Goal: Information Seeking & Learning: Learn about a topic

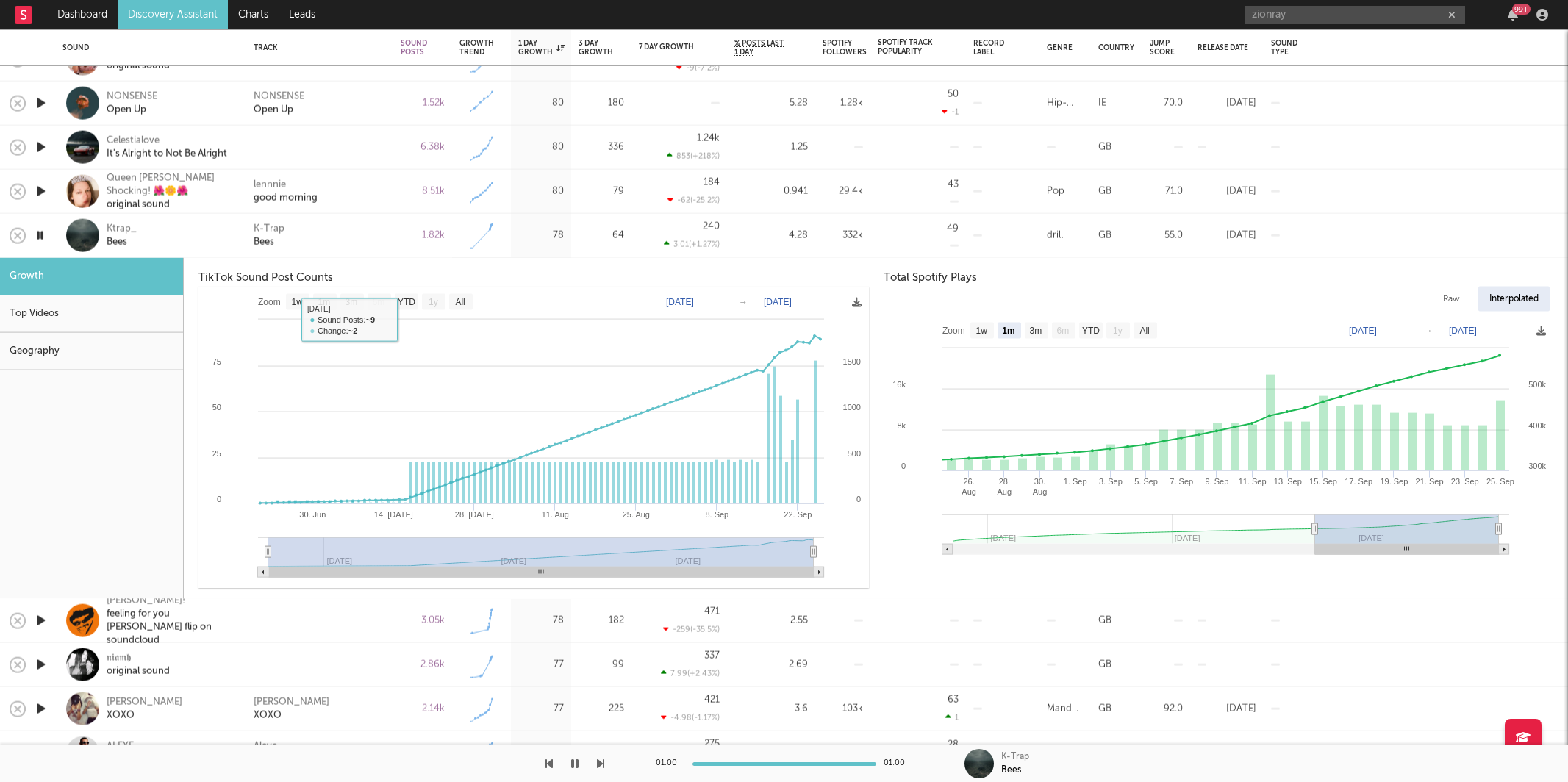
select select "1w"
select select "1m"
click at [342, 228] on div "K-Trap Bees" at bounding box center [319, 235] width 132 height 27
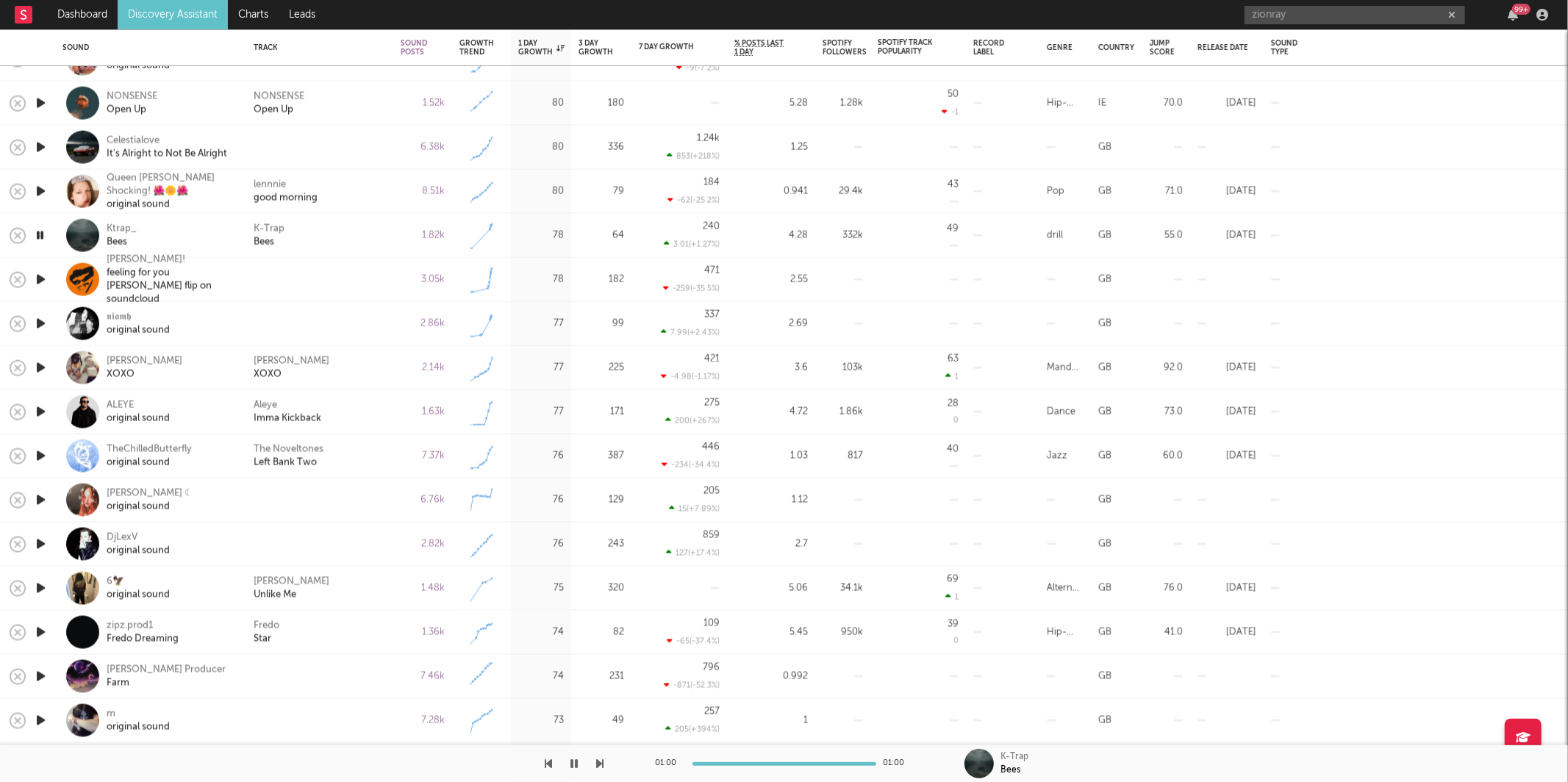
drag, startPoint x: 48, startPoint y: 282, endPoint x: 74, endPoint y: 295, distance: 29.1
click at [48, 283] on div at bounding box center [40, 280] width 29 height 44
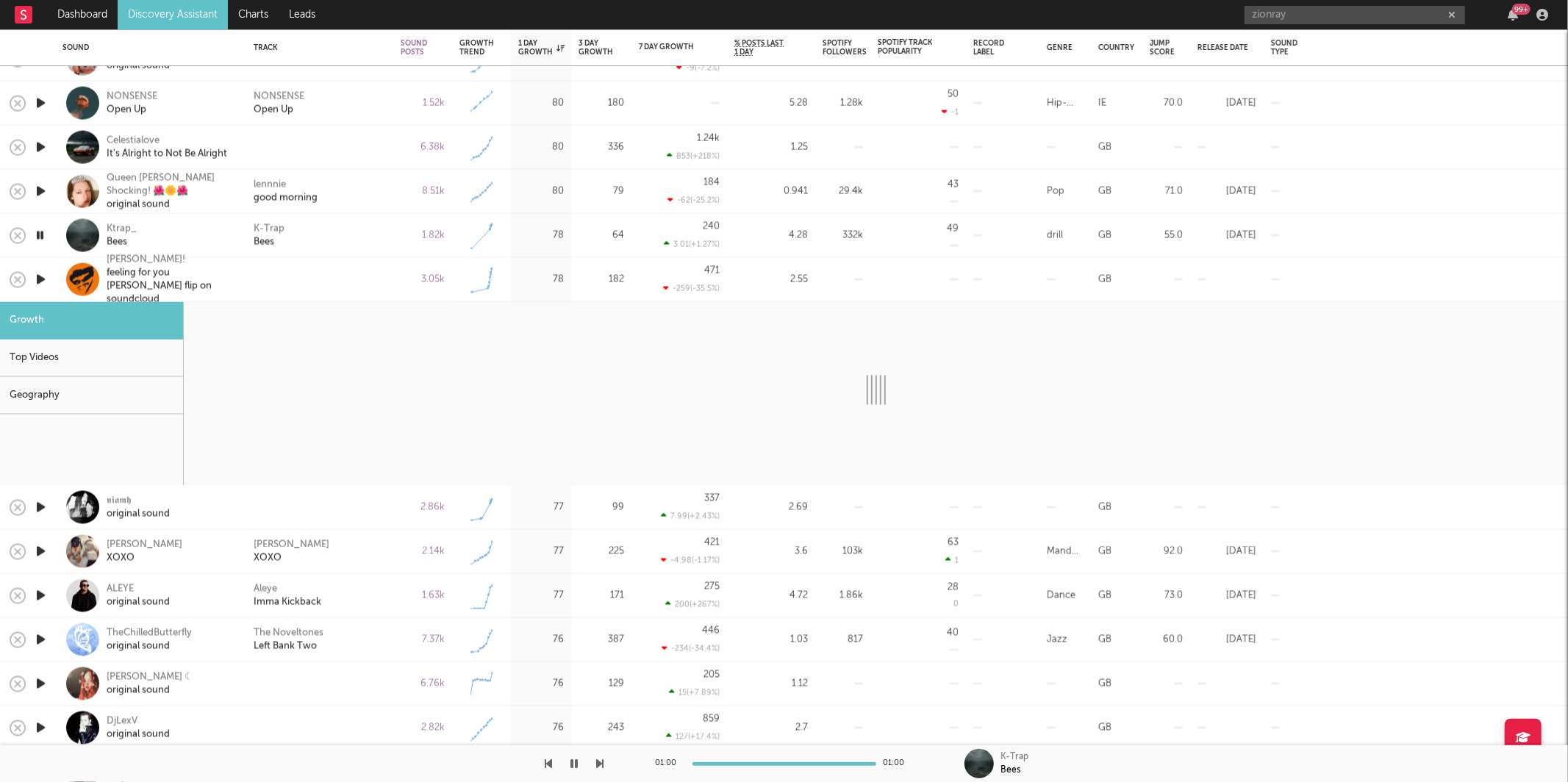
select select "1w"
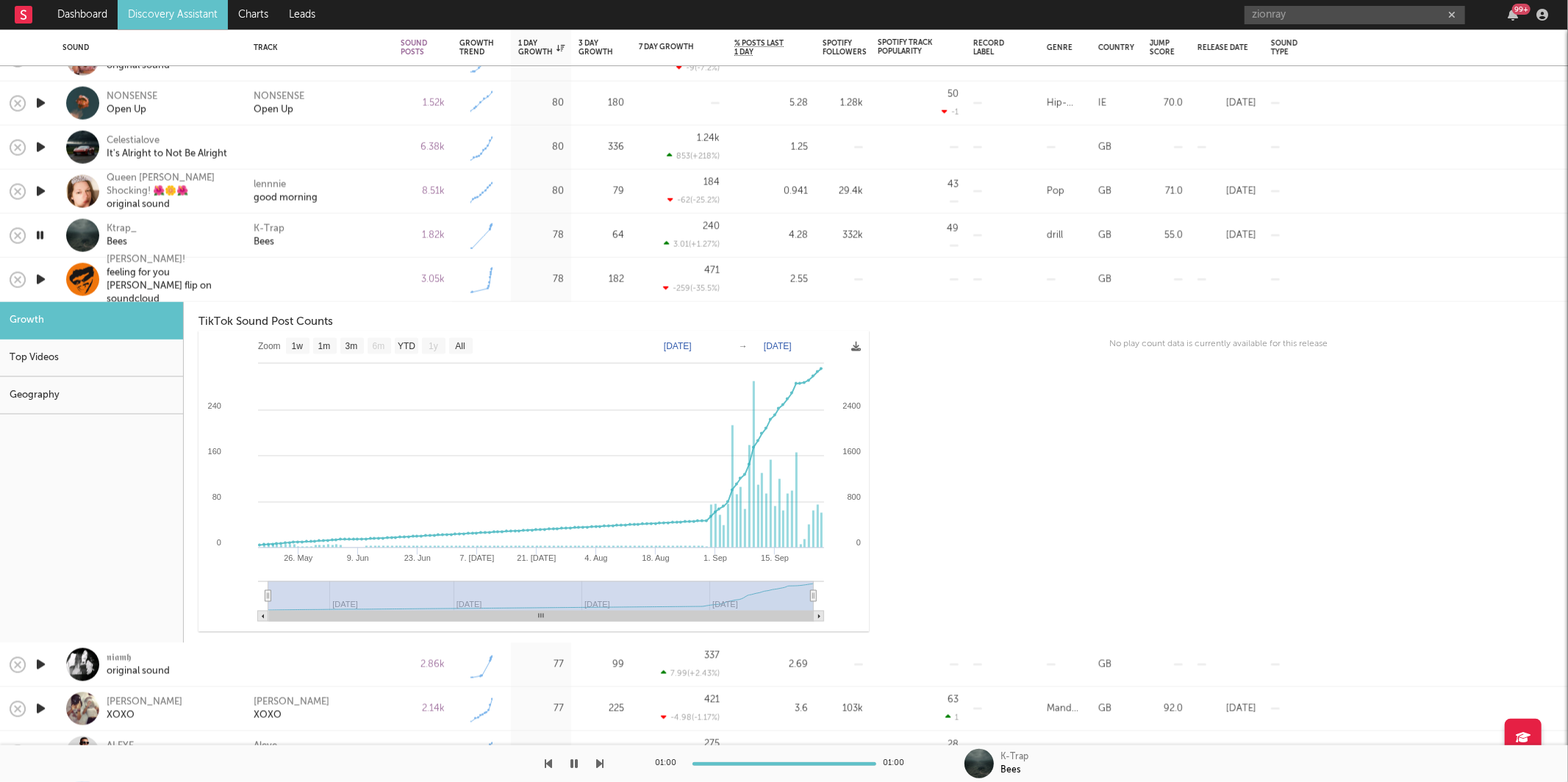
click at [42, 280] on icon "button" at bounding box center [41, 280] width 16 height 18
click at [364, 279] on div at bounding box center [319, 279] width 132 height 13
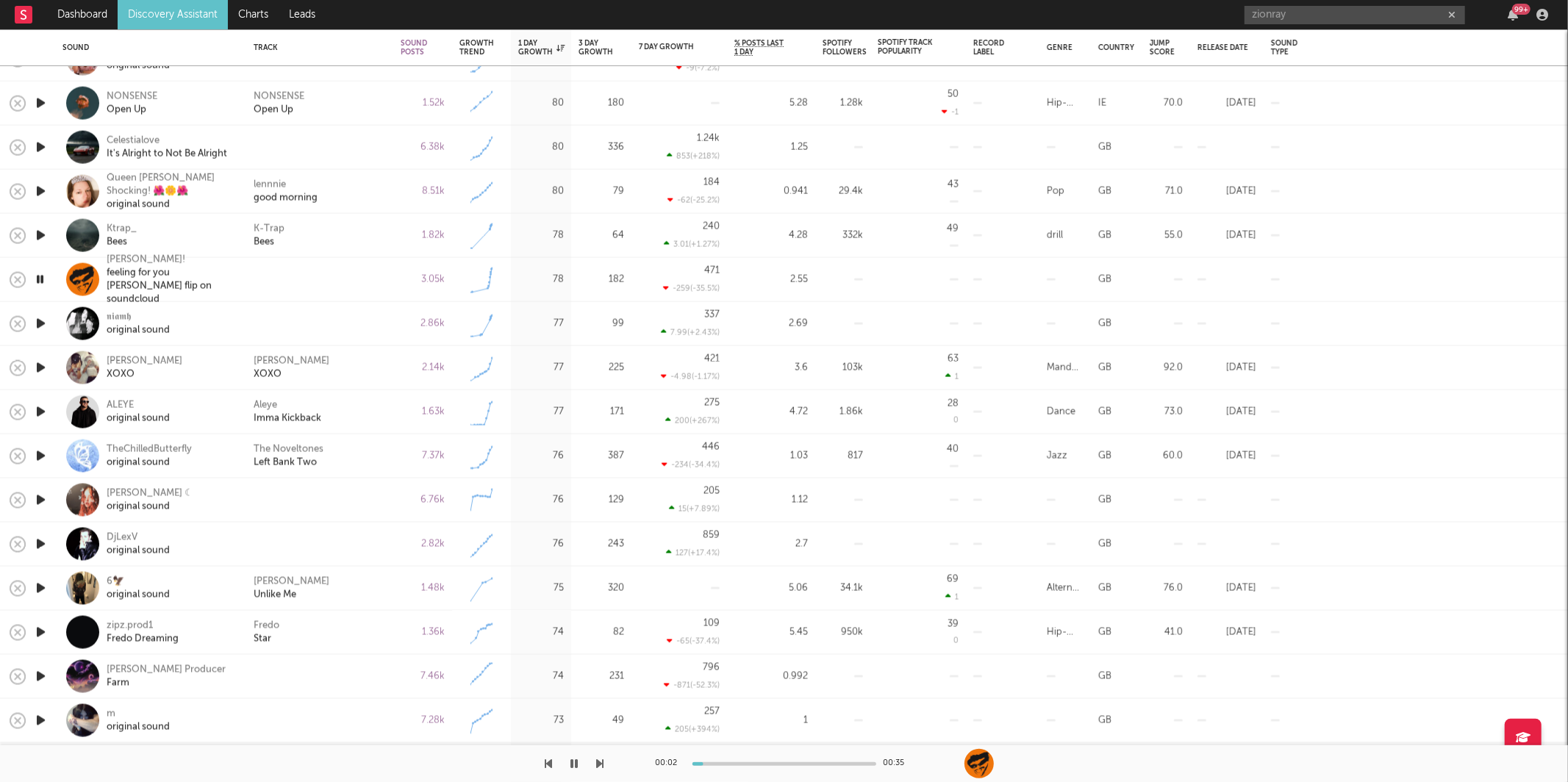
click at [595, 763] on div at bounding box center [302, 764] width 604 height 37
click at [598, 763] on icon "button" at bounding box center [600, 764] width 7 height 12
click at [600, 763] on icon "button" at bounding box center [600, 764] width 7 height 12
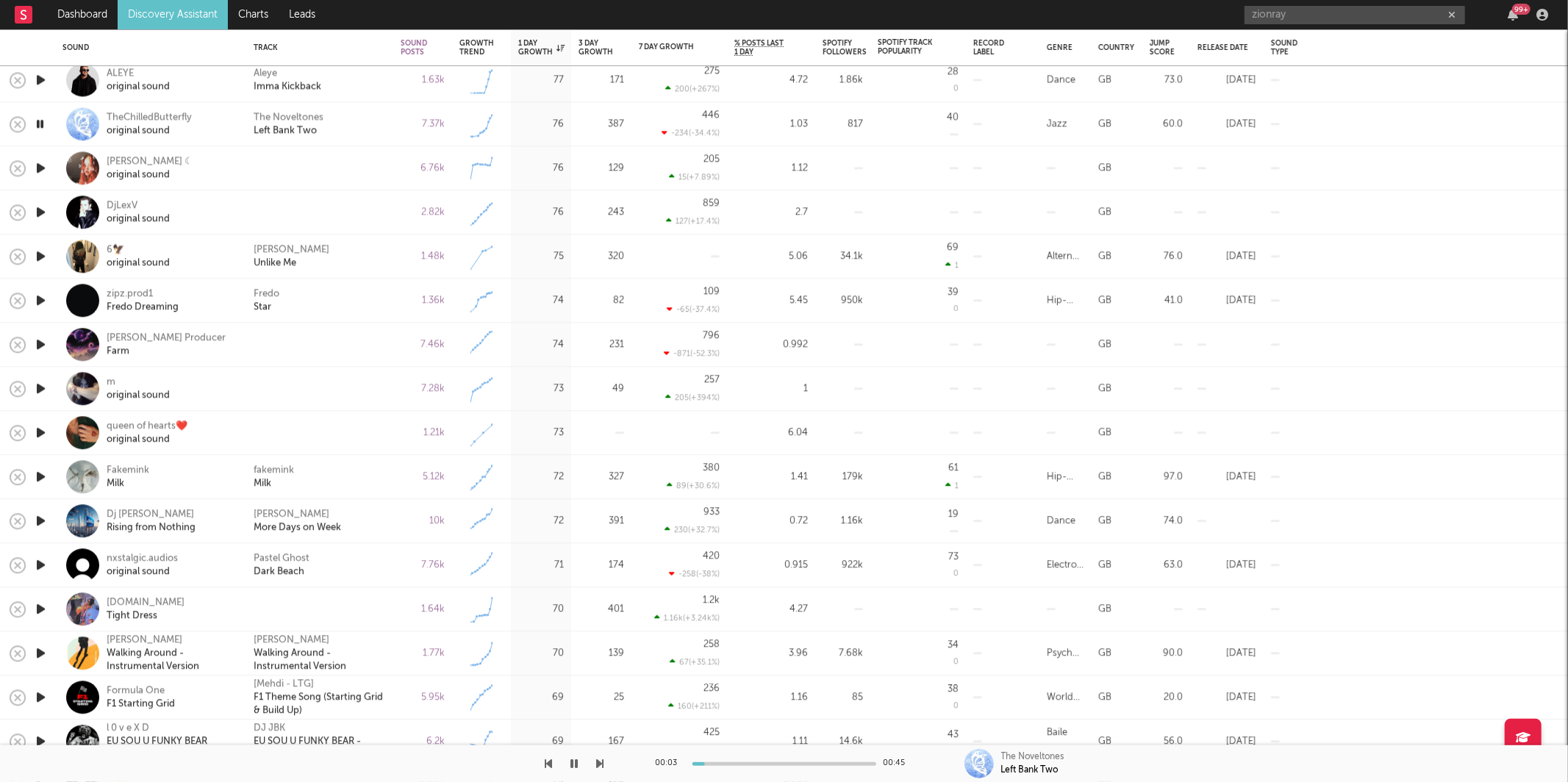
click at [590, 765] on div at bounding box center [302, 764] width 604 height 37
click at [598, 764] on icon "button" at bounding box center [600, 764] width 7 height 12
click at [597, 765] on icon "button" at bounding box center [600, 764] width 7 height 12
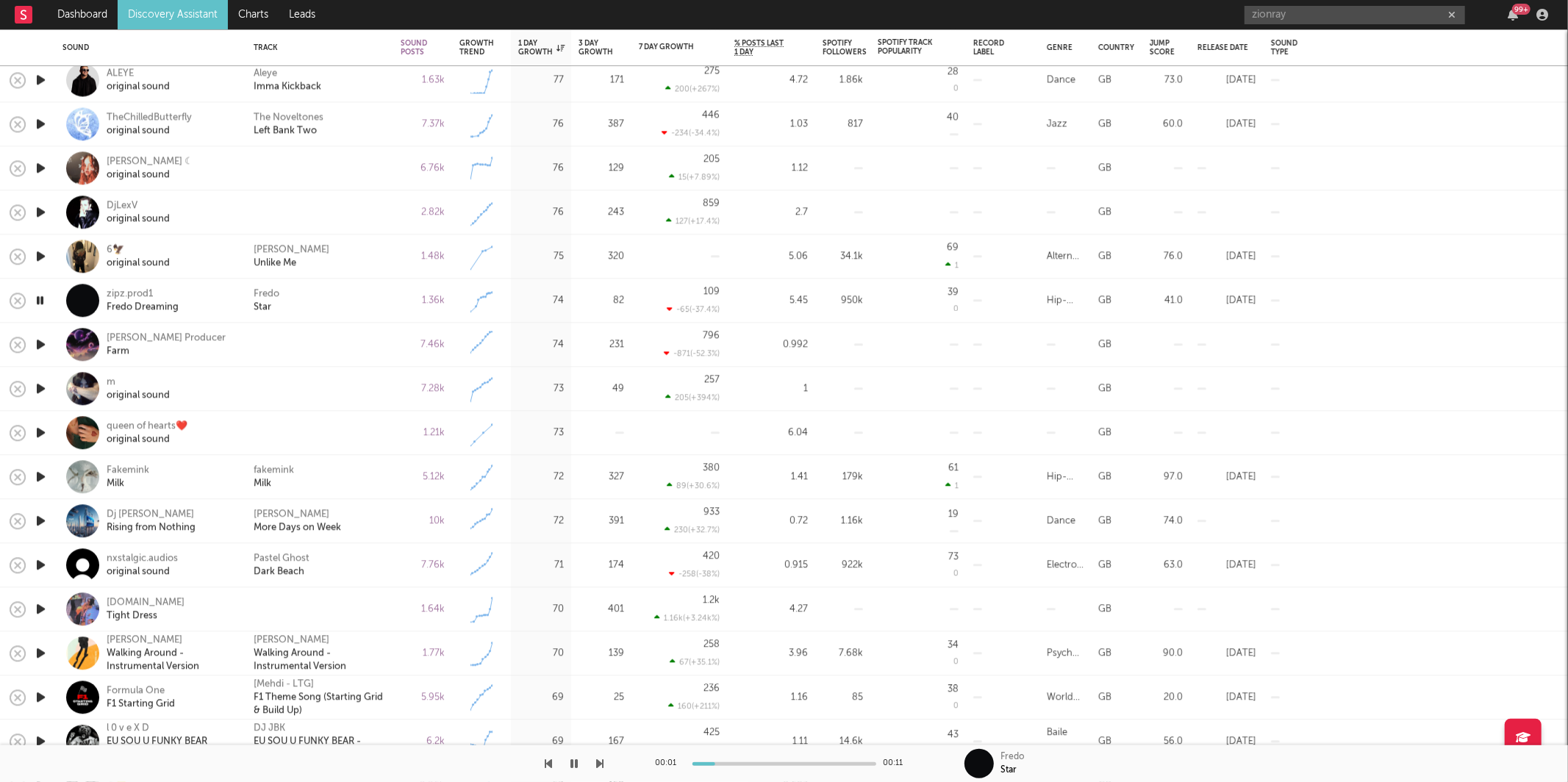
click at [360, 261] on div "[PERSON_NAME] Unlike Me" at bounding box center [319, 257] width 132 height 27
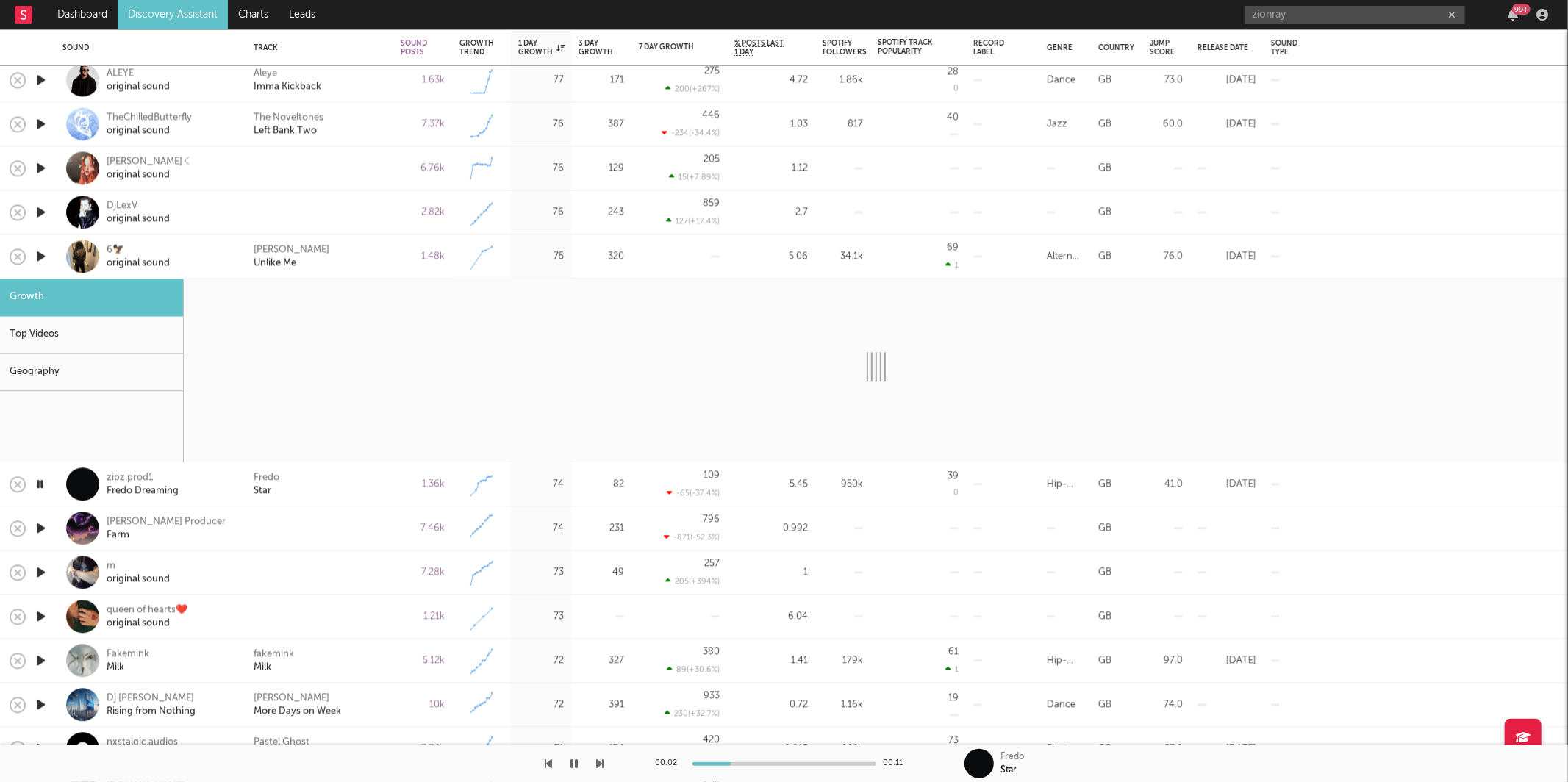
click at [367, 258] on div "[PERSON_NAME] Unlike Me" at bounding box center [319, 257] width 132 height 27
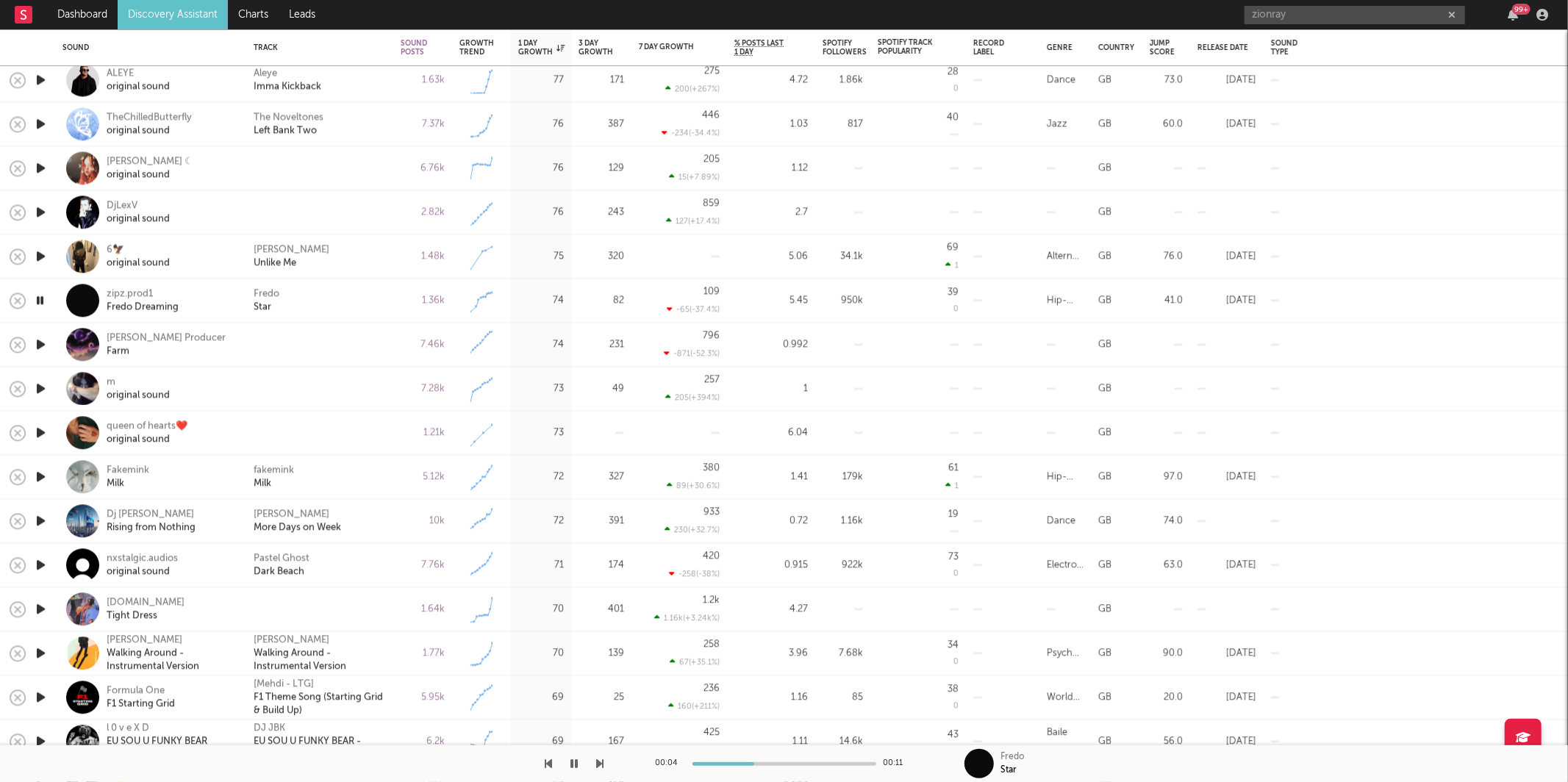
click at [602, 765] on div "00:04 00:11 [PERSON_NAME]" at bounding box center [784, 764] width 1568 height 37
click at [600, 763] on icon "button" at bounding box center [600, 764] width 7 height 12
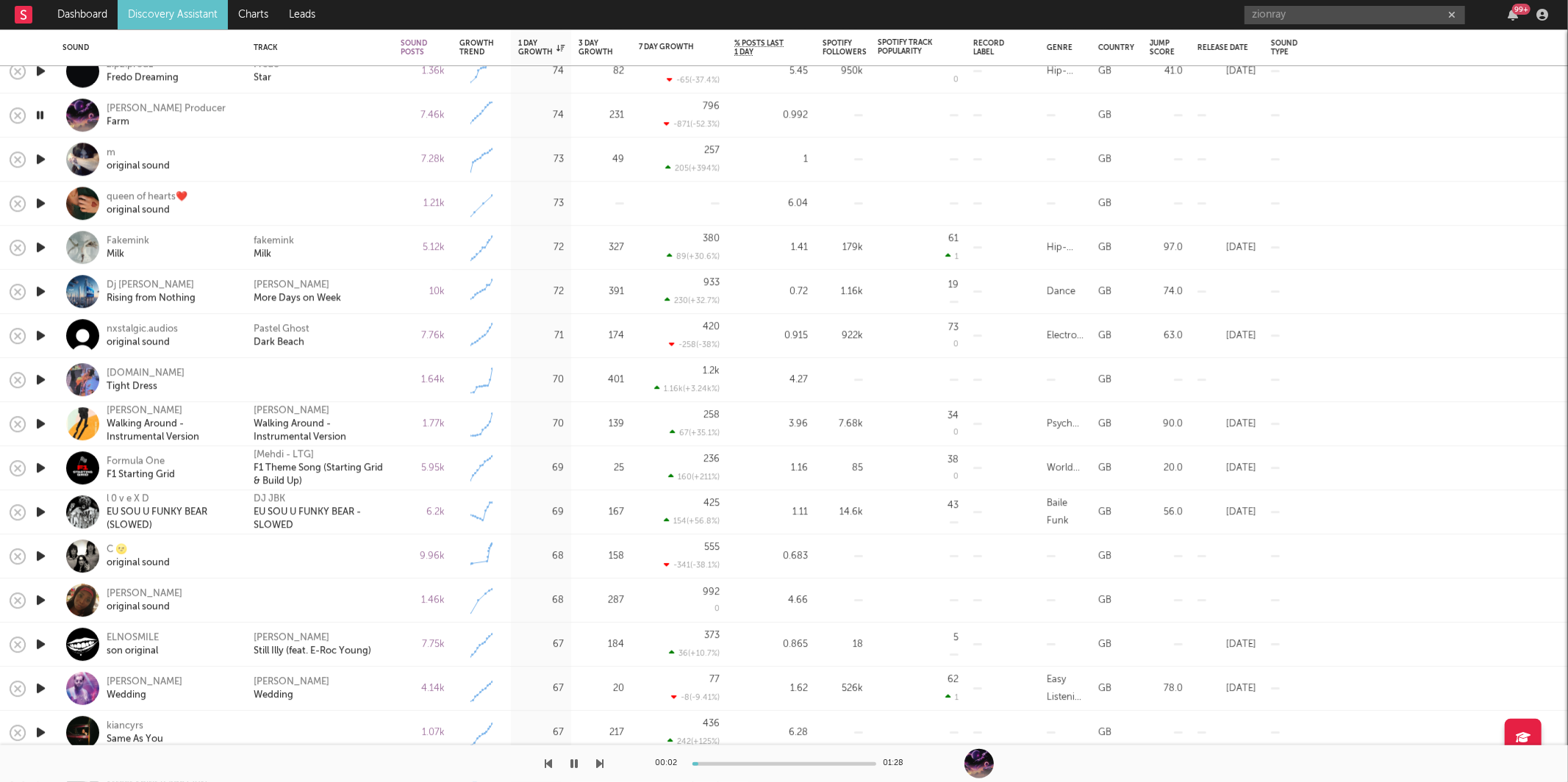
click at [598, 760] on icon "button" at bounding box center [600, 764] width 7 height 12
click at [599, 763] on icon "button" at bounding box center [600, 764] width 7 height 12
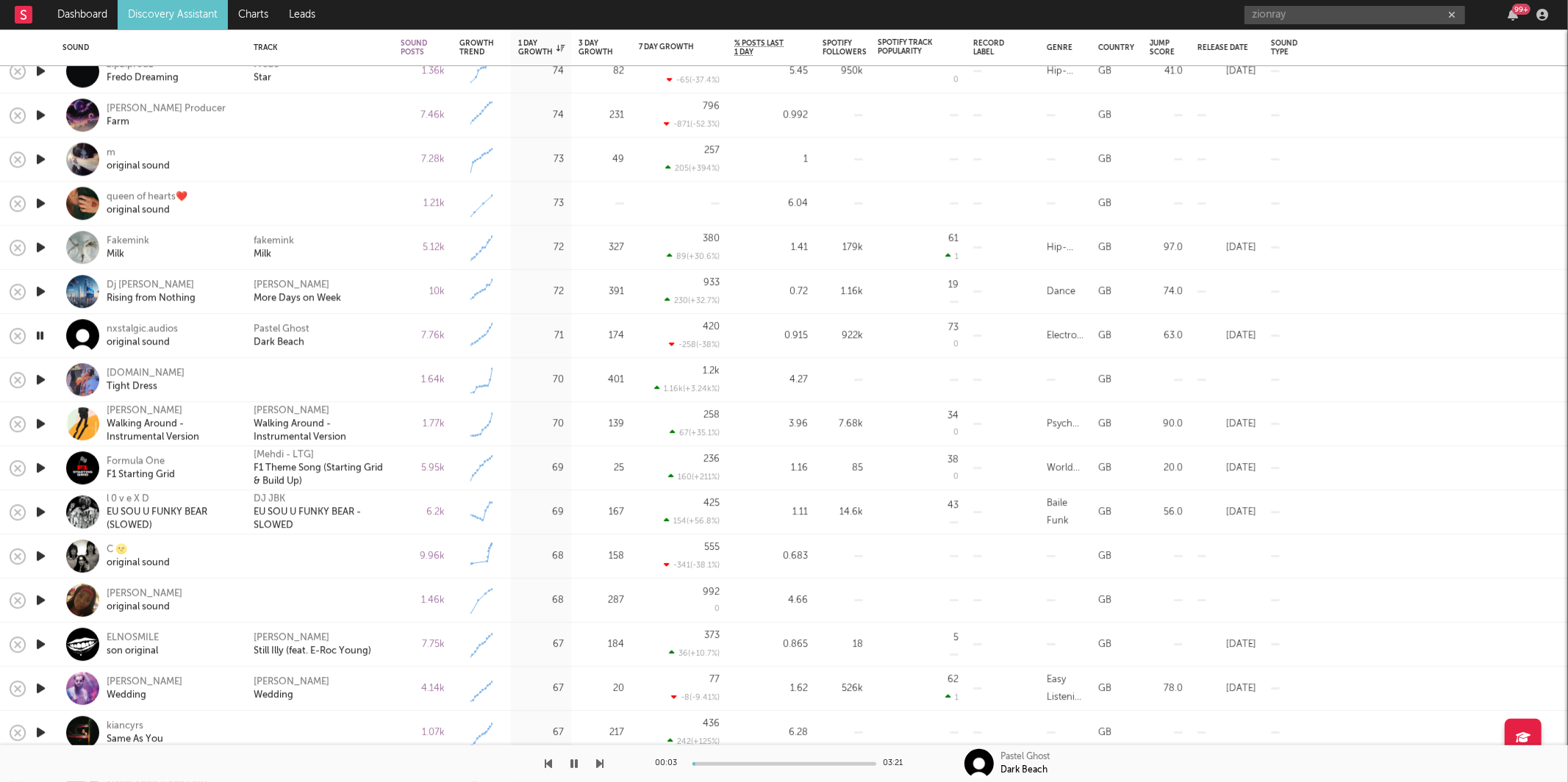
click at [353, 342] on div "Pastel Ghost Dark Beach" at bounding box center [319, 336] width 132 height 27
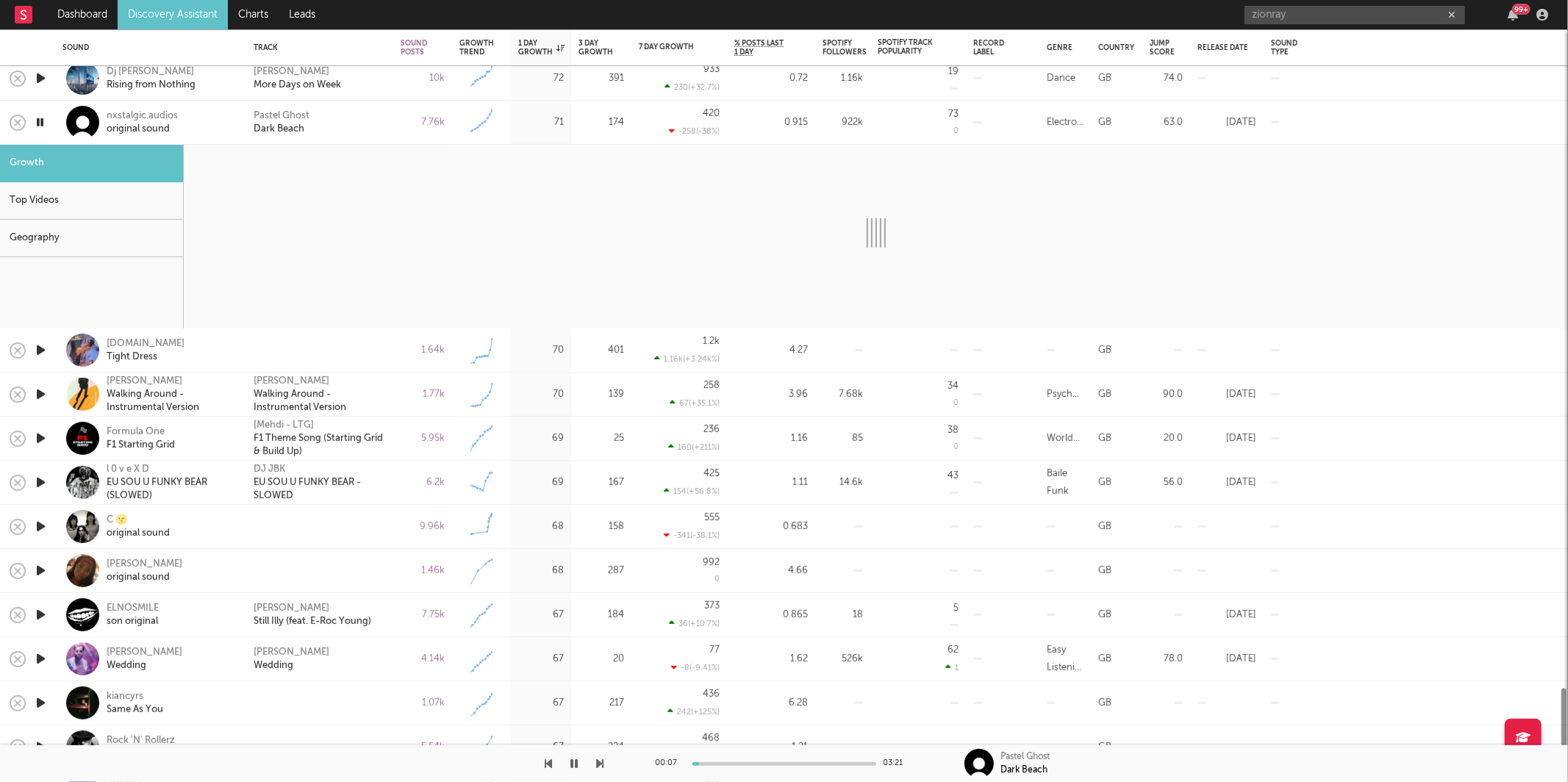
select select "6m"
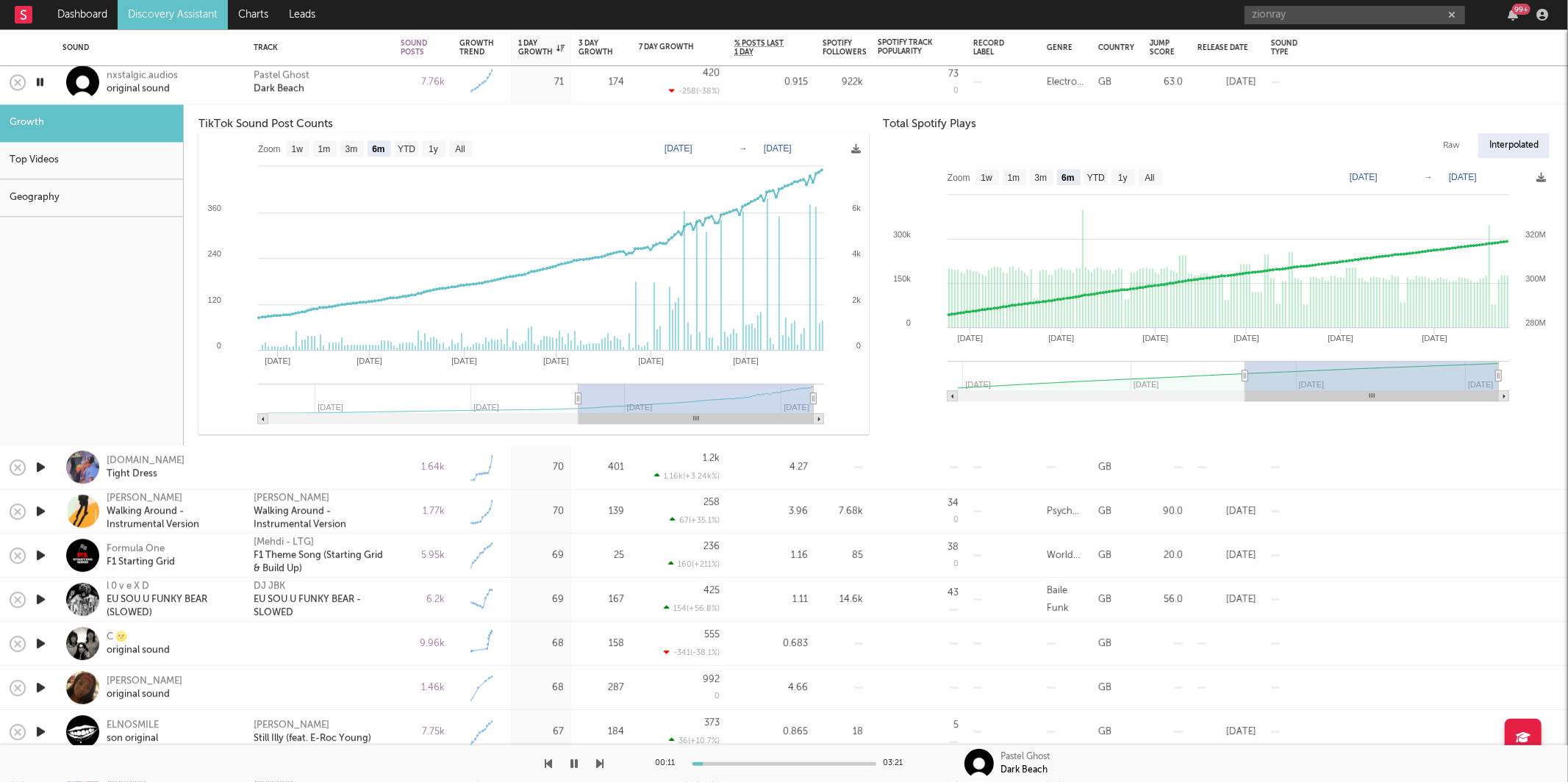
click at [597, 763] on icon "button" at bounding box center [600, 764] width 7 height 12
click at [361, 91] on div "Pastel Ghost Dark Beach" at bounding box center [319, 82] width 132 height 27
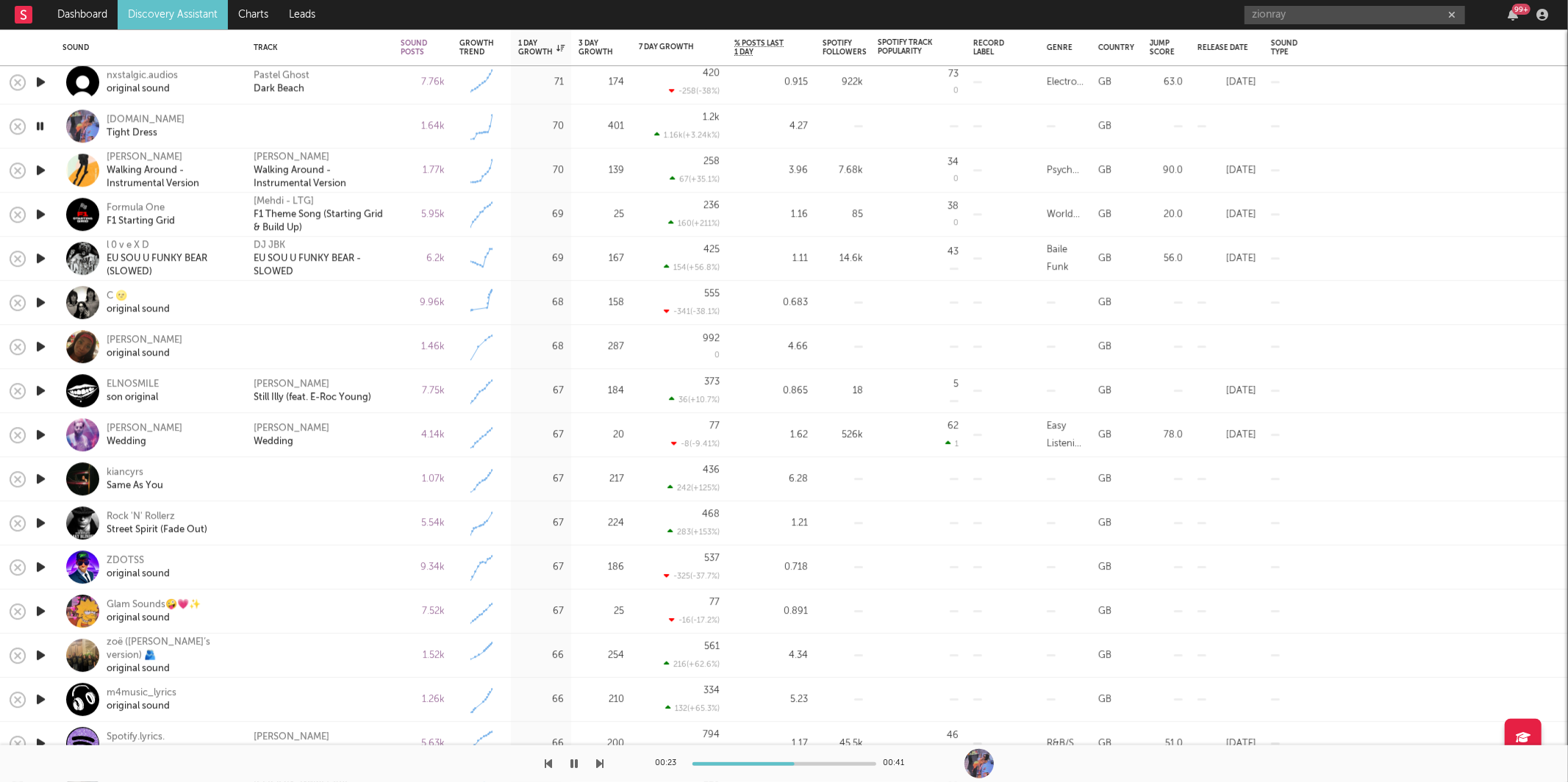
click at [597, 763] on icon "button" at bounding box center [600, 764] width 7 height 12
click at [600, 761] on icon "button" at bounding box center [600, 764] width 7 height 12
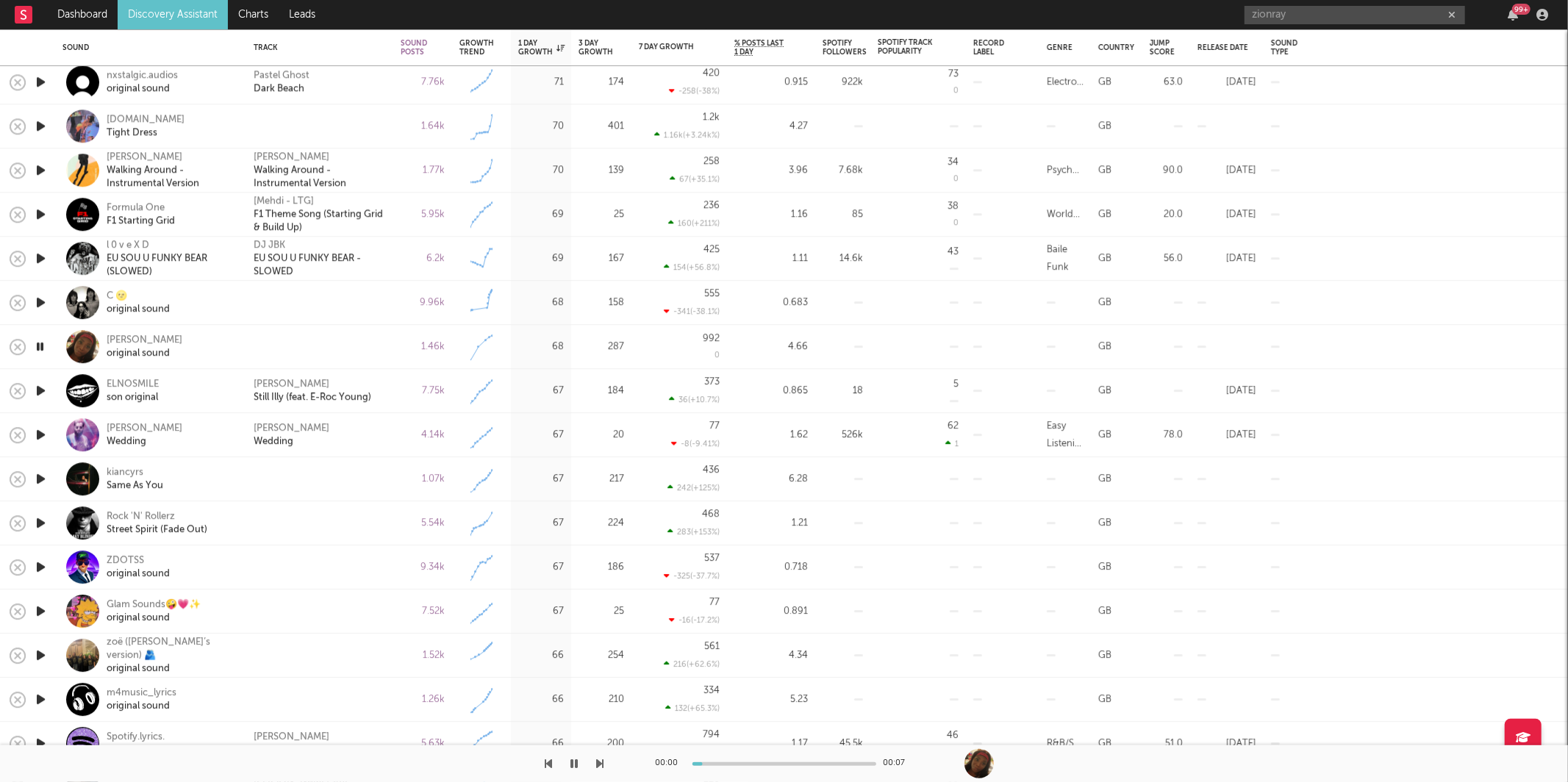
click at [599, 762] on icon "button" at bounding box center [600, 764] width 7 height 12
click at [598, 760] on icon "button" at bounding box center [600, 764] width 7 height 12
click at [598, 758] on icon "button" at bounding box center [600, 764] width 7 height 12
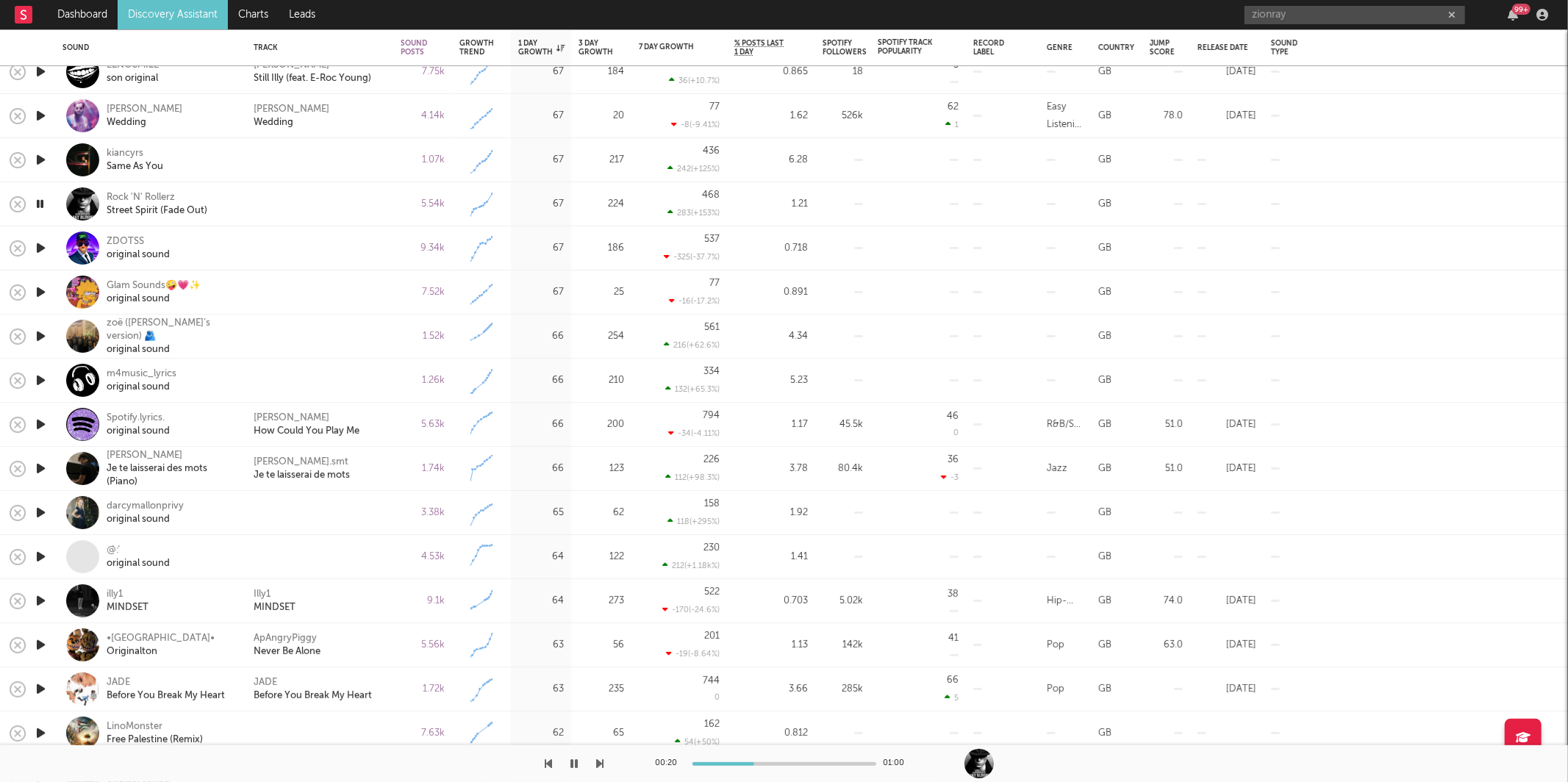
click at [574, 764] on icon "button" at bounding box center [574, 764] width 7 height 12
click at [568, 767] on button "button" at bounding box center [575, 764] width 15 height 37
click at [297, 165] on div at bounding box center [319, 160] width 132 height 13
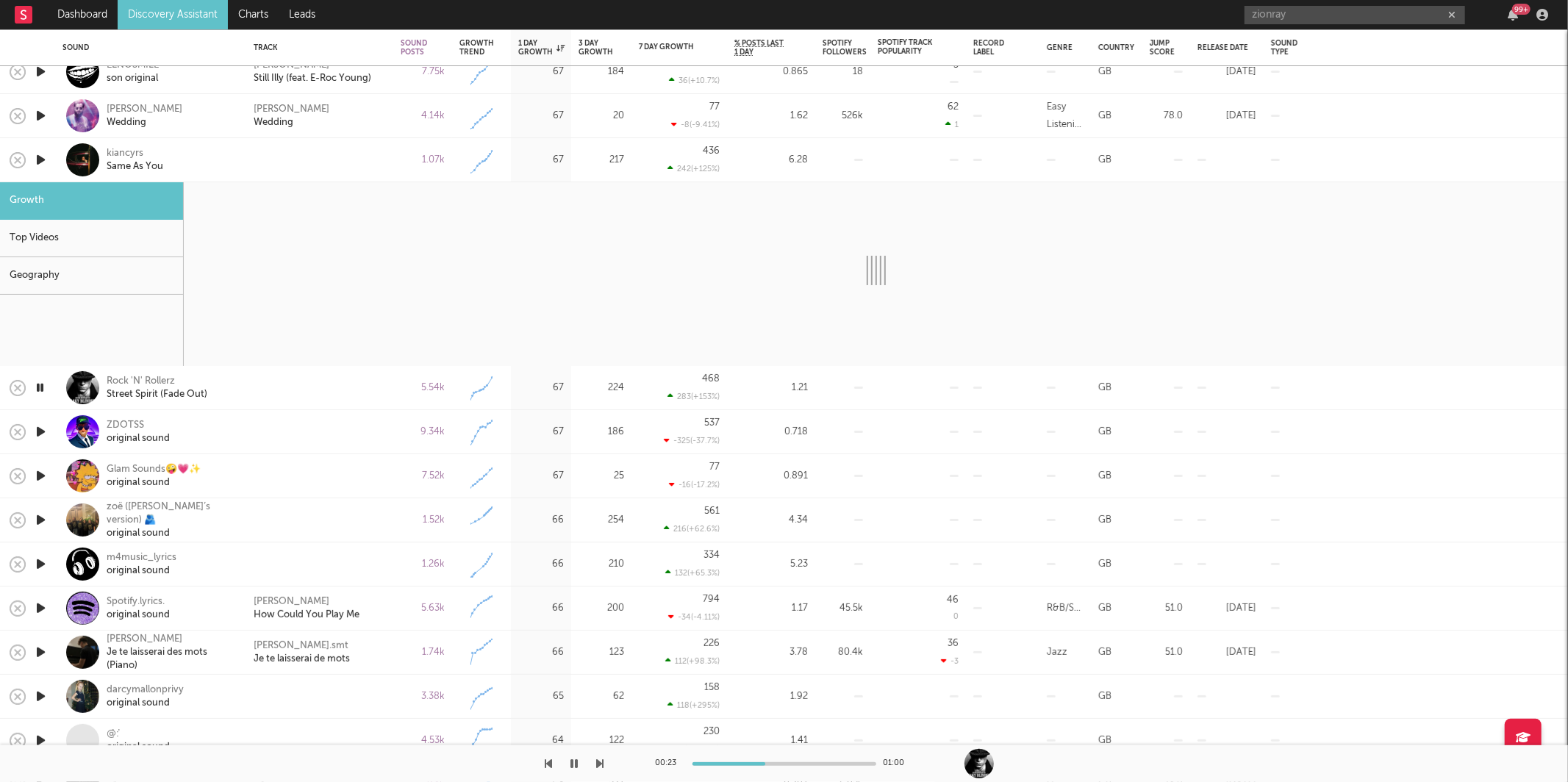
select select "1w"
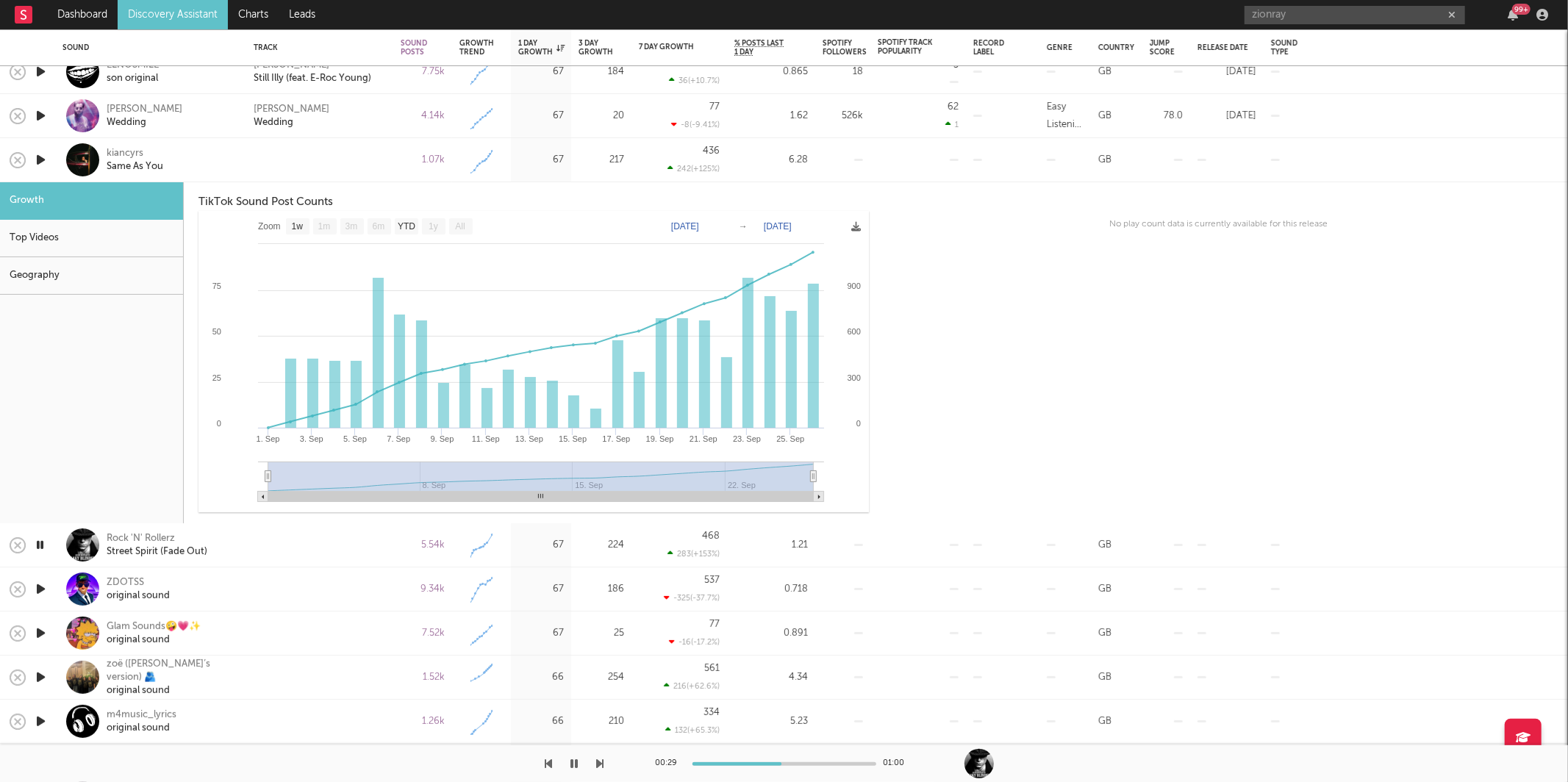
click at [282, 161] on div at bounding box center [319, 160] width 132 height 13
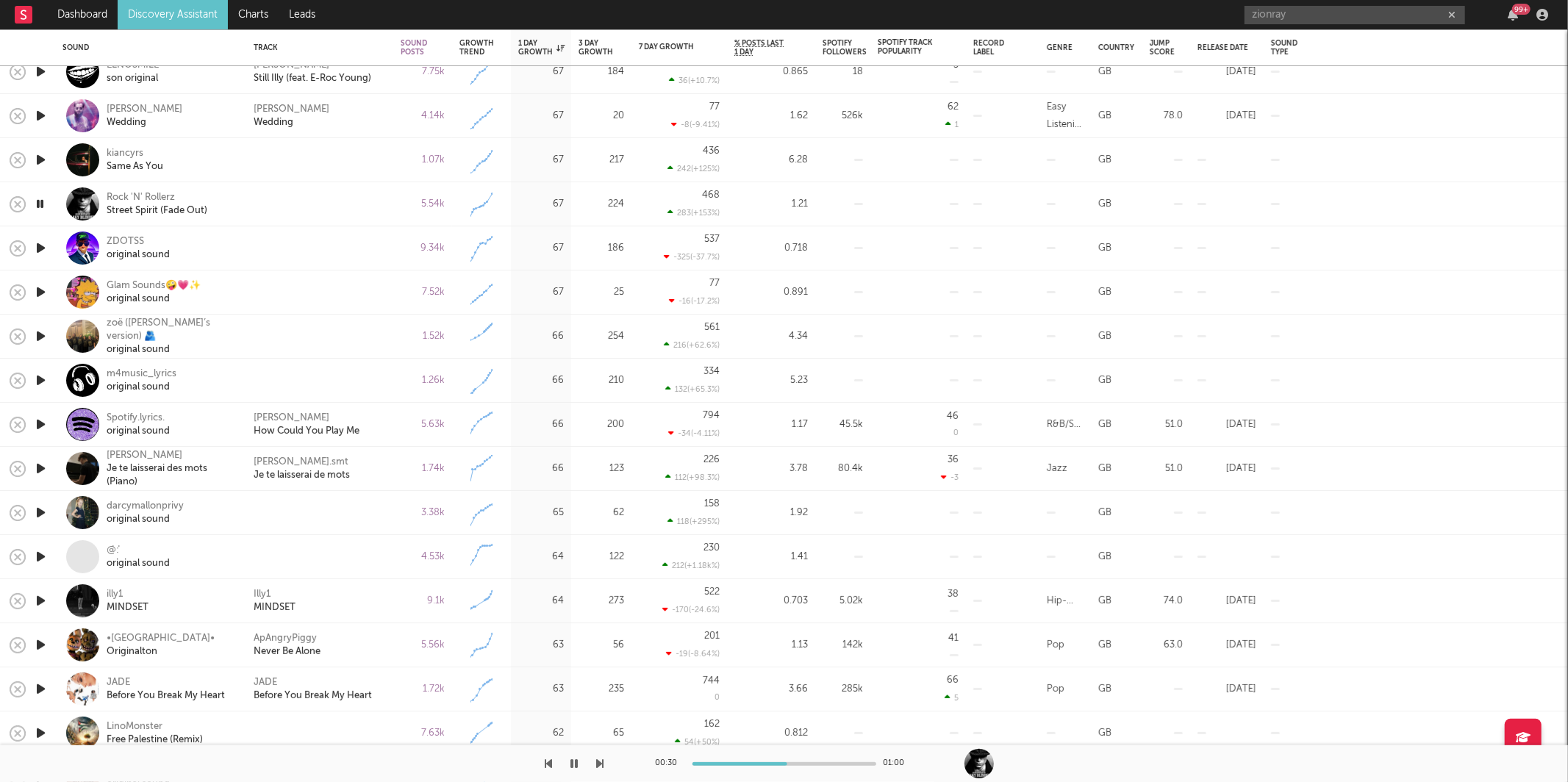
click at [597, 764] on icon "button" at bounding box center [600, 764] width 7 height 12
click at [575, 765] on icon "button" at bounding box center [574, 764] width 7 height 12
click at [571, 767] on icon "button" at bounding box center [575, 764] width 9 height 12
click at [601, 762] on icon "button" at bounding box center [600, 764] width 7 height 12
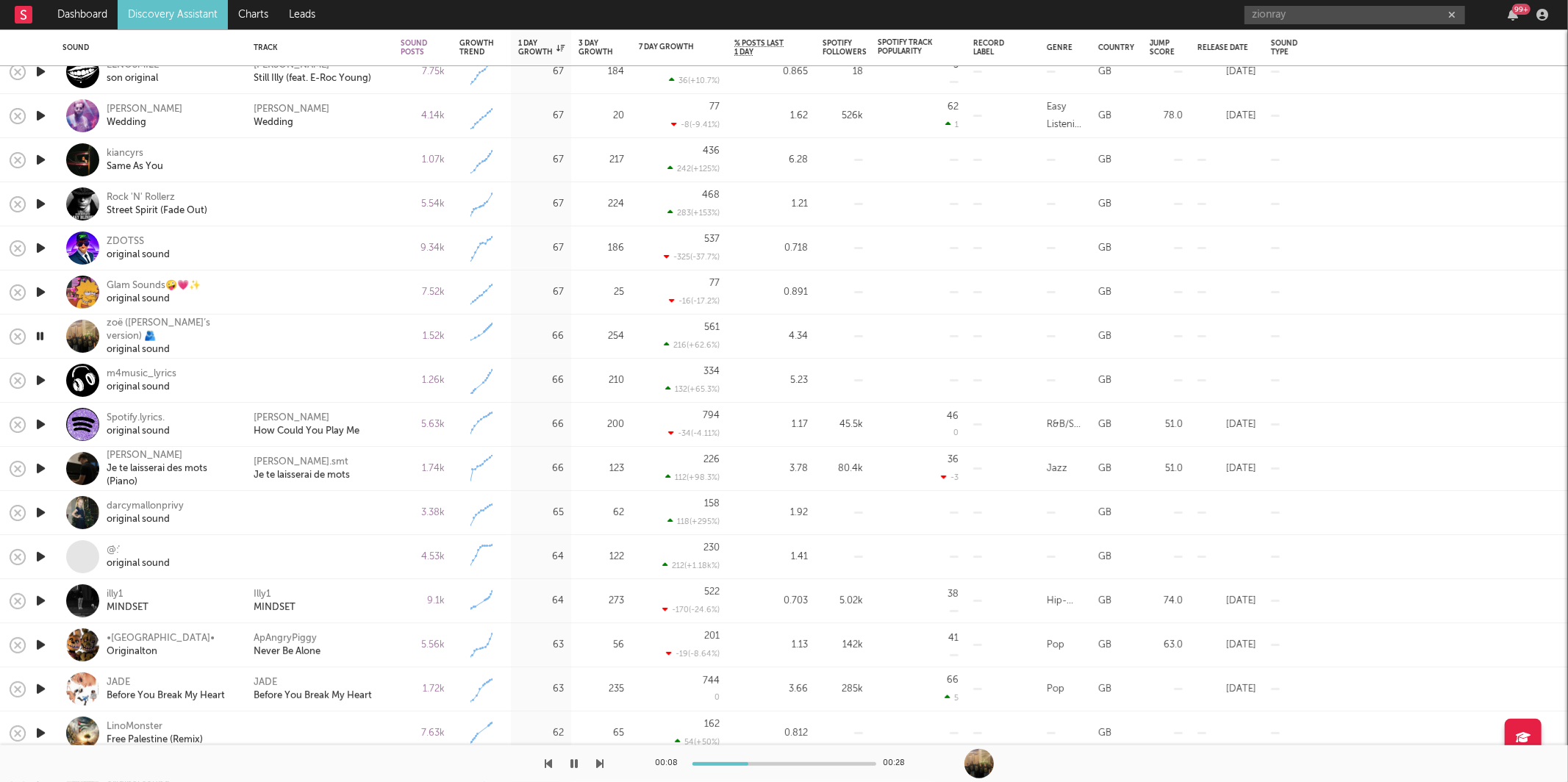
click at [601, 762] on icon "button" at bounding box center [600, 764] width 7 height 12
click at [603, 759] on icon "button" at bounding box center [600, 764] width 7 height 12
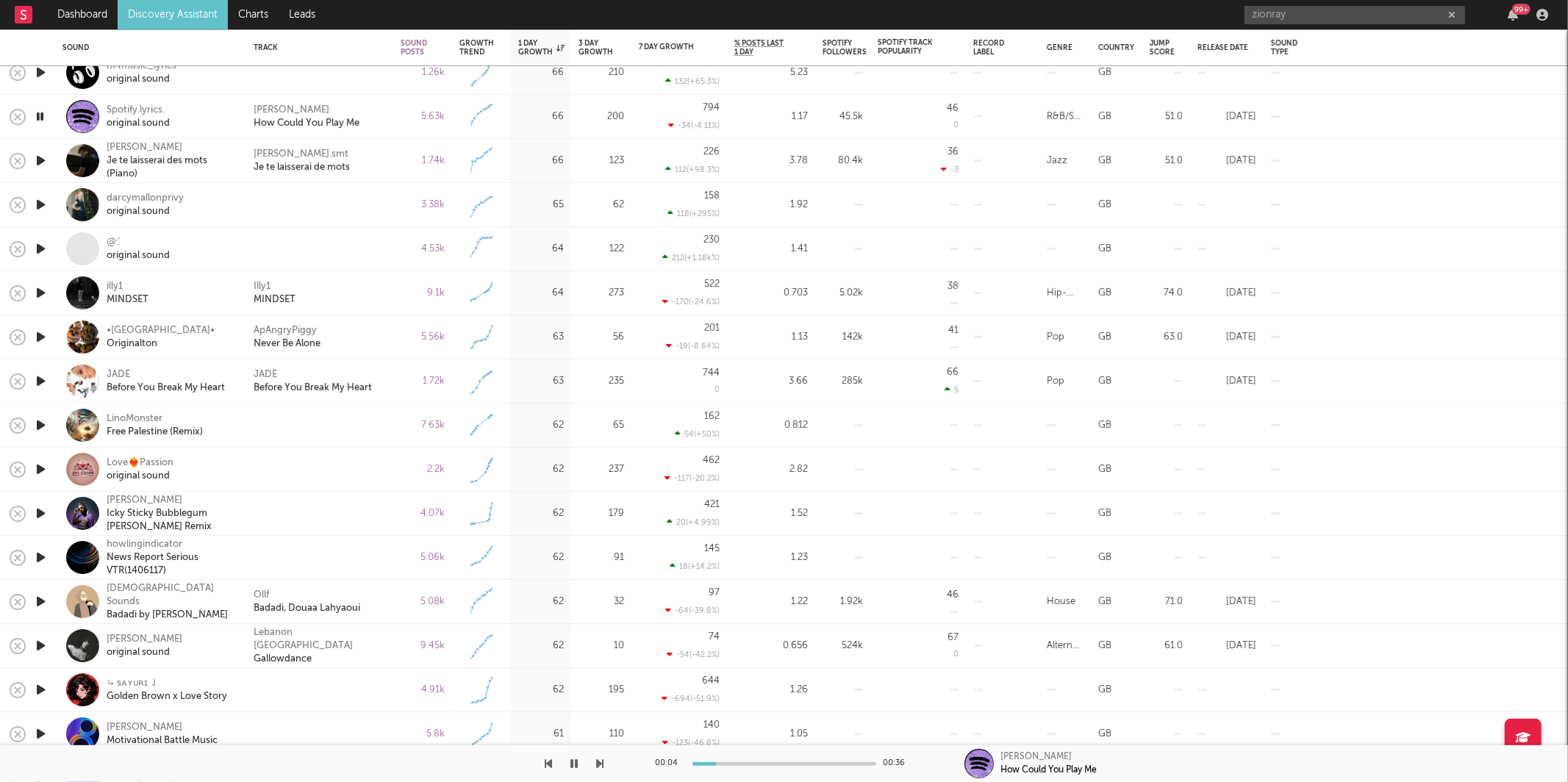
click at [390, 107] on div "[PERSON_NAME] How Could You Play Me" at bounding box center [319, 116] width 147 height 44
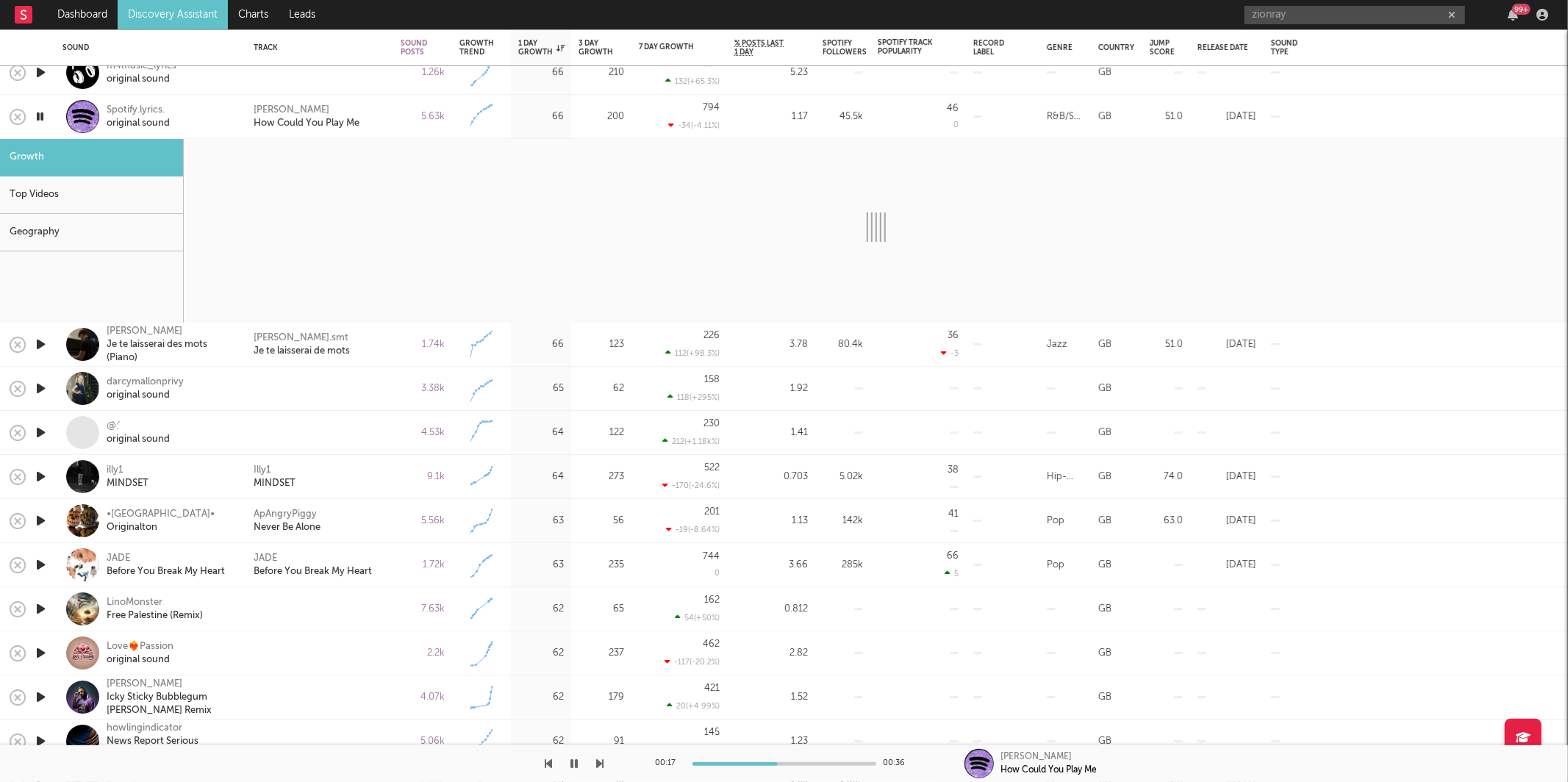
click at [597, 765] on div at bounding box center [302, 764] width 604 height 37
click at [597, 760] on icon "button" at bounding box center [600, 764] width 7 height 12
click at [597, 761] on icon "button" at bounding box center [600, 764] width 7 height 12
select select "1w"
select select "6m"
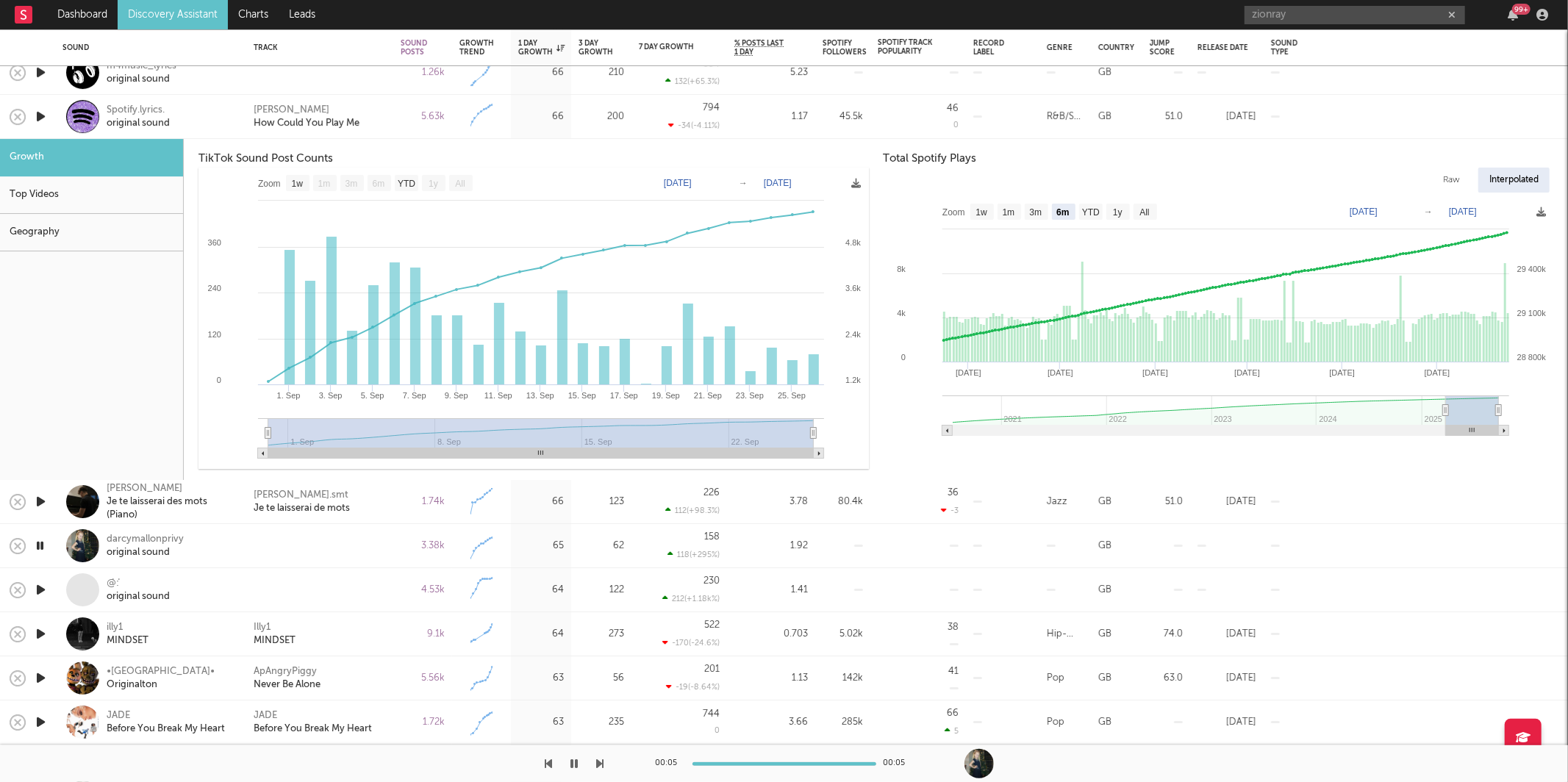
click at [404, 100] on div "5.63k" at bounding box center [422, 116] width 59 height 44
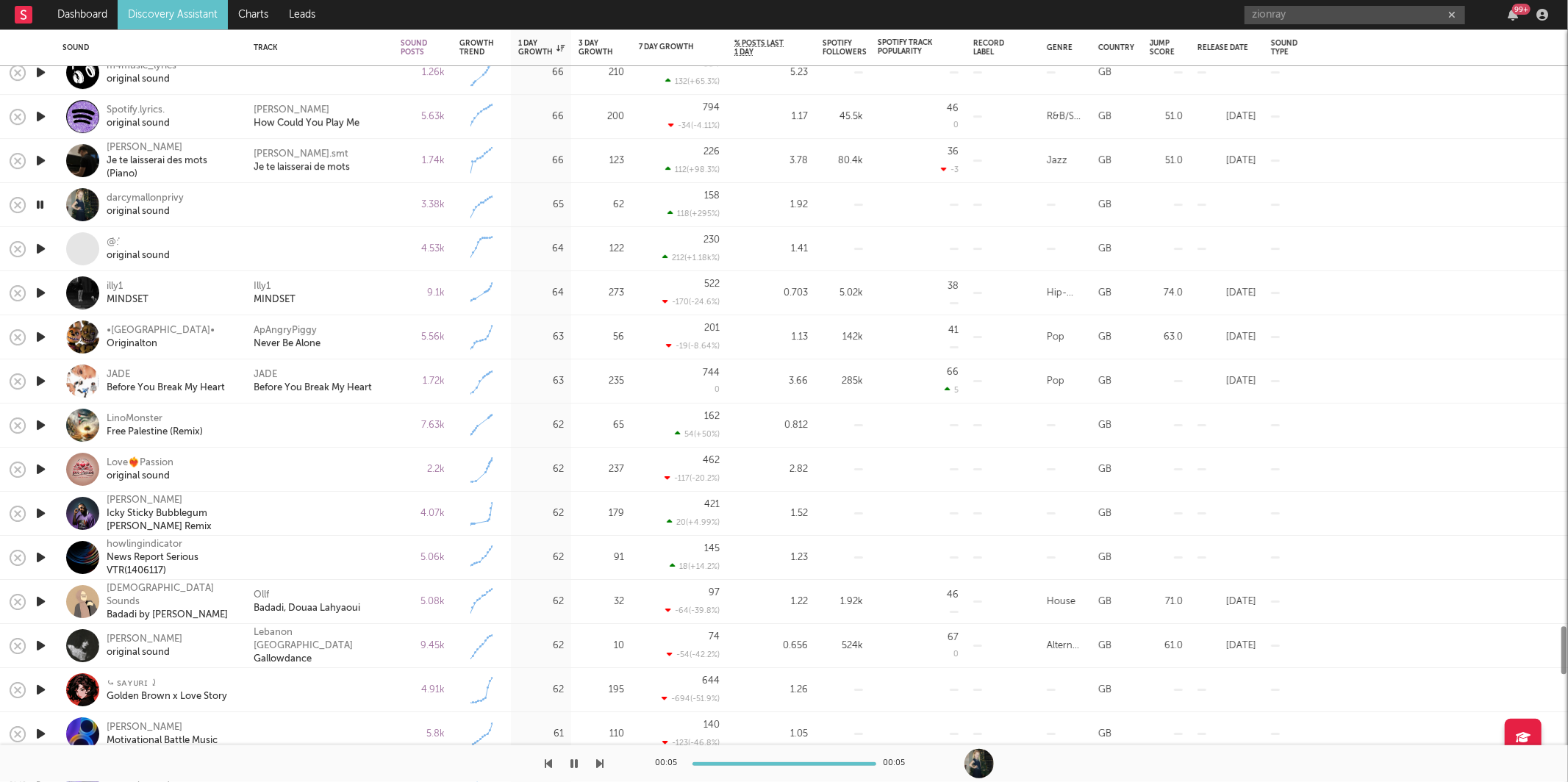
click at [401, 101] on div "5.63k" at bounding box center [422, 116] width 59 height 44
select select "1w"
select select "6m"
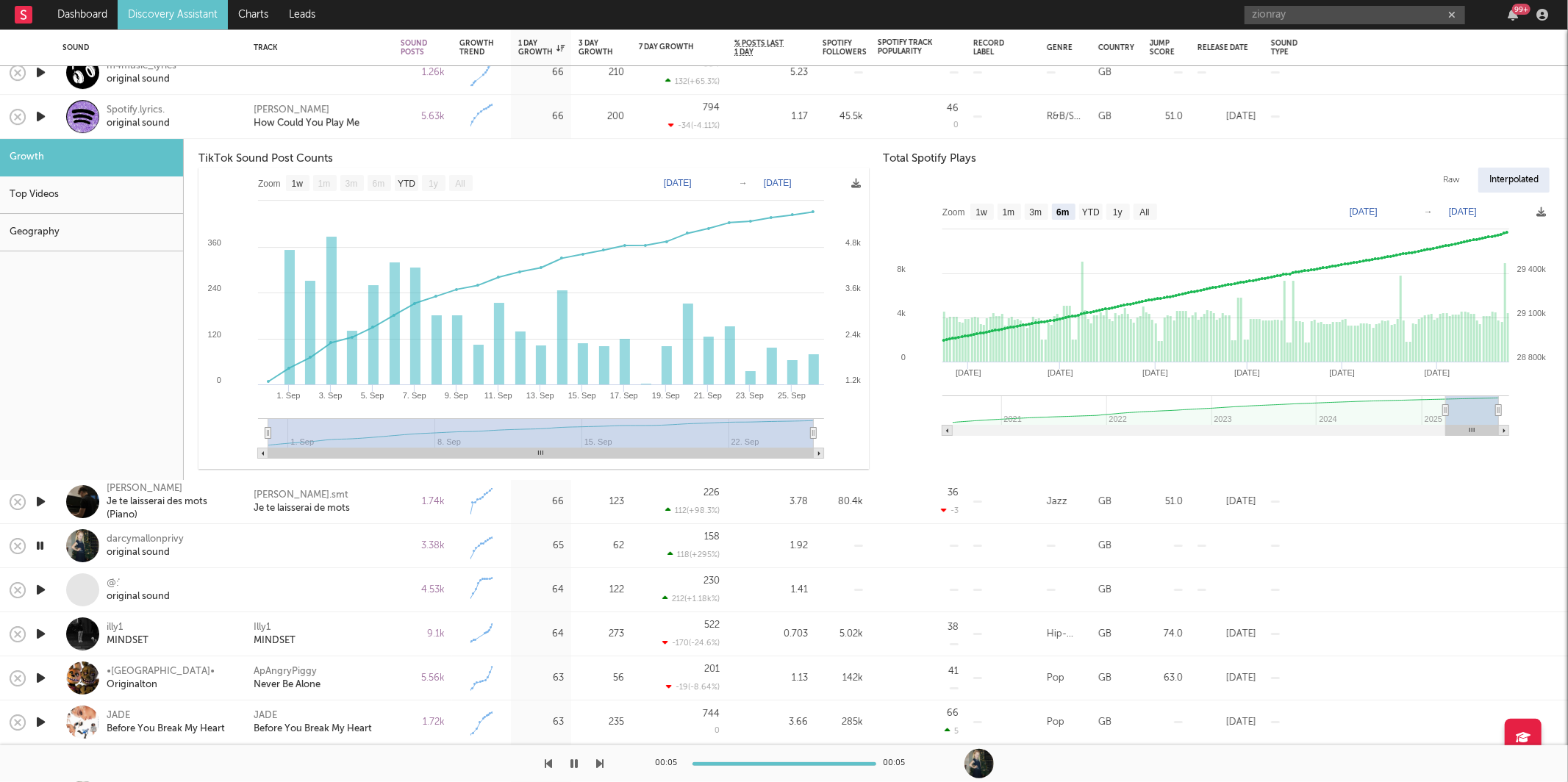
click at [396, 106] on div "5.63k" at bounding box center [422, 116] width 59 height 44
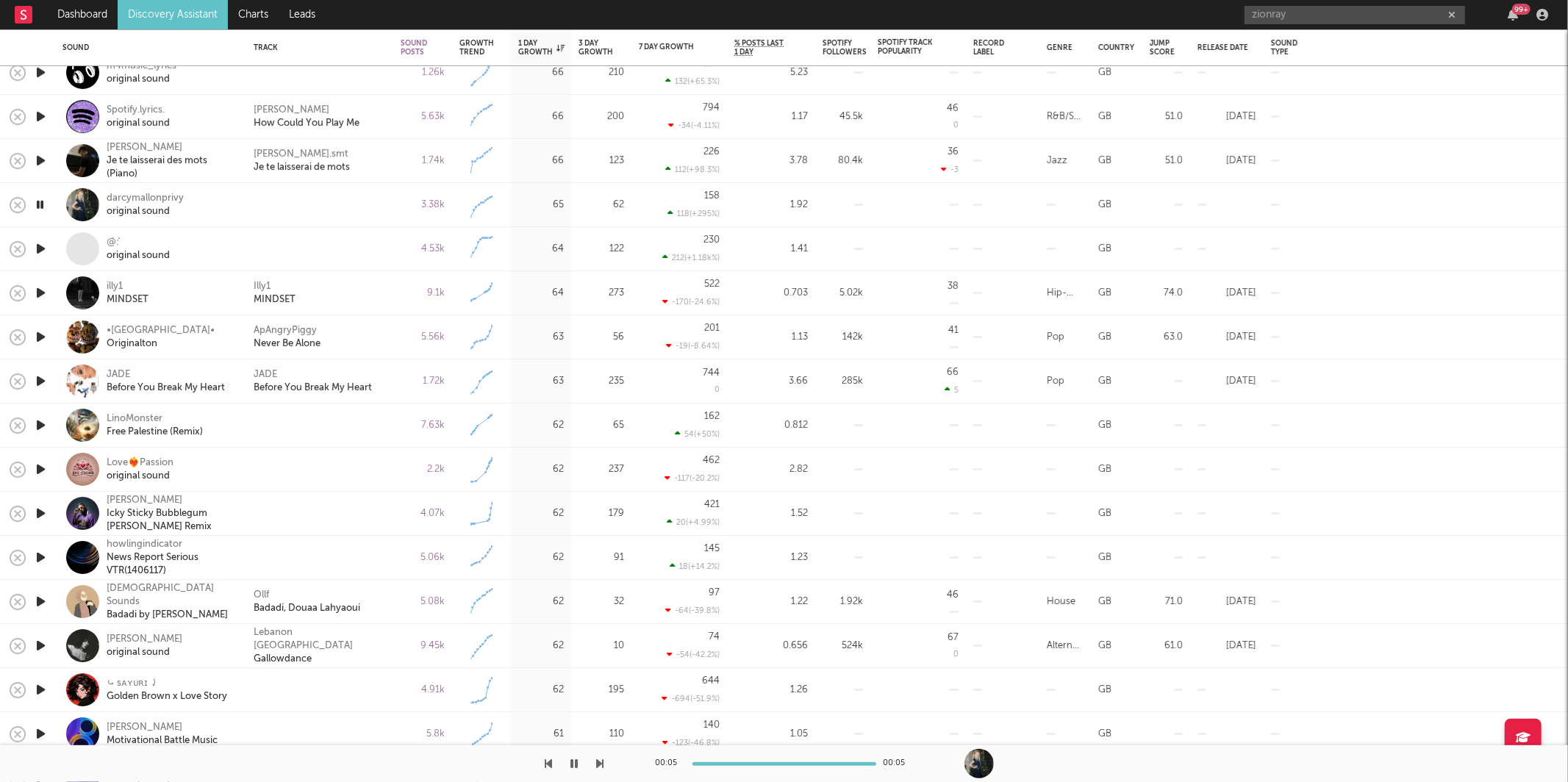
click at [597, 763] on icon "button" at bounding box center [600, 764] width 7 height 12
click at [574, 764] on icon "button" at bounding box center [574, 764] width 7 height 12
click at [576, 764] on icon "button" at bounding box center [575, 764] width 9 height 12
click at [593, 767] on div at bounding box center [302, 764] width 604 height 37
click at [597, 765] on icon "button" at bounding box center [600, 764] width 7 height 12
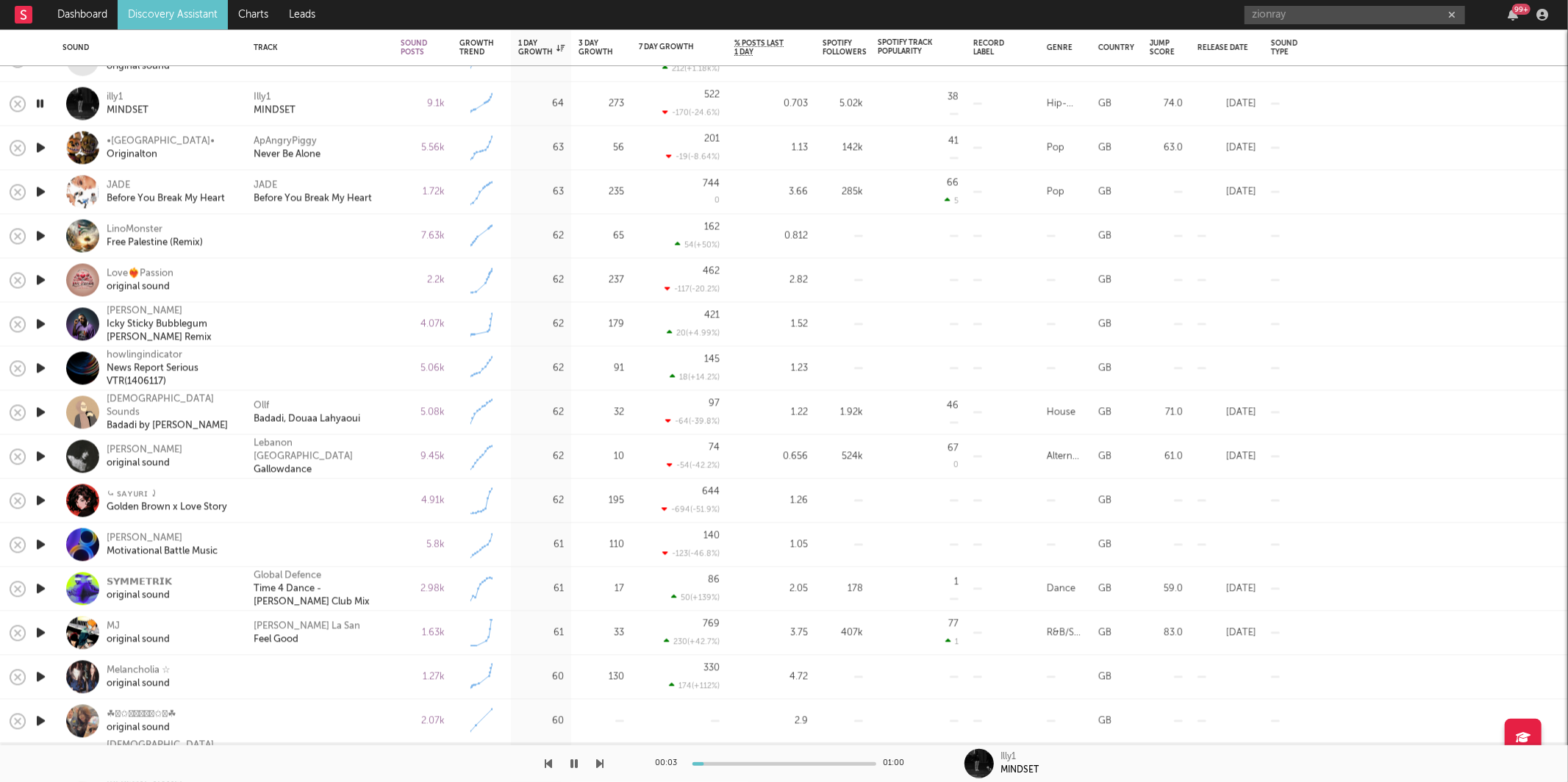
click at [602, 760] on icon "button" at bounding box center [600, 764] width 7 height 12
click at [345, 112] on div "Illy1 MINDSET" at bounding box center [319, 104] width 132 height 27
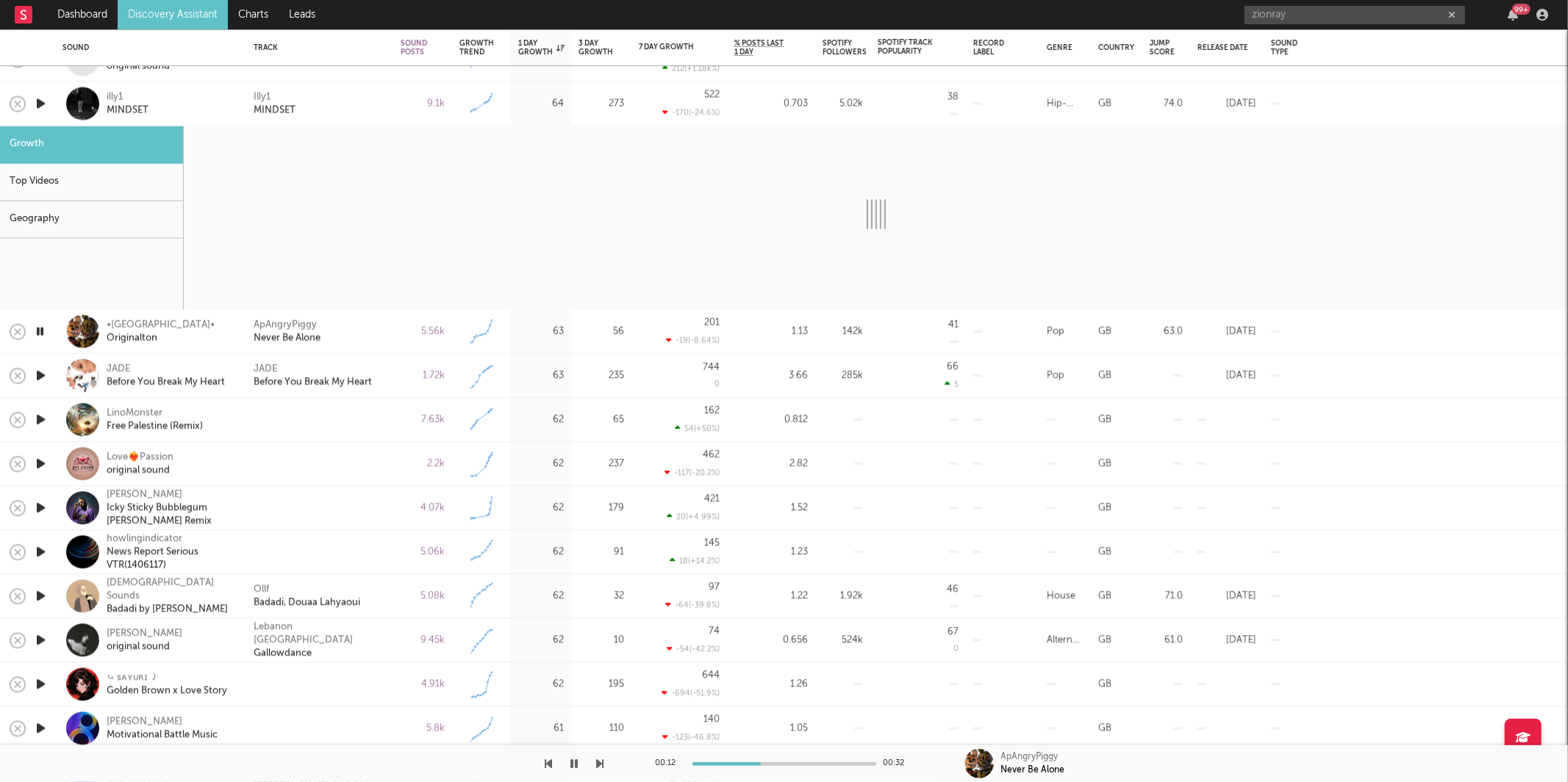
select select "6m"
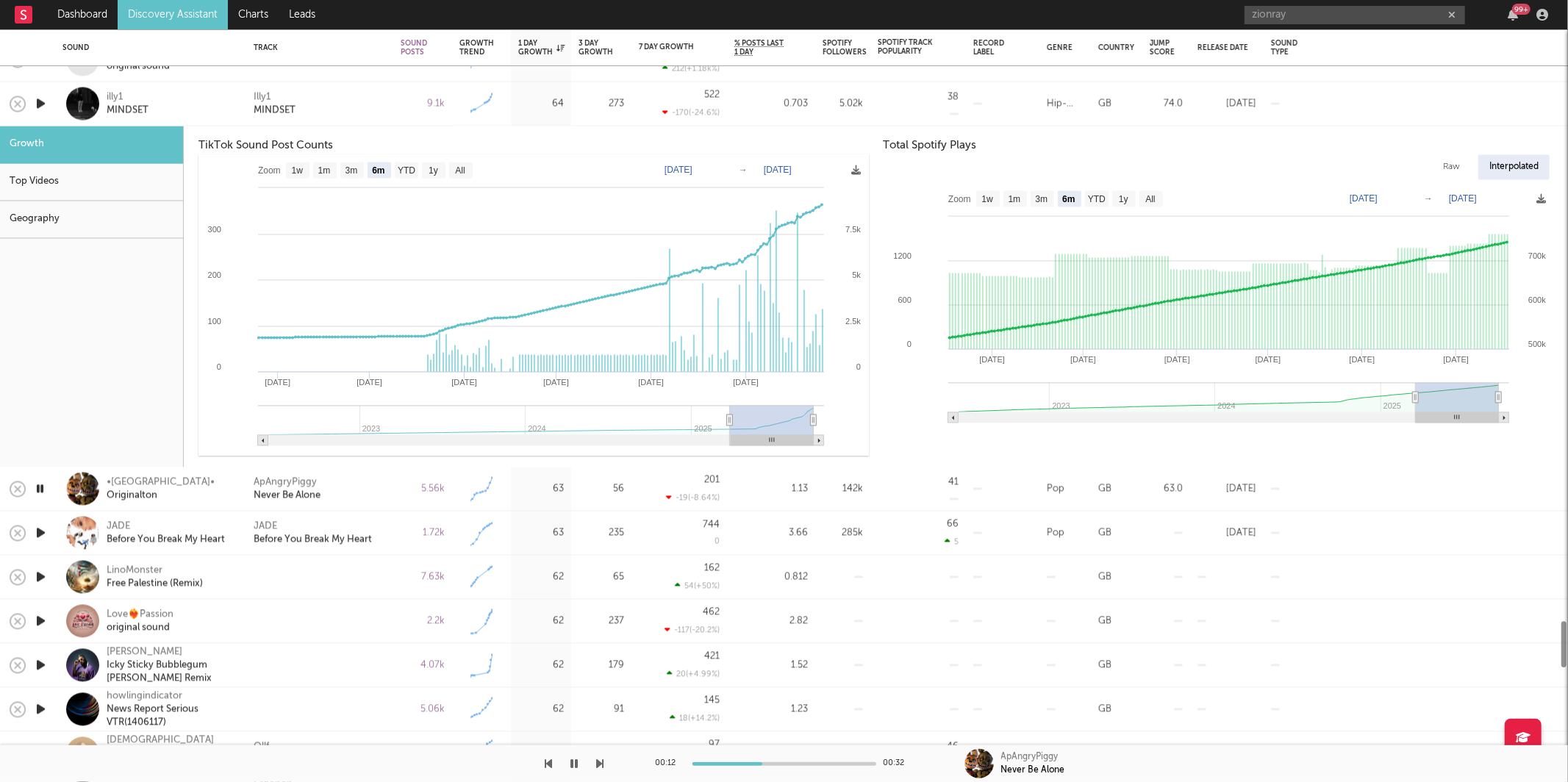
click at [42, 102] on icon "button" at bounding box center [41, 104] width 16 height 18
click at [362, 95] on div "Illy1 MINDSET" at bounding box center [319, 104] width 132 height 27
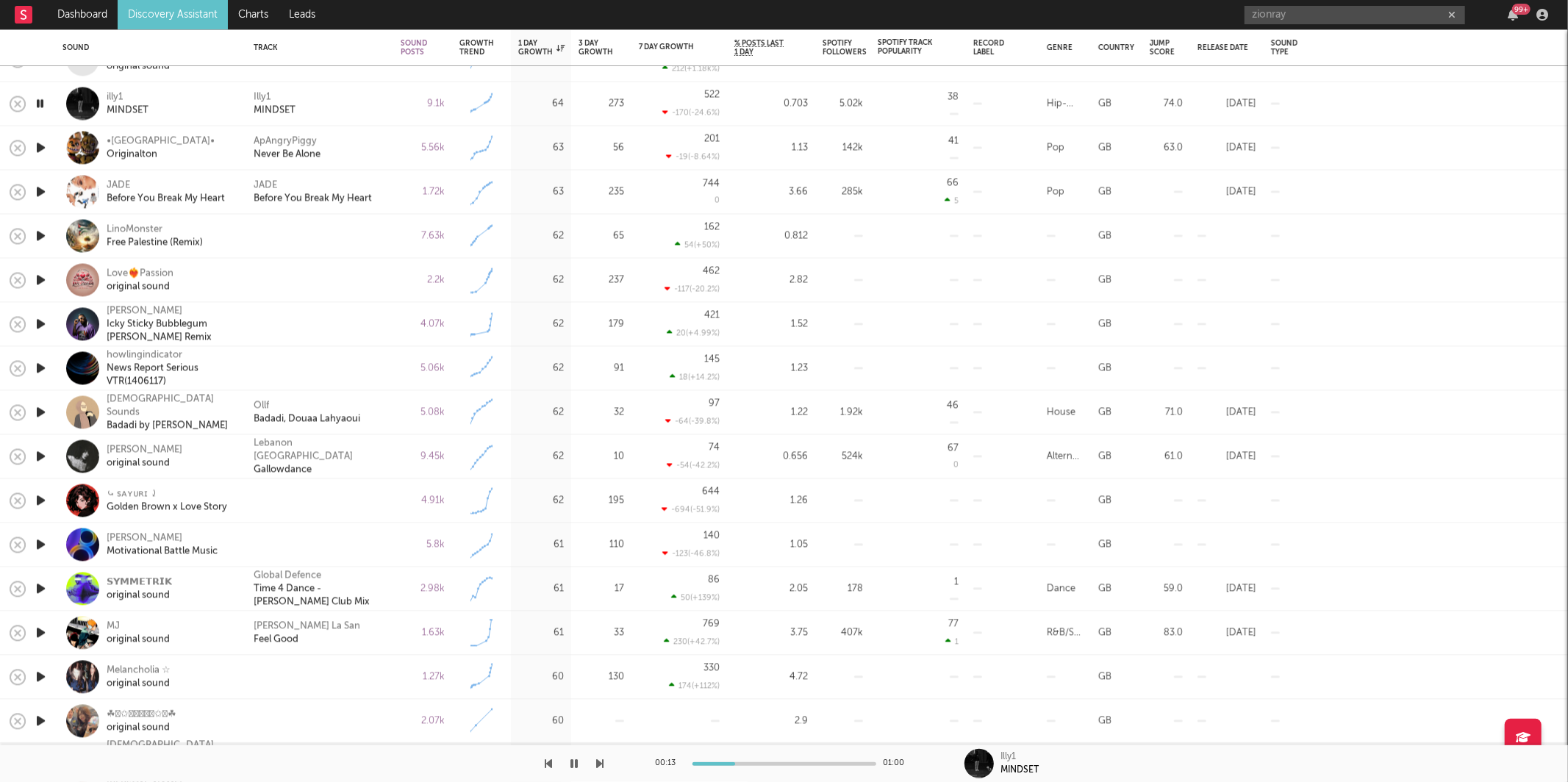
click at [46, 146] on icon "button" at bounding box center [41, 148] width 16 height 18
click at [42, 192] on icon "button" at bounding box center [41, 192] width 16 height 18
click at [597, 763] on icon "button" at bounding box center [600, 764] width 7 height 12
click at [604, 763] on div "00:00 00:53" at bounding box center [784, 764] width 1568 height 37
click at [604, 766] on div "00:00 00:53" at bounding box center [784, 764] width 1568 height 37
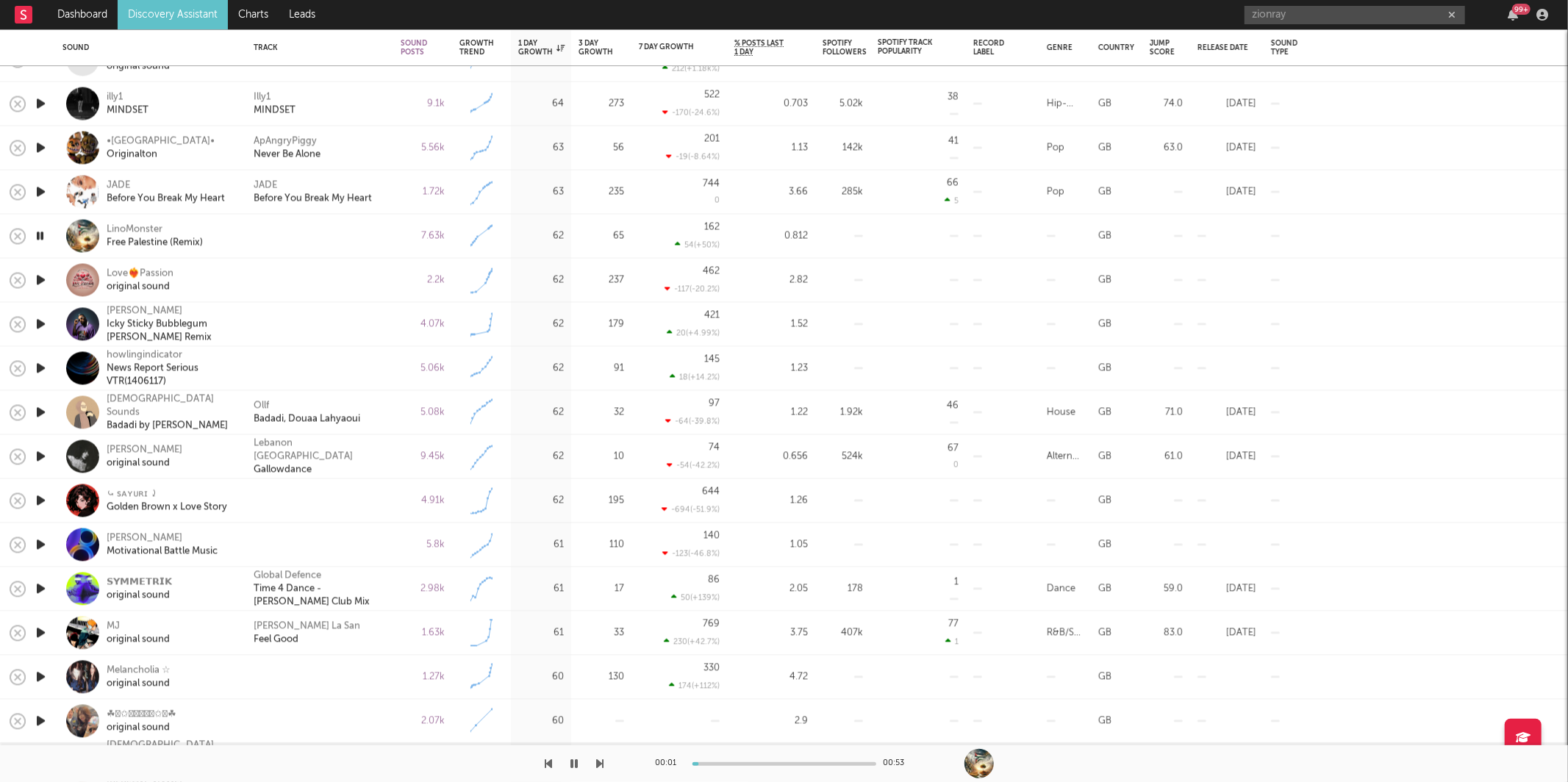
click at [601, 767] on icon "button" at bounding box center [600, 764] width 7 height 12
click at [601, 765] on icon "button" at bounding box center [600, 764] width 7 height 12
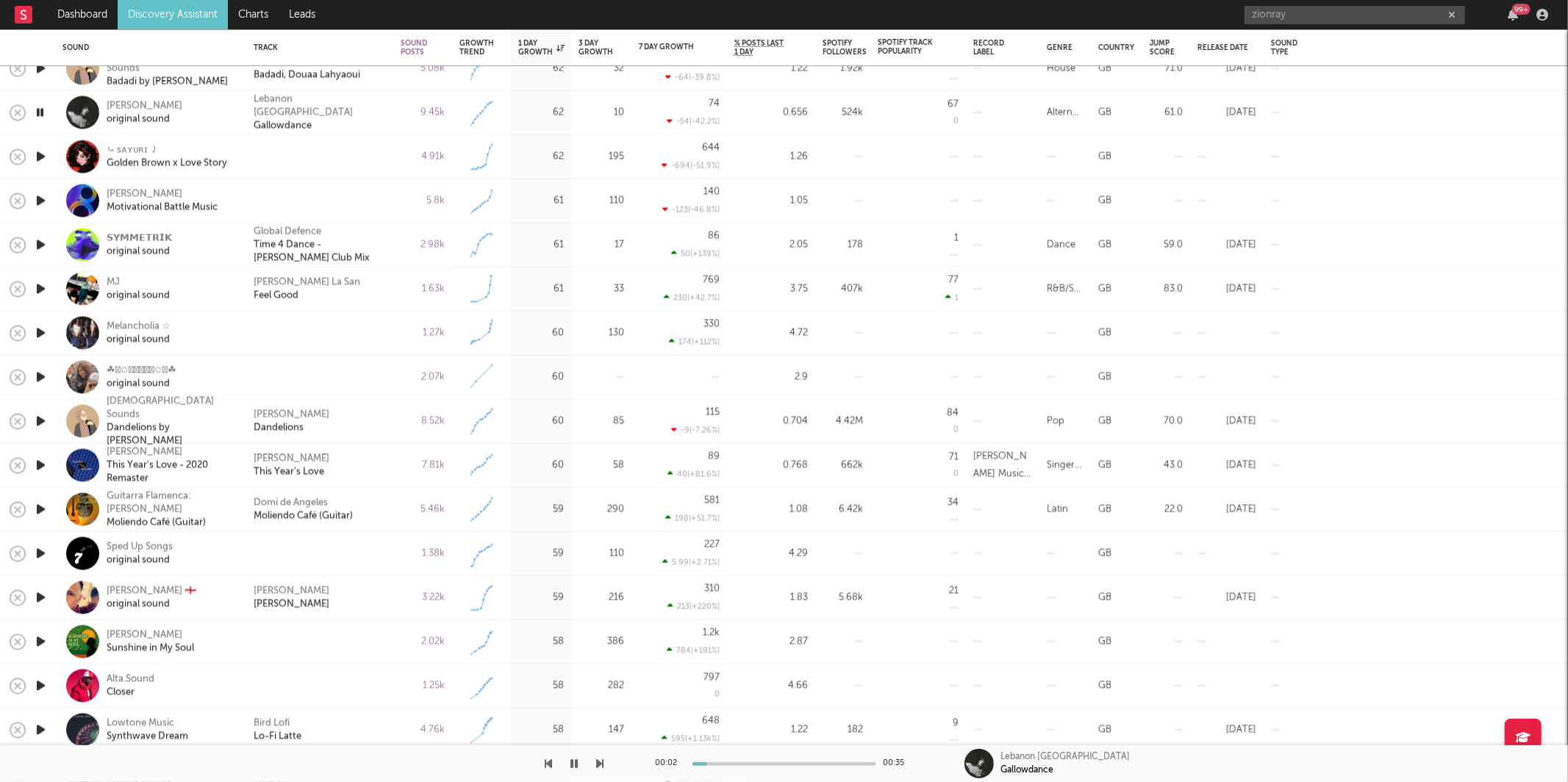
click at [597, 765] on icon "button" at bounding box center [600, 764] width 7 height 12
click at [549, 763] on icon "button" at bounding box center [549, 764] width 7 height 12
click at [354, 109] on div "Lebanon Hanover Gallowdance" at bounding box center [319, 112] width 132 height 40
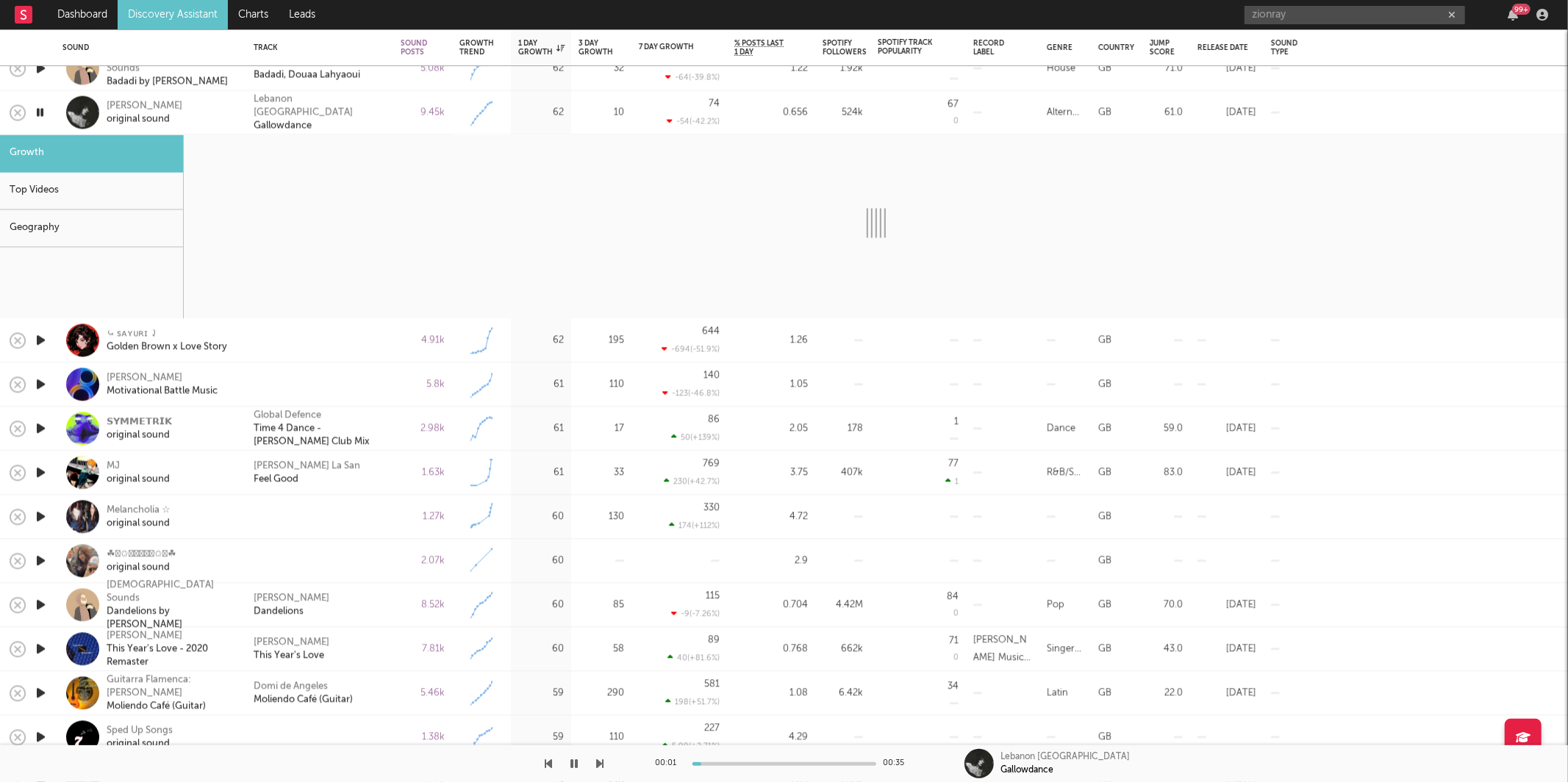
click at [601, 765] on icon "button" at bounding box center [600, 764] width 7 height 12
select select "6m"
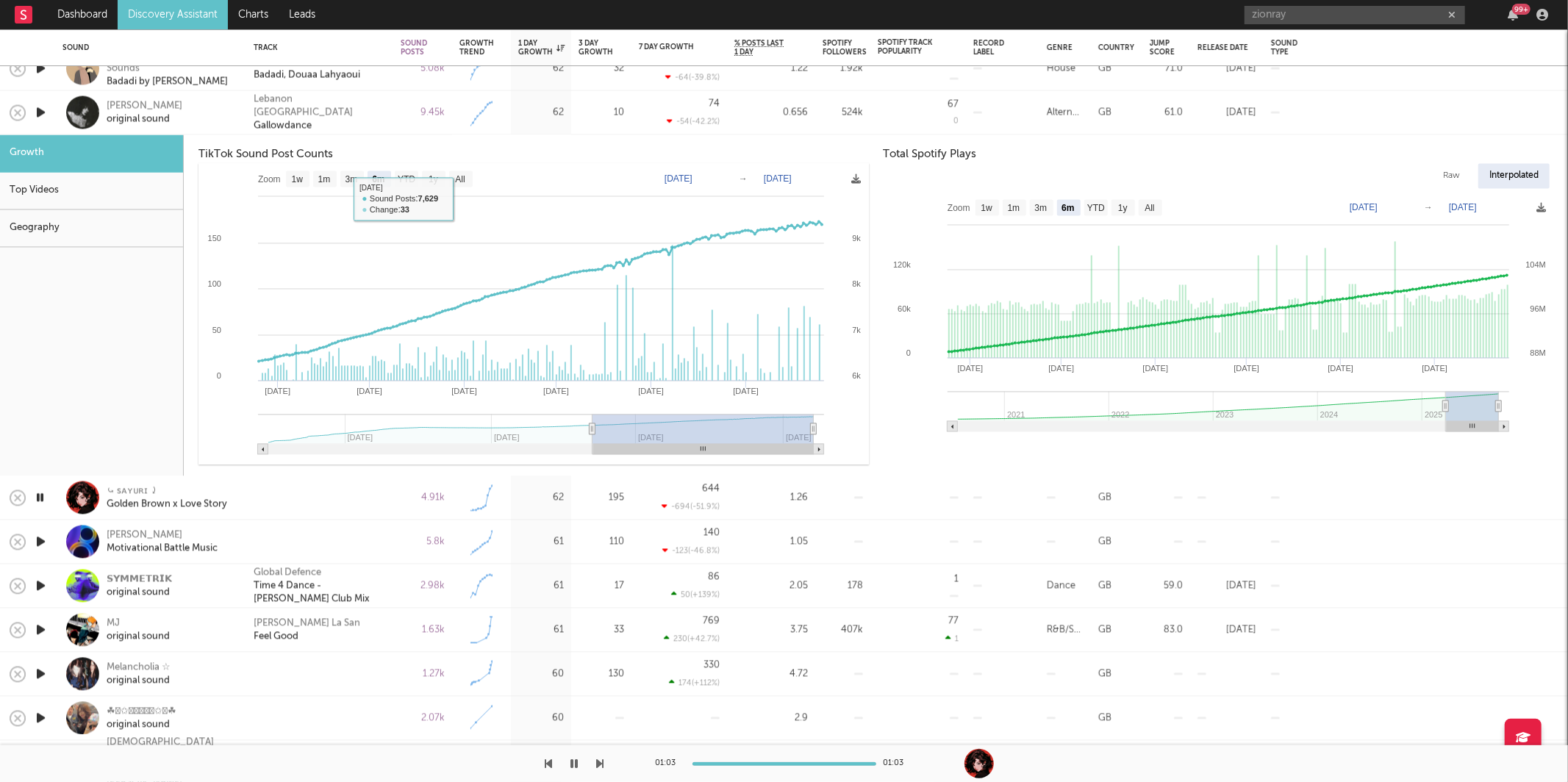
click at [378, 118] on div "Lebanon Hanover Gallowdance" at bounding box center [319, 112] width 132 height 40
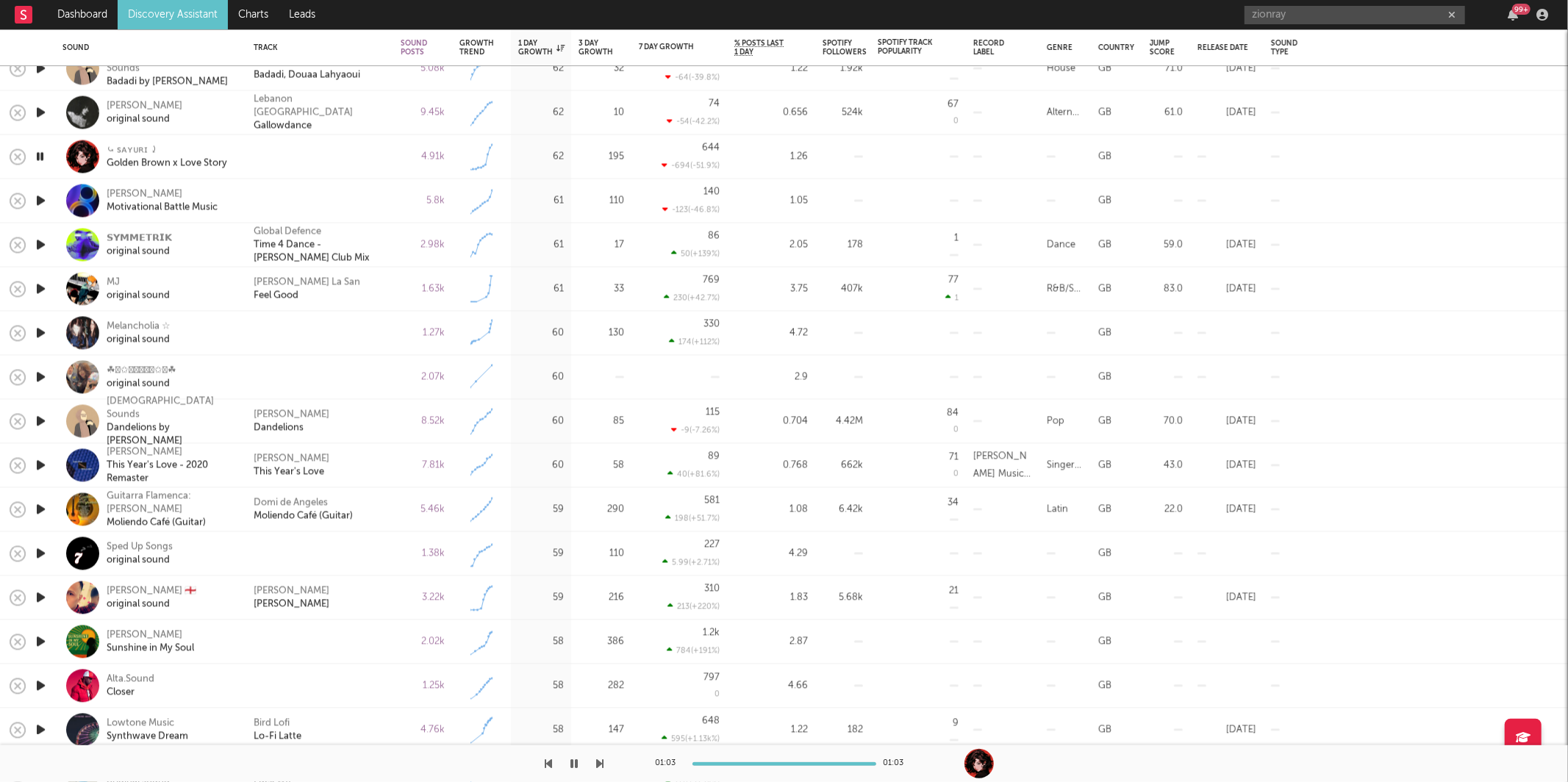
click at [597, 764] on icon "button" at bounding box center [600, 764] width 7 height 12
click at [572, 765] on icon "button" at bounding box center [574, 764] width 7 height 12
click at [576, 761] on icon "button" at bounding box center [575, 764] width 9 height 12
click at [597, 766] on icon "button" at bounding box center [600, 764] width 7 height 12
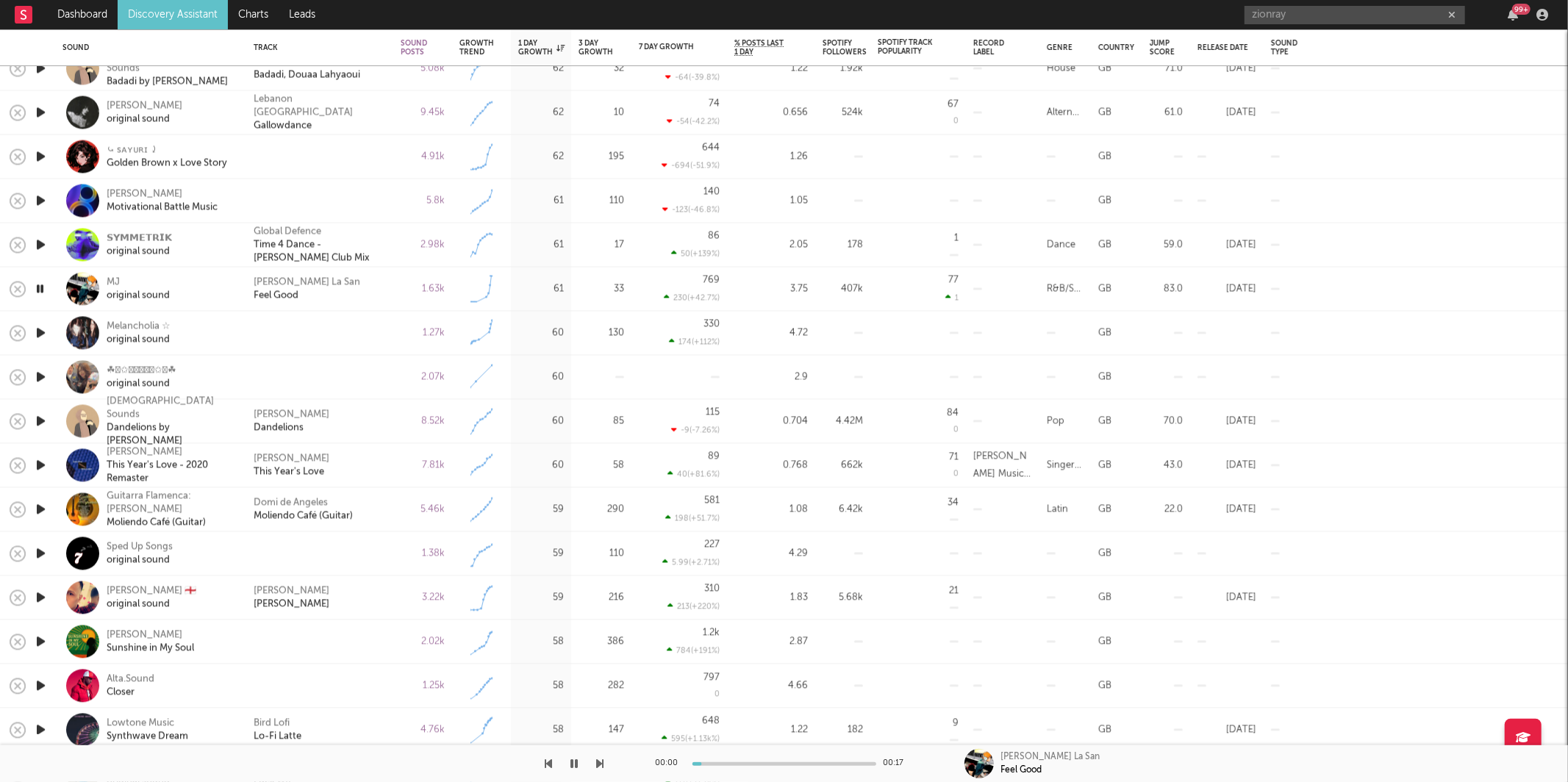
click at [573, 763] on icon "button" at bounding box center [574, 764] width 7 height 12
drag, startPoint x: 573, startPoint y: 768, endPoint x: 590, endPoint y: 769, distance: 17.0
click at [573, 768] on icon "button" at bounding box center [575, 764] width 9 height 12
click at [600, 765] on icon "button" at bounding box center [600, 764] width 7 height 12
click at [597, 764] on icon "button" at bounding box center [600, 764] width 7 height 12
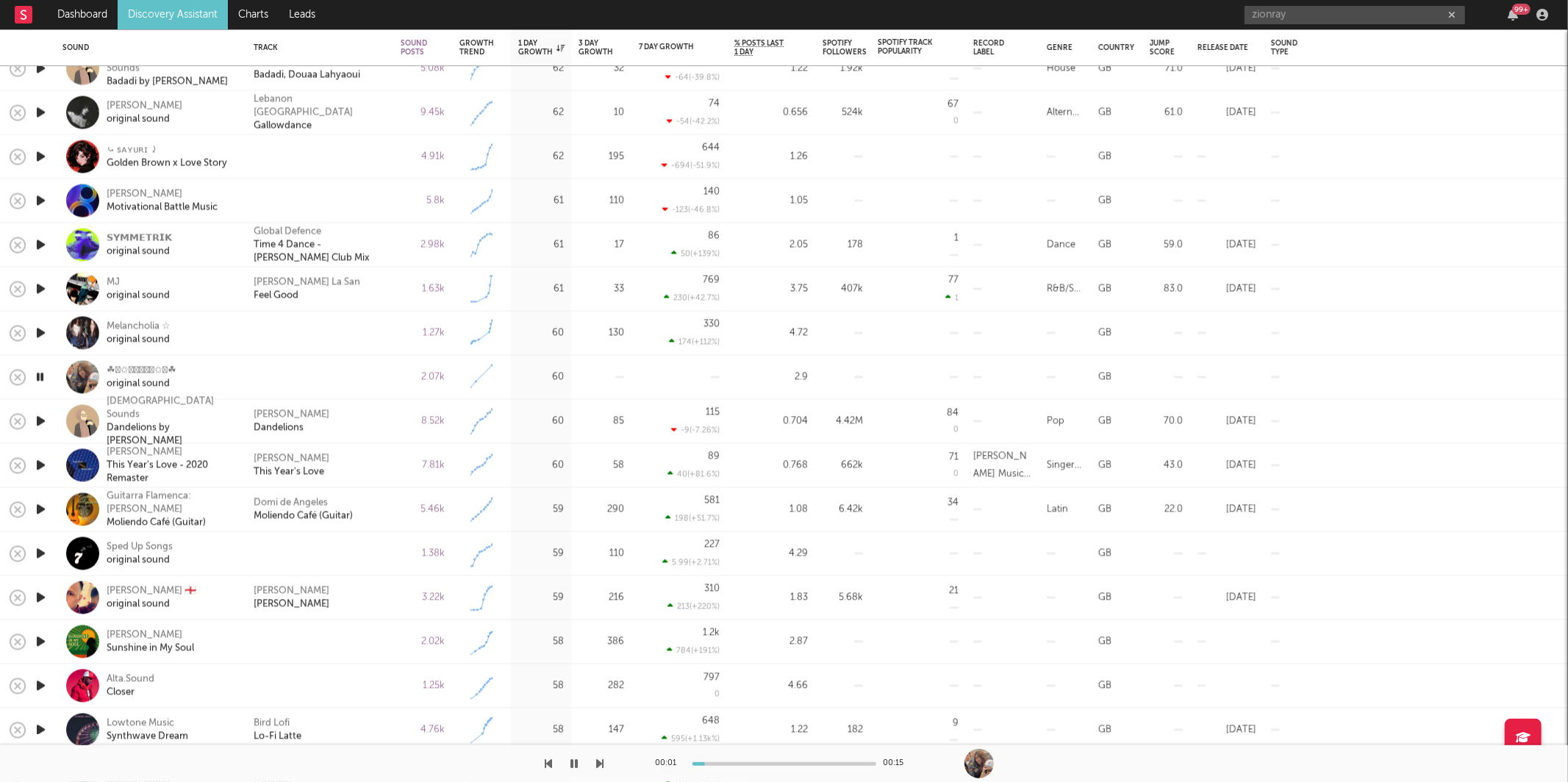
click at [597, 764] on icon "button" at bounding box center [600, 764] width 7 height 12
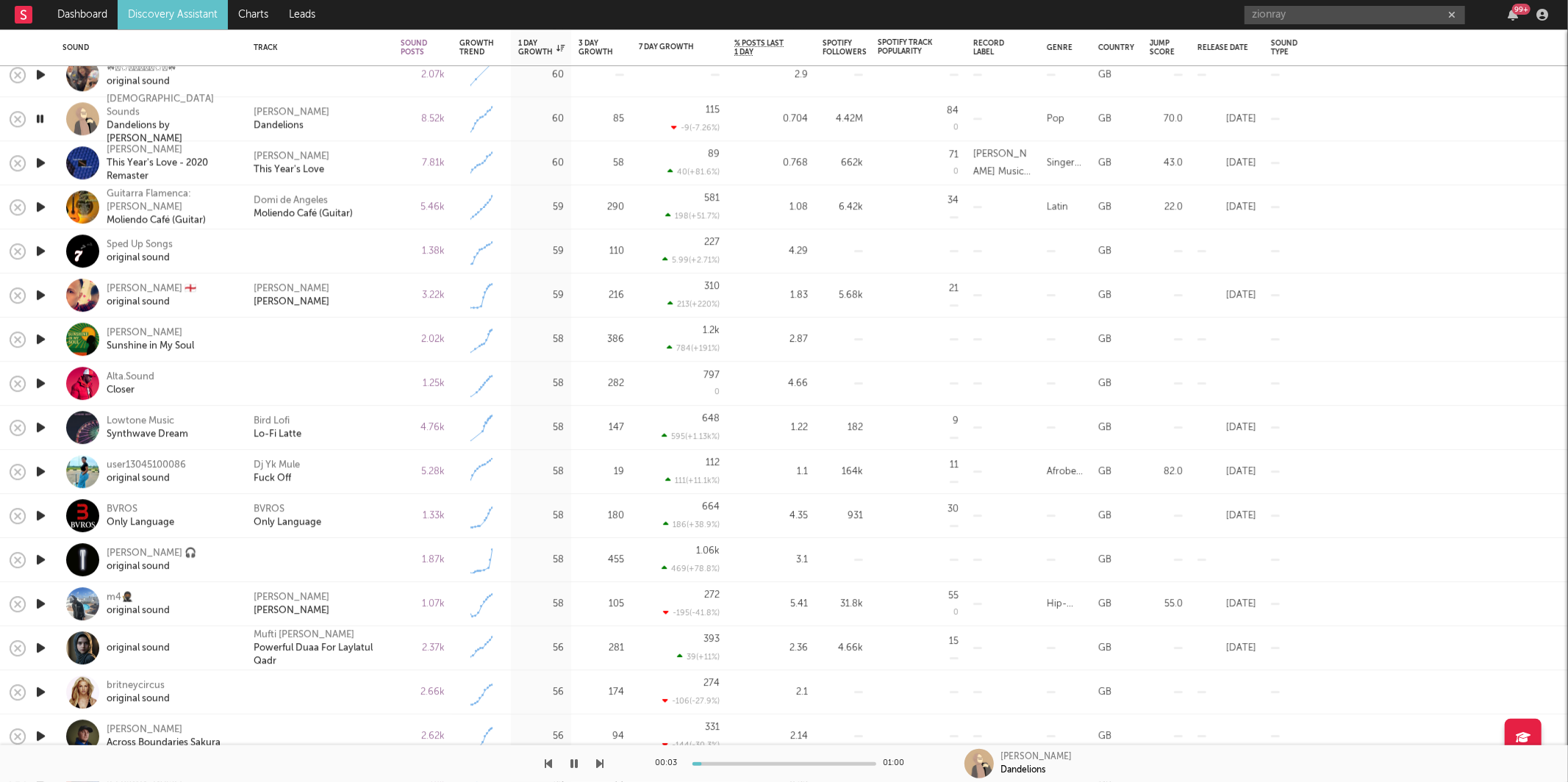
click at [597, 763] on icon "button" at bounding box center [600, 764] width 7 height 12
click at [599, 761] on icon "button" at bounding box center [600, 764] width 7 height 12
click at [598, 762] on icon "button" at bounding box center [600, 764] width 7 height 12
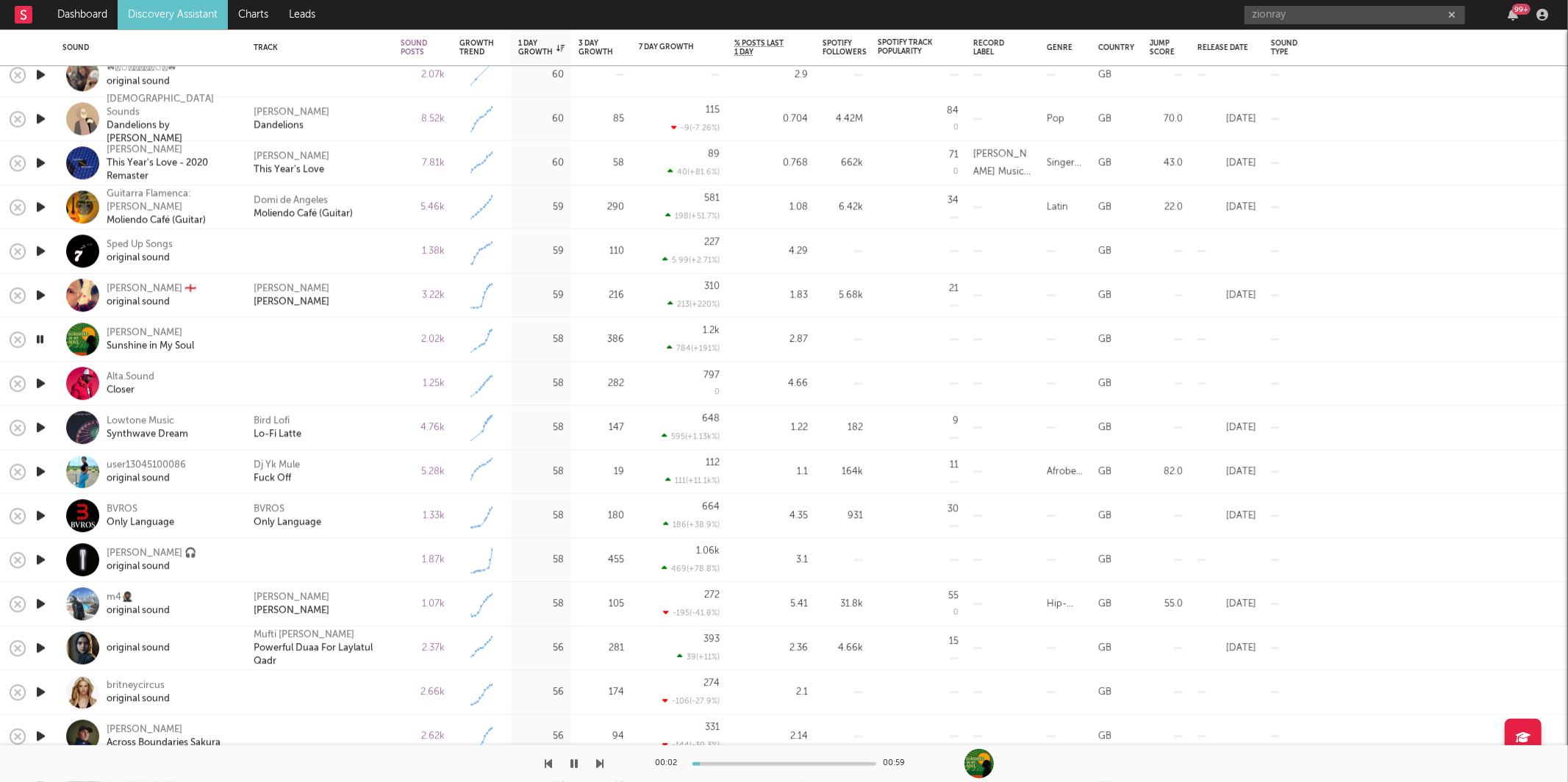
click at [597, 765] on icon "button" at bounding box center [600, 764] width 7 height 12
click at [580, 769] on button "button" at bounding box center [575, 764] width 15 height 37
click at [580, 767] on button "button" at bounding box center [575, 764] width 15 height 37
click at [145, 385] on div "Closer" at bounding box center [130, 391] width 48 height 13
click at [605, 763] on div "00:31 00:47" at bounding box center [784, 764] width 1568 height 37
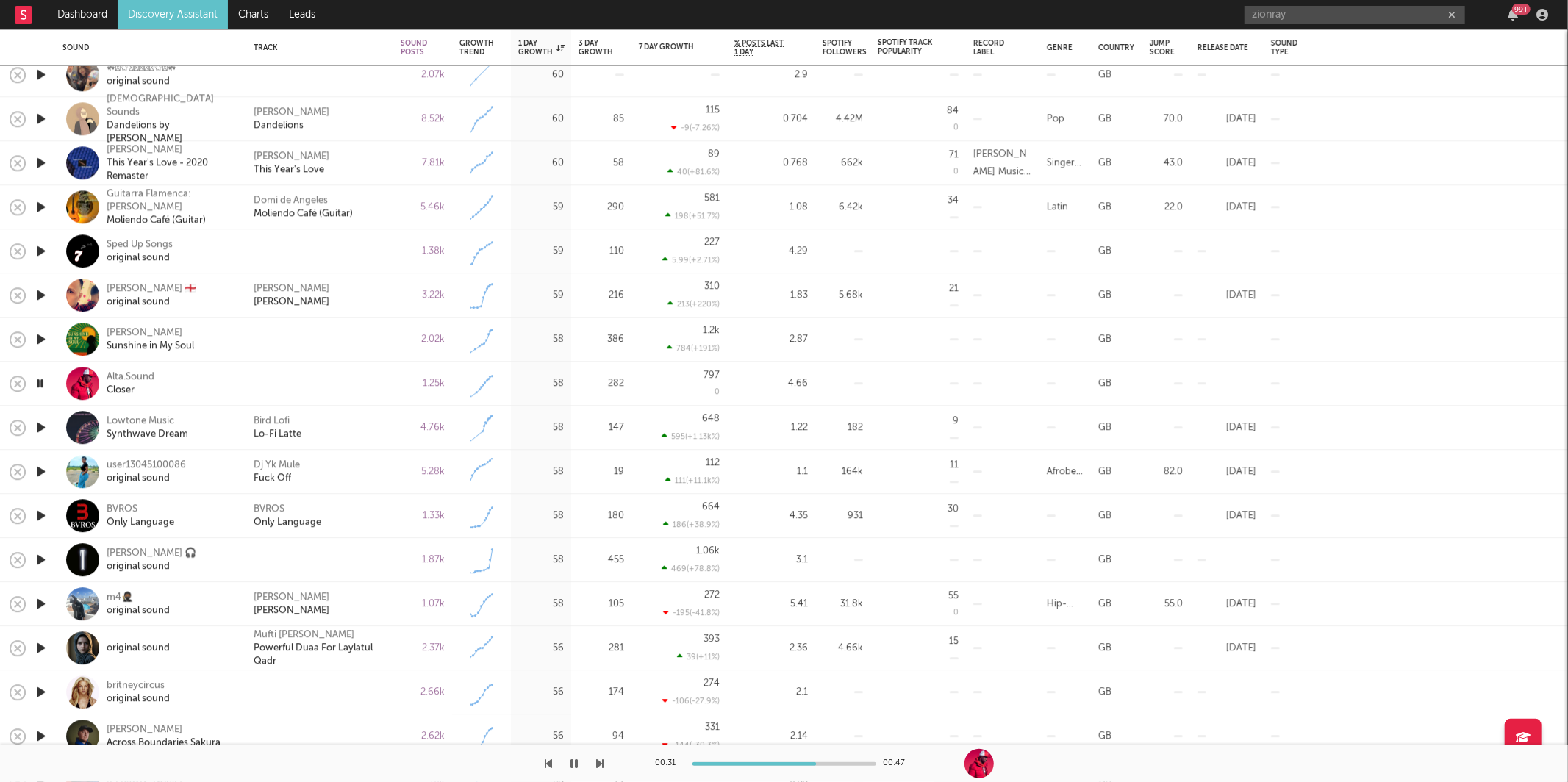
click at [603, 765] on icon "button" at bounding box center [600, 764] width 7 height 12
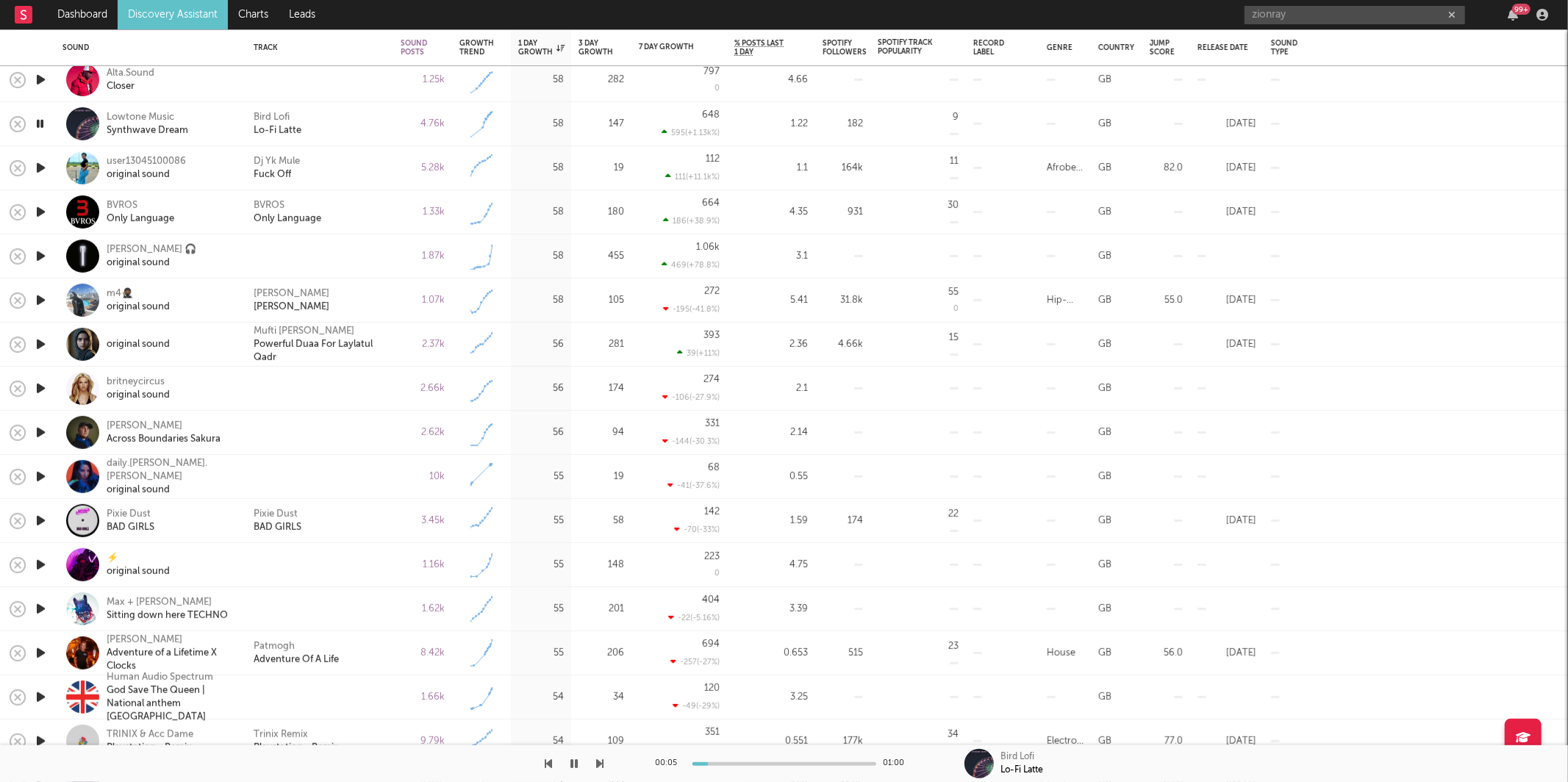
click at [597, 764] on icon "button" at bounding box center [600, 764] width 7 height 12
click at [361, 166] on div "Dj Yk Mule Fuck Off" at bounding box center [319, 168] width 132 height 27
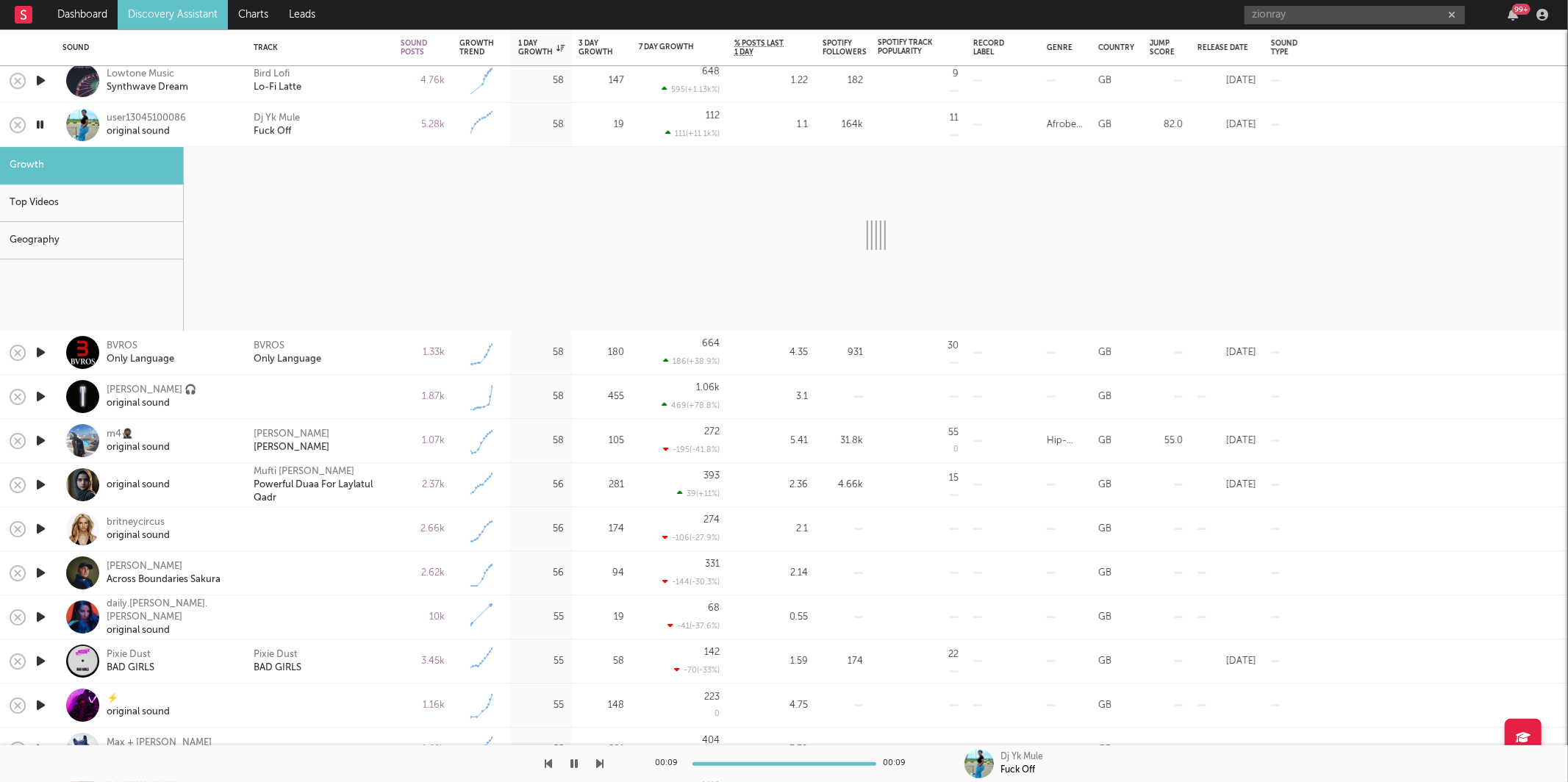
select select "6m"
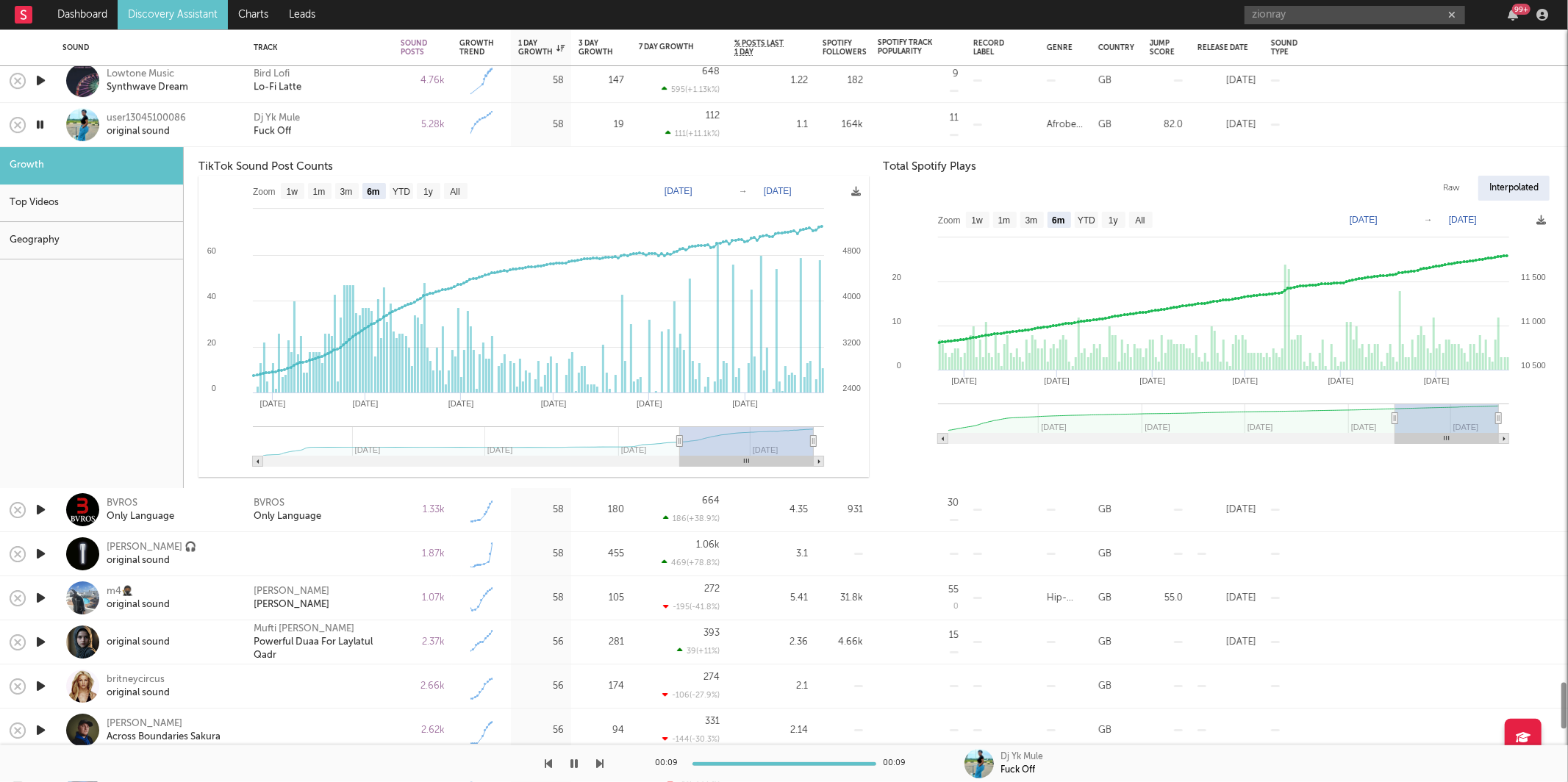
click at [593, 765] on div at bounding box center [302, 764] width 604 height 37
click at [338, 120] on div "Dj Yk Mule Fuck Off" at bounding box center [319, 125] width 132 height 27
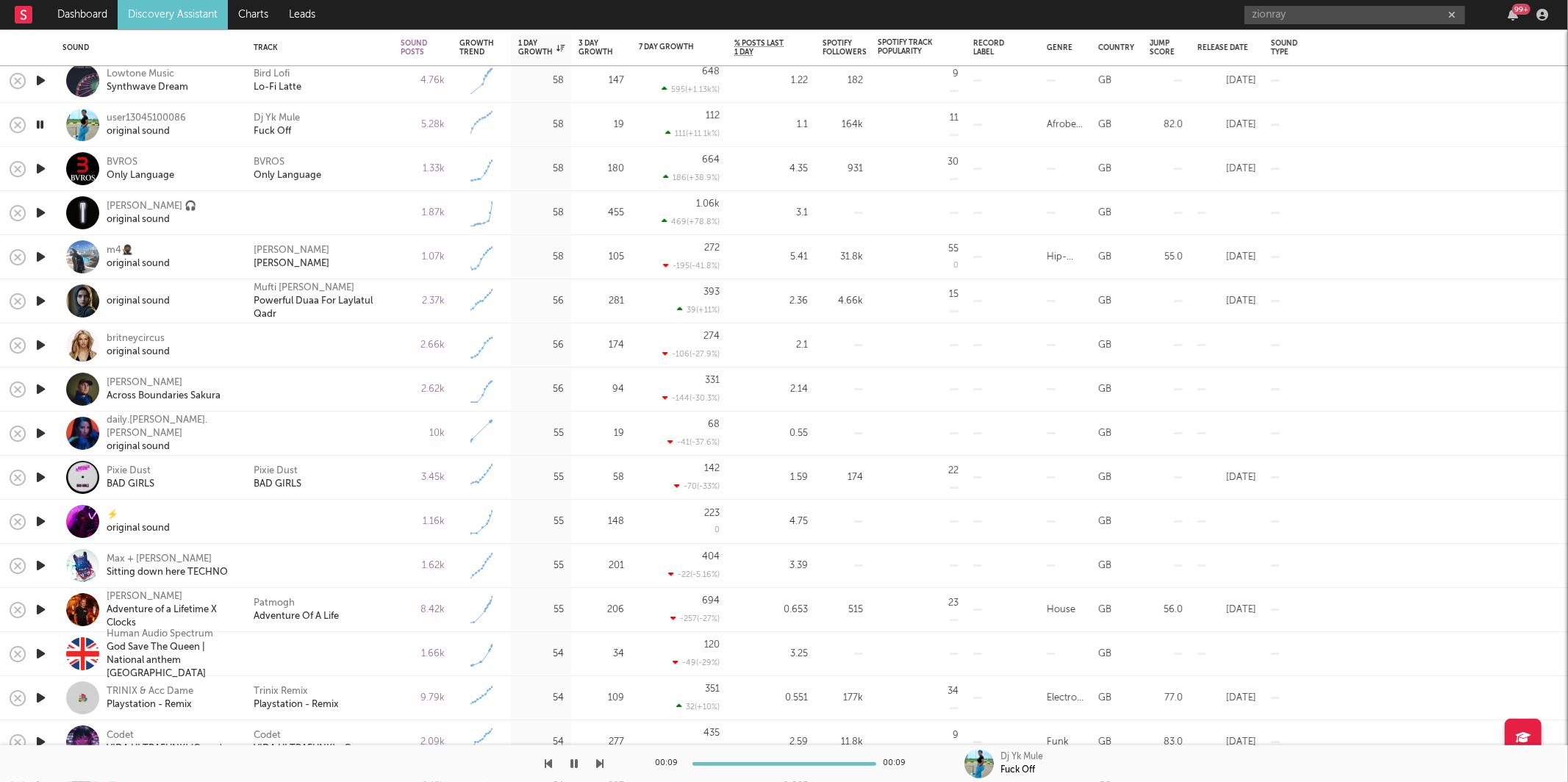
click at [615, 771] on div "00:09 00:09 Dj Yk Mule Fuck Off" at bounding box center [784, 764] width 1568 height 37
click at [598, 766] on icon "button" at bounding box center [600, 764] width 7 height 12
click at [349, 175] on div "BVROS Only Language" at bounding box center [319, 170] width 132 height 27
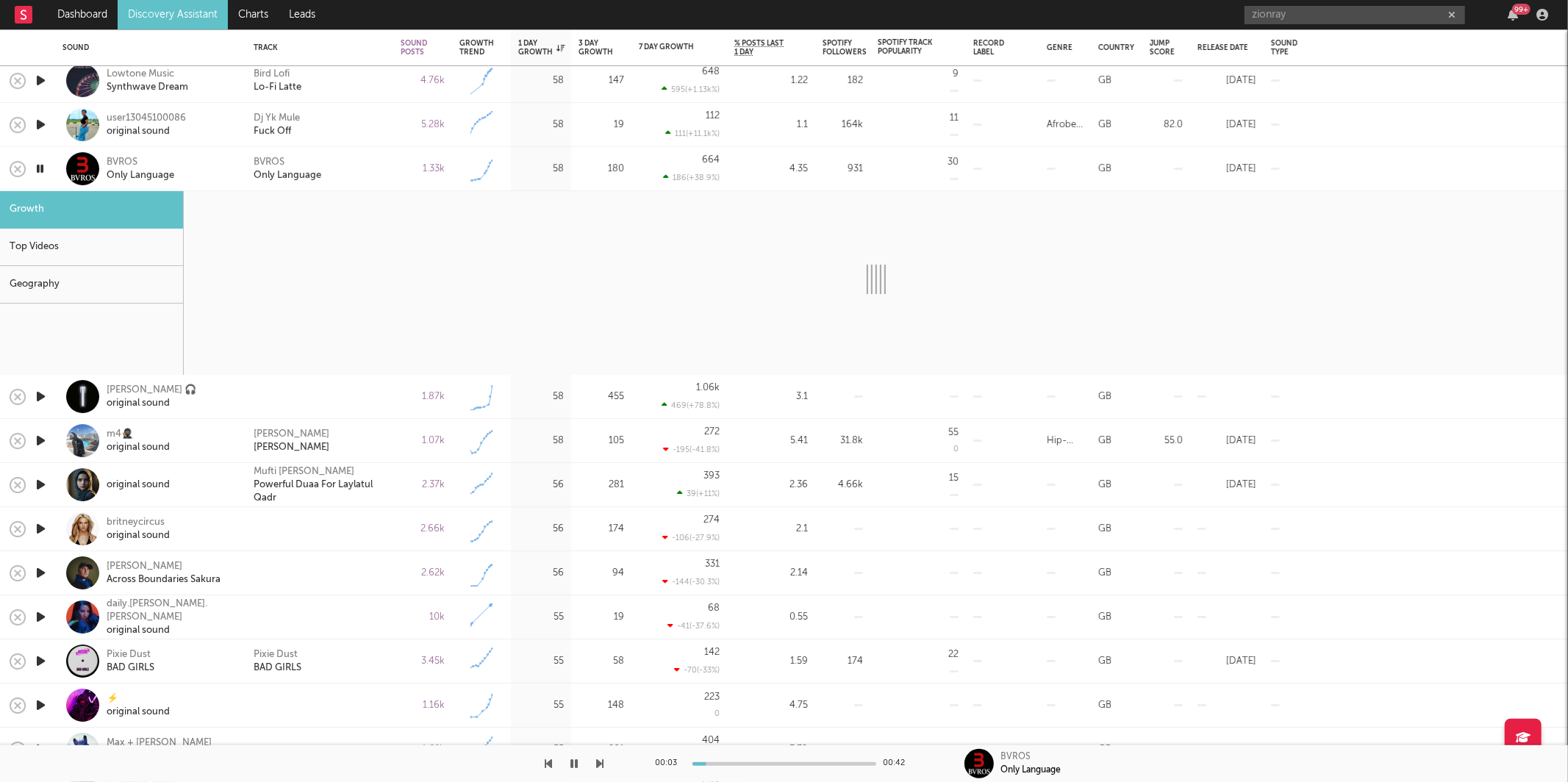
click at [42, 163] on icon "button" at bounding box center [40, 169] width 14 height 18
select select "1w"
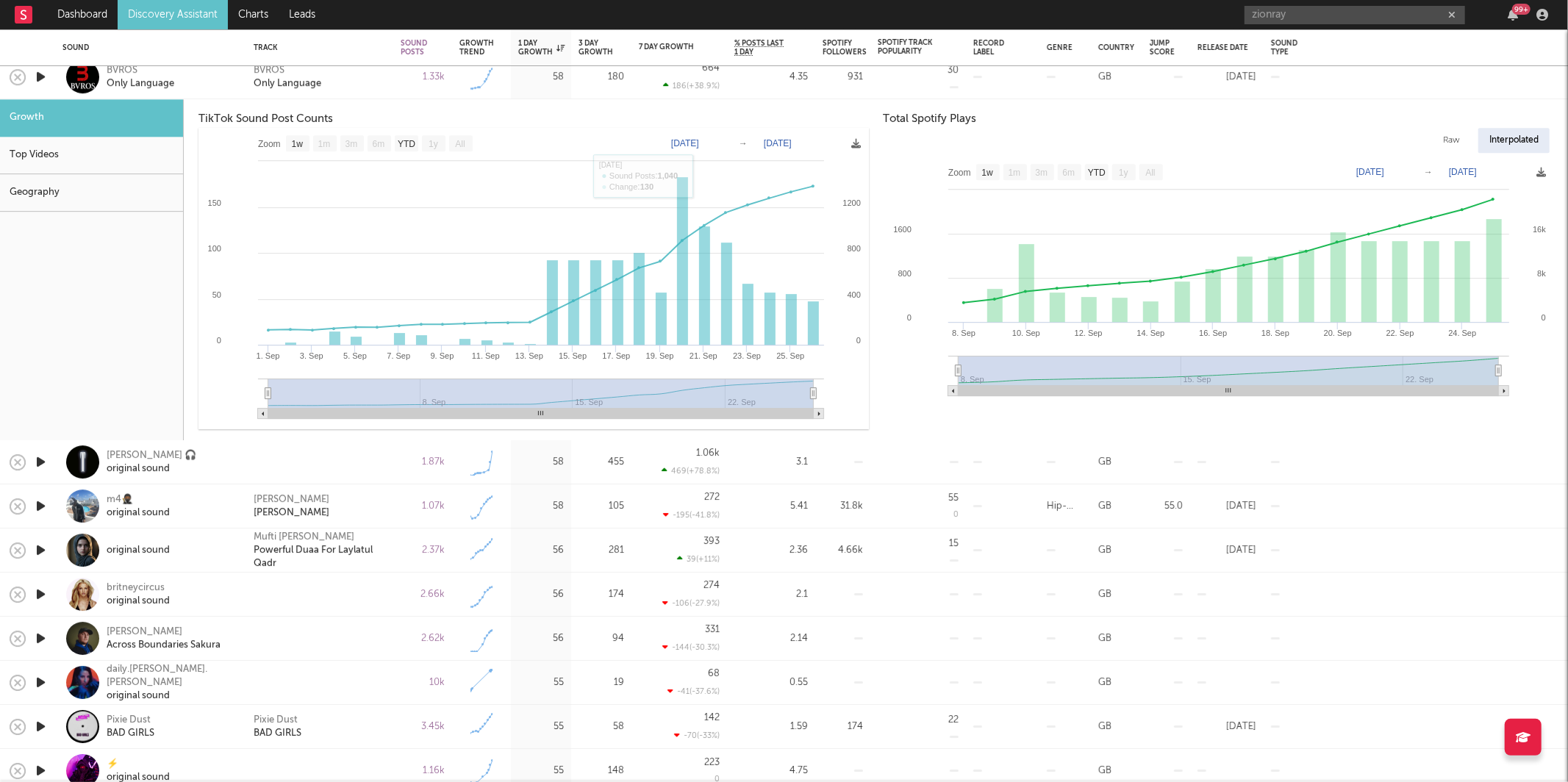
click at [376, 95] on div "BVROS Only Language" at bounding box center [319, 76] width 147 height 44
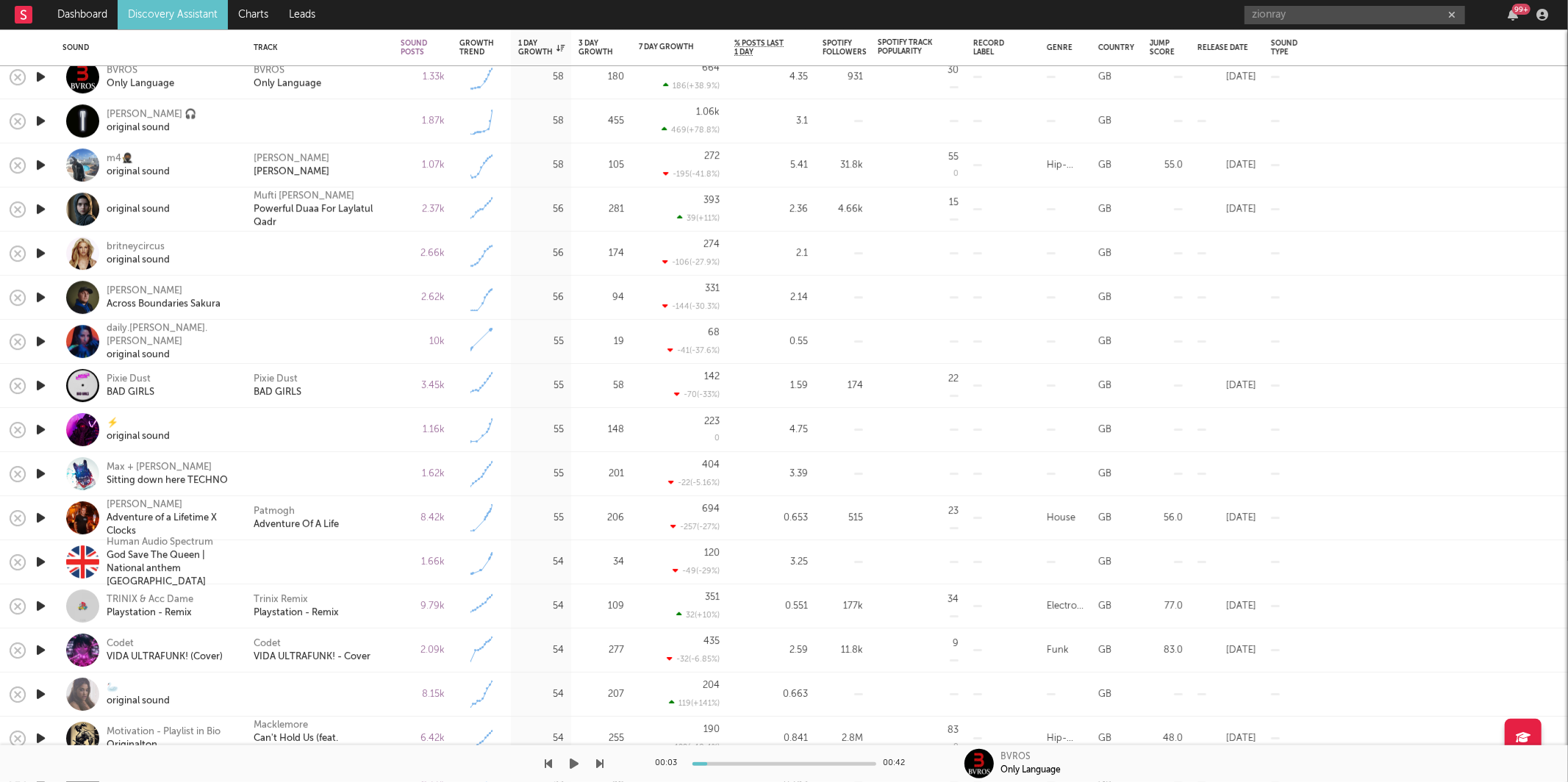
drag, startPoint x: 571, startPoint y: 765, endPoint x: 653, endPoint y: 739, distance: 86.0
click at [571, 765] on icon "button" at bounding box center [575, 764] width 9 height 12
click at [599, 763] on icon "button" at bounding box center [600, 764] width 7 height 12
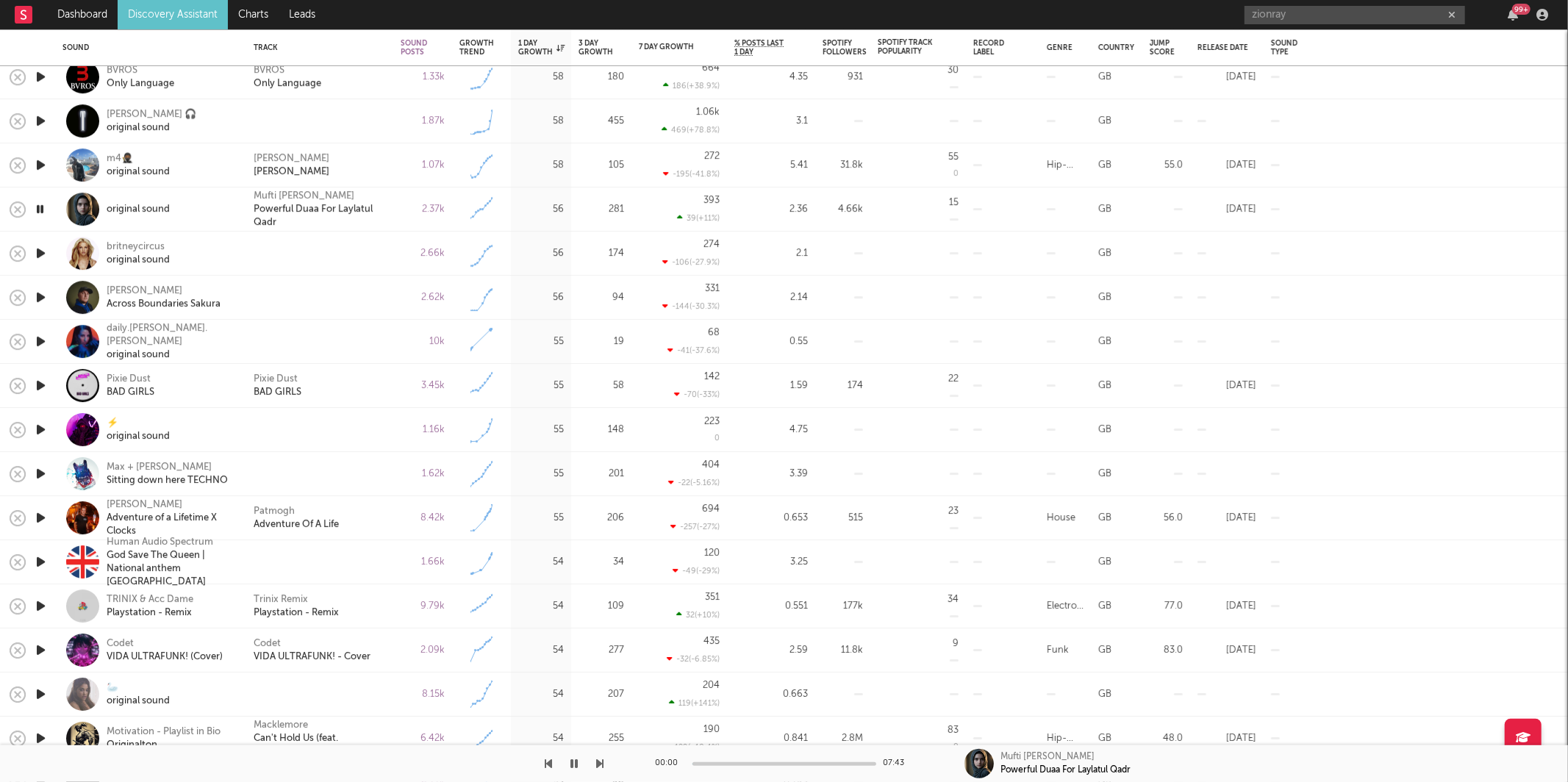
click at [599, 763] on icon "button" at bounding box center [600, 764] width 7 height 12
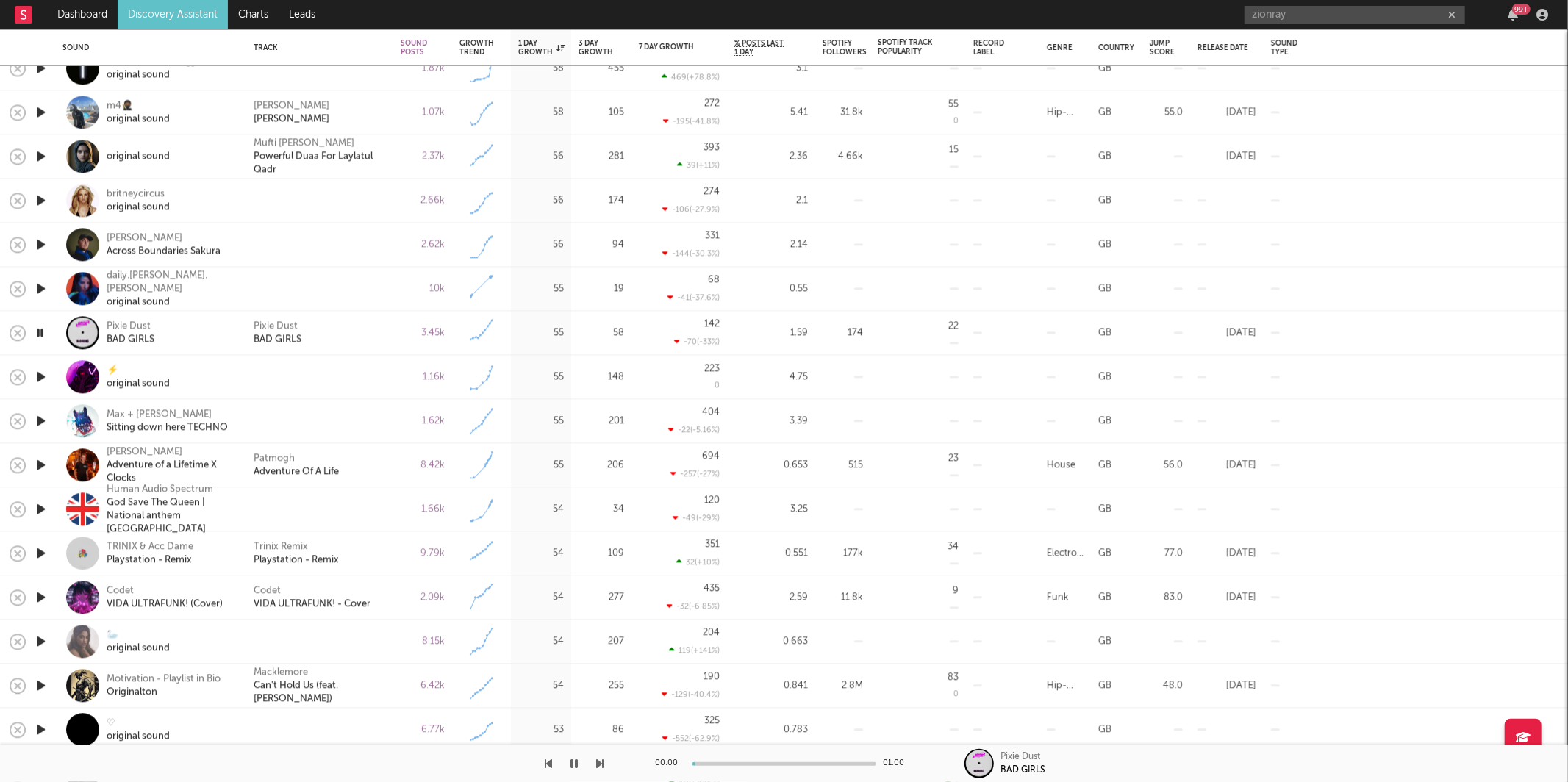
click at [379, 342] on div "Pixie Dust BAD GIRLS" at bounding box center [319, 333] width 132 height 27
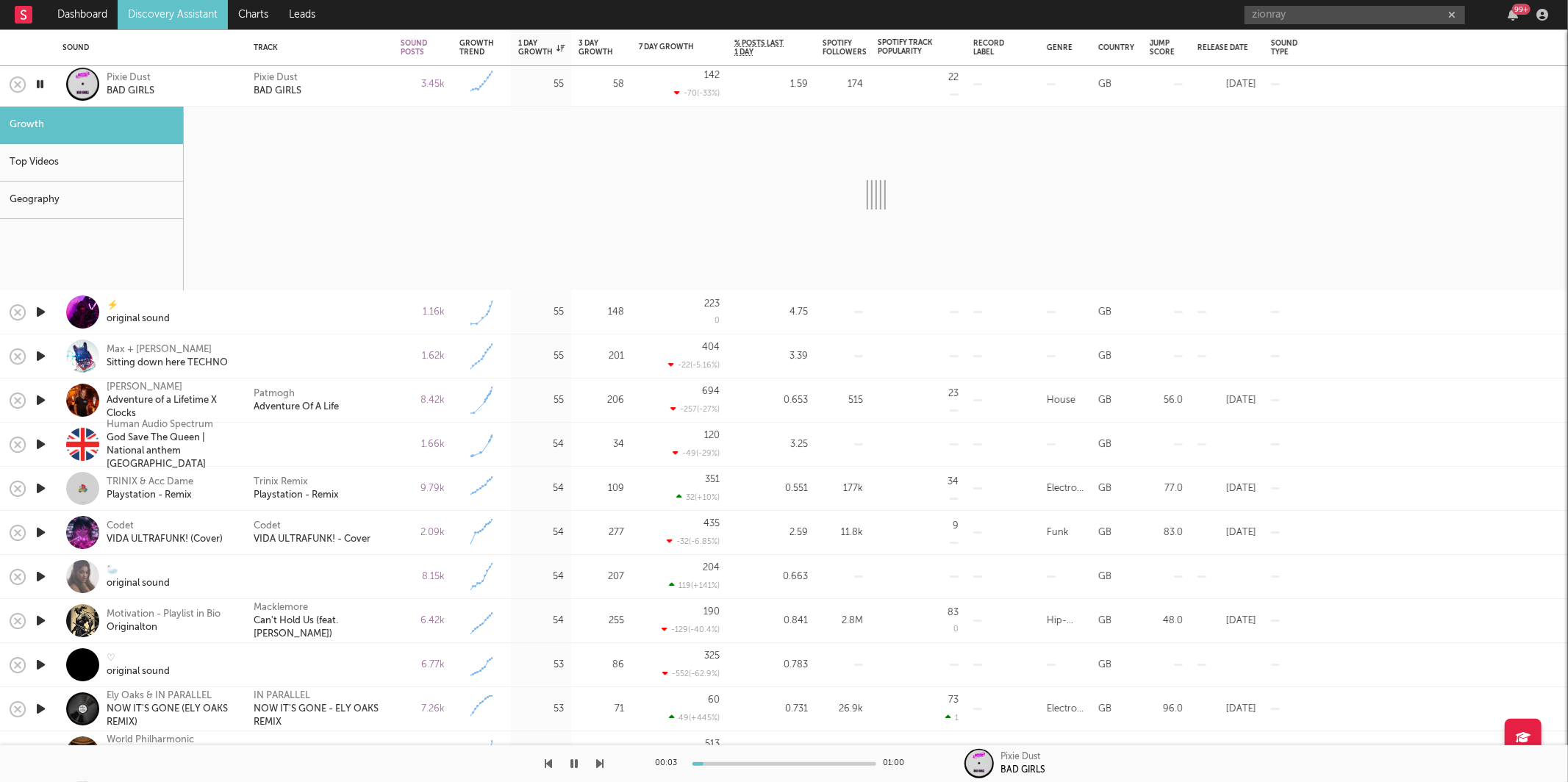
select select "6m"
select select "1w"
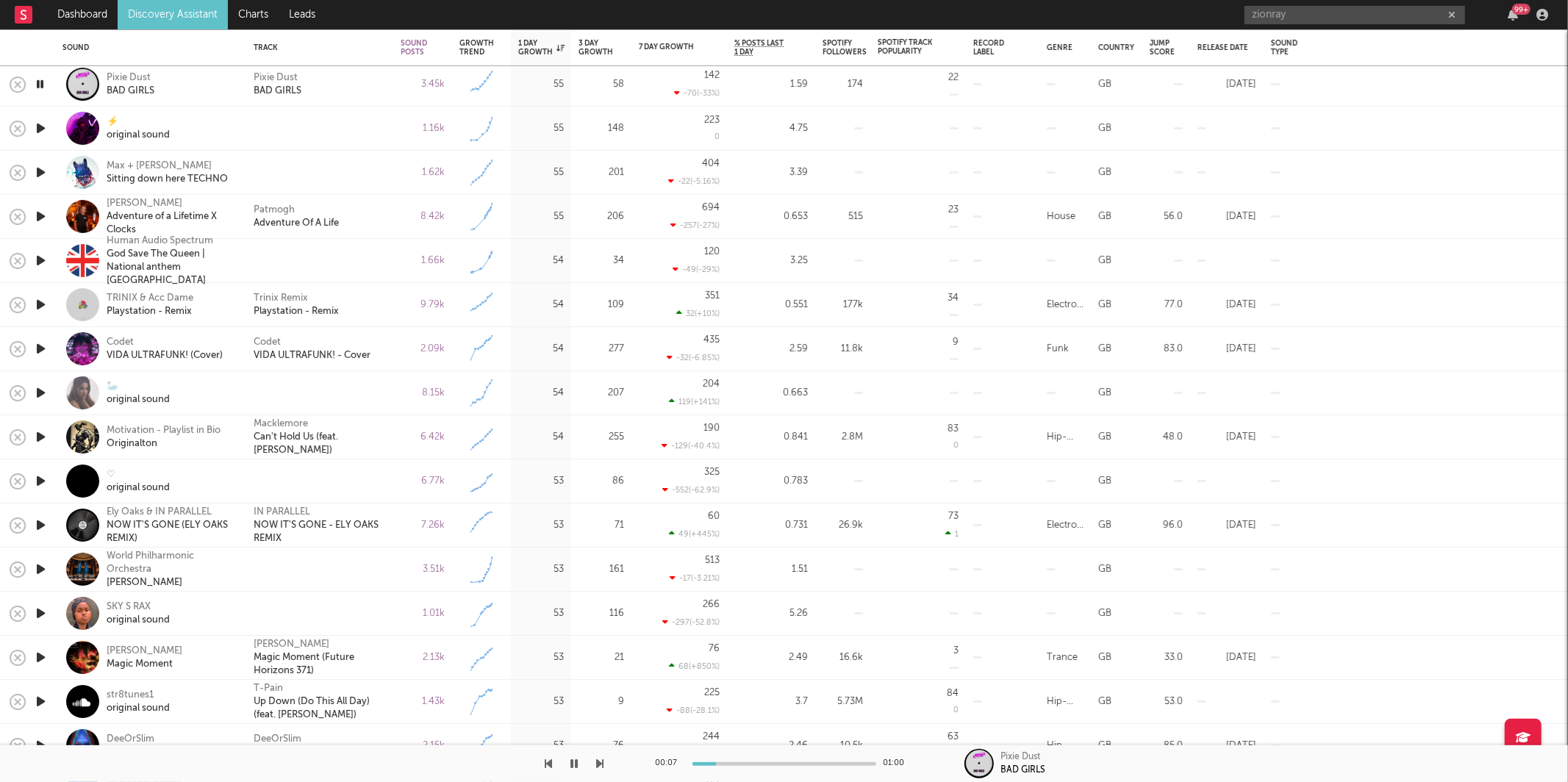
click at [600, 758] on icon "button" at bounding box center [600, 764] width 7 height 12
click at [135, 125] on div "⚡️" at bounding box center [138, 122] width 63 height 13
click at [603, 769] on div "00:19 00:24" at bounding box center [784, 764] width 1568 height 37
click at [600, 767] on icon "button" at bounding box center [600, 764] width 7 height 12
click at [587, 765] on div at bounding box center [302, 764] width 604 height 37
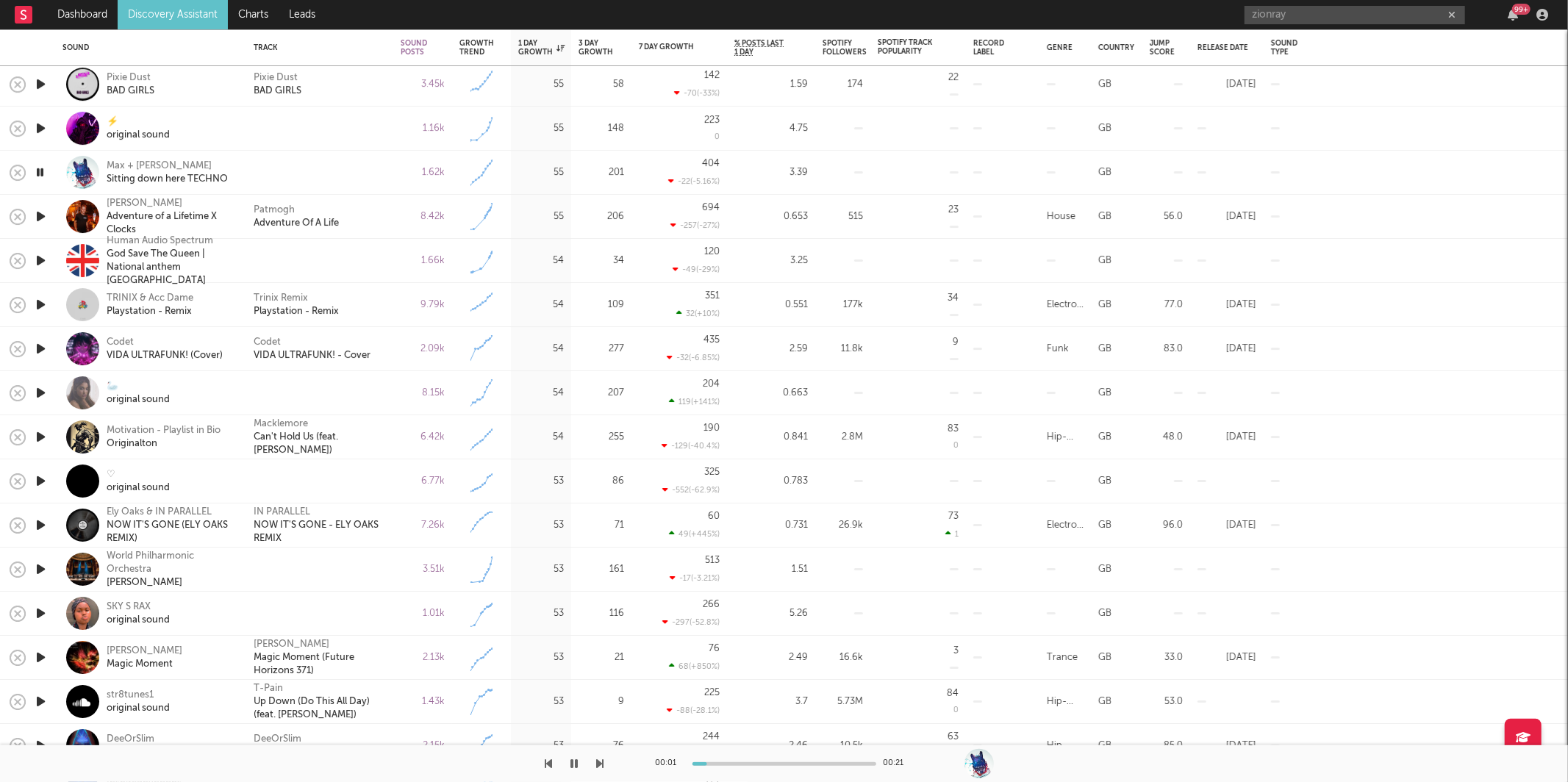
click at [569, 765] on button "button" at bounding box center [575, 764] width 15 height 37
click at [580, 771] on button "button" at bounding box center [575, 764] width 15 height 37
click at [597, 763] on icon "button" at bounding box center [600, 764] width 7 height 12
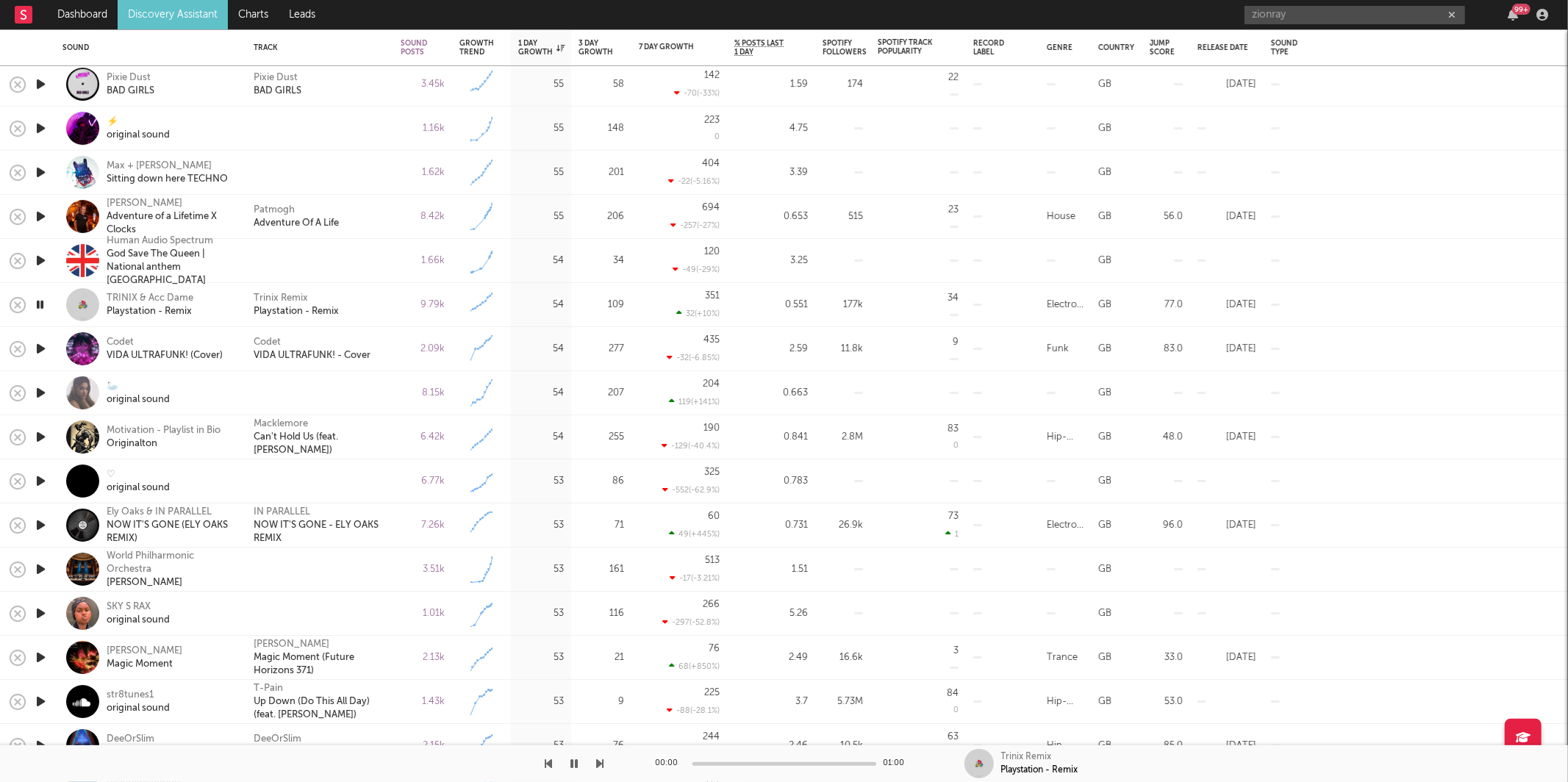
click at [597, 763] on icon "button" at bounding box center [600, 764] width 7 height 12
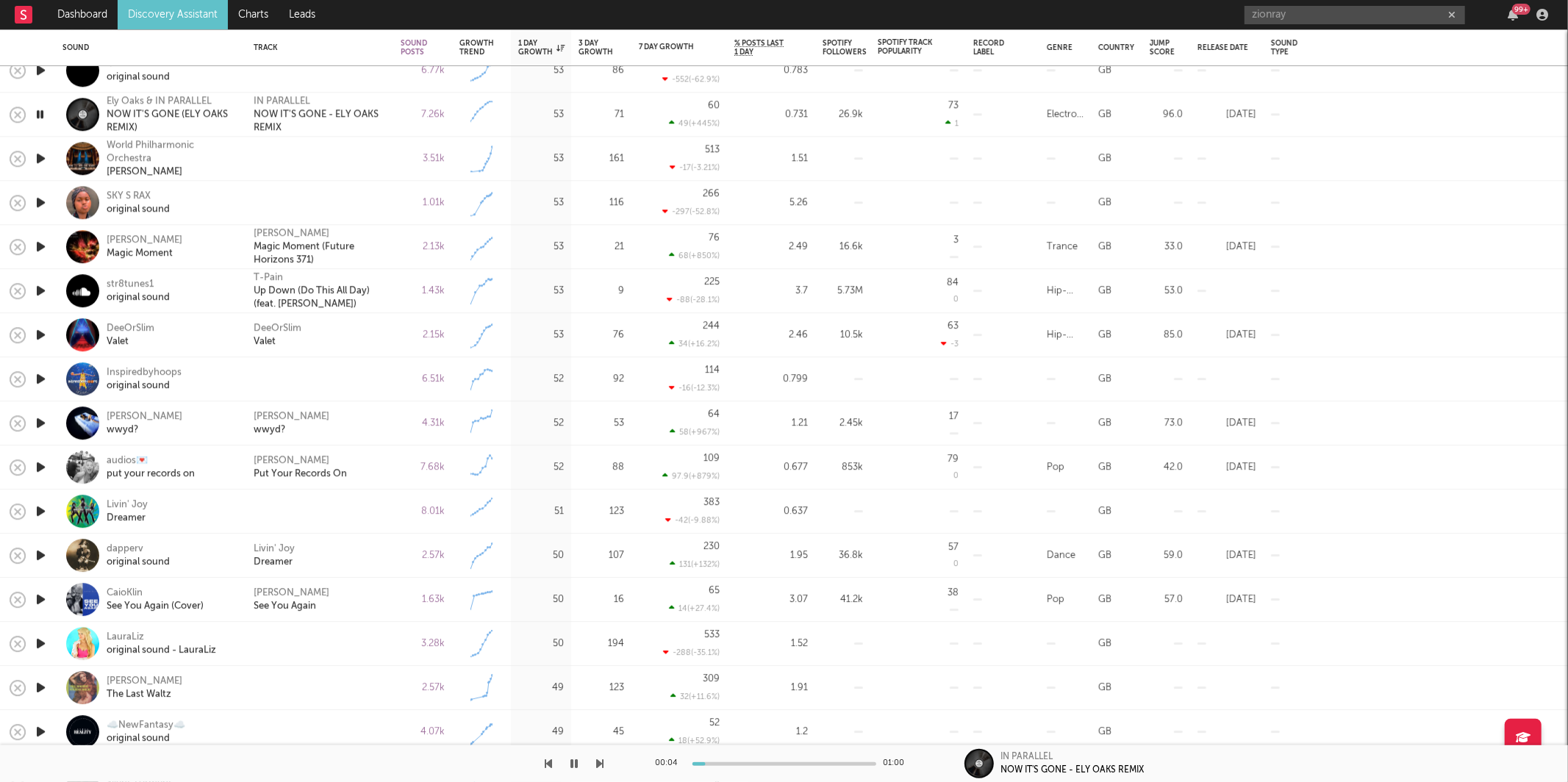
click at [597, 761] on icon "button" at bounding box center [600, 764] width 7 height 12
click at [572, 769] on icon "button" at bounding box center [574, 764] width 7 height 12
click at [577, 766] on icon "button" at bounding box center [575, 764] width 9 height 12
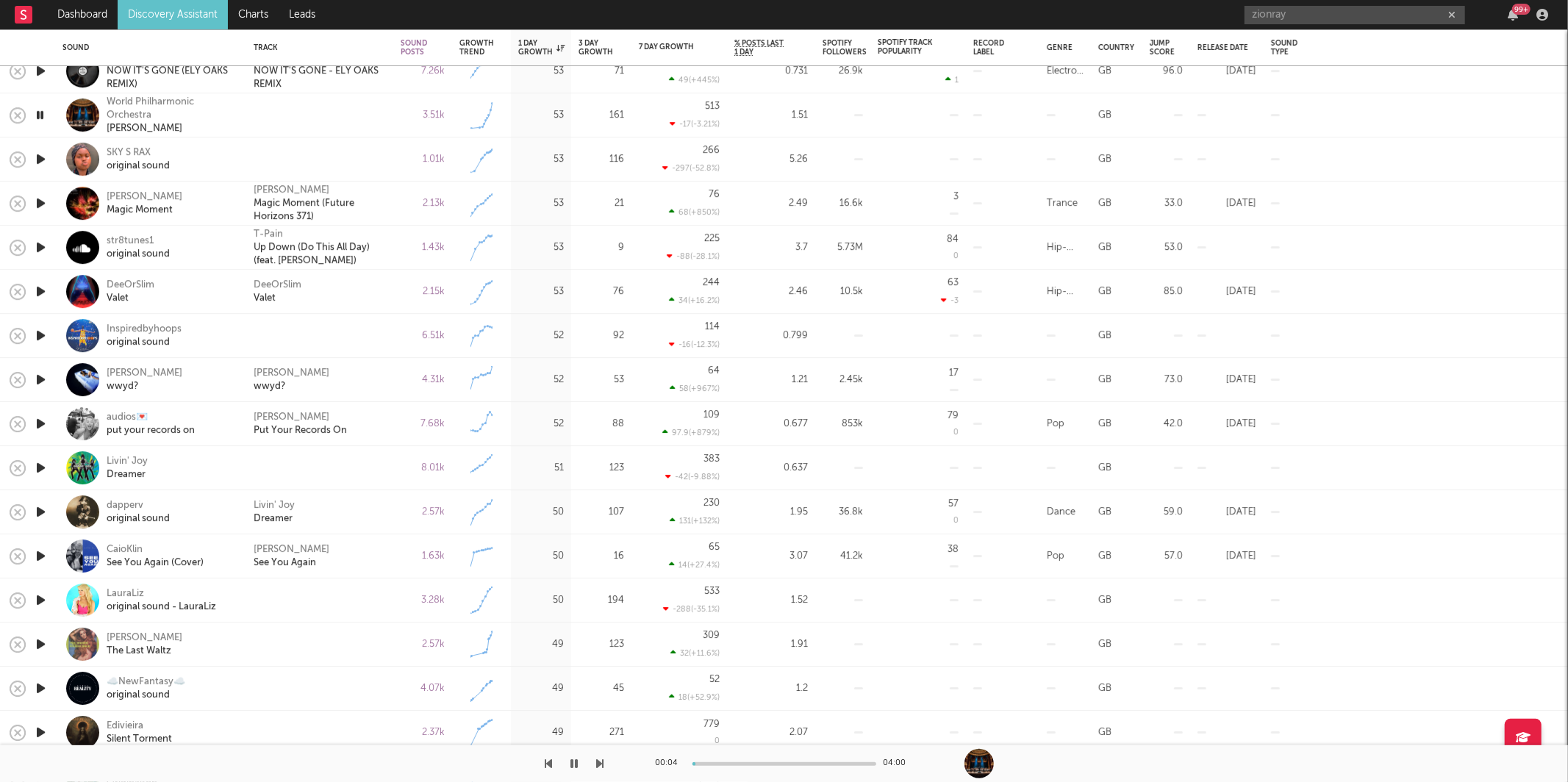
click at [574, 765] on icon "button" at bounding box center [574, 764] width 7 height 12
click at [577, 767] on icon "button" at bounding box center [575, 764] width 9 height 12
click at [597, 769] on icon "button" at bounding box center [600, 764] width 7 height 12
click at [580, 768] on button "button" at bounding box center [575, 764] width 15 height 37
click at [578, 765] on icon "button" at bounding box center [575, 764] width 9 height 12
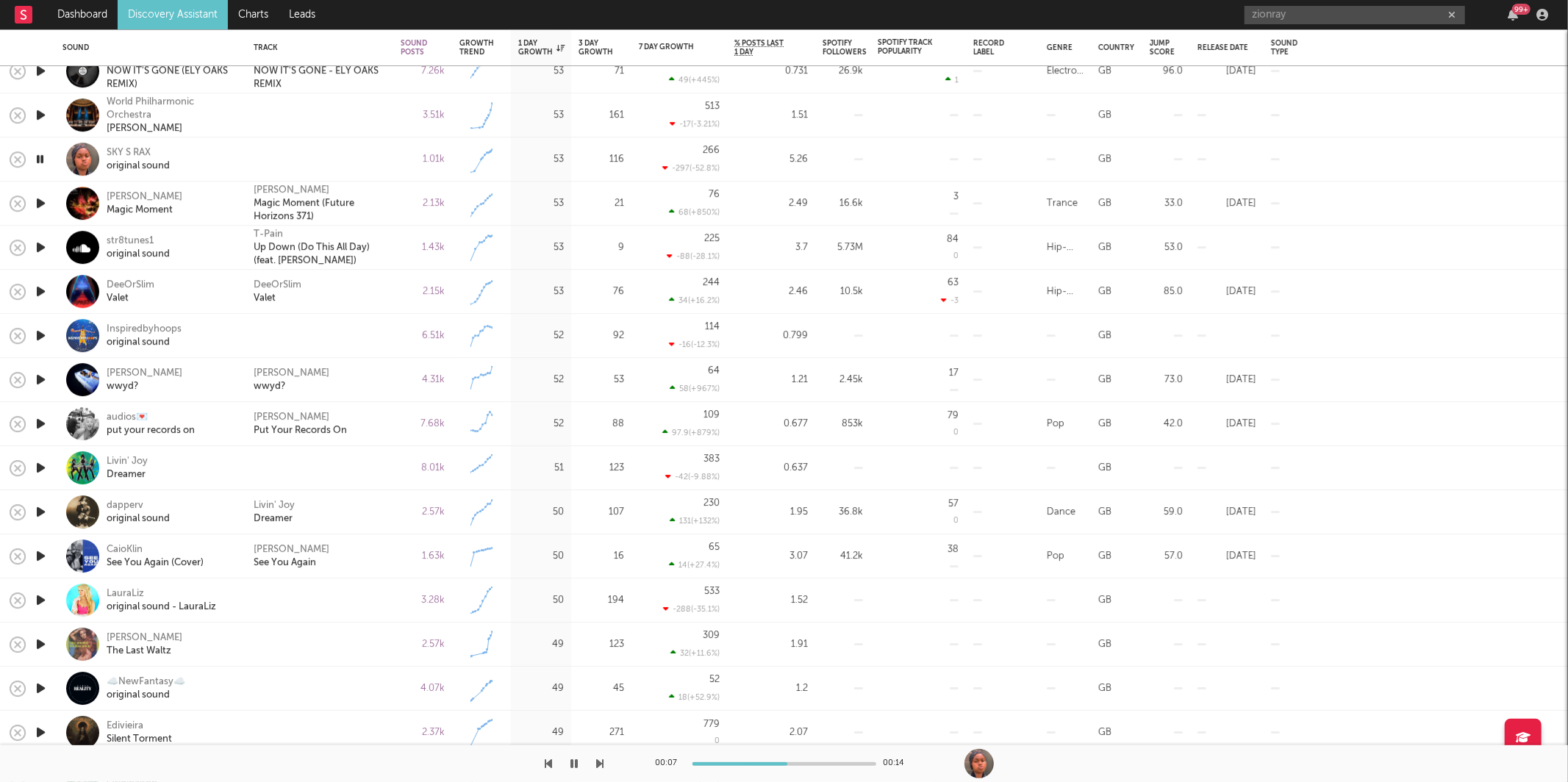
click at [603, 767] on icon "button" at bounding box center [600, 764] width 7 height 12
click at [572, 762] on icon "button" at bounding box center [574, 764] width 7 height 12
click at [573, 763] on icon "button" at bounding box center [575, 764] width 9 height 12
click at [597, 758] on icon "button" at bounding box center [600, 764] width 7 height 12
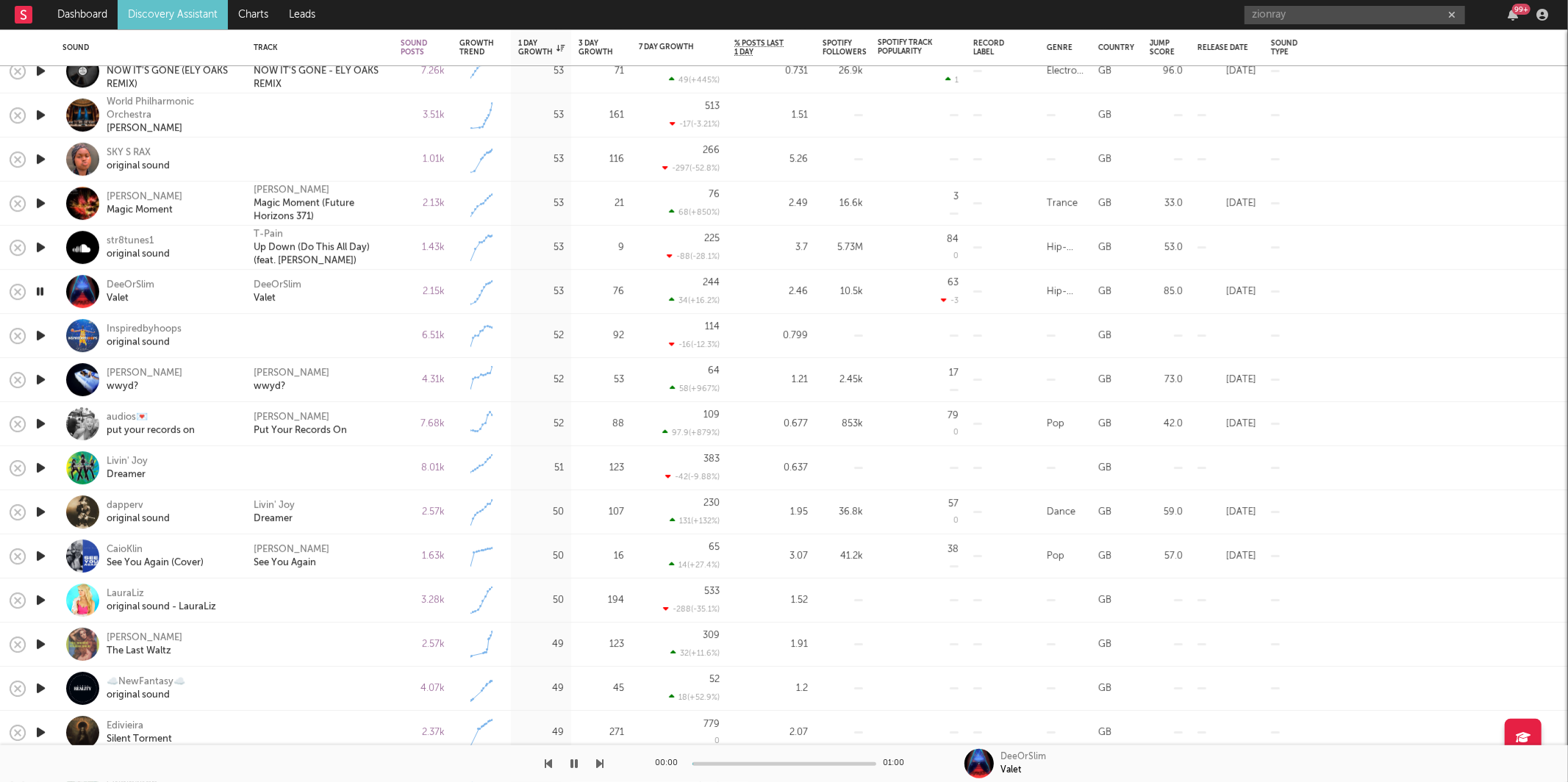
click at [597, 758] on icon "button" at bounding box center [600, 764] width 7 height 12
click at [574, 759] on icon "button" at bounding box center [574, 764] width 7 height 12
click at [342, 363] on div "Starr Adara wwyd?" at bounding box center [319, 380] width 147 height 44
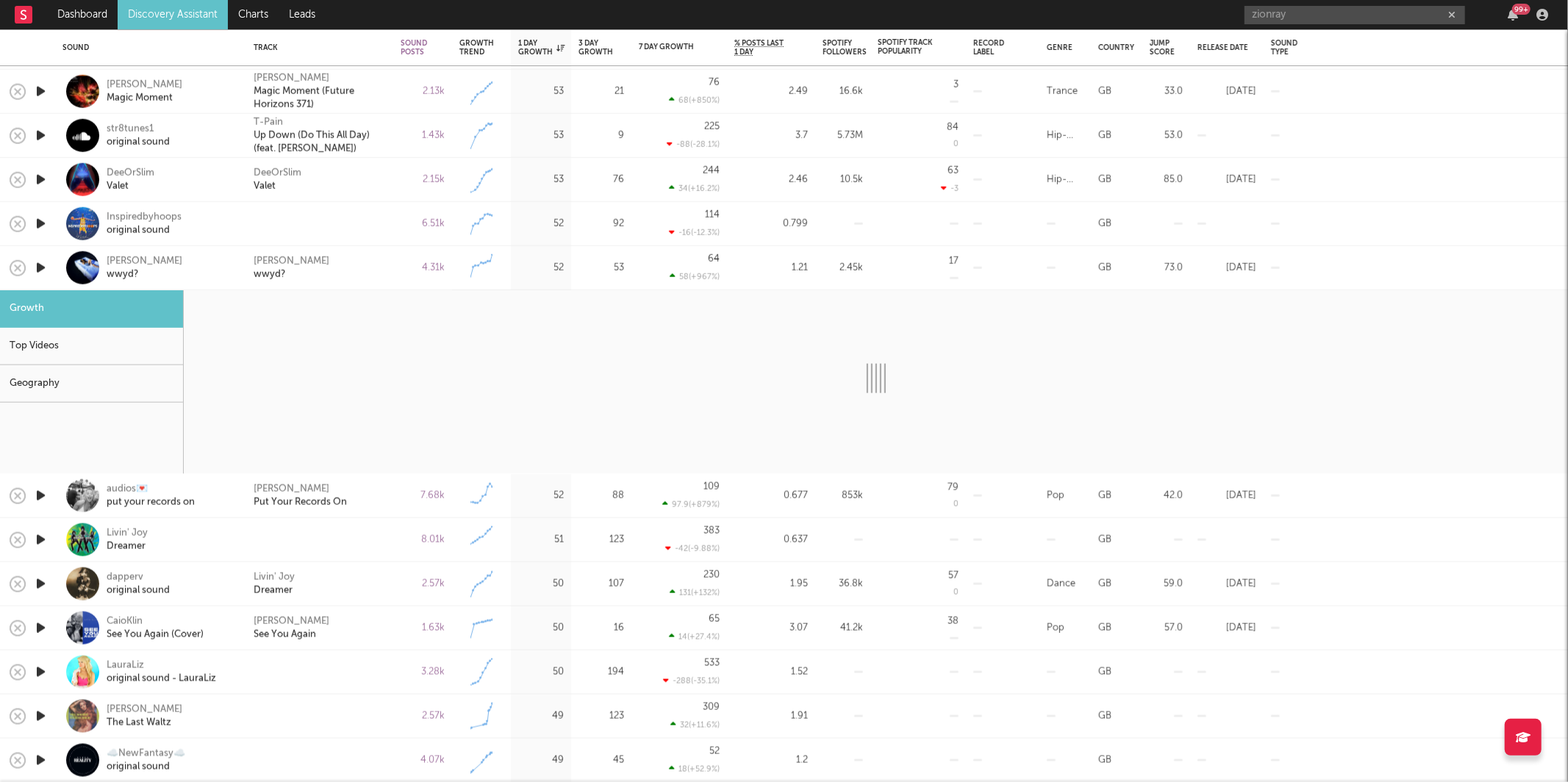
select select "6m"
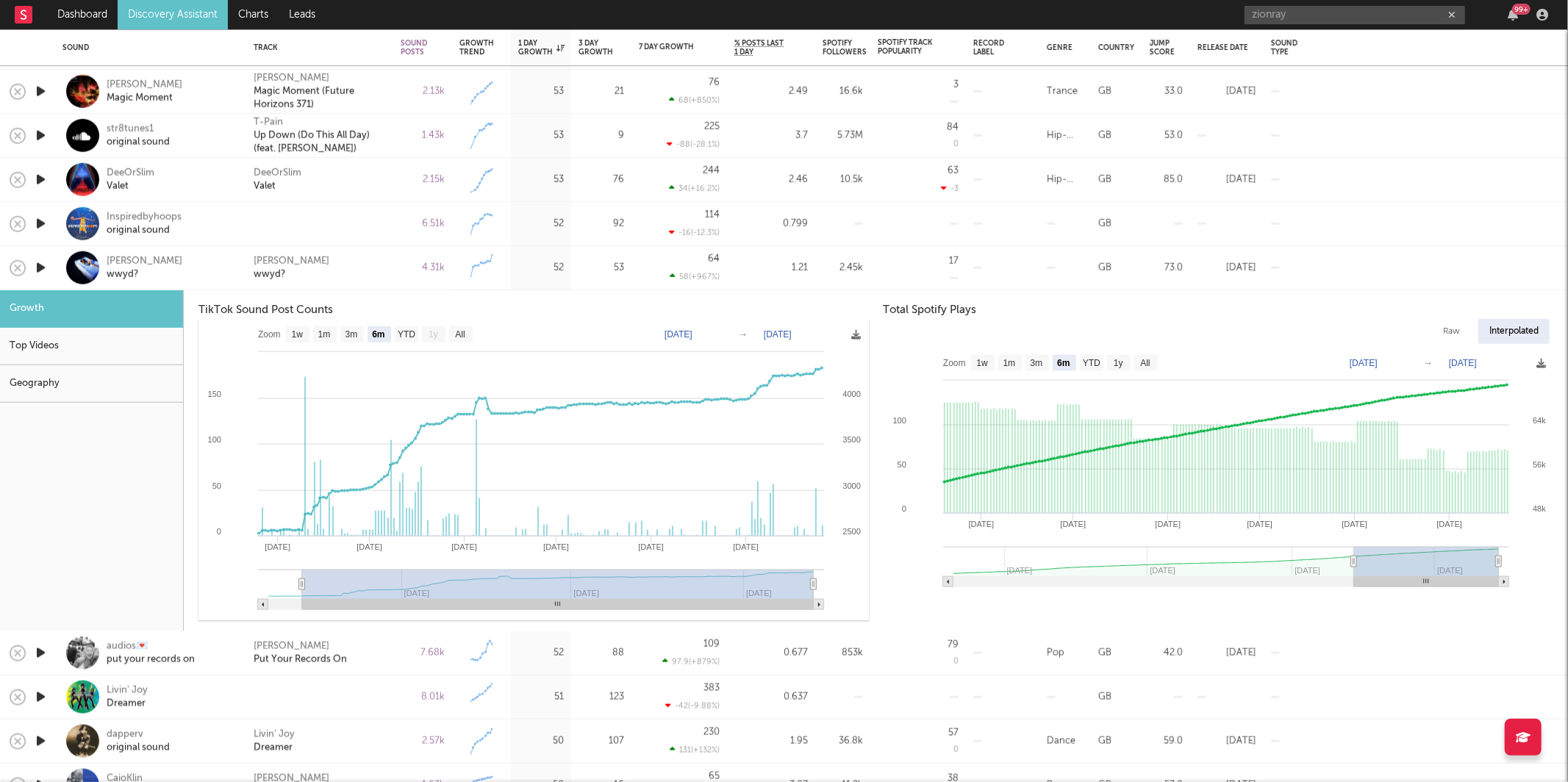
click at [371, 263] on div "Starr Adara wwyd?" at bounding box center [319, 268] width 132 height 27
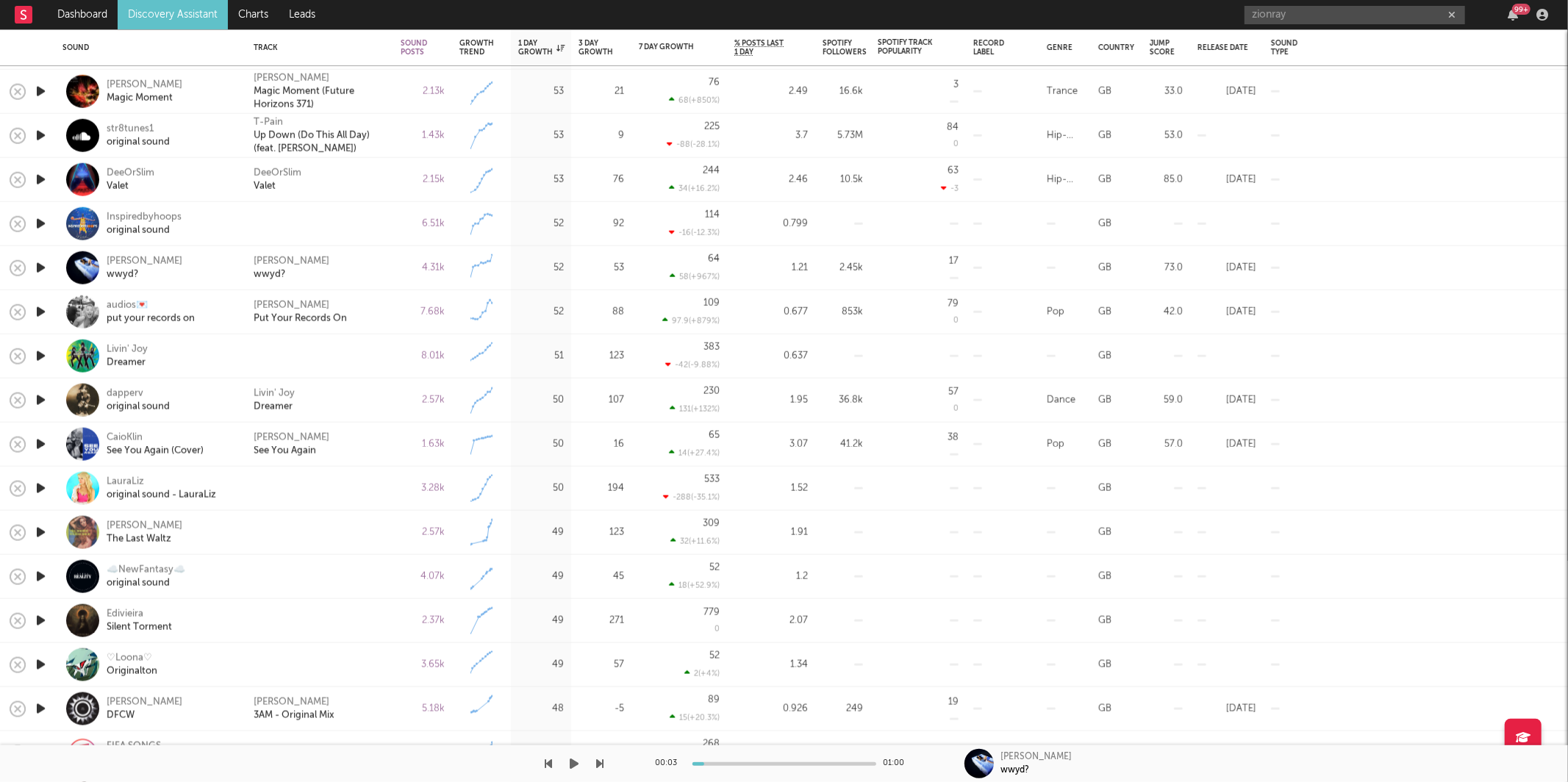
click at [568, 762] on button "button" at bounding box center [575, 764] width 15 height 37
click at [597, 768] on icon "button" at bounding box center [600, 764] width 7 height 12
click at [599, 762] on icon "button" at bounding box center [600, 764] width 7 height 12
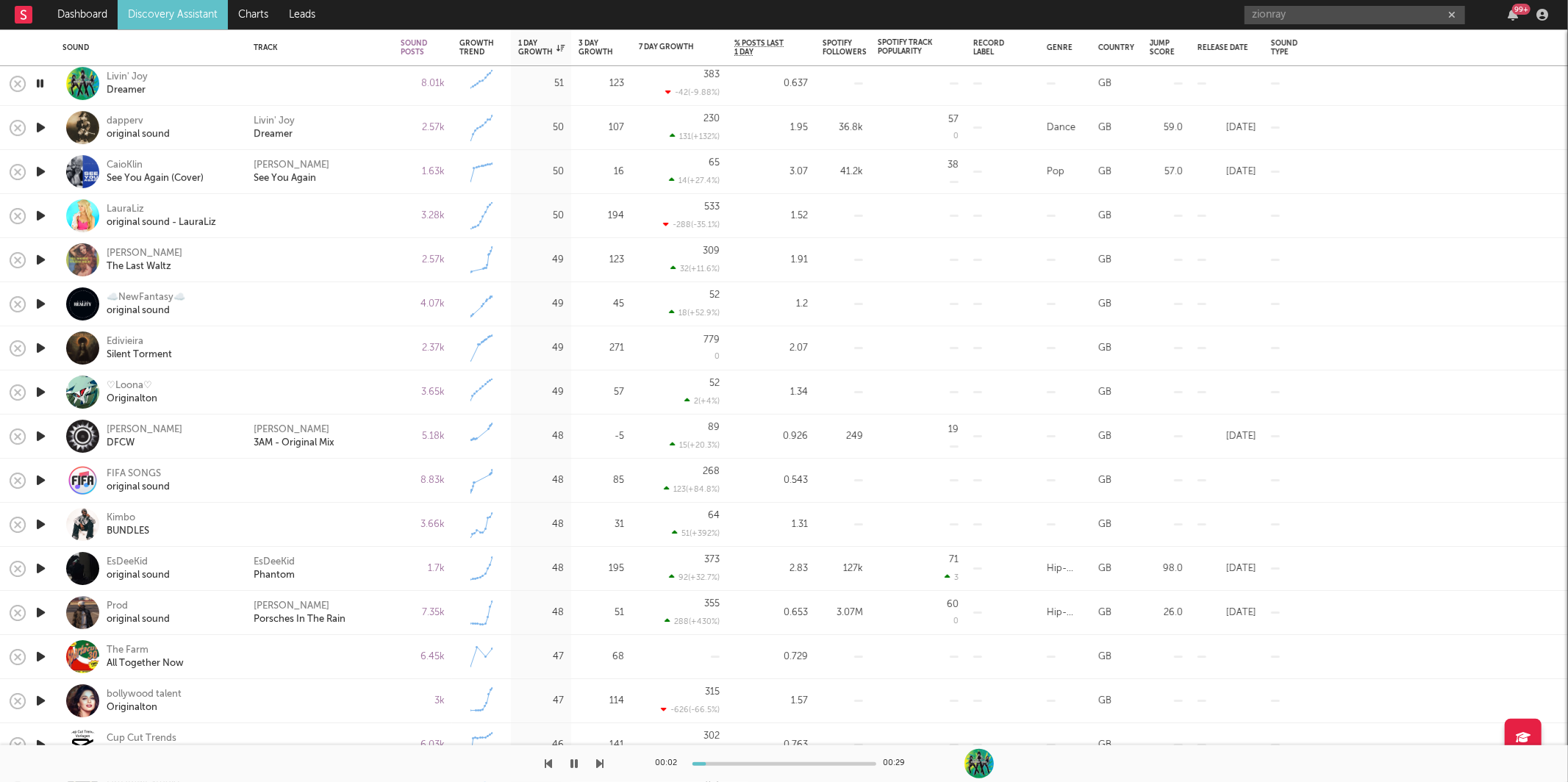
click at [598, 763] on icon "button" at bounding box center [600, 764] width 7 height 12
click at [601, 763] on icon "button" at bounding box center [600, 764] width 7 height 12
click at [602, 766] on icon "button" at bounding box center [600, 764] width 7 height 12
click at [599, 766] on icon "button" at bounding box center [600, 764] width 7 height 12
click at [598, 765] on icon "button" at bounding box center [600, 764] width 7 height 12
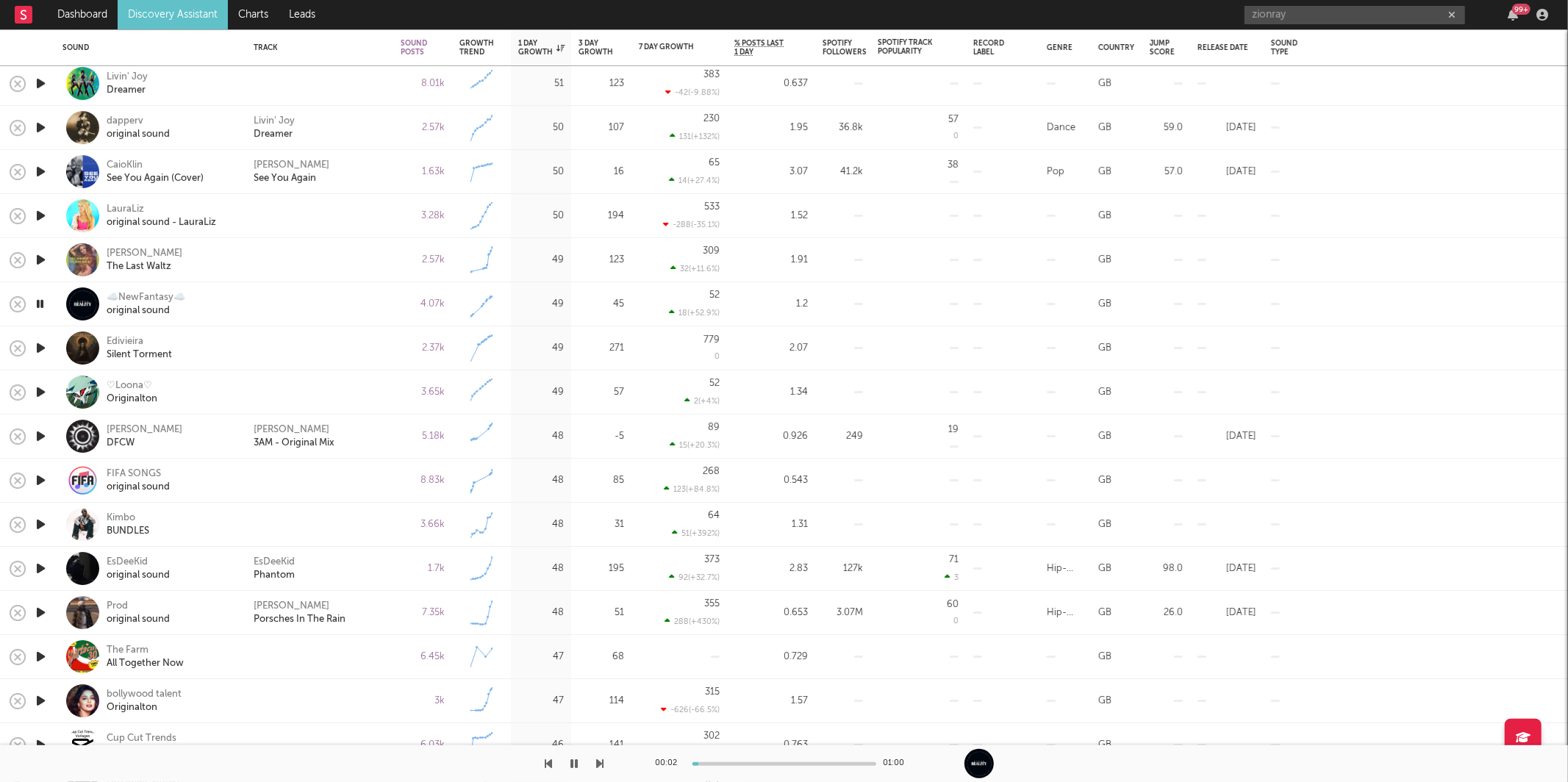
click at [603, 765] on icon "button" at bounding box center [600, 764] width 7 height 12
click at [594, 780] on div at bounding box center [302, 764] width 604 height 37
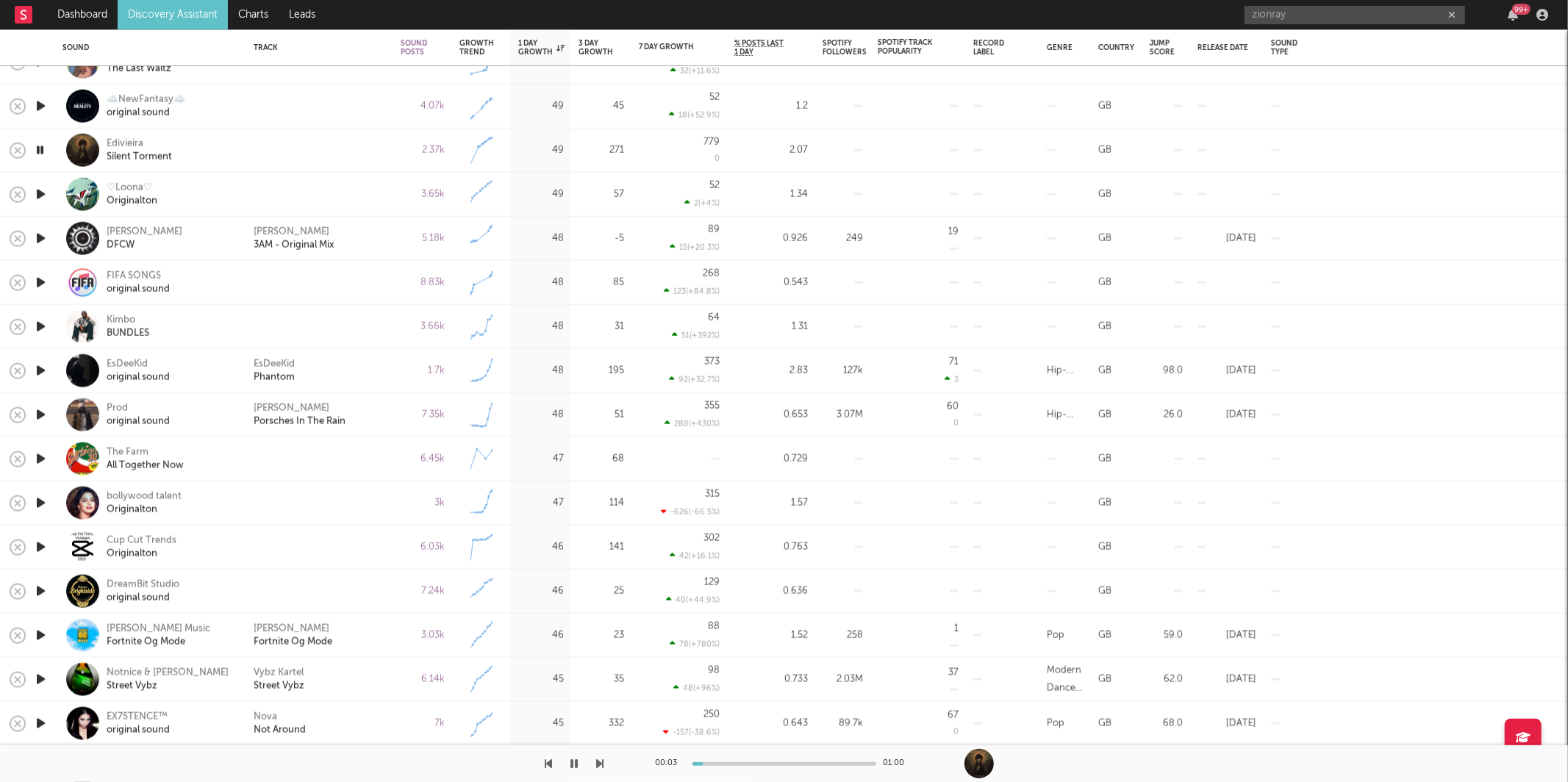
click at [597, 763] on icon "button" at bounding box center [600, 764] width 7 height 12
click at [359, 234] on div "[PERSON_NAME] 3AM - Original Mix" at bounding box center [319, 239] width 132 height 27
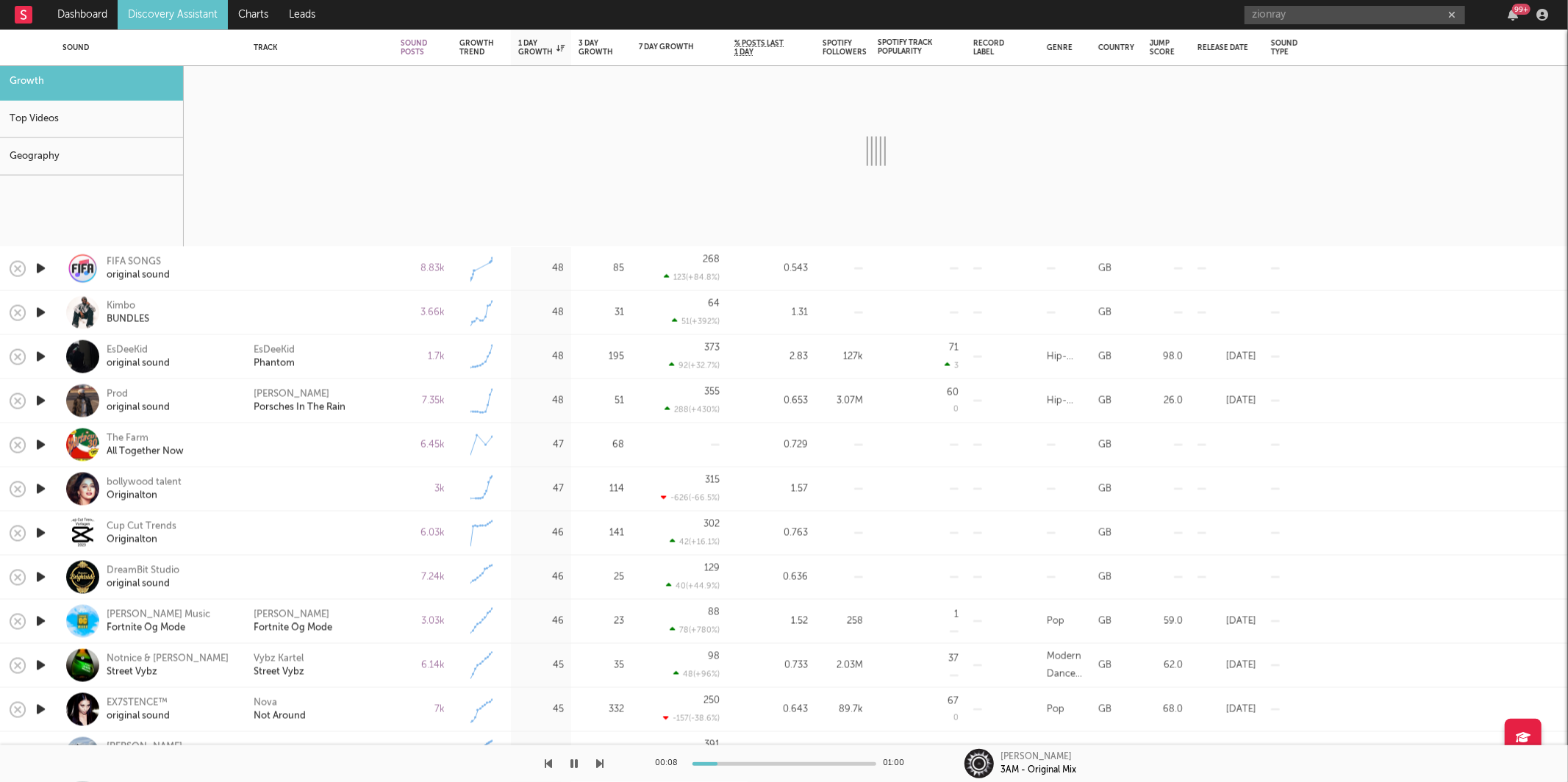
click at [601, 763] on icon "button" at bounding box center [600, 764] width 7 height 12
select select "6m"
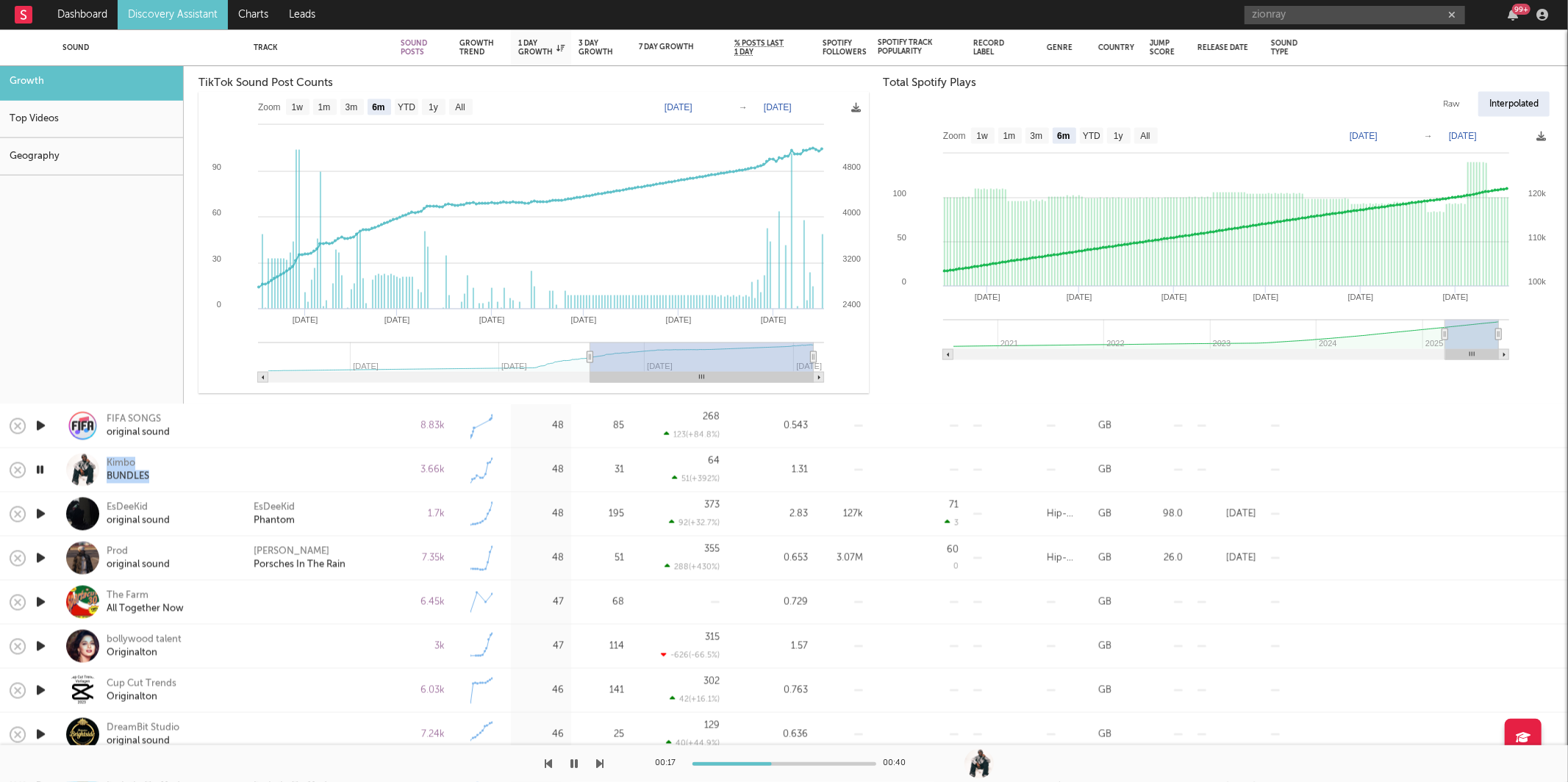
click at [581, 765] on button "button" at bounding box center [575, 764] width 15 height 37
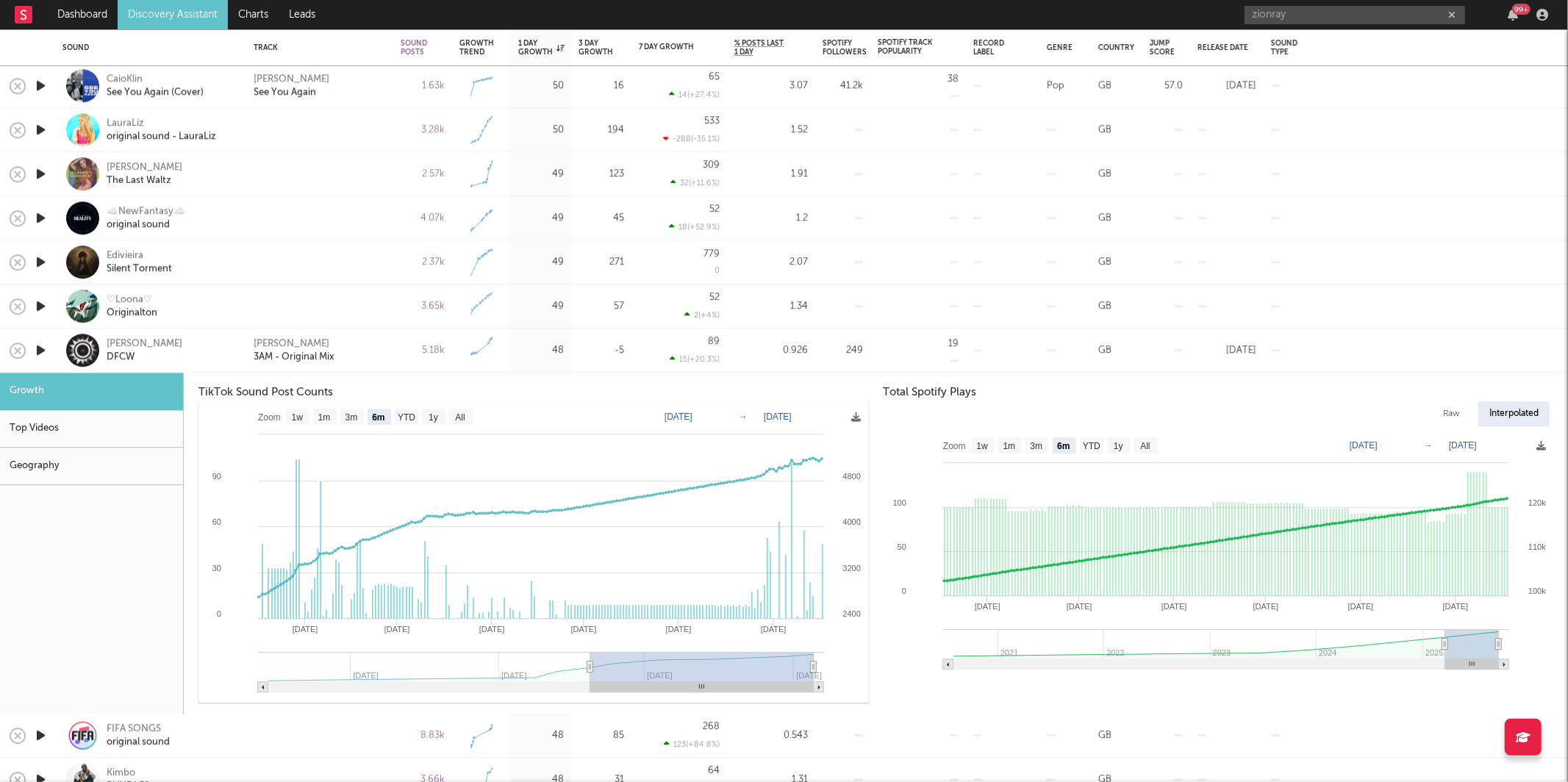
click at [376, 354] on div "[PERSON_NAME] 3AM - Original Mix" at bounding box center [319, 351] width 132 height 27
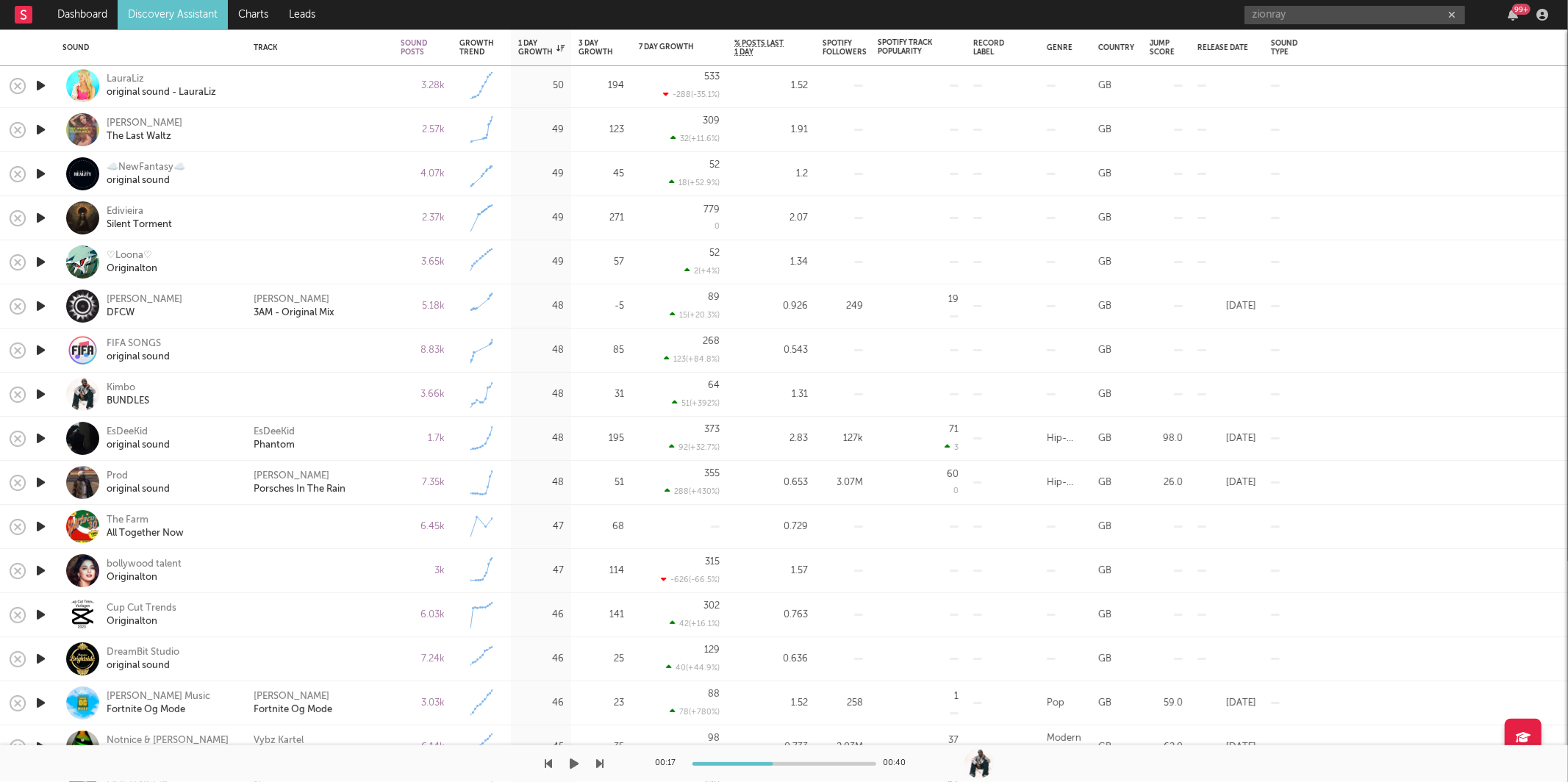
click at [578, 767] on button "button" at bounding box center [575, 764] width 15 height 37
click at [603, 768] on icon "button" at bounding box center [600, 764] width 7 height 12
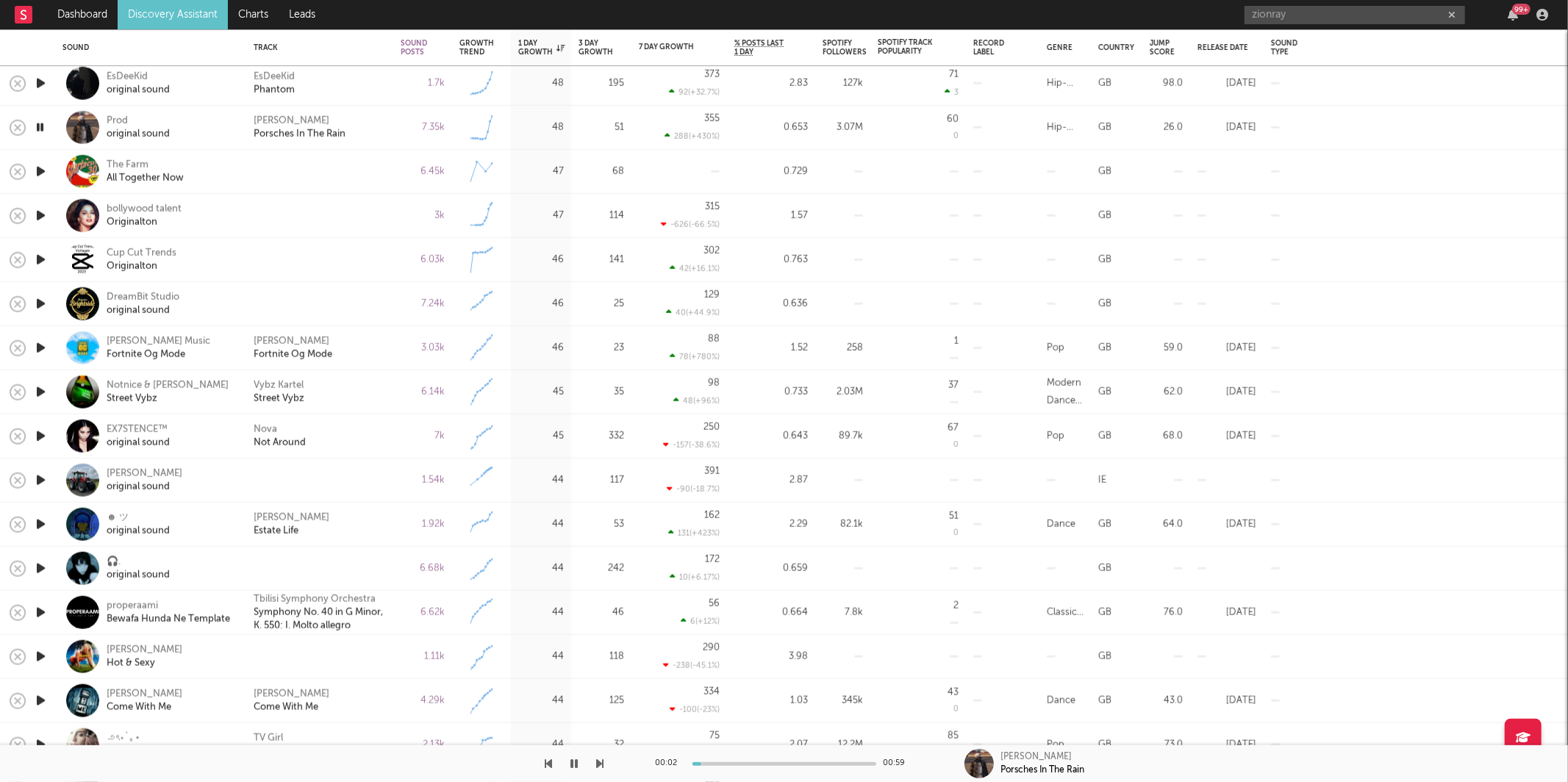
click at [548, 760] on icon "button" at bounding box center [549, 764] width 7 height 12
click at [765, 765] on div at bounding box center [784, 765] width 184 height 3
click at [602, 760] on icon "button" at bounding box center [600, 764] width 7 height 12
click at [331, 89] on div "EsDeeKid Phantom" at bounding box center [319, 83] width 132 height 27
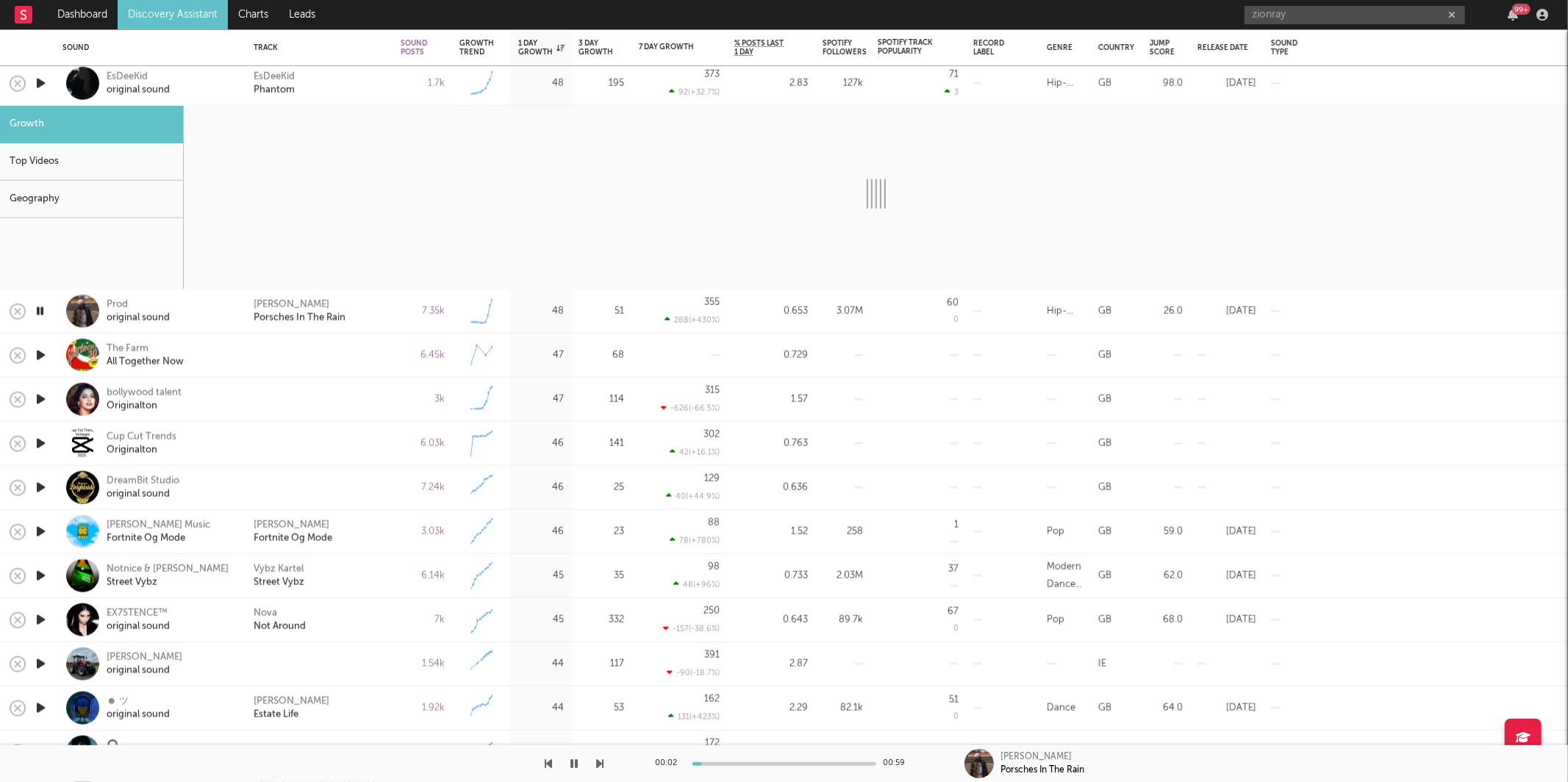
select select "6m"
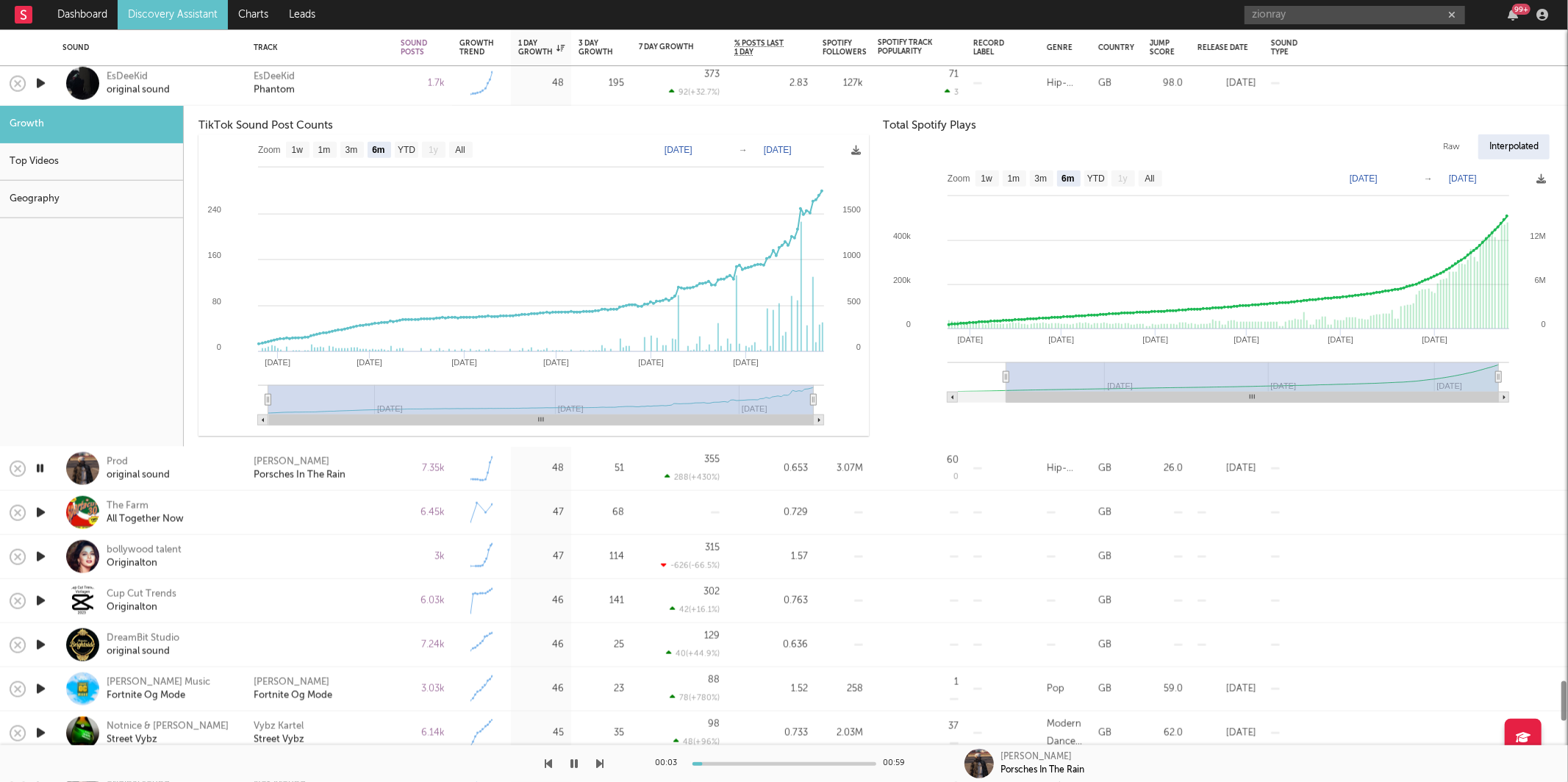
click at [377, 317] on icon at bounding box center [541, 267] width 563 height 154
click at [367, 87] on div "EsDeeKid Phantom" at bounding box center [319, 83] width 132 height 27
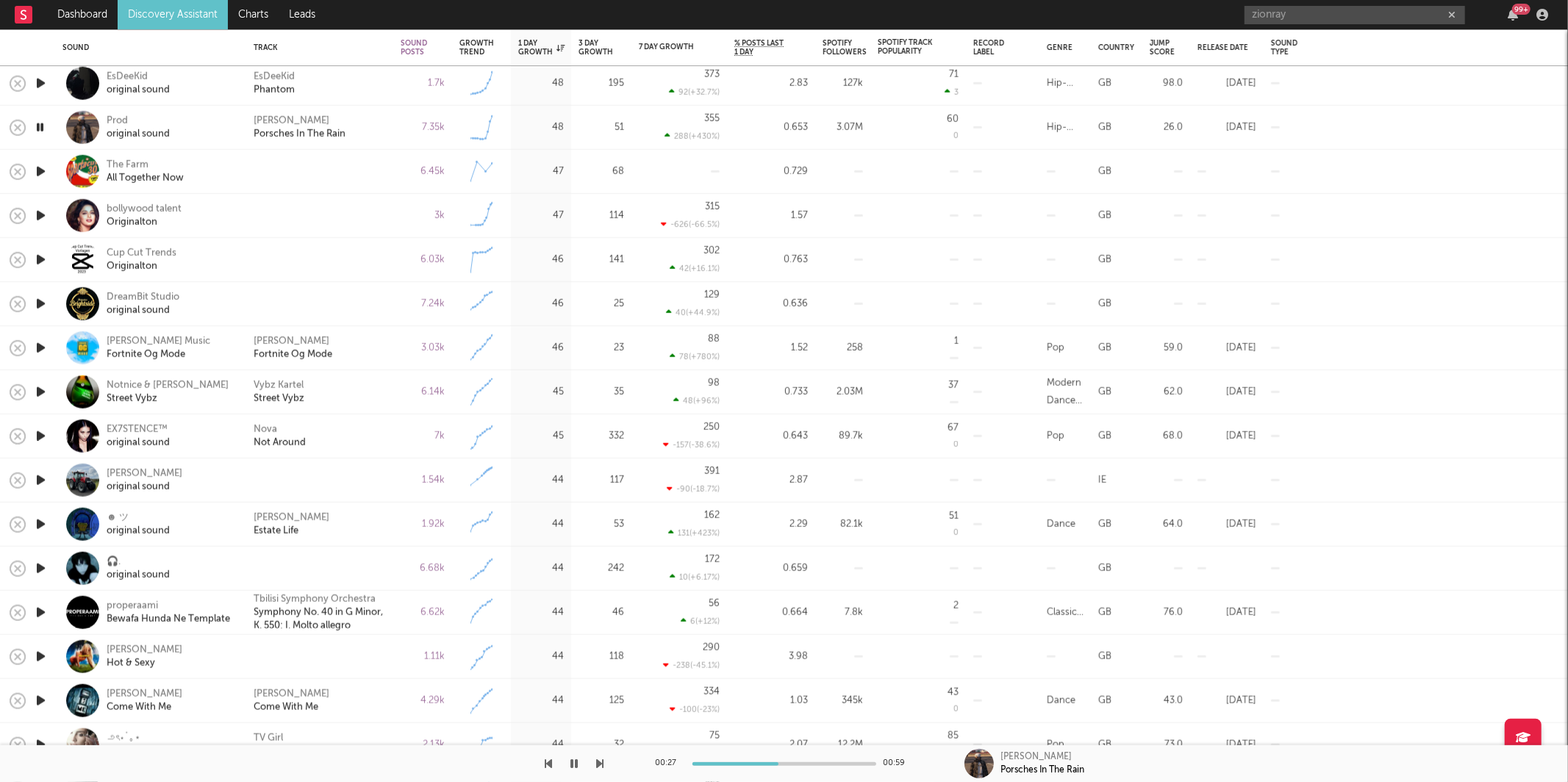
click at [42, 123] on icon "button" at bounding box center [40, 127] width 14 height 18
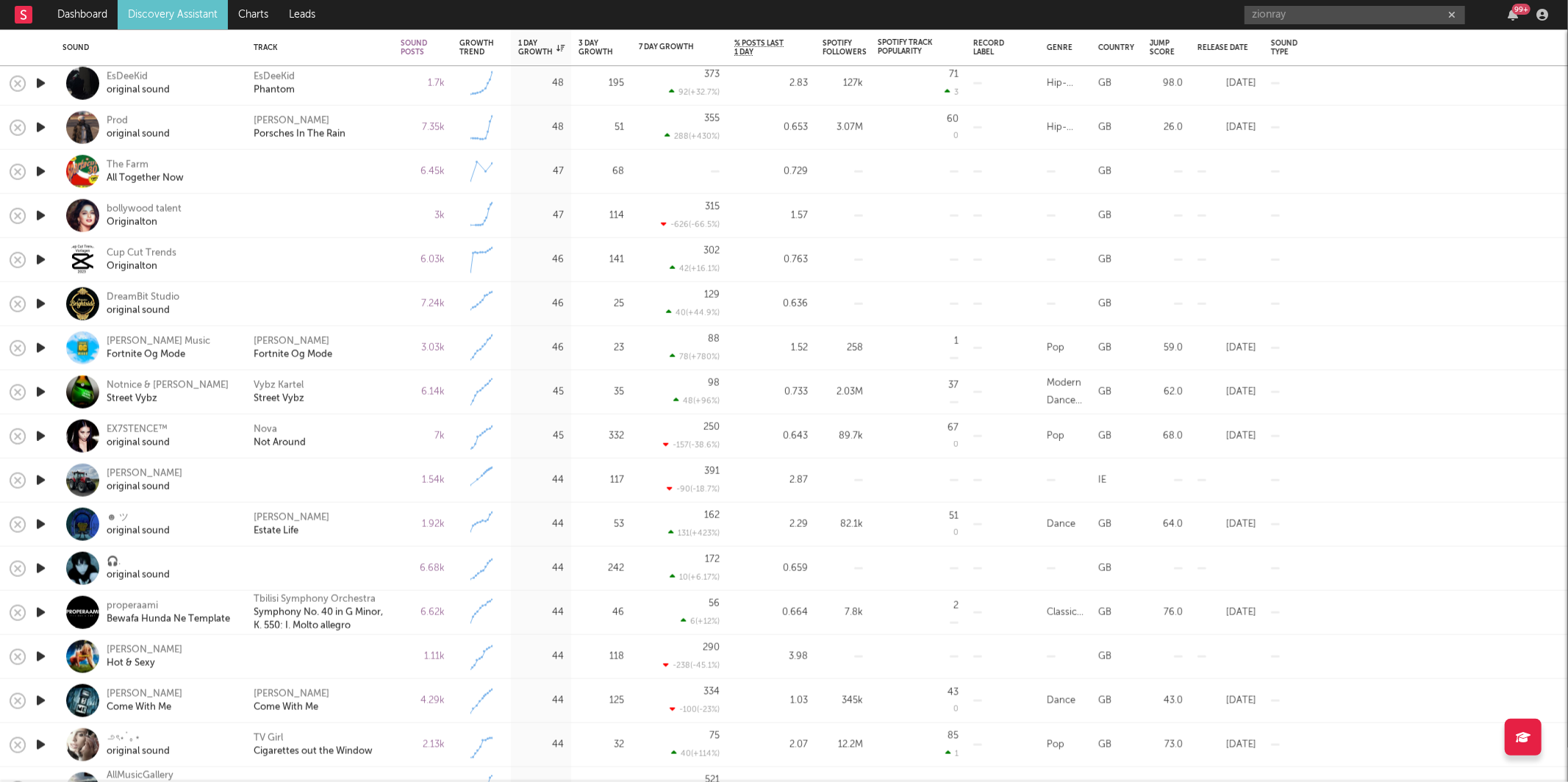
click at [376, 116] on div "YBN [PERSON_NAME] Porsches In The Rain" at bounding box center [319, 127] width 132 height 27
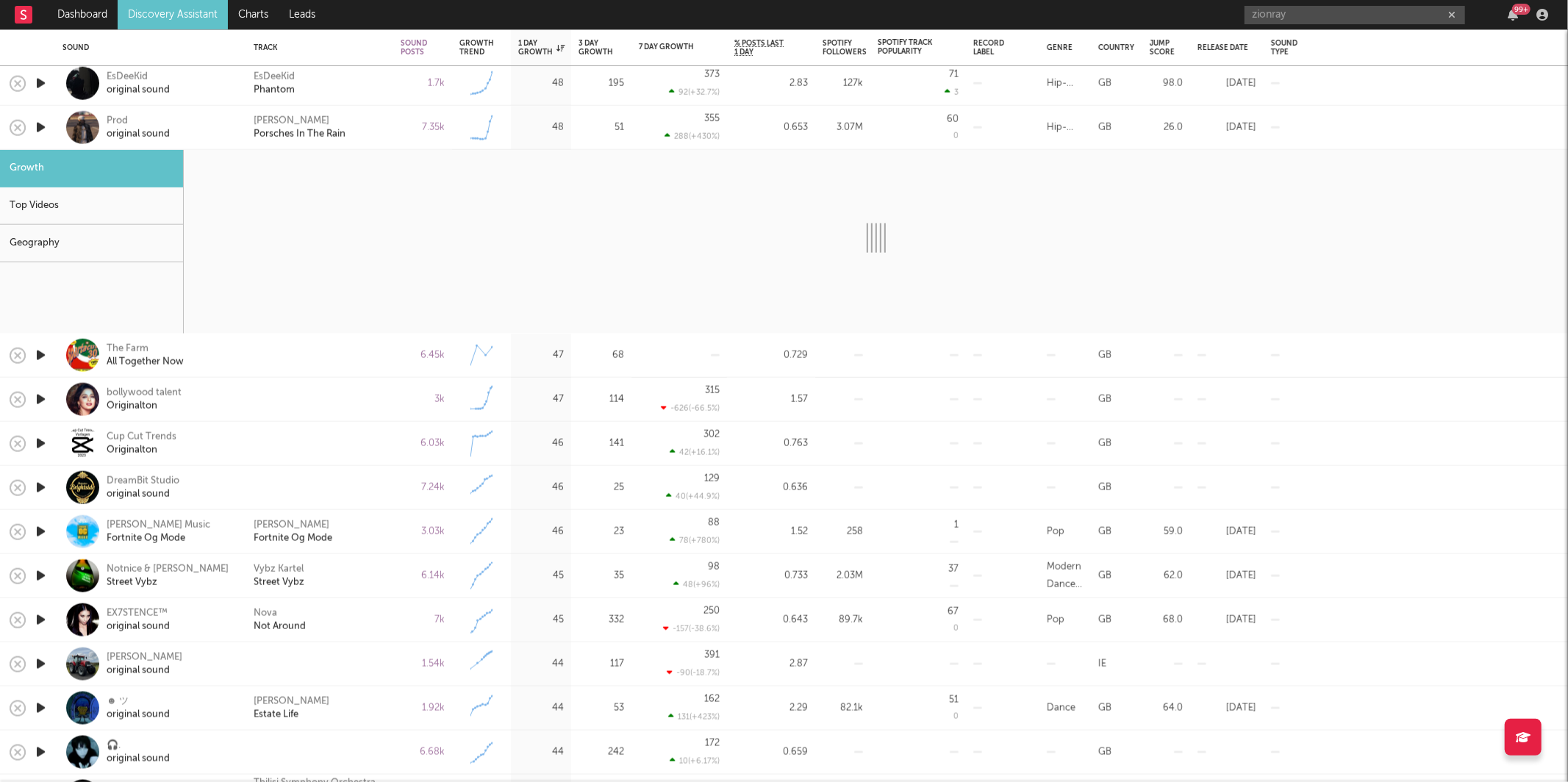
select select "6m"
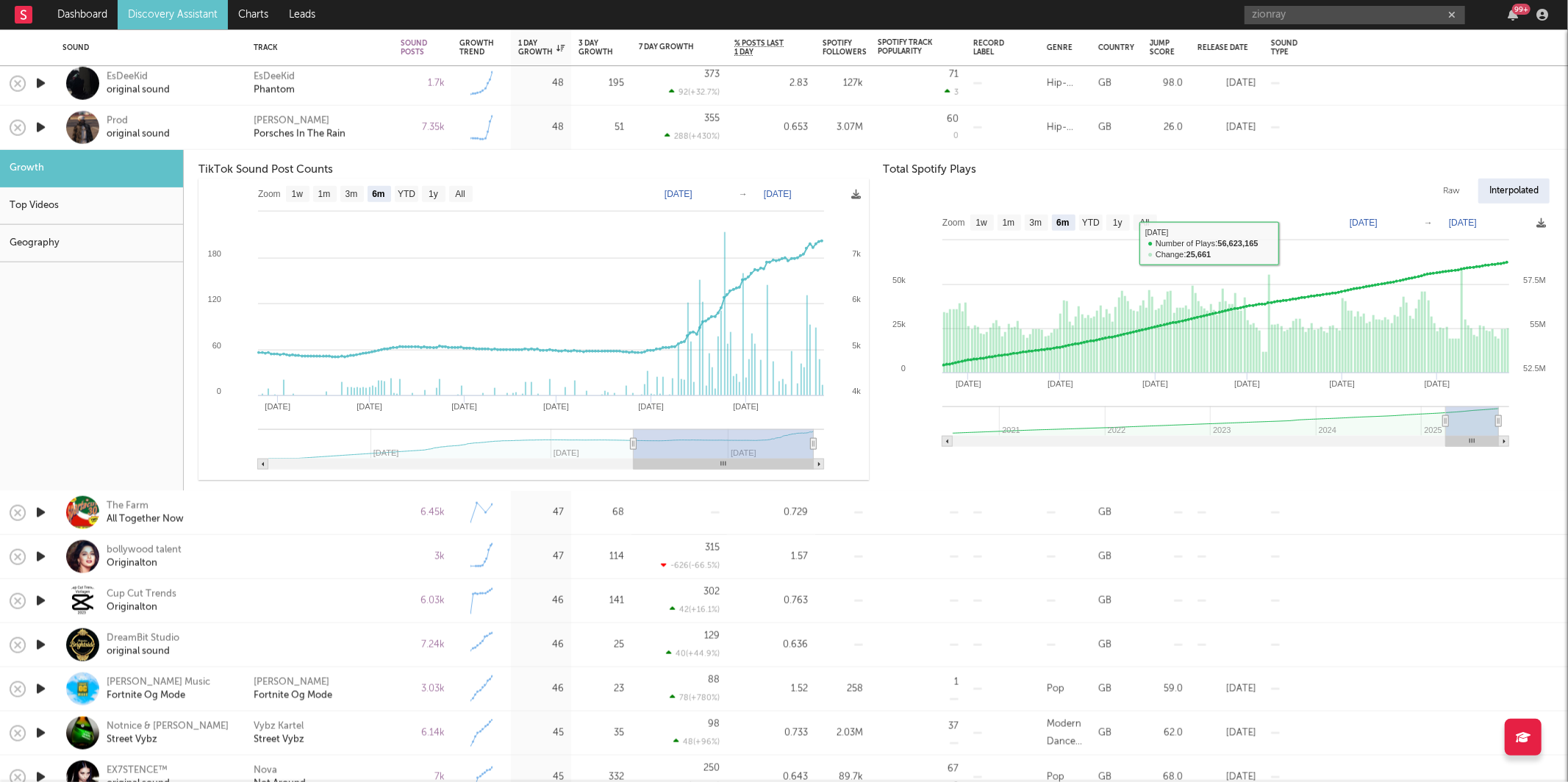
click at [368, 122] on div "YBN [PERSON_NAME] Porsches In The Rain" at bounding box center [319, 127] width 132 height 27
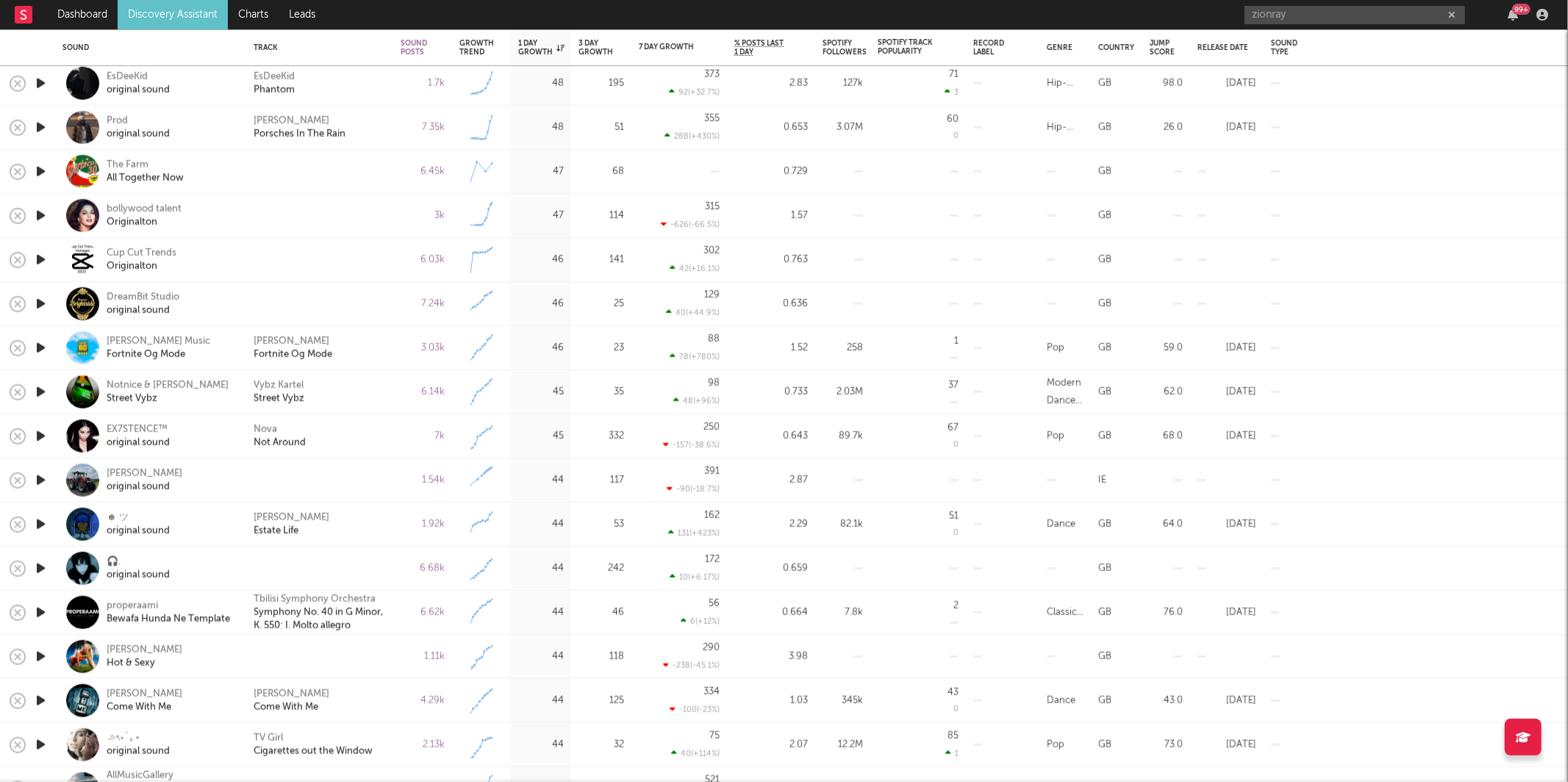
click at [40, 211] on icon "button" at bounding box center [41, 216] width 16 height 18
click at [592, 760] on div at bounding box center [302, 764] width 604 height 37
click at [597, 760] on icon "button" at bounding box center [600, 764] width 7 height 12
click at [597, 761] on icon "button" at bounding box center [600, 764] width 7 height 12
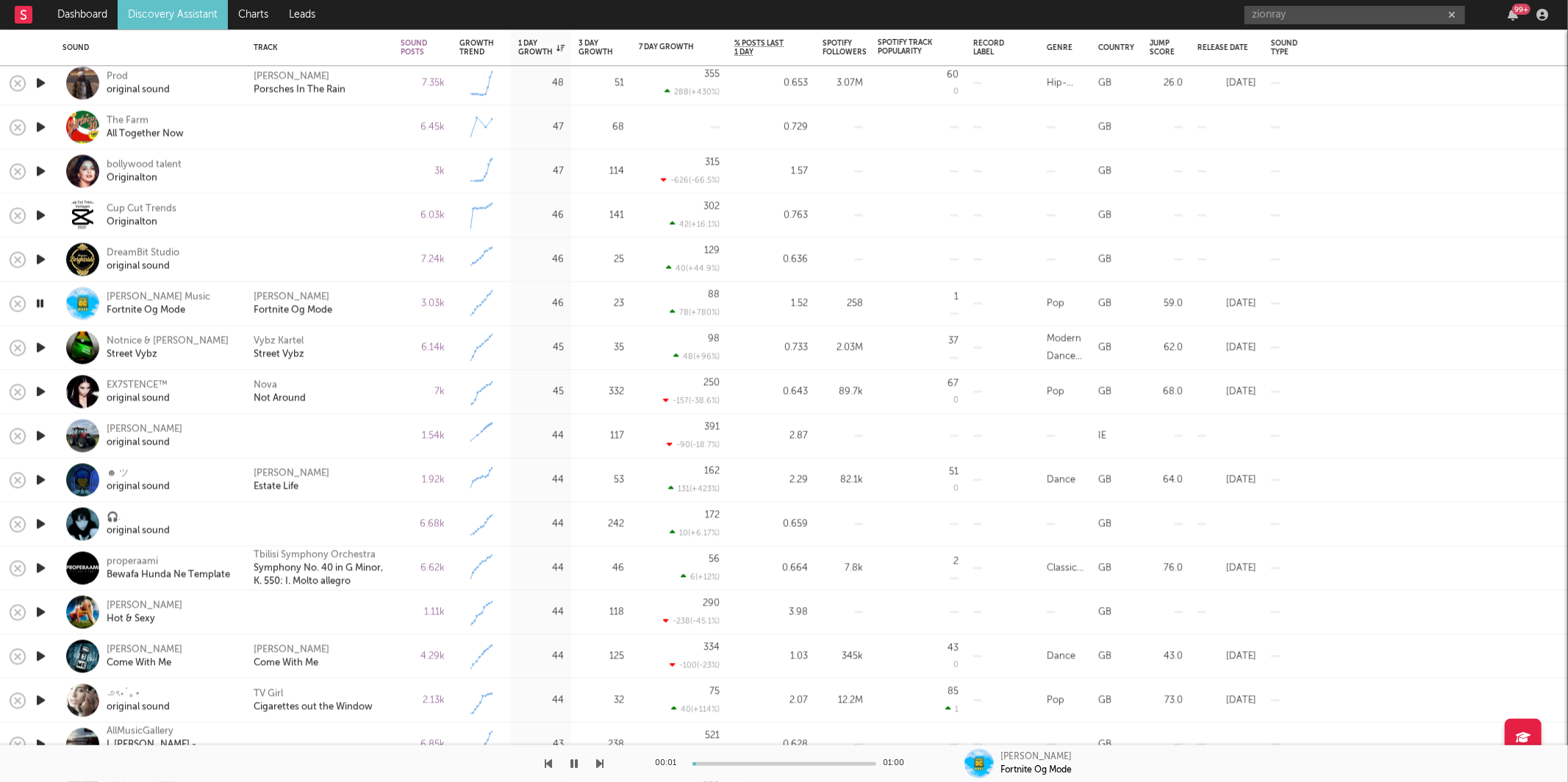
click at [365, 311] on div "[PERSON_NAME] Fortnite Og Mode" at bounding box center [319, 303] width 132 height 27
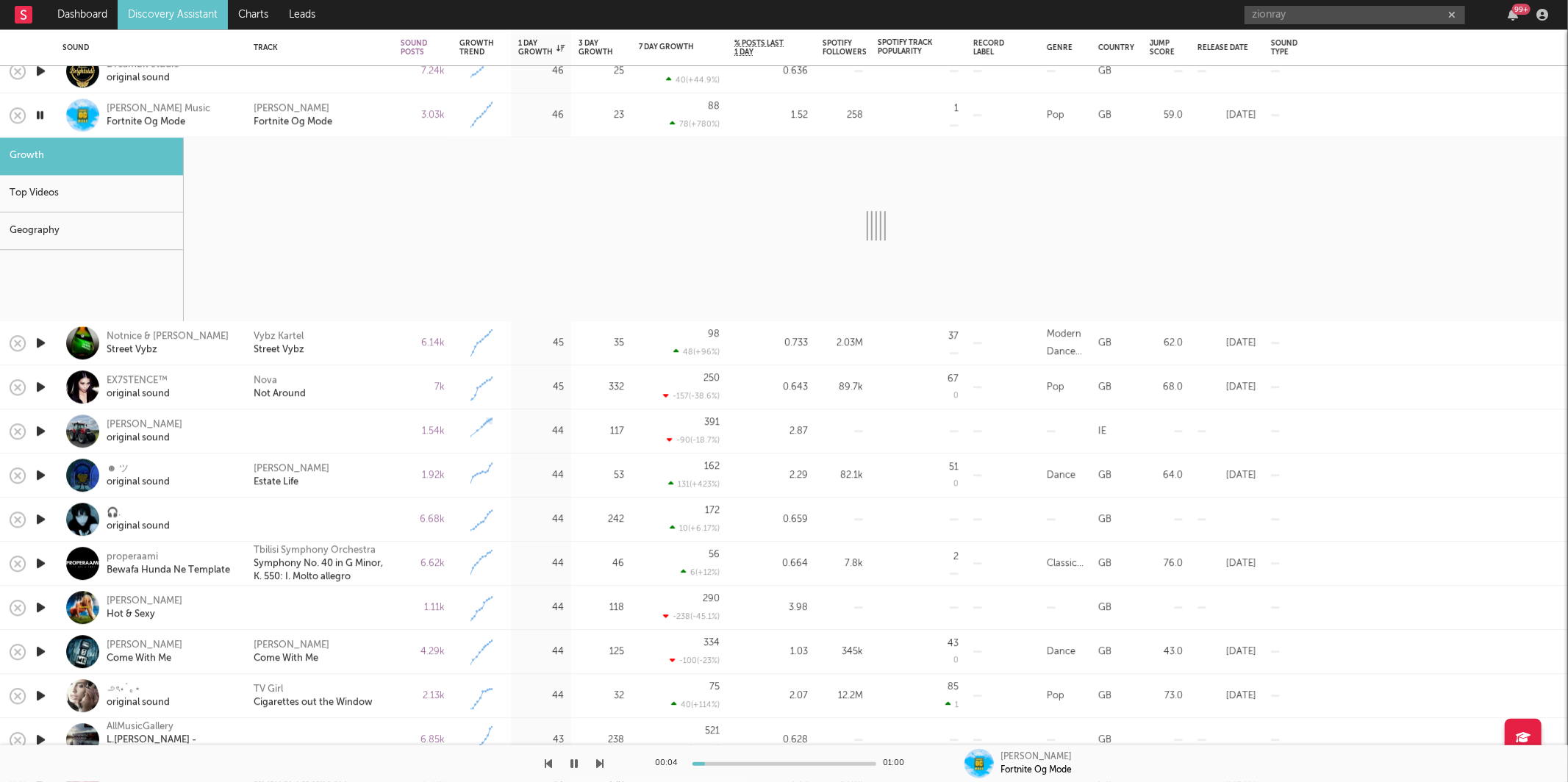
select select "6m"
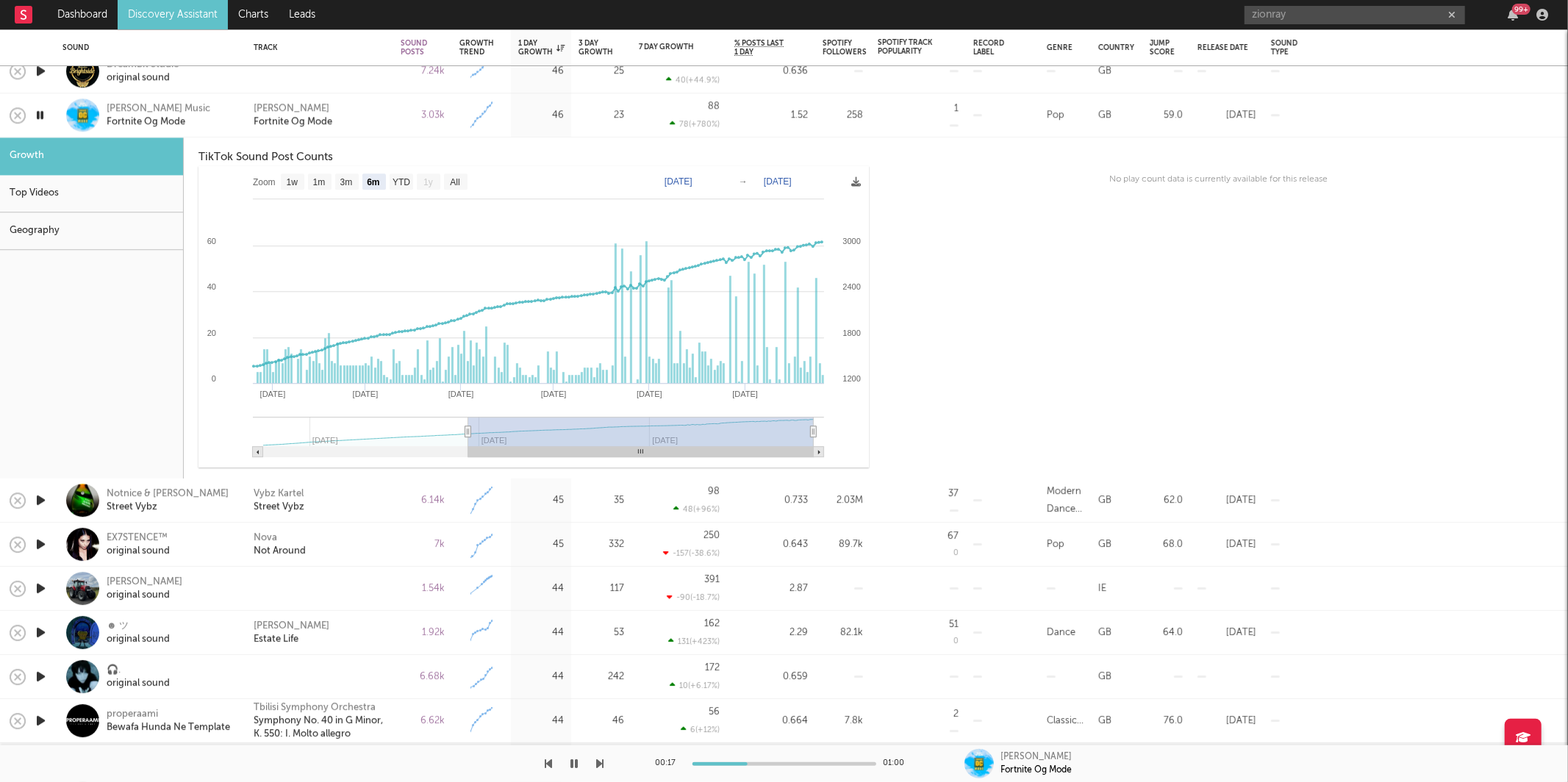
click at [359, 106] on div "[PERSON_NAME] Fortnite Og Mode" at bounding box center [319, 116] width 132 height 27
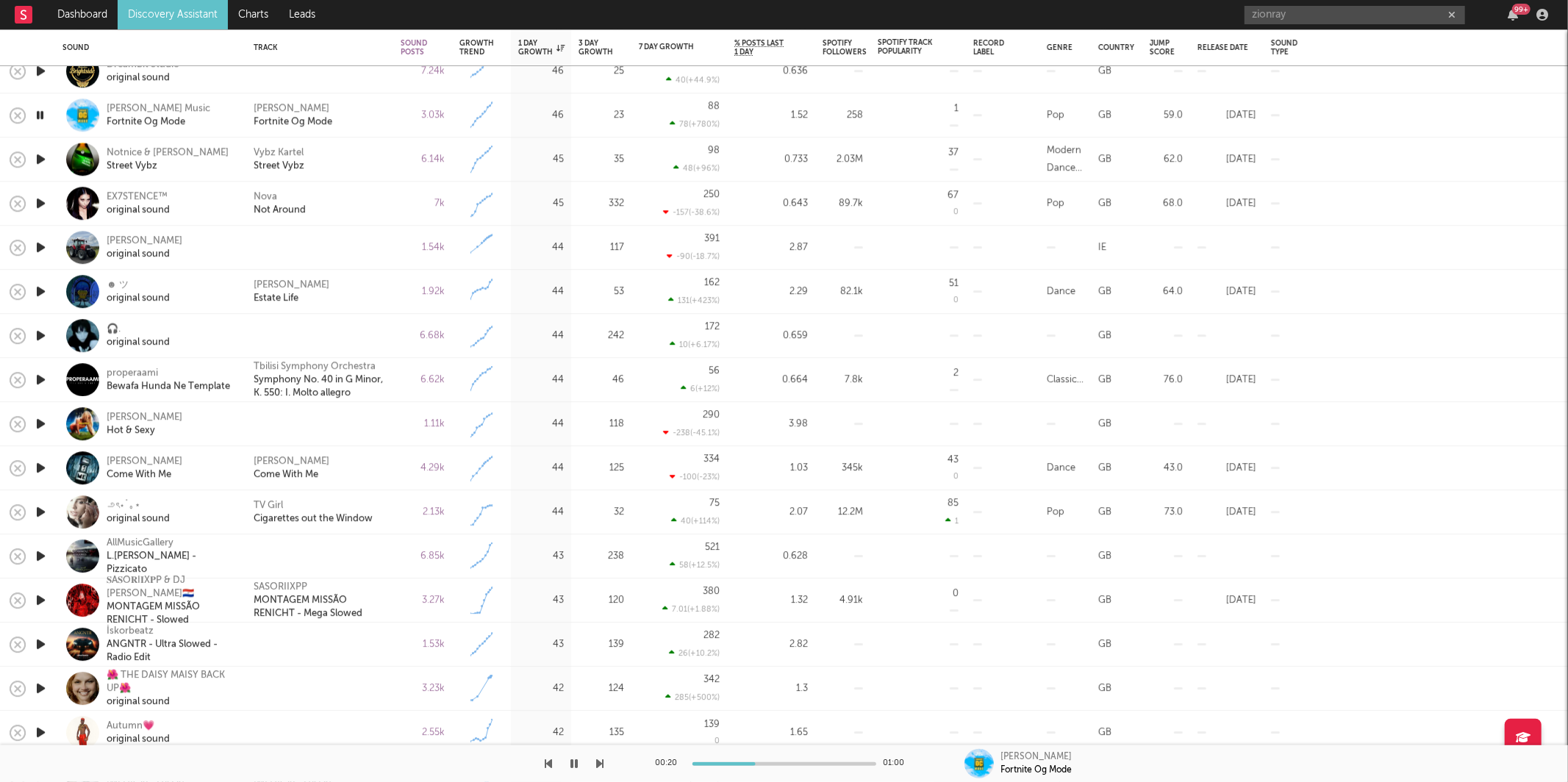
click at [599, 764] on icon "button" at bounding box center [600, 764] width 7 height 12
click at [603, 763] on icon "button" at bounding box center [600, 764] width 7 height 12
click at [354, 204] on div "Nova Not Around" at bounding box center [319, 204] width 132 height 27
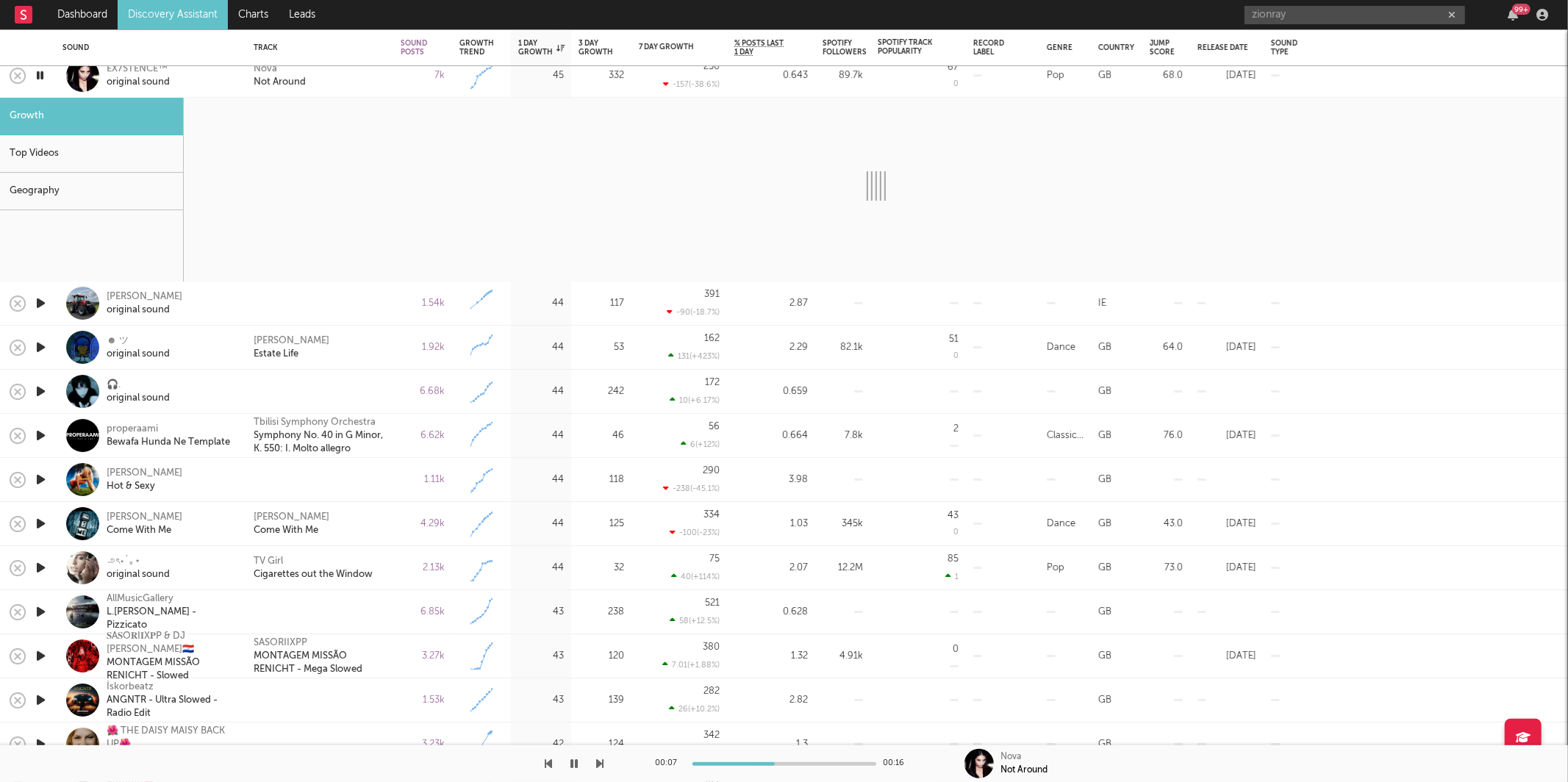
click at [600, 759] on icon "button" at bounding box center [600, 764] width 7 height 12
click at [597, 768] on icon "button" at bounding box center [600, 764] width 7 height 12
click at [597, 766] on icon "button" at bounding box center [600, 764] width 7 height 12
select select "1w"
select select "6m"
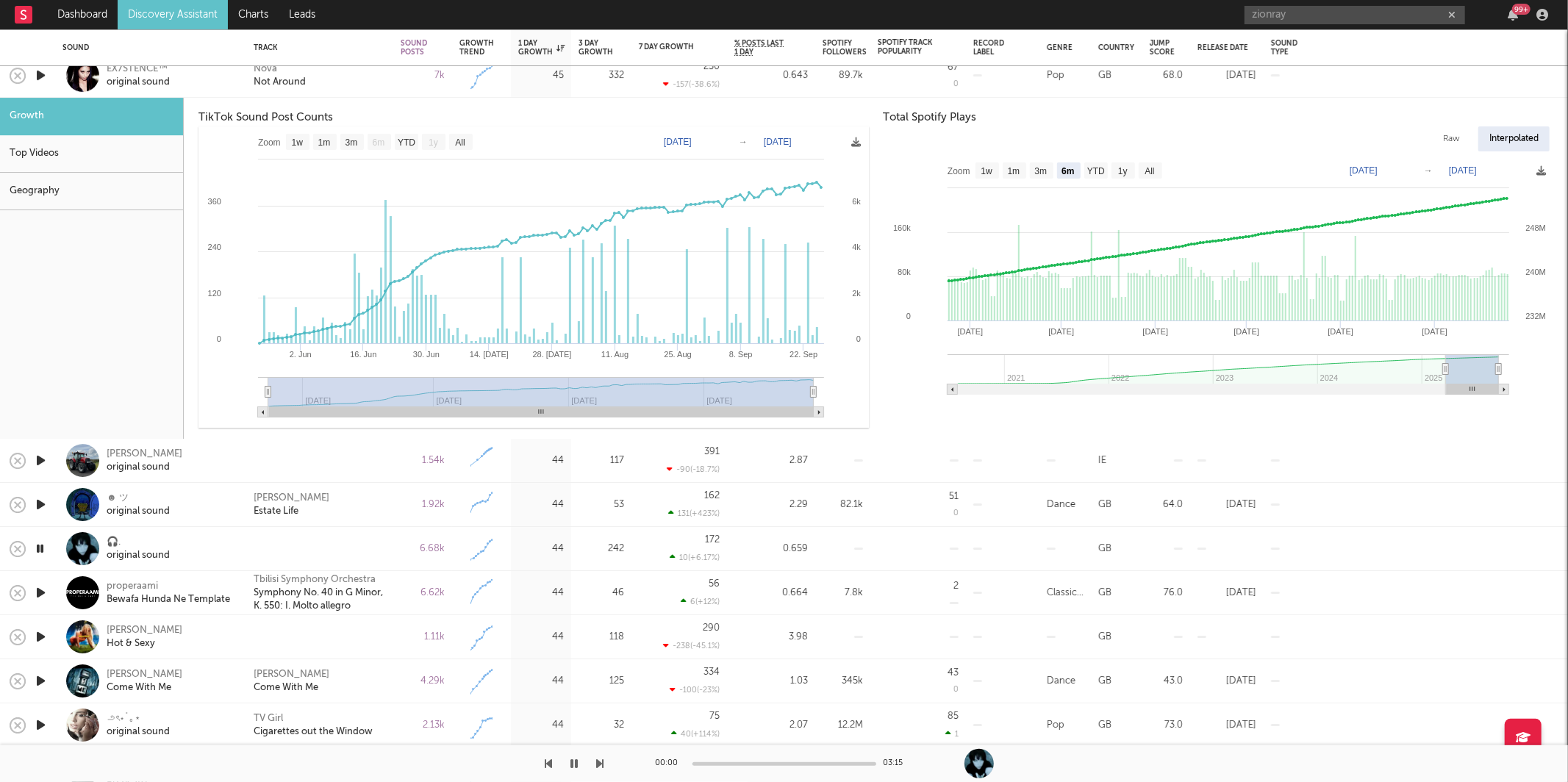
click at [597, 766] on icon "button" at bounding box center [600, 764] width 7 height 12
drag, startPoint x: 370, startPoint y: 82, endPoint x: 540, endPoint y: 252, distance: 240.4
click at [369, 82] on div "Nova Not Around" at bounding box center [319, 76] width 132 height 27
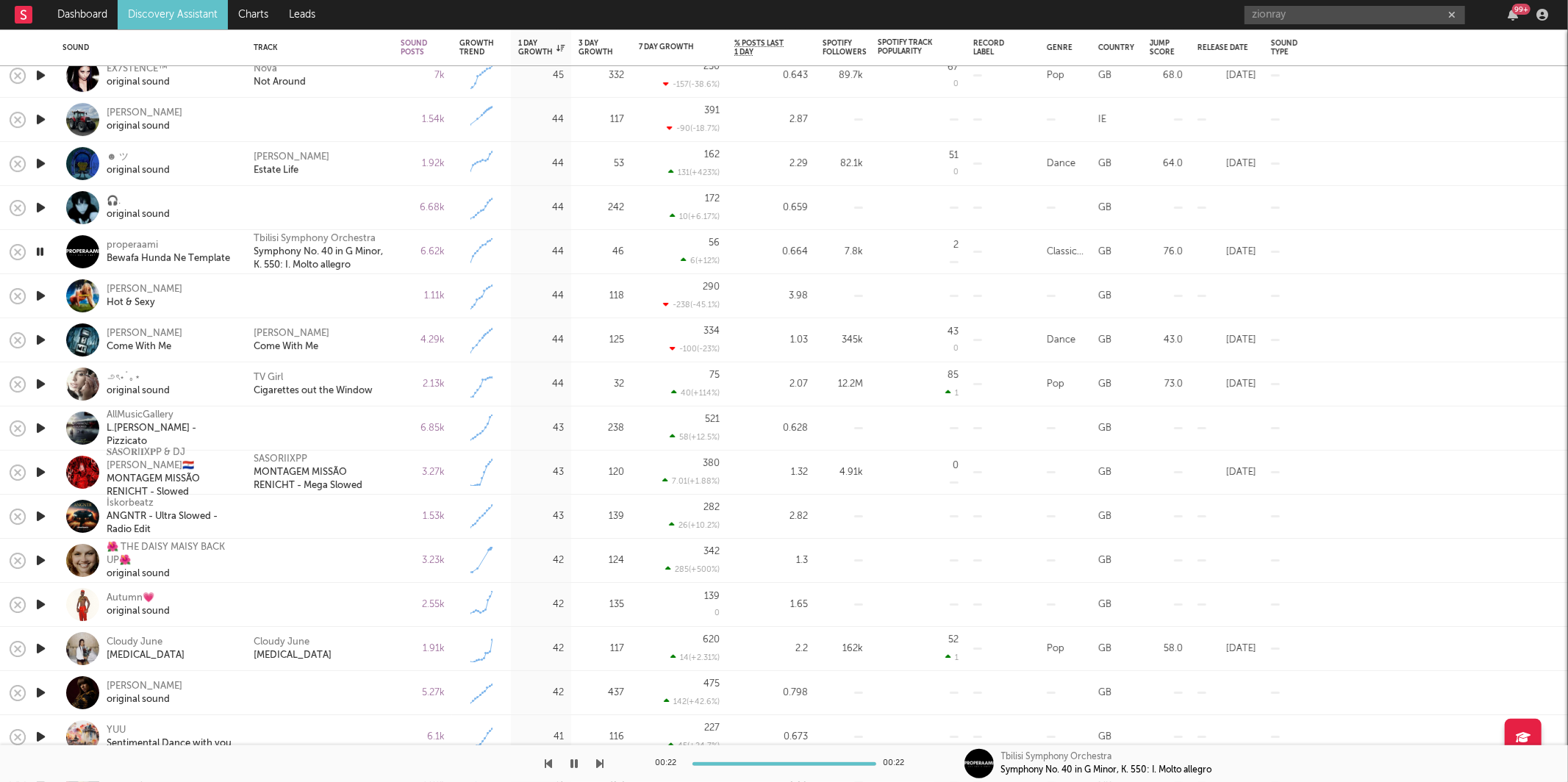
click at [598, 764] on icon "button" at bounding box center [600, 764] width 7 height 12
click at [598, 768] on icon "button" at bounding box center [600, 764] width 7 height 12
click at [598, 764] on icon "button" at bounding box center [600, 764] width 7 height 12
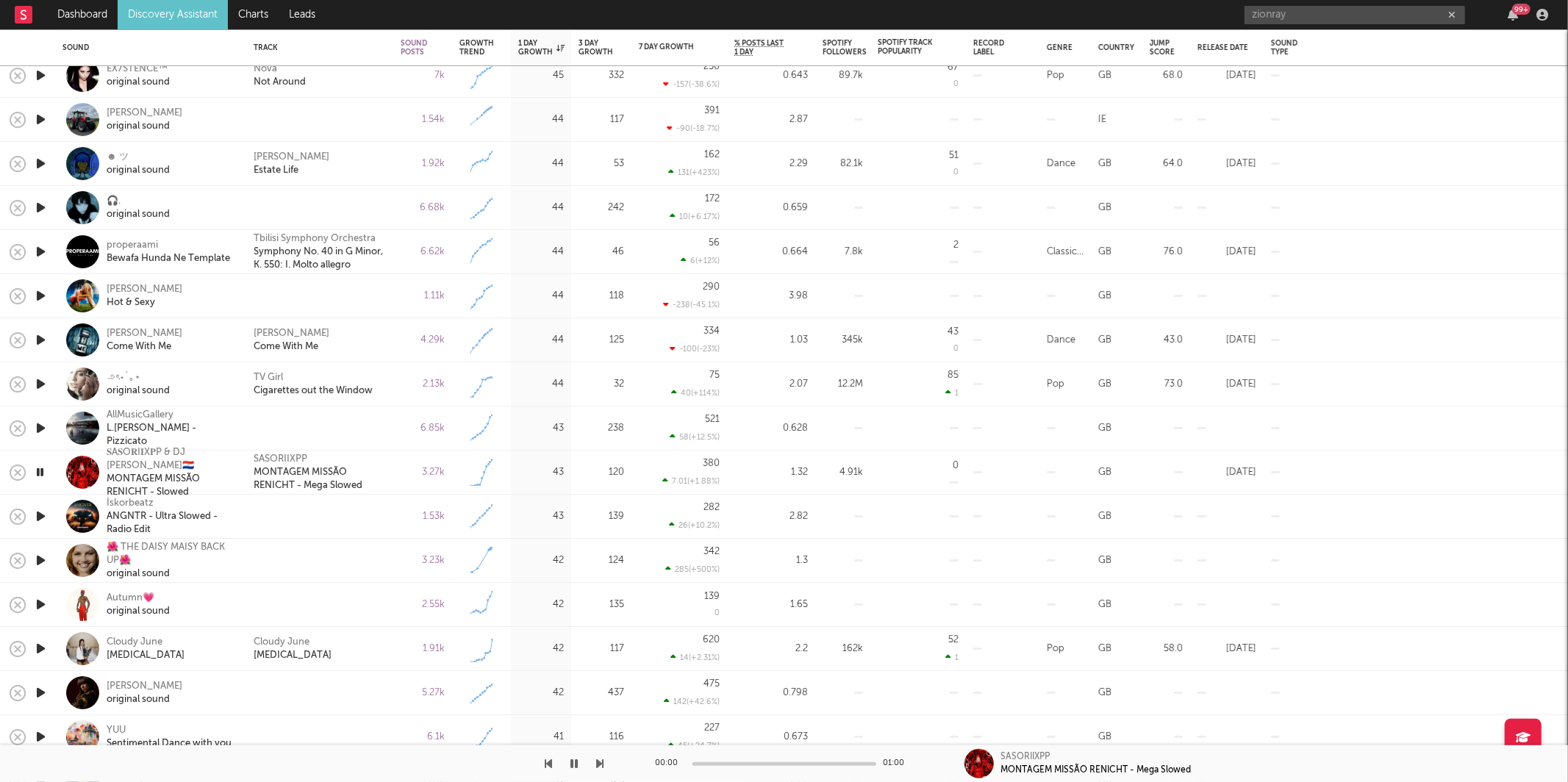
click at [598, 764] on icon "button" at bounding box center [600, 764] width 7 height 12
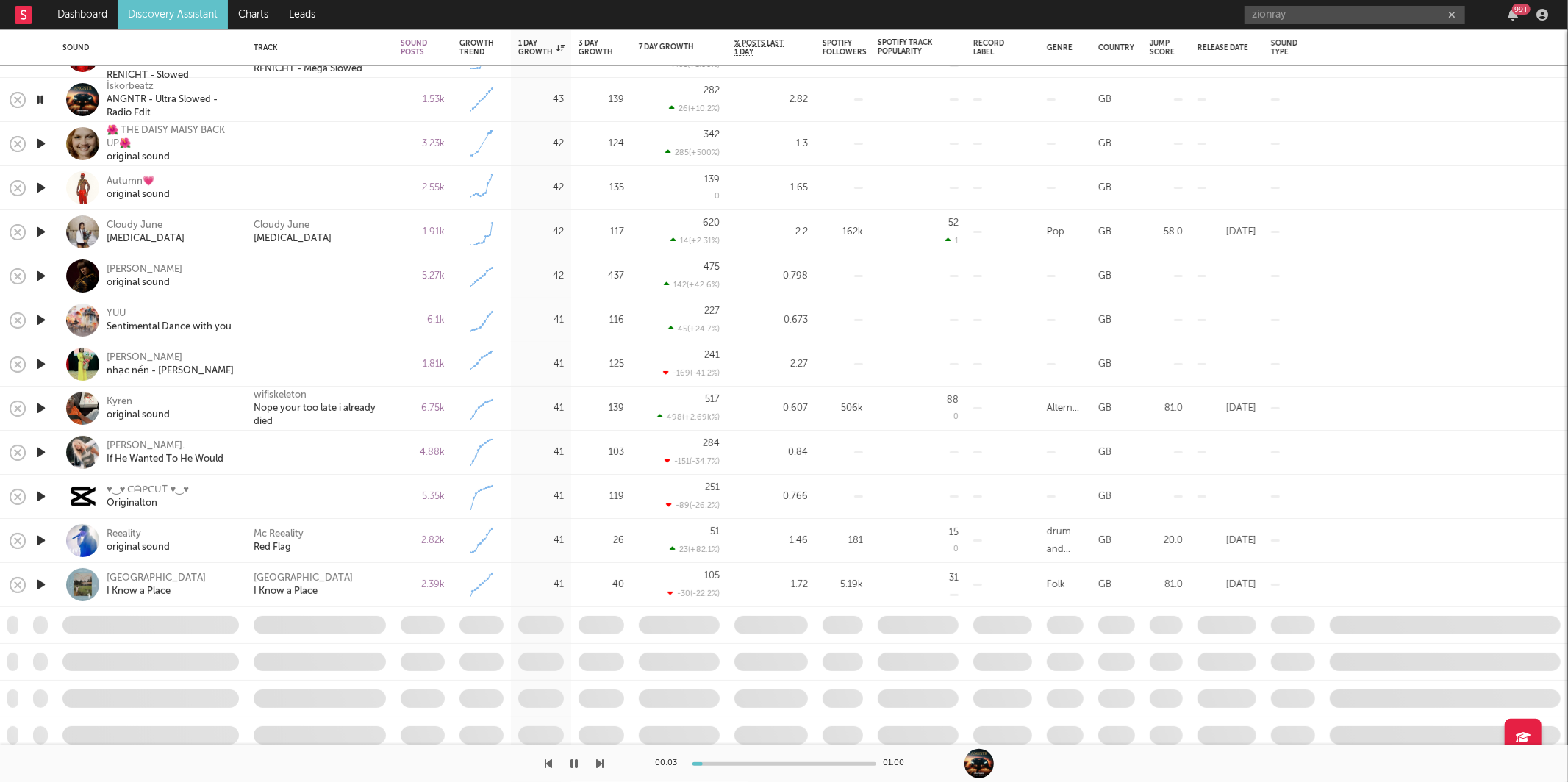
click at [608, 766] on div "00:03 01:00" at bounding box center [784, 764] width 1568 height 37
click at [603, 767] on icon "button" at bounding box center [600, 764] width 7 height 12
click at [598, 766] on icon "button" at bounding box center [600, 764] width 7 height 12
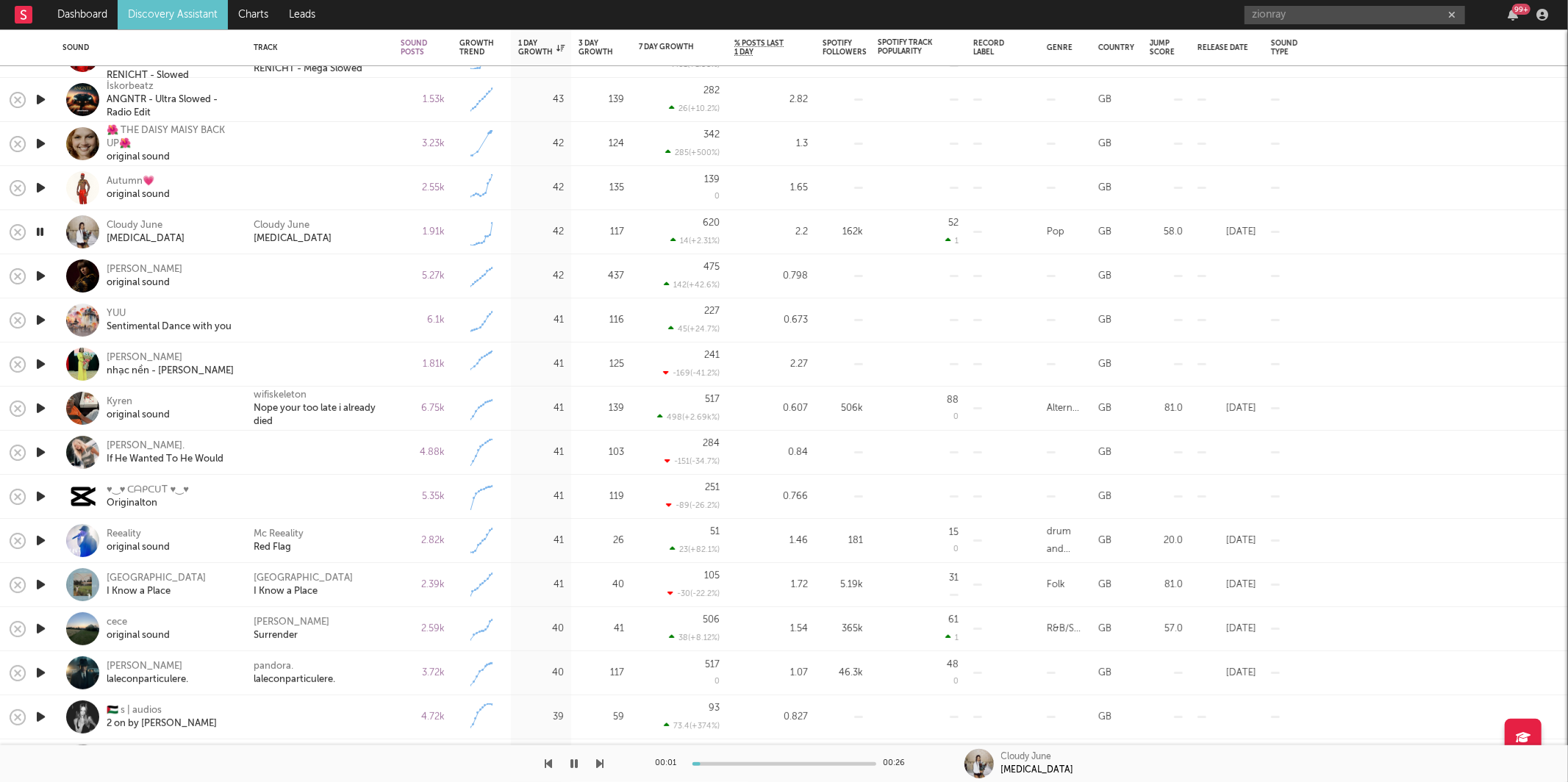
click at [342, 216] on div "Cloudy June [MEDICAL_DATA]" at bounding box center [319, 232] width 147 height 44
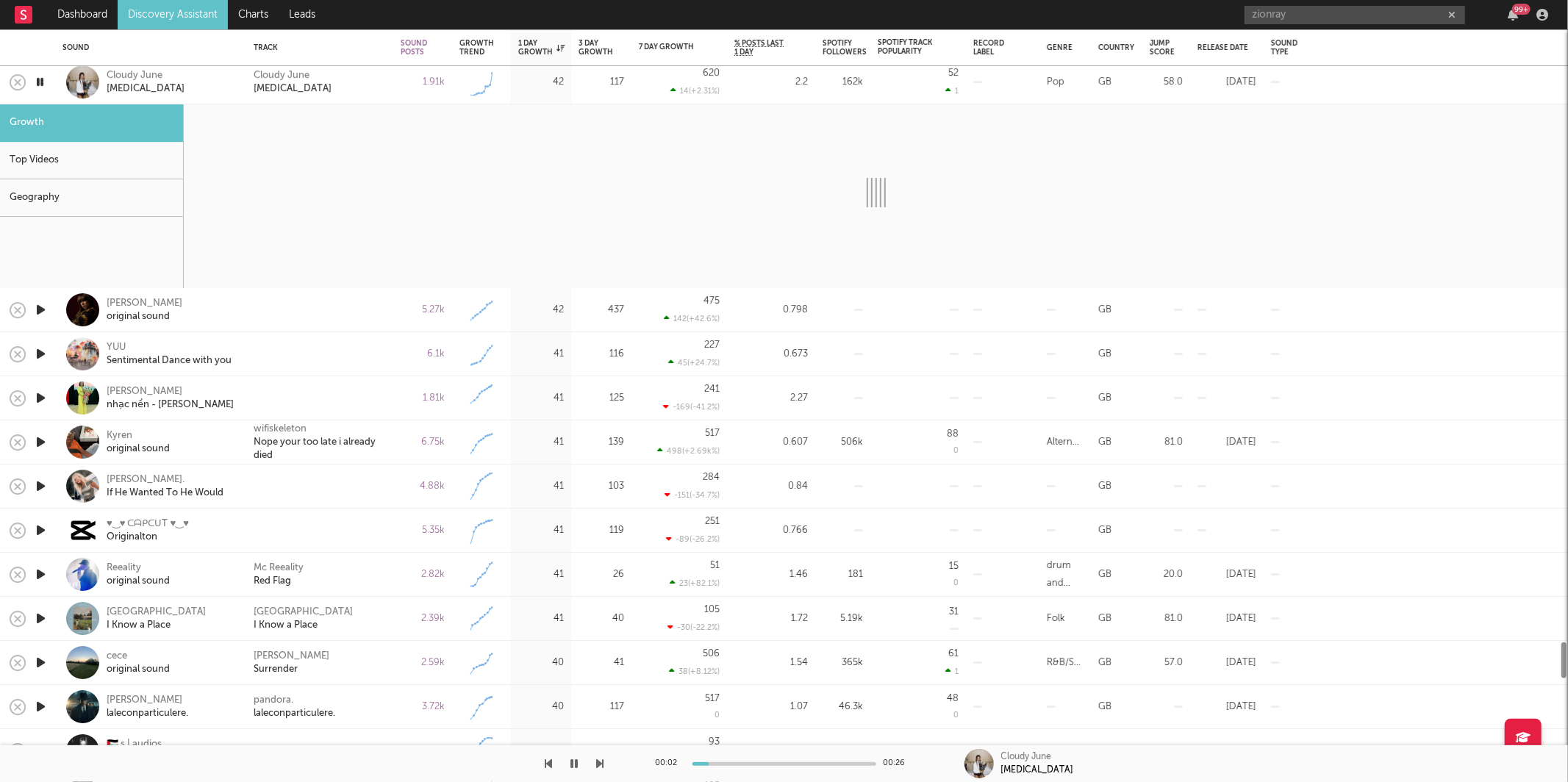
select select "1w"
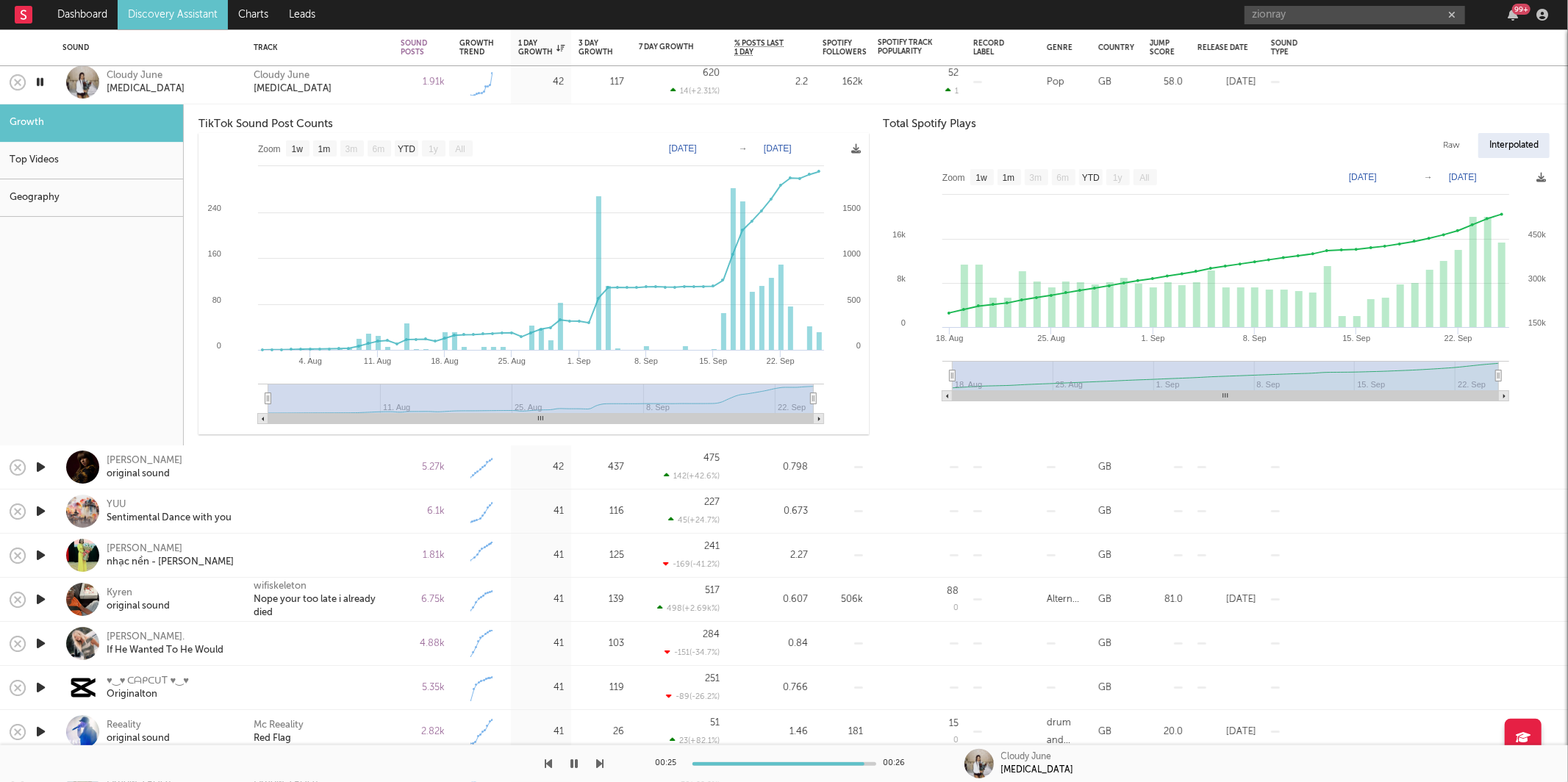
click at [369, 80] on div "Cloudy June [MEDICAL_DATA]" at bounding box center [319, 82] width 132 height 27
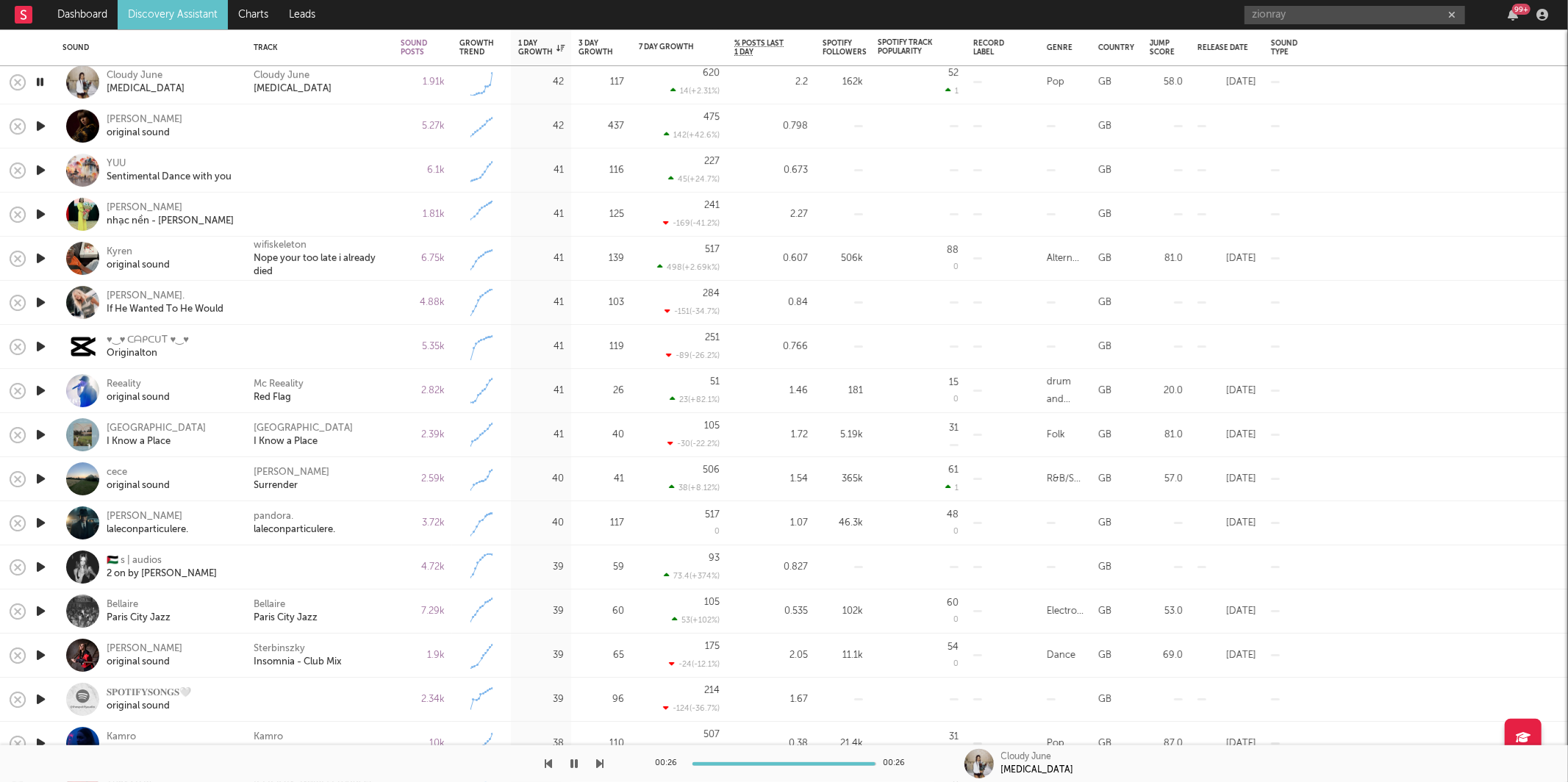
click at [602, 765] on icon "button" at bounding box center [600, 764] width 7 height 12
drag, startPoint x: 414, startPoint y: 259, endPoint x: 406, endPoint y: 277, distance: 19.7
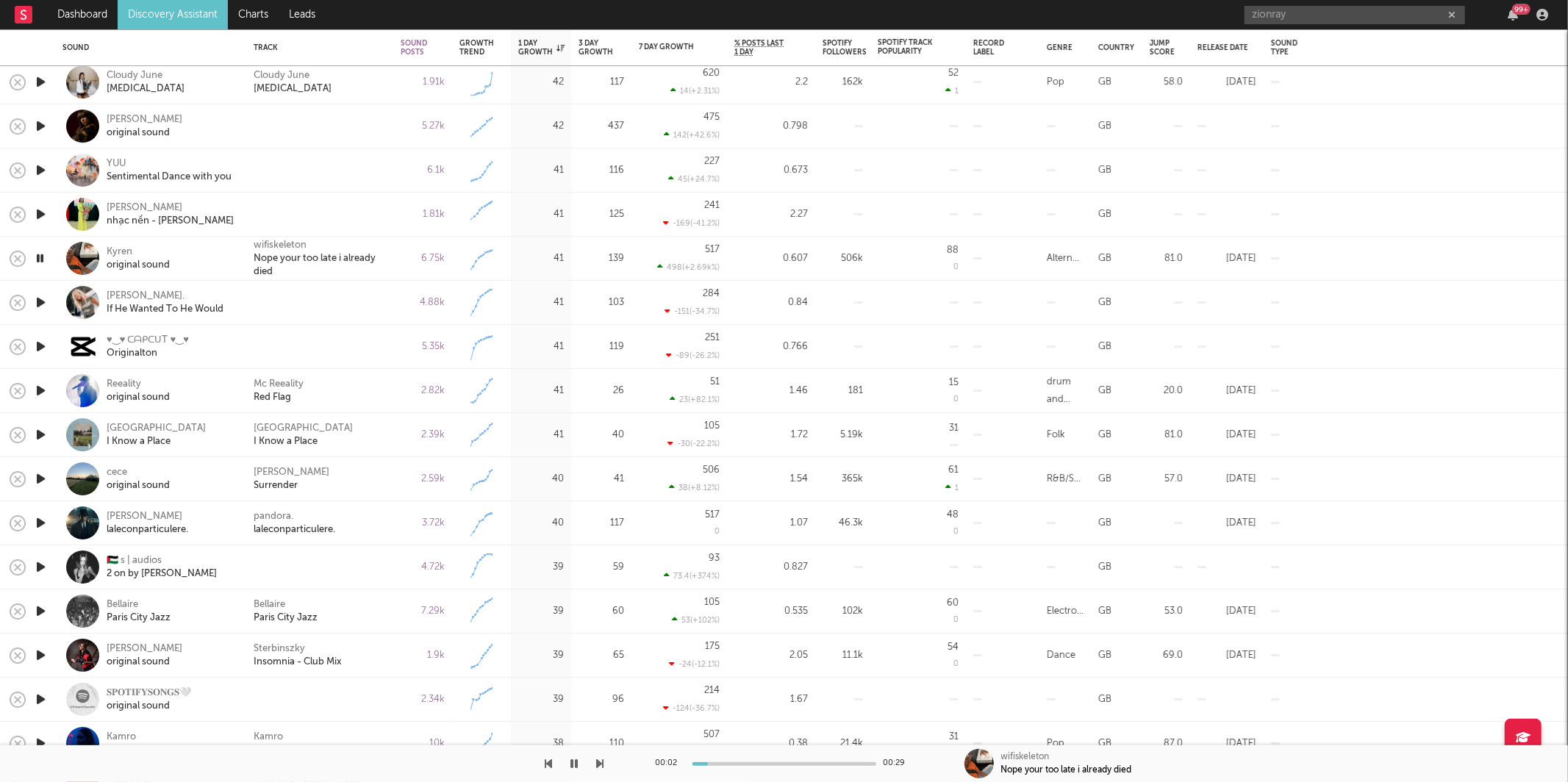
click at [413, 260] on div "6.75k" at bounding box center [422, 258] width 44 height 17
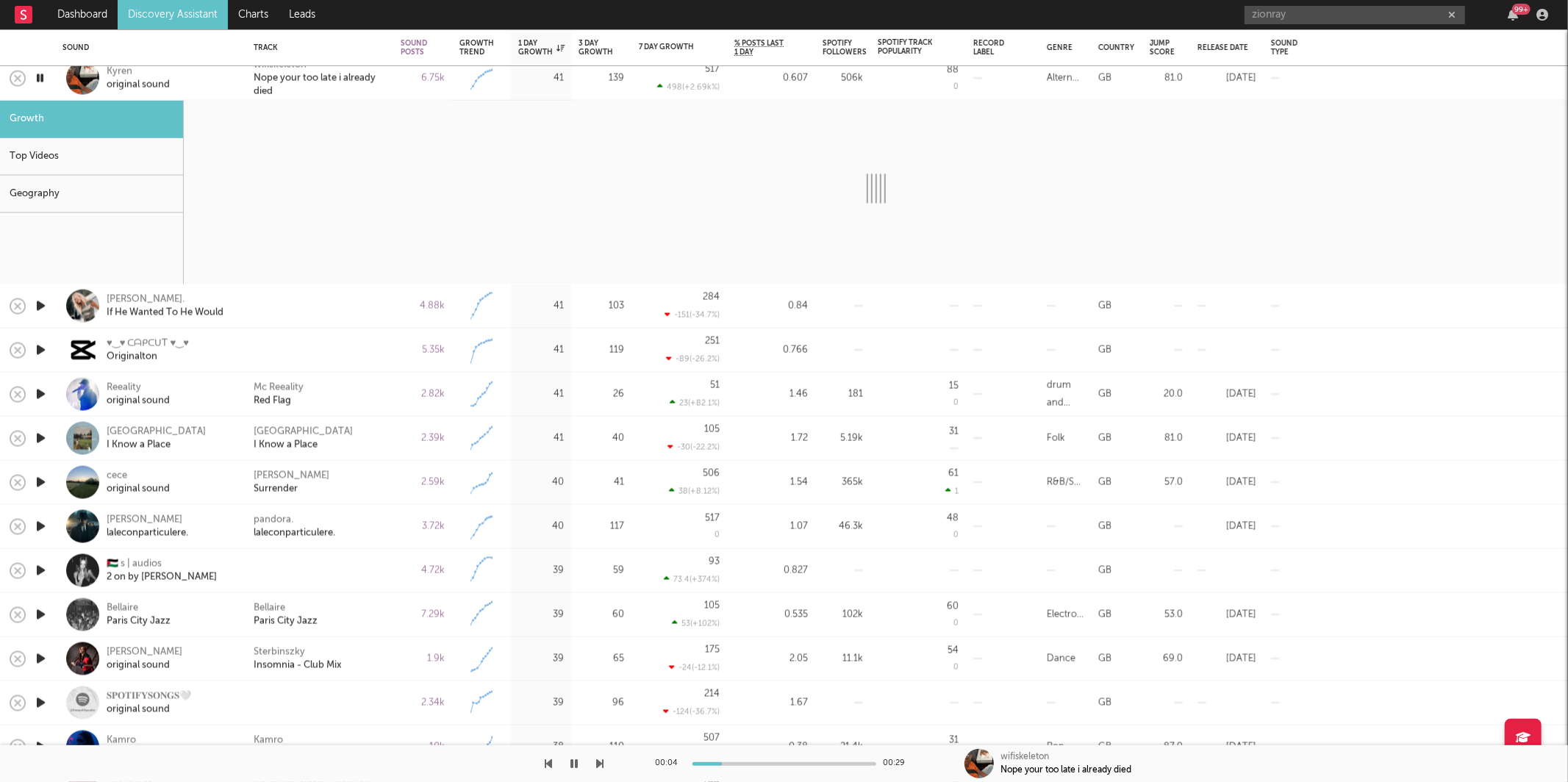
click at [599, 758] on icon "button" at bounding box center [600, 764] width 7 height 12
select select "1w"
select select "6m"
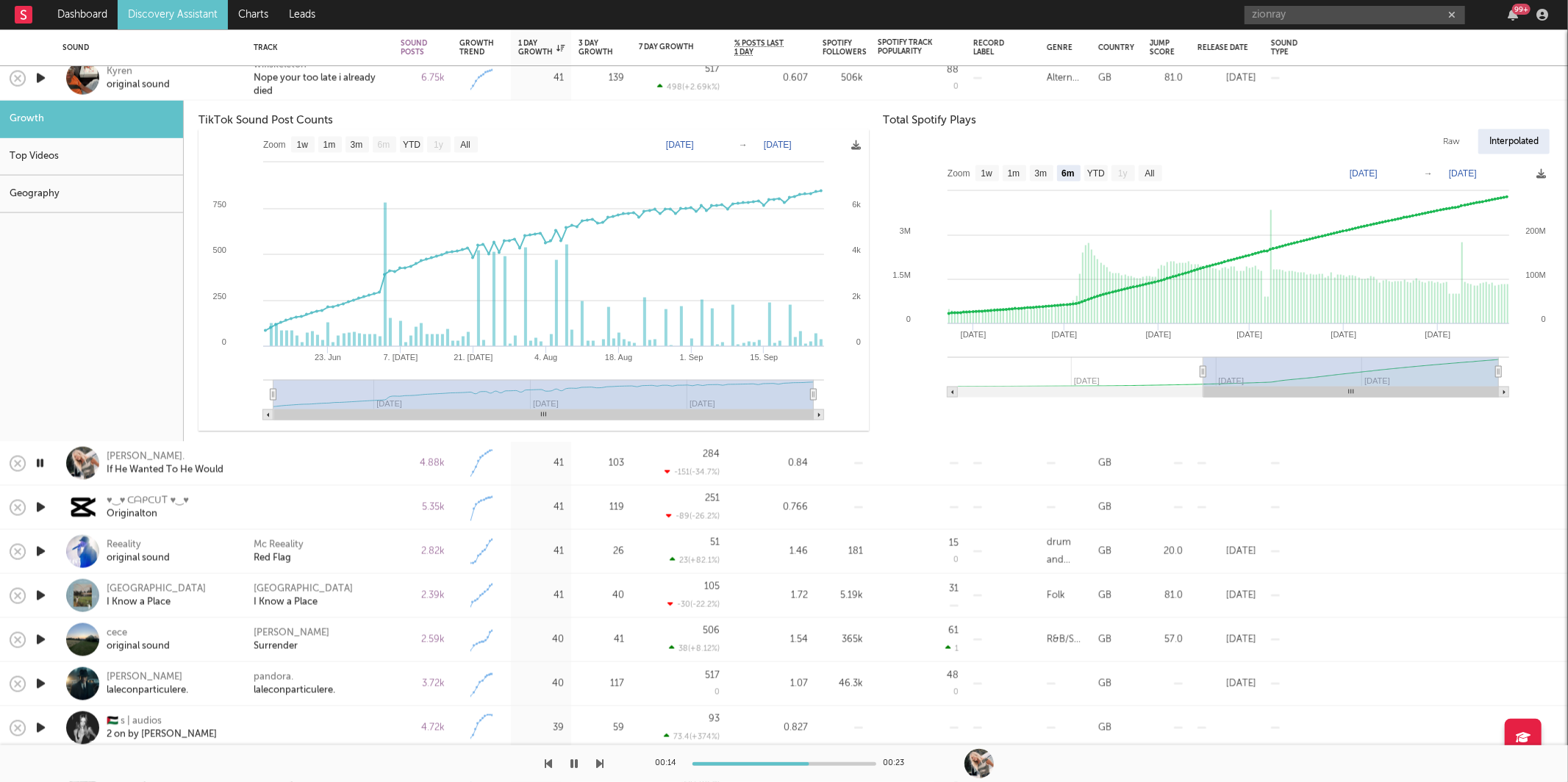
click at [402, 94] on div "6.75k" at bounding box center [422, 78] width 59 height 44
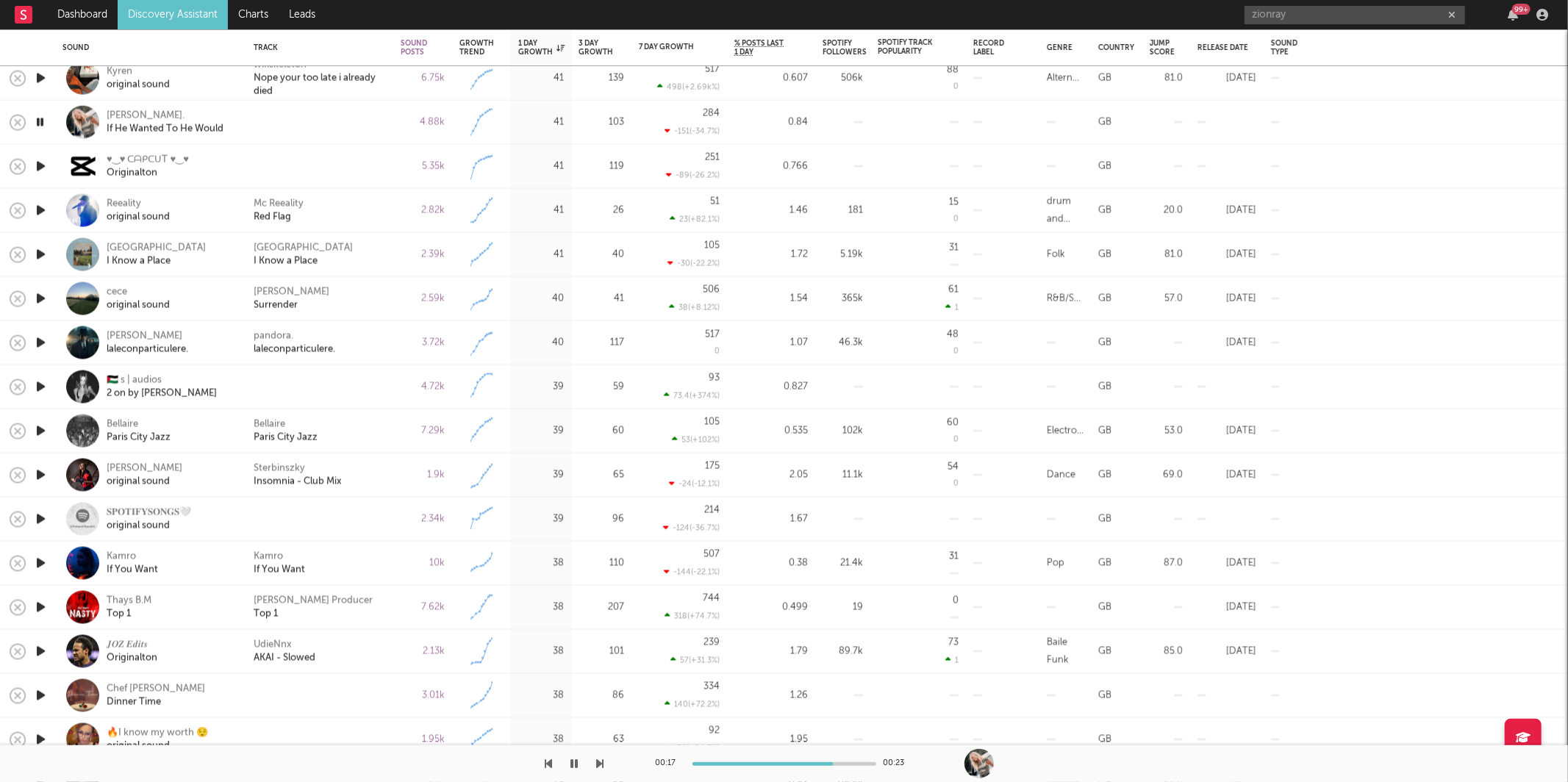
click at [599, 762] on icon "button" at bounding box center [600, 764] width 7 height 12
click at [552, 762] on icon "button" at bounding box center [549, 764] width 7 height 12
click at [727, 765] on div at bounding box center [784, 765] width 184 height 3
click at [742, 763] on div at bounding box center [784, 765] width 184 height 3
drag, startPoint x: 768, startPoint y: 763, endPoint x: 816, endPoint y: 763, distance: 48.0
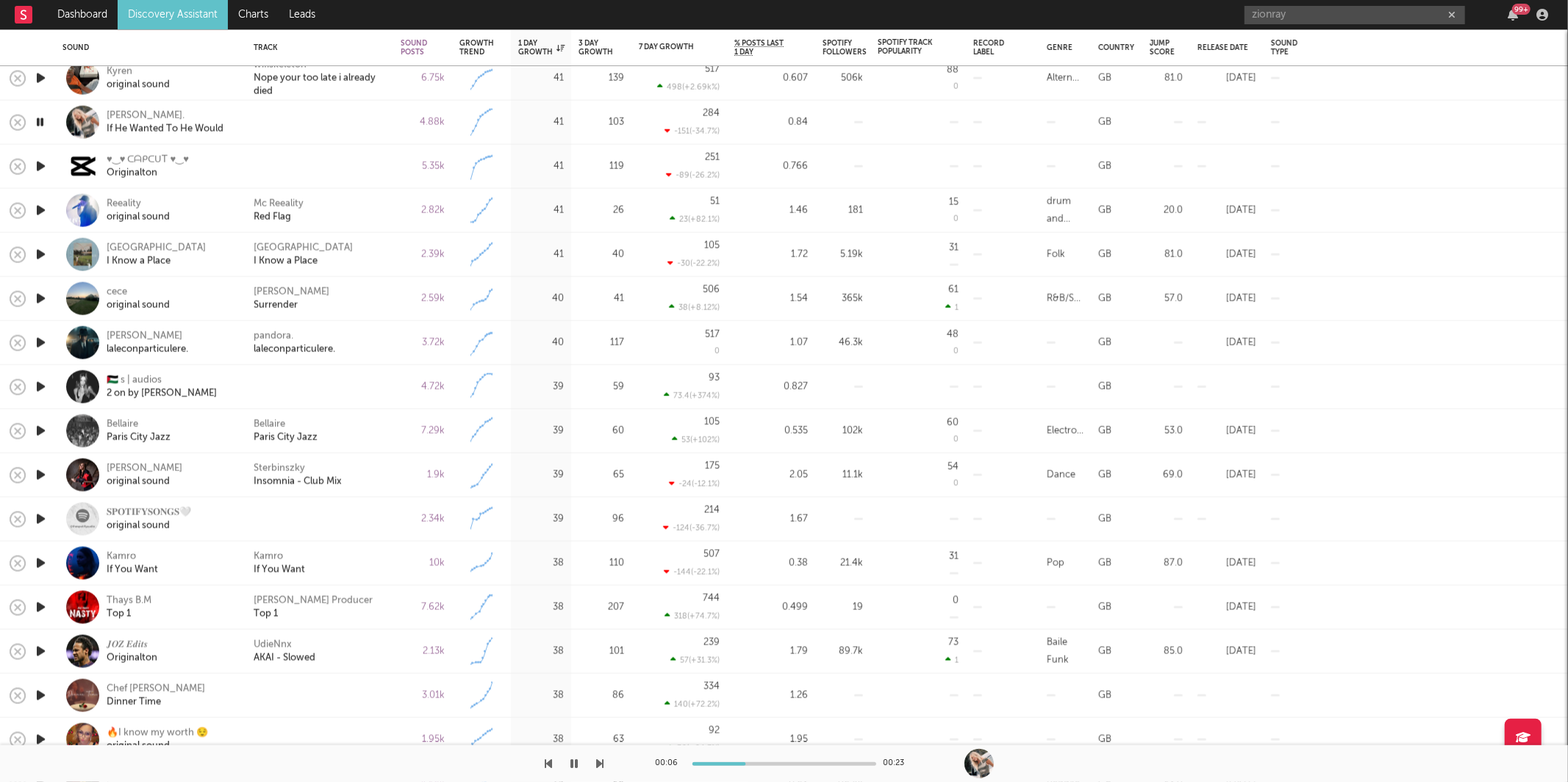
click at [769, 763] on div at bounding box center [784, 765] width 184 height 3
drag, startPoint x: 818, startPoint y: 763, endPoint x: 846, endPoint y: 763, distance: 28.0
click at [818, 763] on div at bounding box center [784, 765] width 184 height 3
click at [602, 762] on icon "button" at bounding box center [600, 764] width 7 height 12
click at [602, 762] on icon "button" at bounding box center [600, 764] width 7 height 12
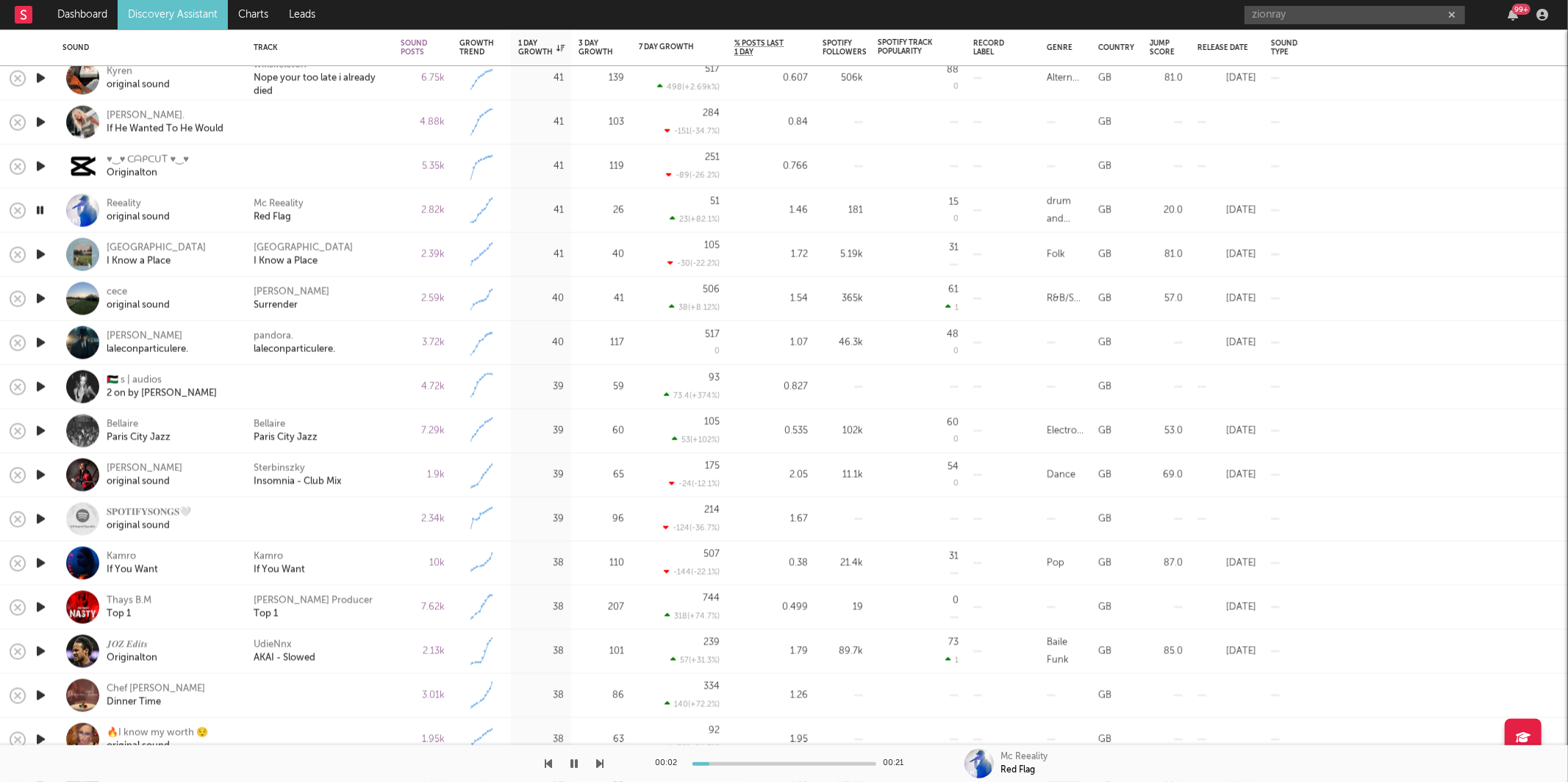
click at [602, 762] on icon "button" at bounding box center [600, 764] width 7 height 12
click at [602, 763] on icon "button" at bounding box center [600, 764] width 7 height 12
click at [361, 293] on div "[PERSON_NAME] Surrender" at bounding box center [319, 298] width 132 height 27
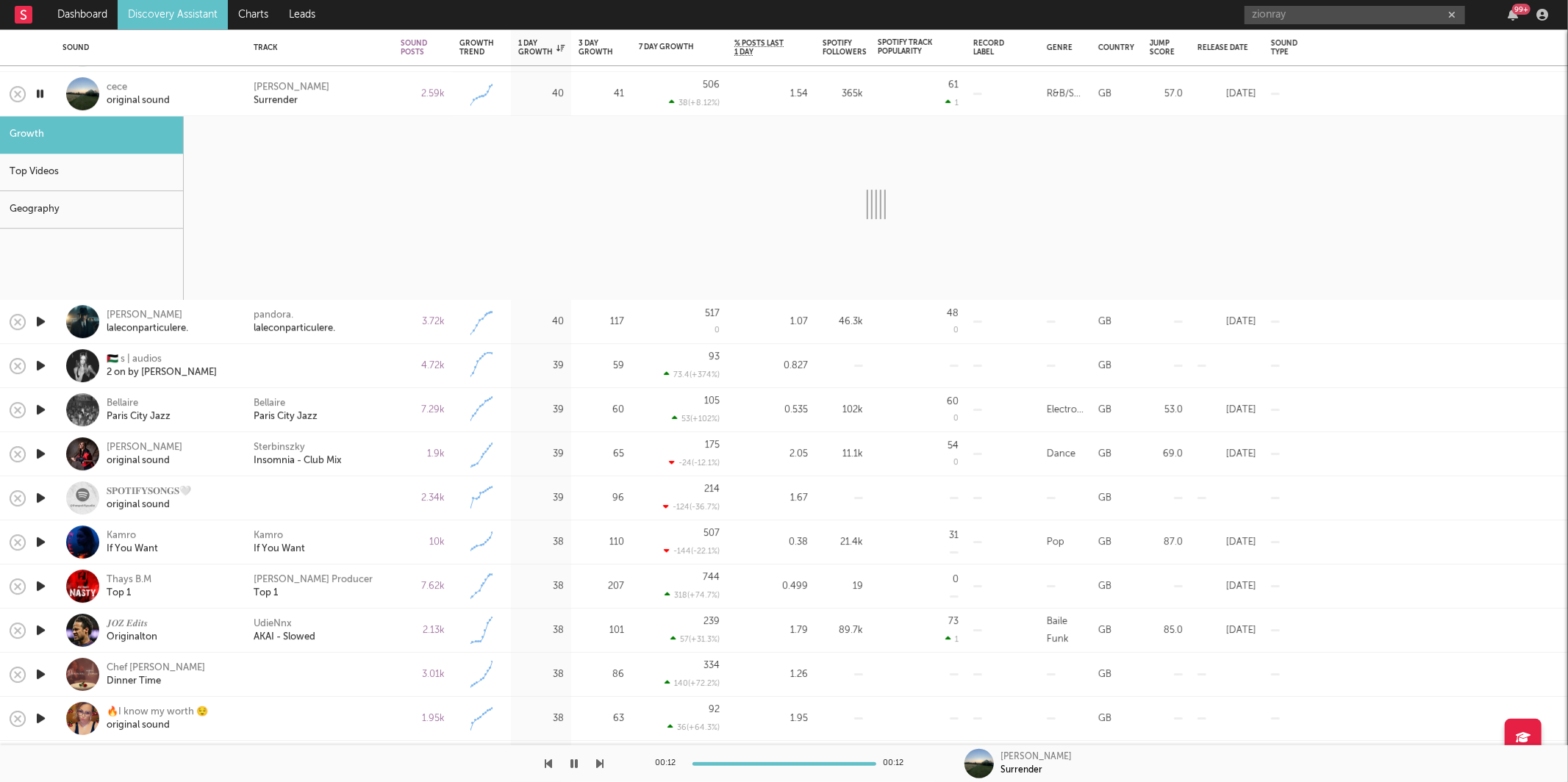
click at [361, 106] on div "[PERSON_NAME] Surrender" at bounding box center [319, 94] width 132 height 27
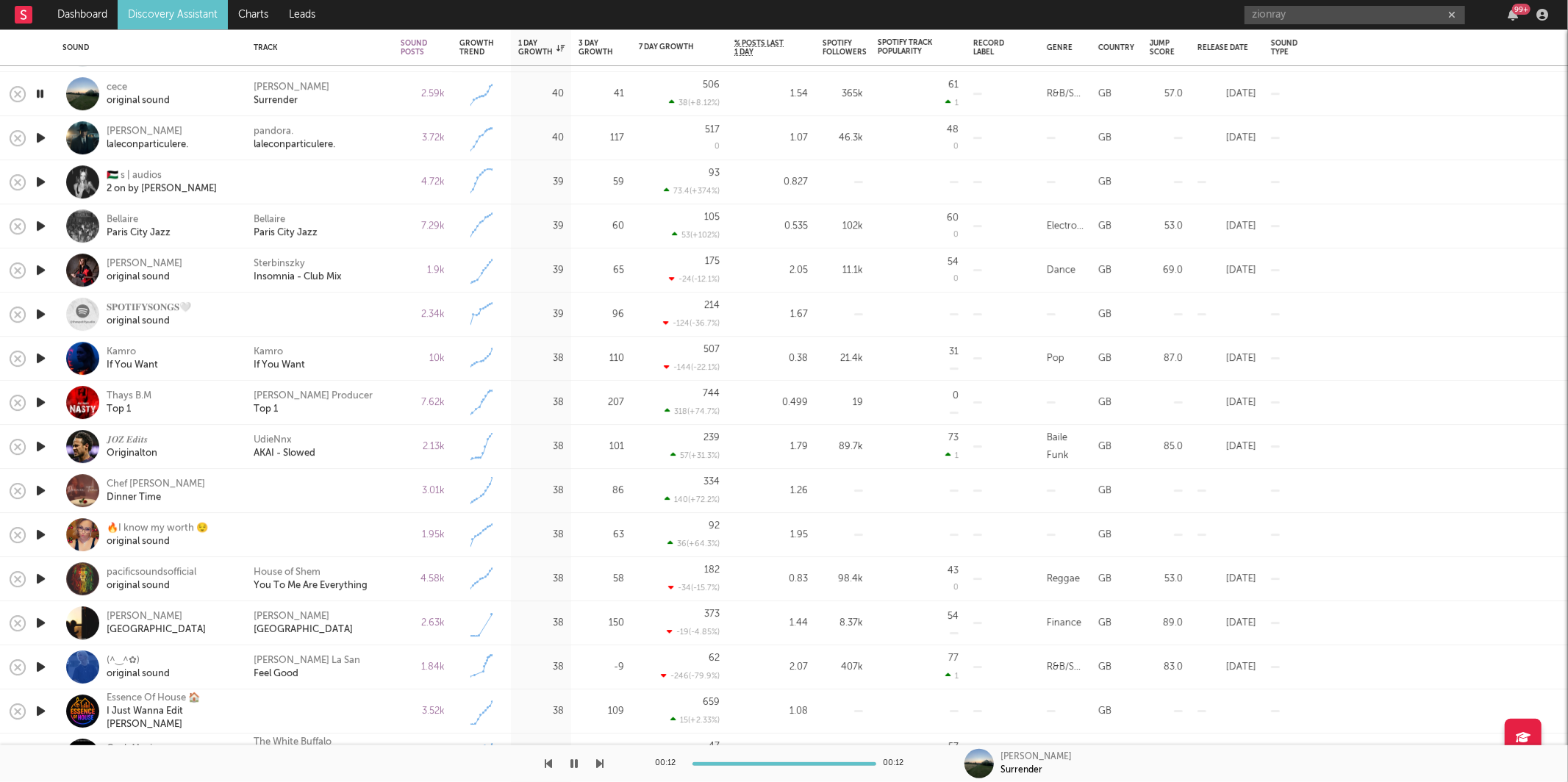
click at [602, 767] on icon "button" at bounding box center [600, 764] width 7 height 12
click at [602, 765] on icon "button" at bounding box center [600, 764] width 7 height 12
click at [597, 765] on icon "button" at bounding box center [600, 764] width 7 height 12
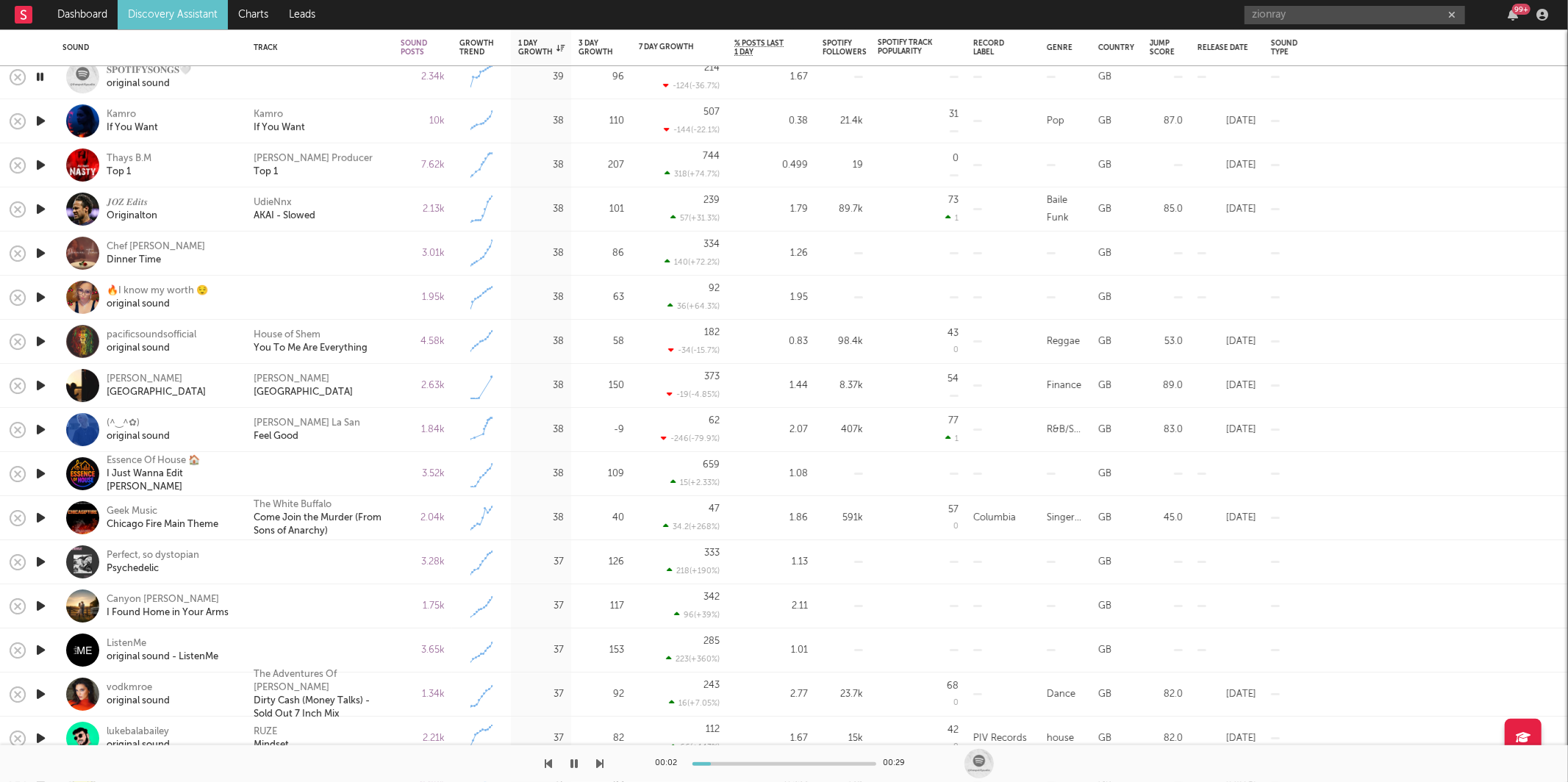
click at [601, 764] on icon "button" at bounding box center [600, 764] width 7 height 12
click at [385, 130] on div "Kamro If You Want" at bounding box center [319, 121] width 132 height 27
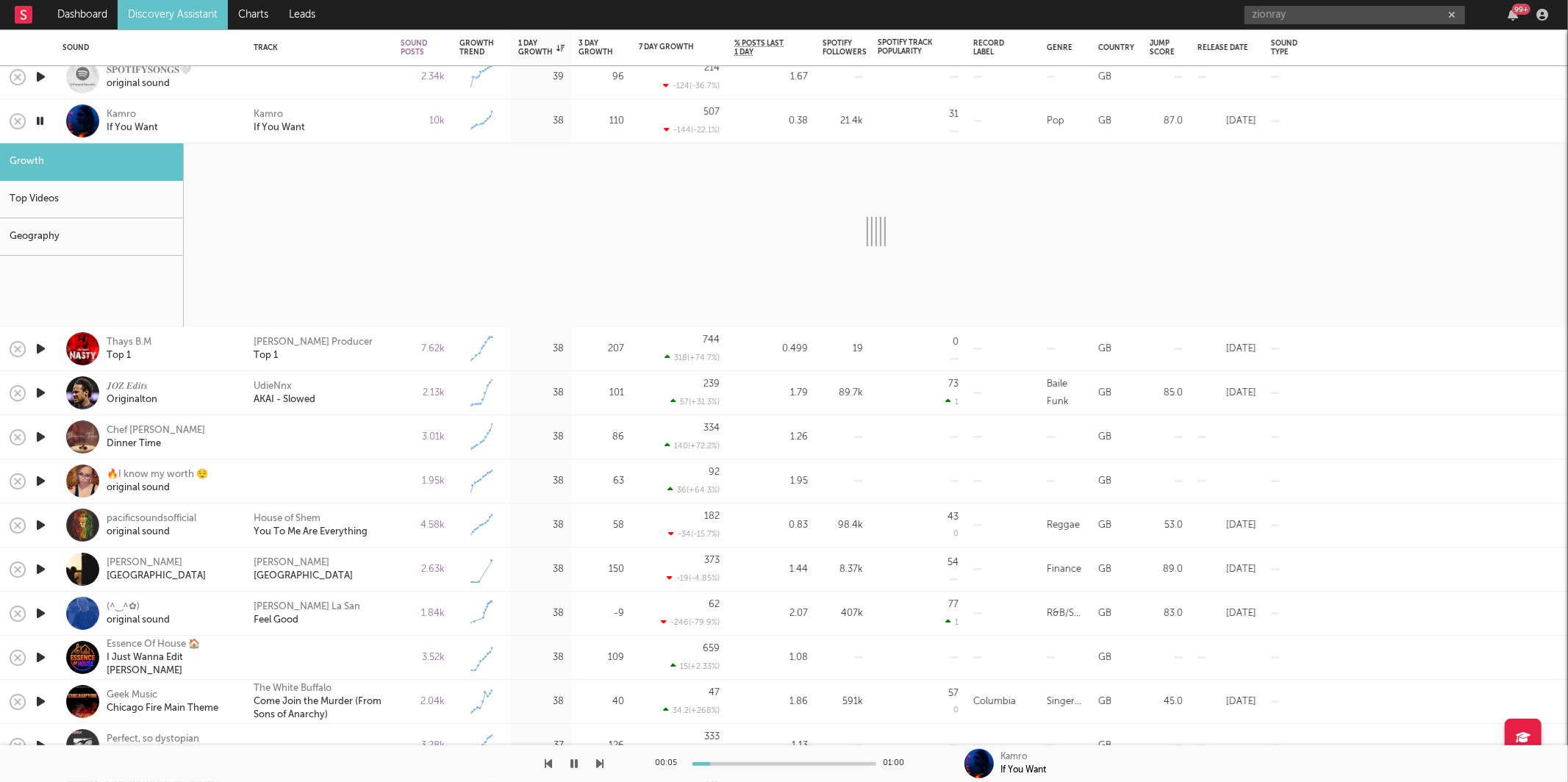
select select "6m"
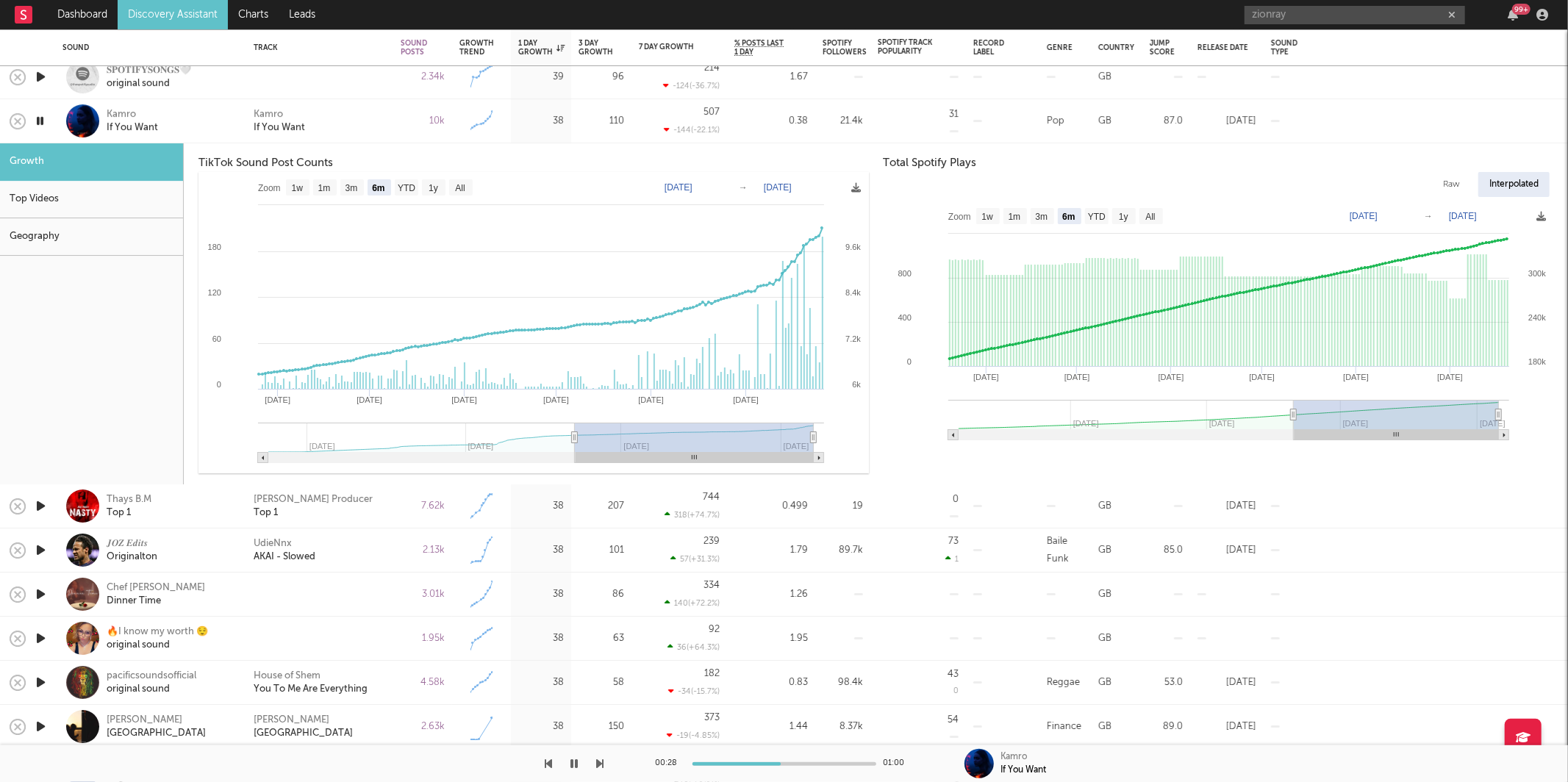
click at [343, 124] on div "Kamro If You Want" at bounding box center [319, 121] width 132 height 27
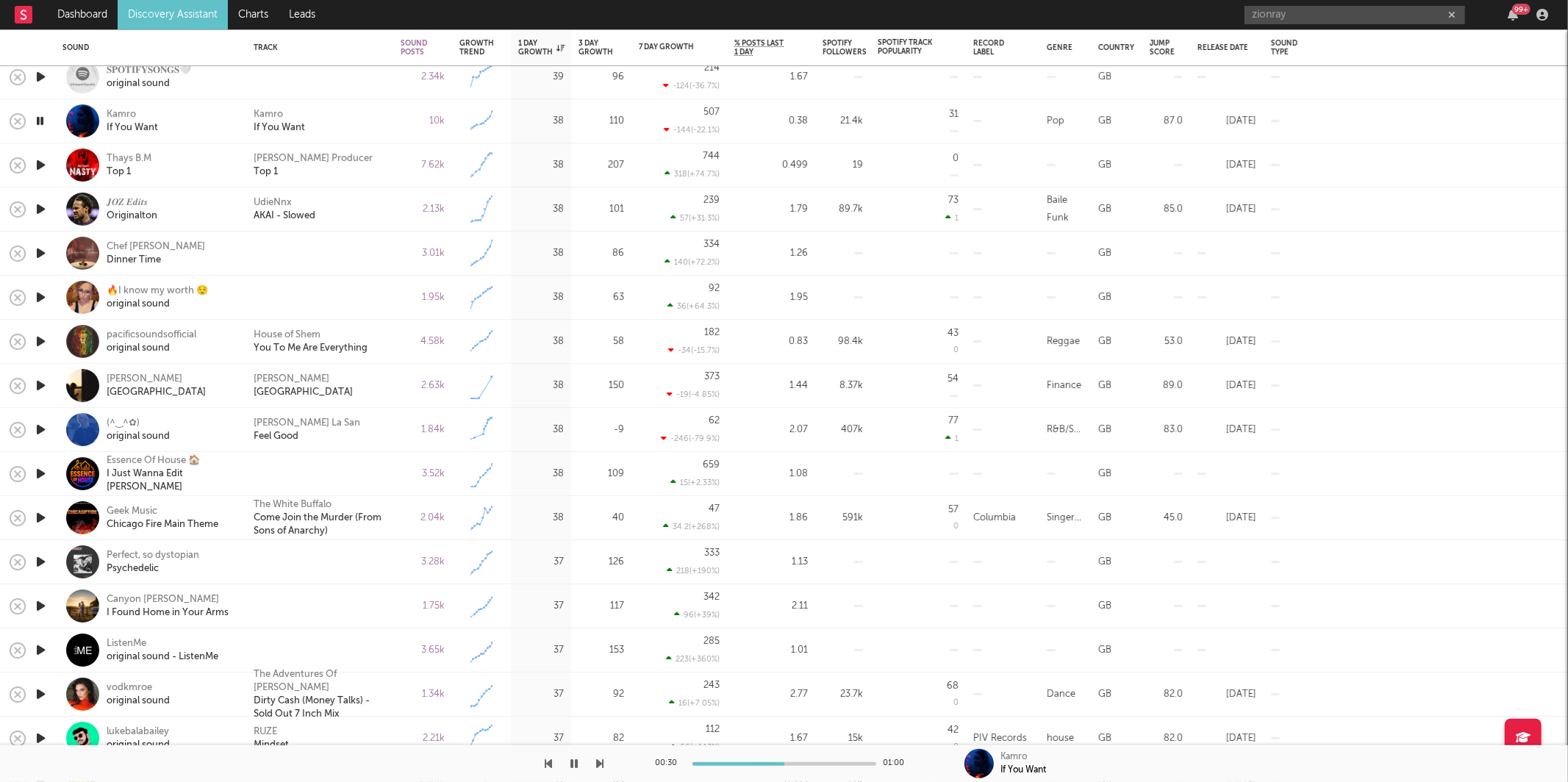
click at [603, 758] on icon "button" at bounding box center [600, 764] width 7 height 12
click at [388, 166] on div "[PERSON_NAME] Producer Top 1" at bounding box center [319, 165] width 147 height 44
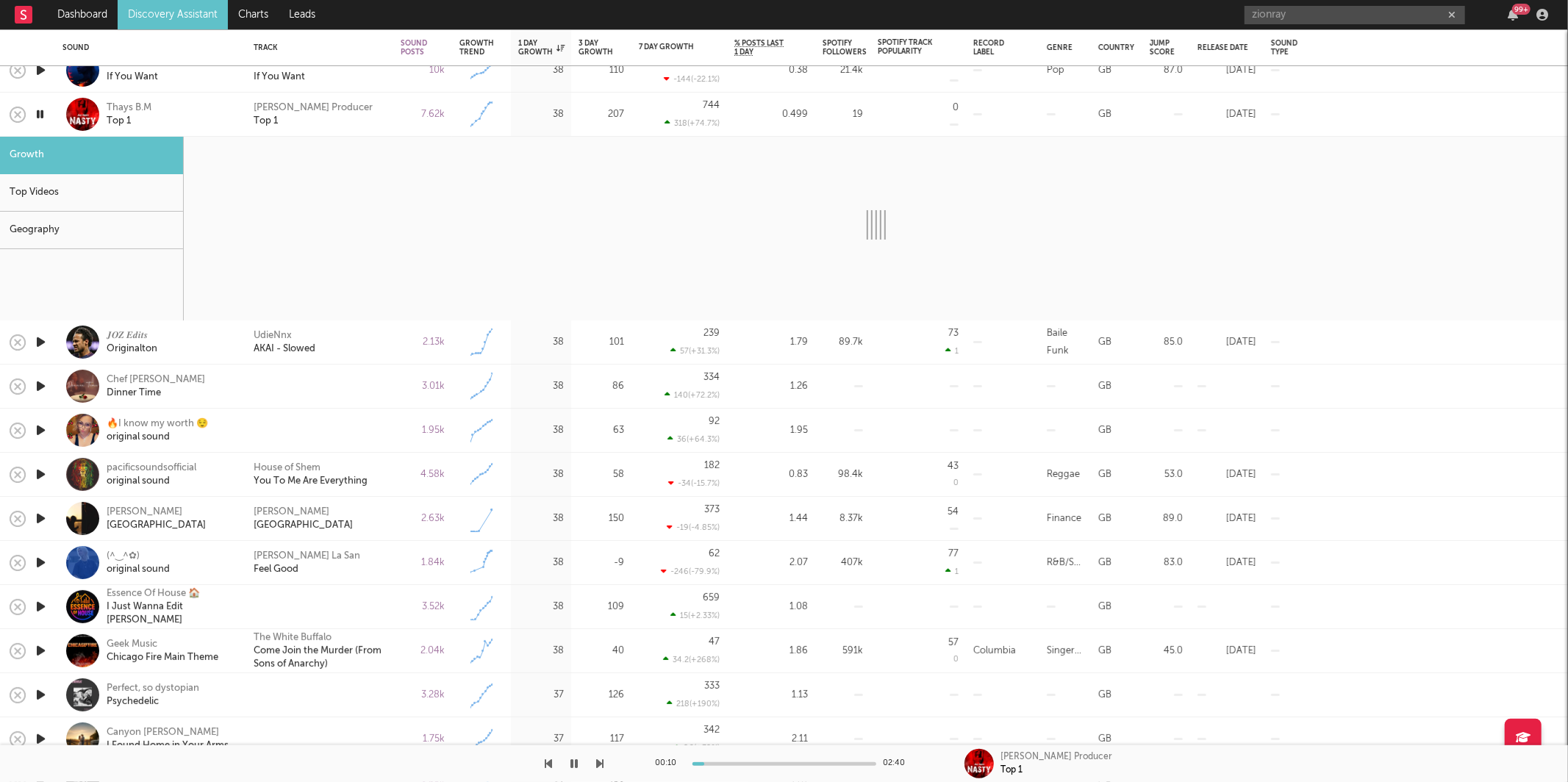
select select "6m"
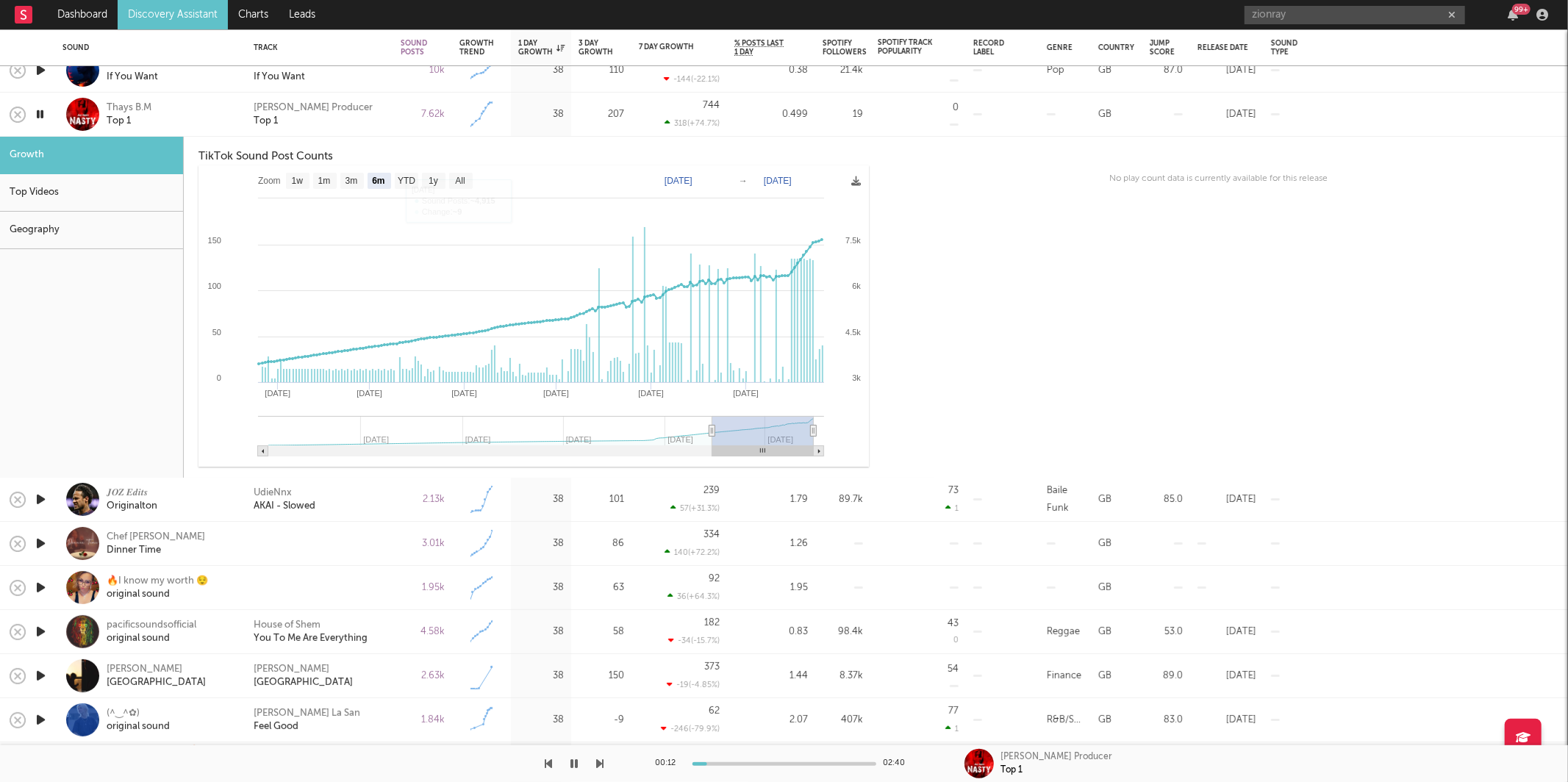
click at [367, 118] on div "[PERSON_NAME] Producer Top 1" at bounding box center [319, 115] width 132 height 27
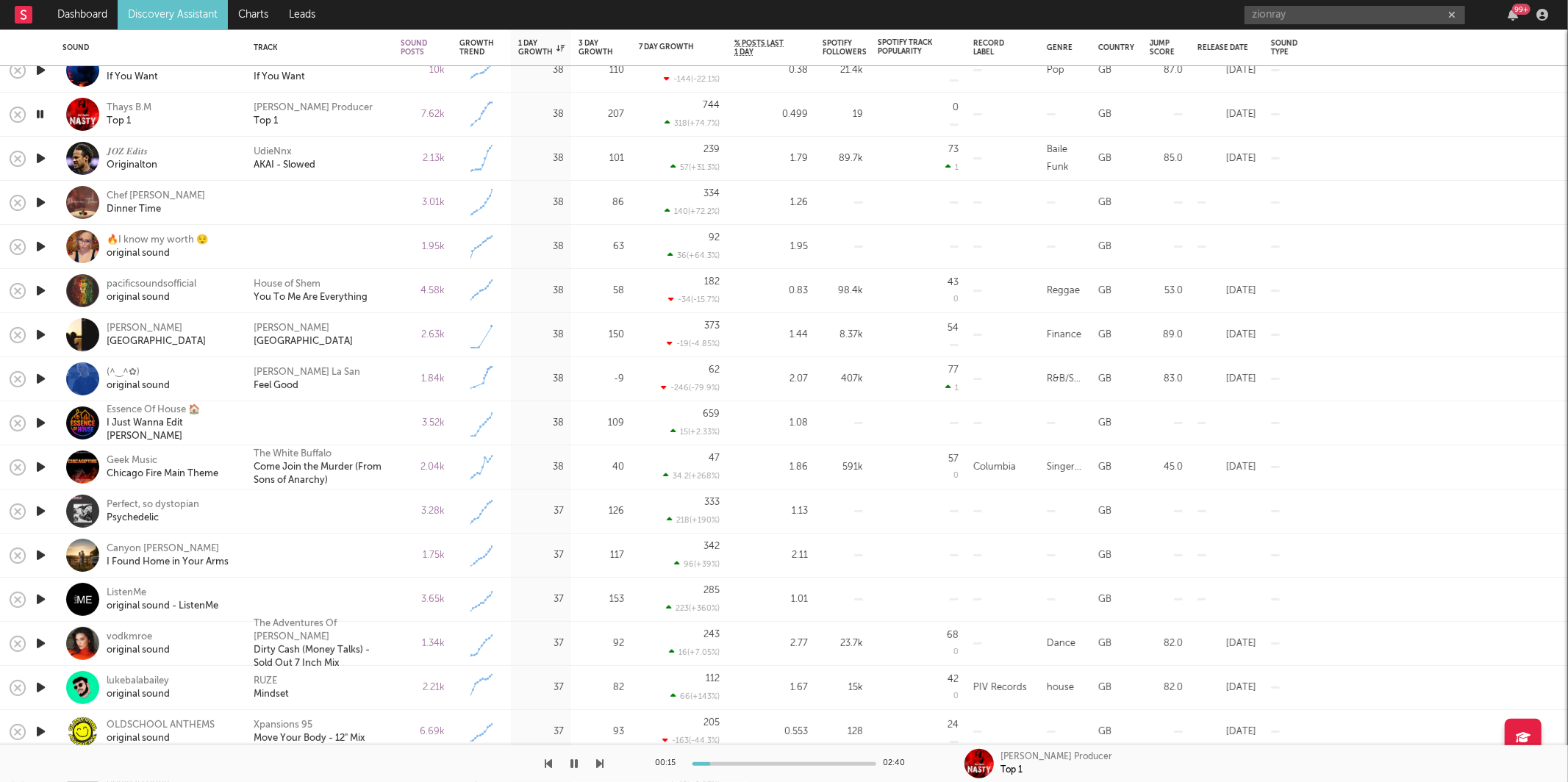
click at [578, 763] on icon "button" at bounding box center [574, 764] width 7 height 12
click at [578, 767] on icon "button" at bounding box center [575, 764] width 9 height 12
click at [602, 764] on icon "button" at bounding box center [600, 764] width 7 height 12
click at [581, 762] on button "button" at bounding box center [575, 764] width 15 height 37
click at [569, 763] on button "button" at bounding box center [575, 764] width 15 height 37
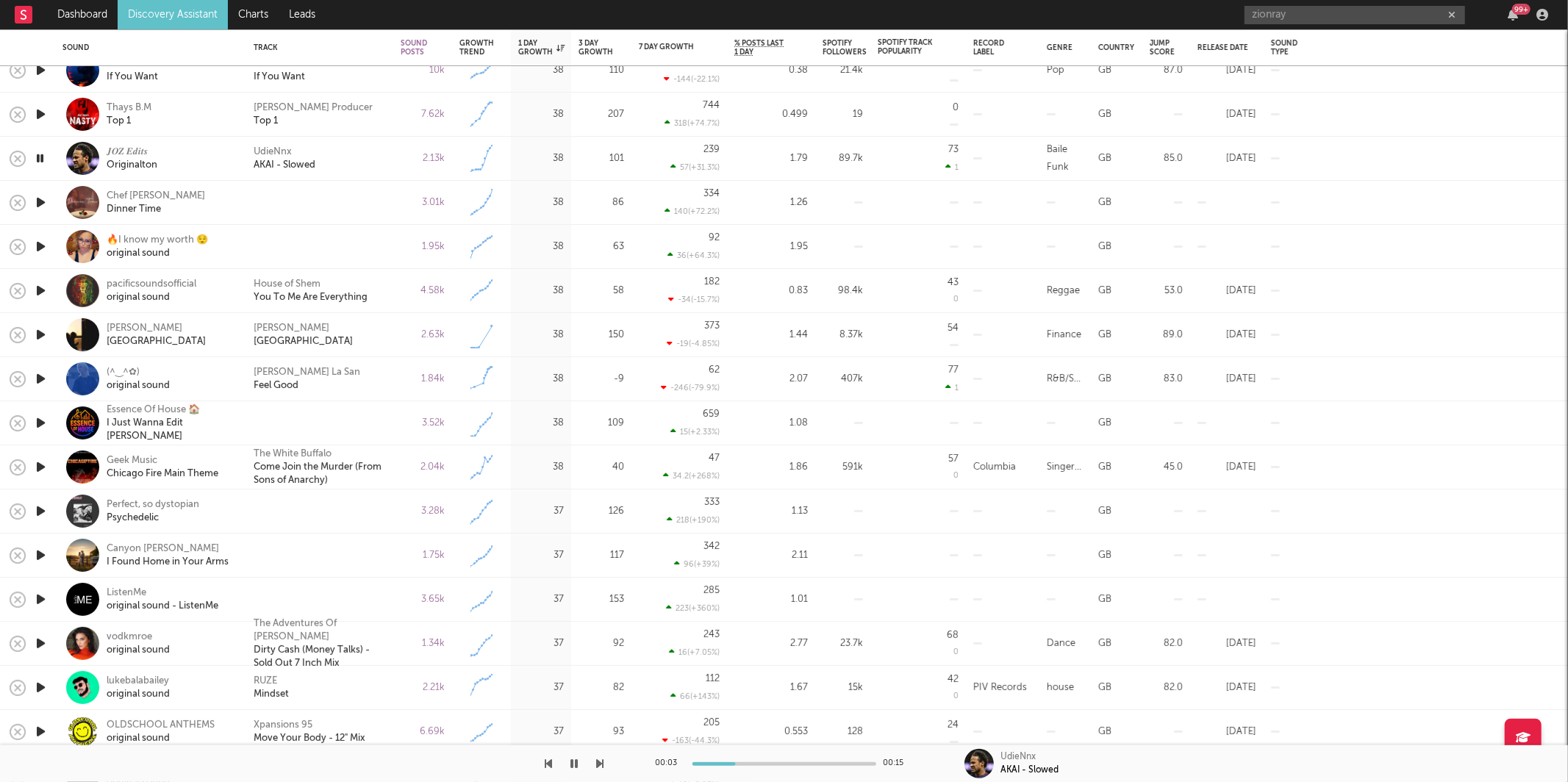
click at [602, 765] on icon "button" at bounding box center [600, 764] width 7 height 12
click at [599, 764] on icon "button" at bounding box center [600, 764] width 7 height 12
click at [574, 759] on icon "button" at bounding box center [574, 764] width 7 height 12
click at [573, 766] on icon "button" at bounding box center [575, 764] width 9 height 12
click at [597, 765] on icon "button" at bounding box center [600, 764] width 7 height 12
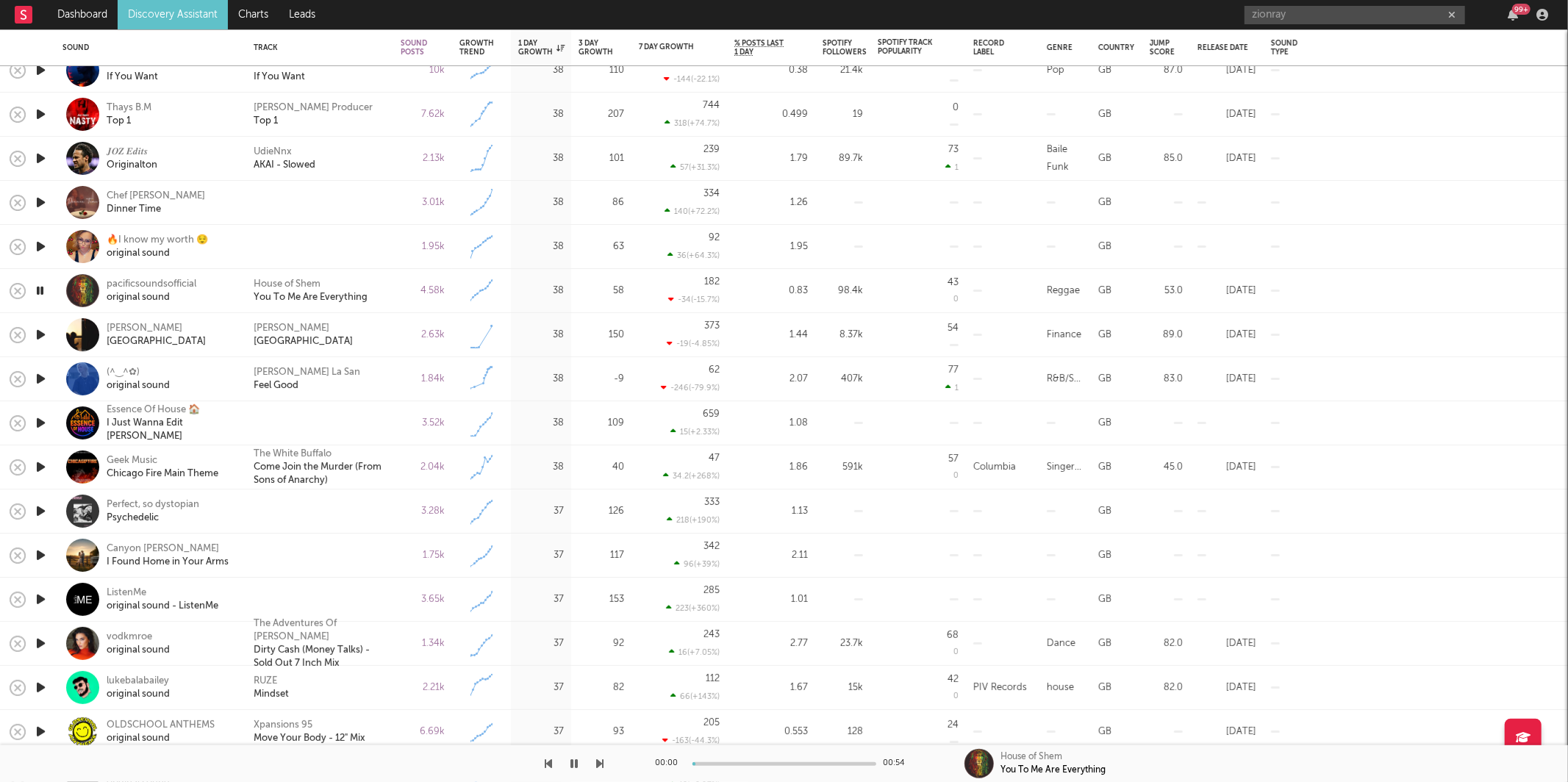
click at [573, 767] on icon "button" at bounding box center [574, 764] width 7 height 12
click at [573, 767] on icon "button" at bounding box center [575, 764] width 9 height 12
click at [598, 763] on icon "button" at bounding box center [600, 764] width 7 height 12
click at [597, 760] on icon "button" at bounding box center [600, 764] width 7 height 12
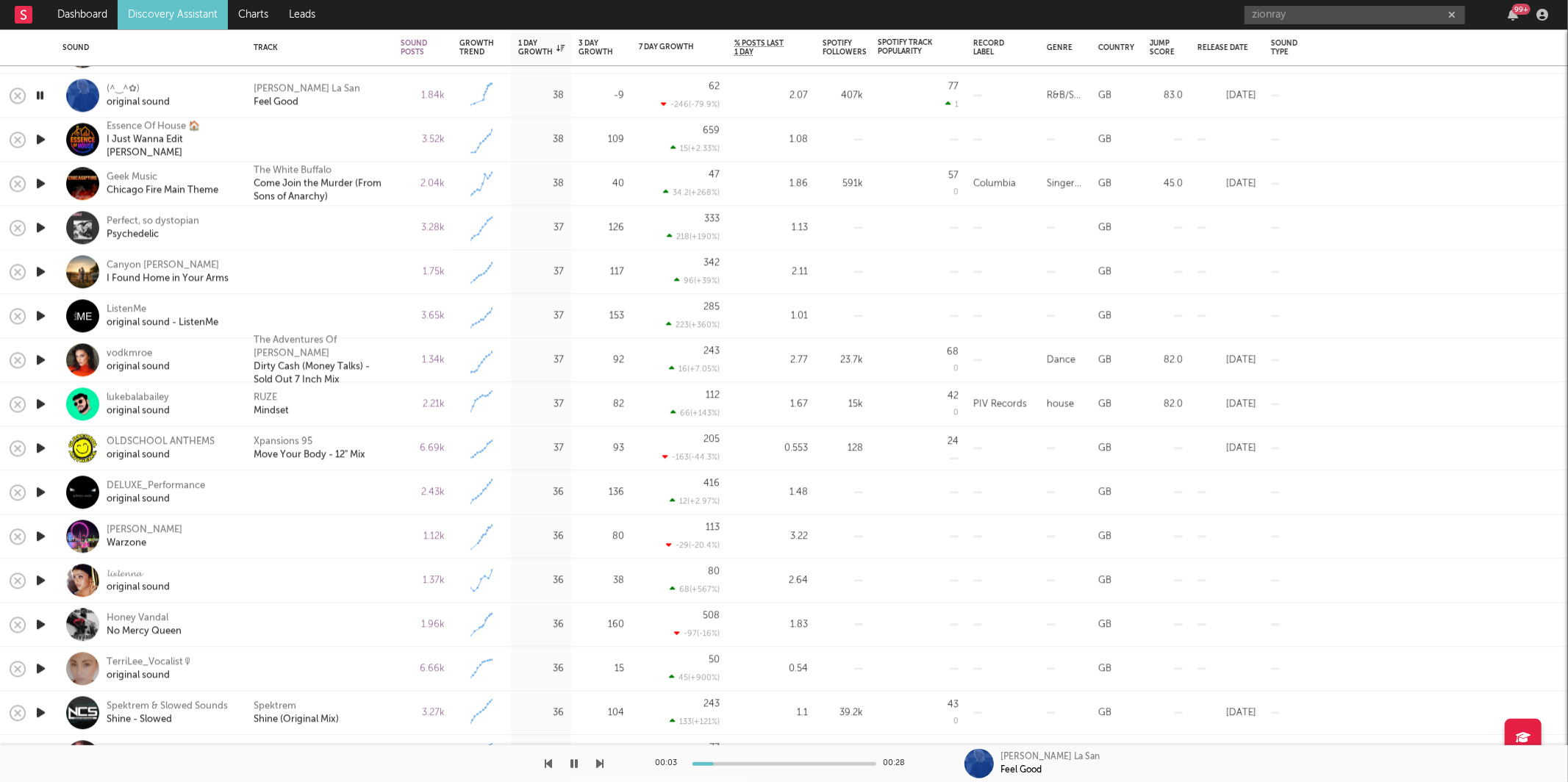
click at [599, 765] on icon "button" at bounding box center [600, 764] width 7 height 12
click at [598, 760] on icon "button" at bounding box center [600, 764] width 7 height 12
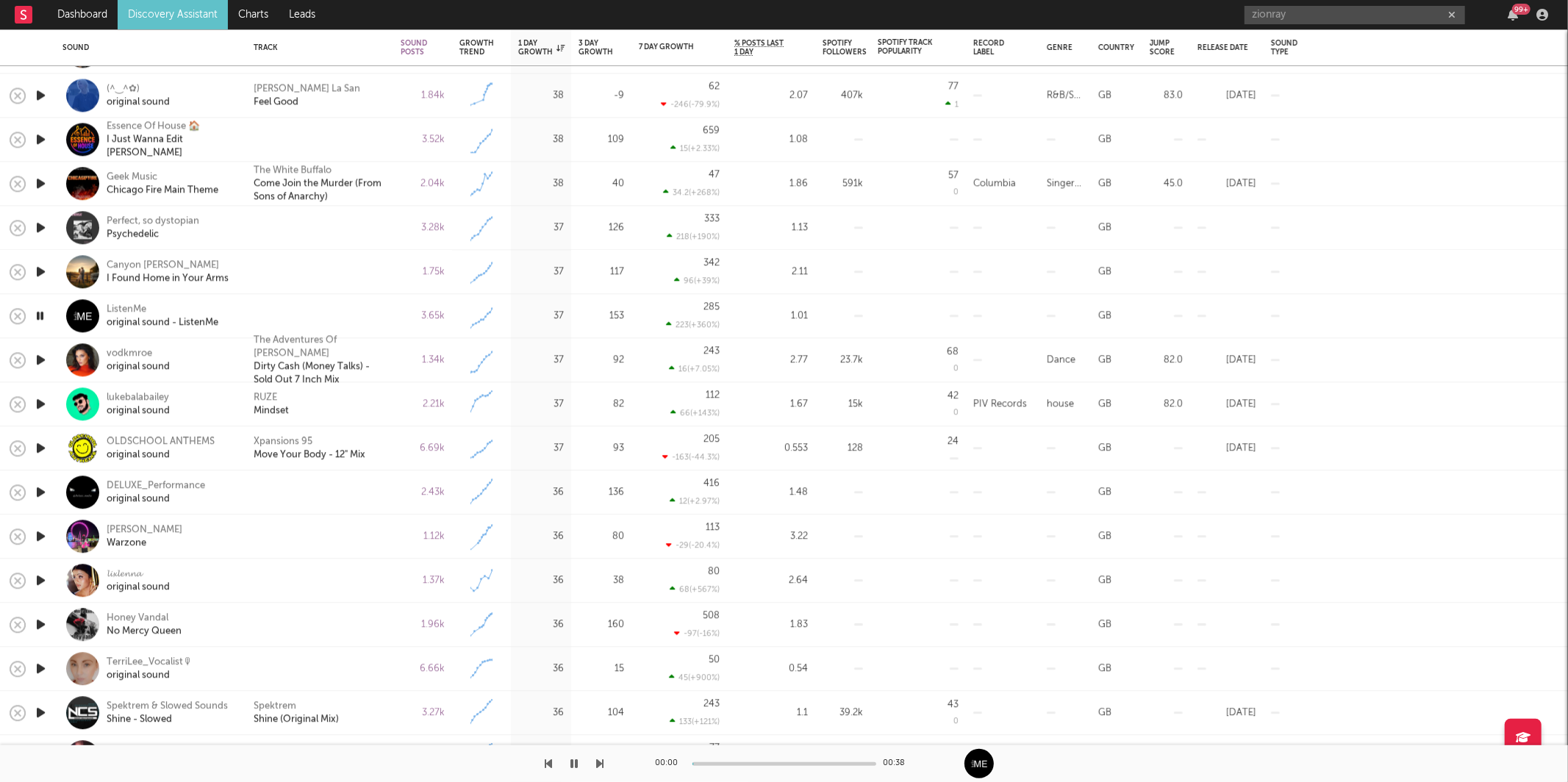
click at [598, 760] on icon "button" at bounding box center [600, 764] width 7 height 12
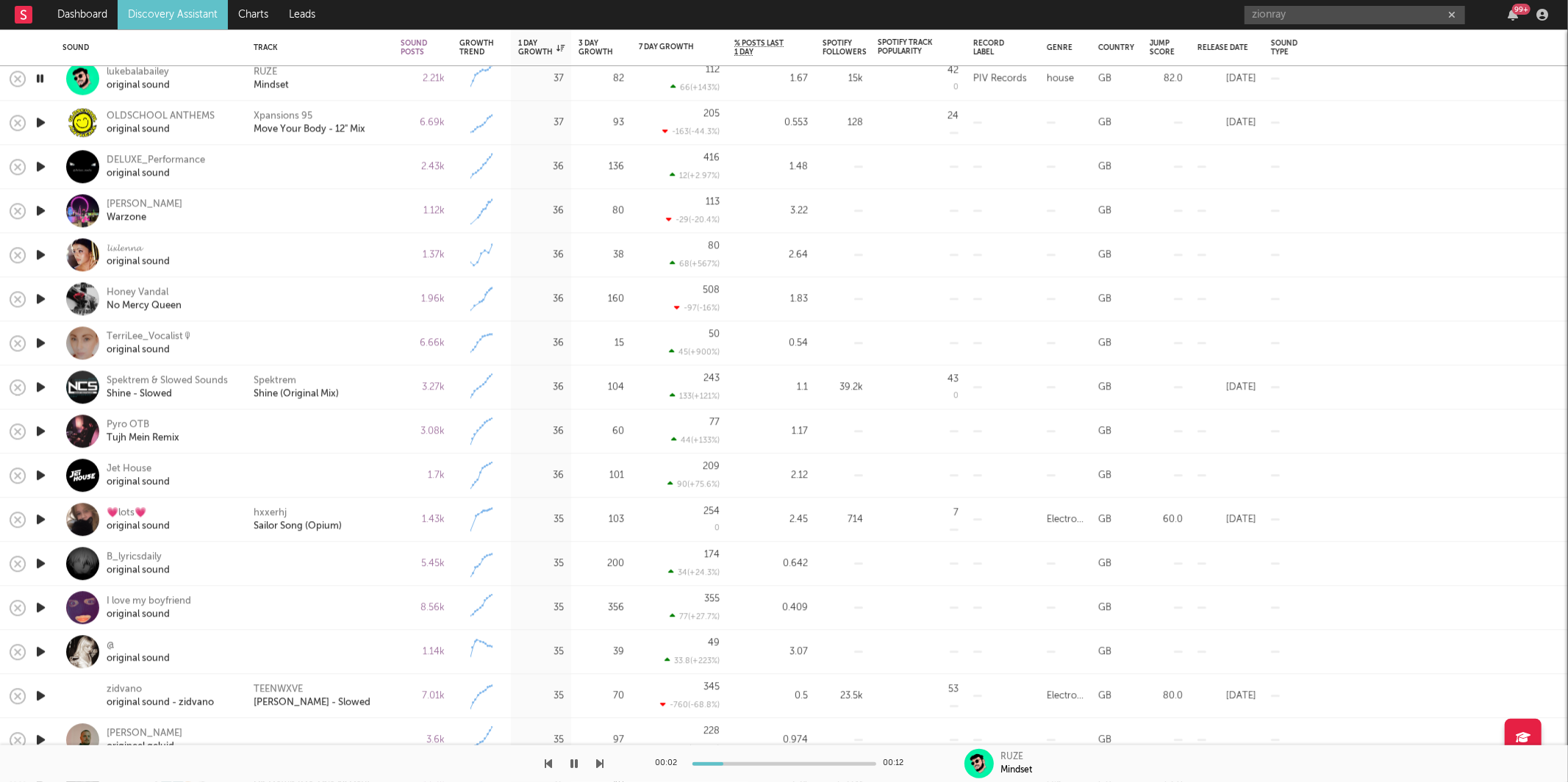
click at [602, 761] on icon "button" at bounding box center [600, 764] width 7 height 12
click at [601, 761] on icon "button" at bounding box center [600, 764] width 7 height 12
click at [599, 771] on button "button" at bounding box center [600, 764] width 7 height 37
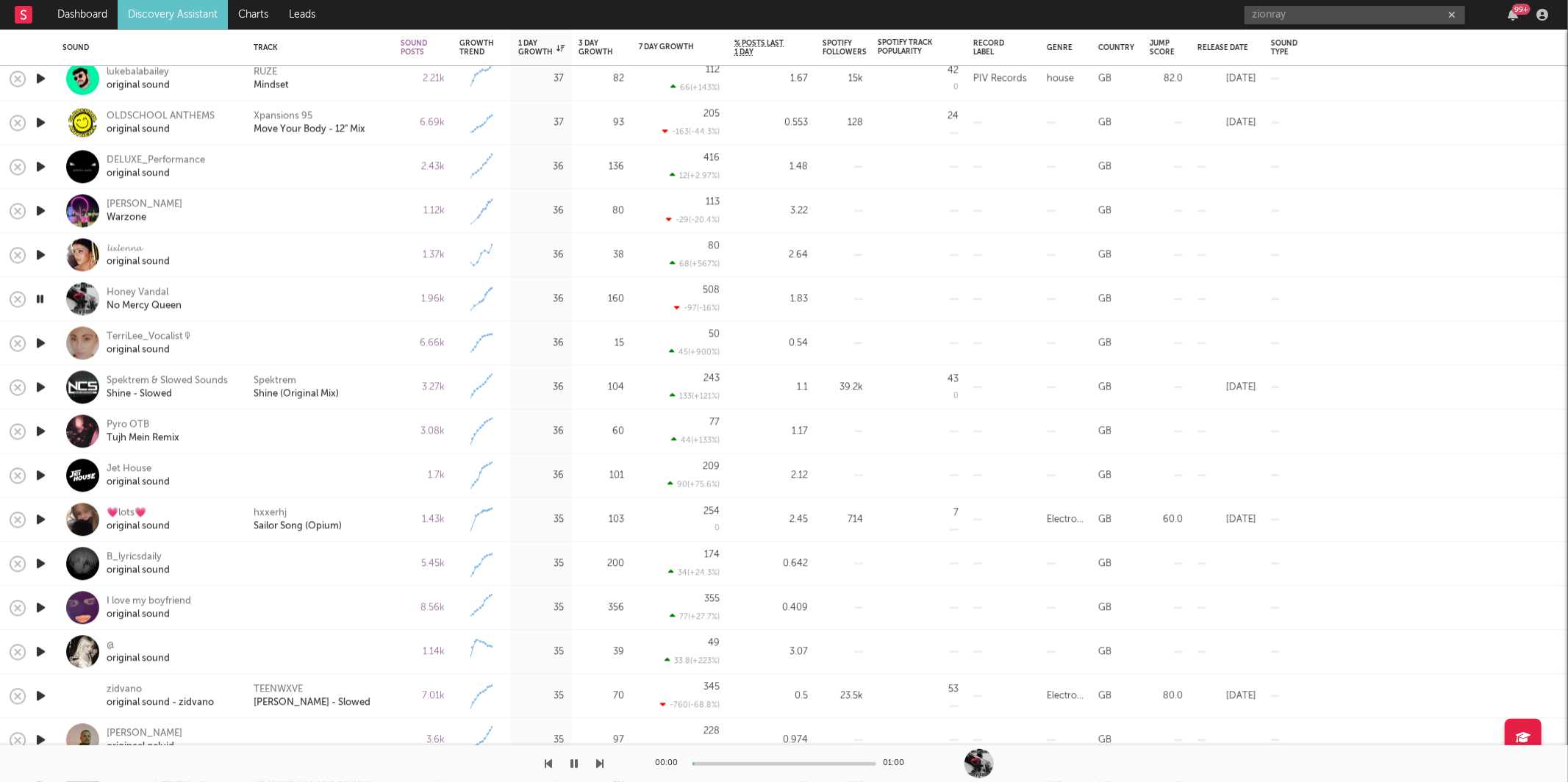
click at [599, 771] on button "button" at bounding box center [600, 764] width 7 height 37
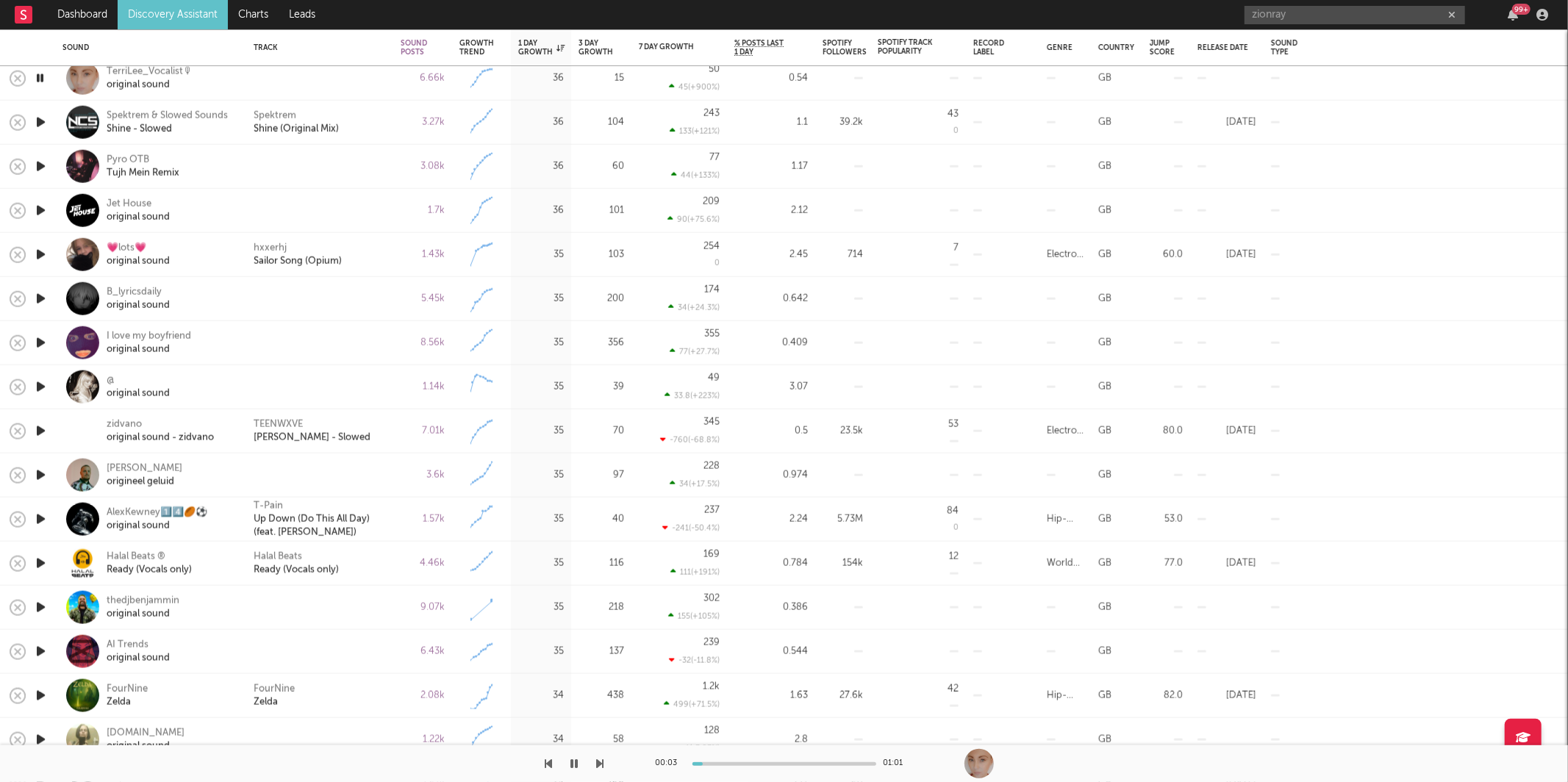
click at [601, 759] on icon "button" at bounding box center [600, 764] width 7 height 12
click at [578, 761] on icon "button" at bounding box center [574, 764] width 7 height 12
click at [572, 763] on icon "button" at bounding box center [575, 764] width 9 height 12
click at [598, 759] on icon "button" at bounding box center [600, 764] width 7 height 12
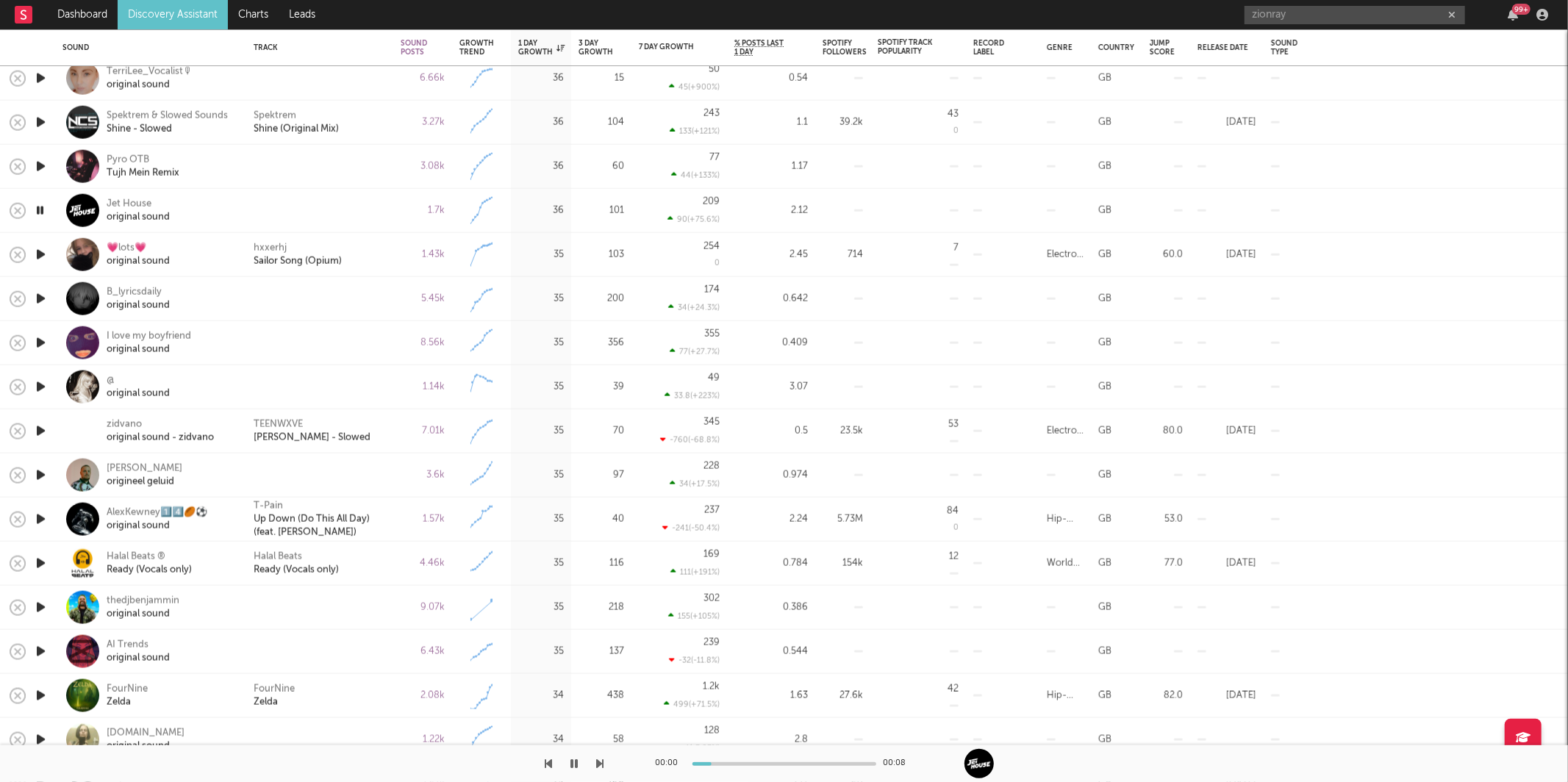
click at [598, 760] on icon "button" at bounding box center [600, 764] width 7 height 12
click at [597, 765] on icon "button" at bounding box center [600, 764] width 7 height 12
click at [598, 764] on icon "button" at bounding box center [600, 764] width 7 height 12
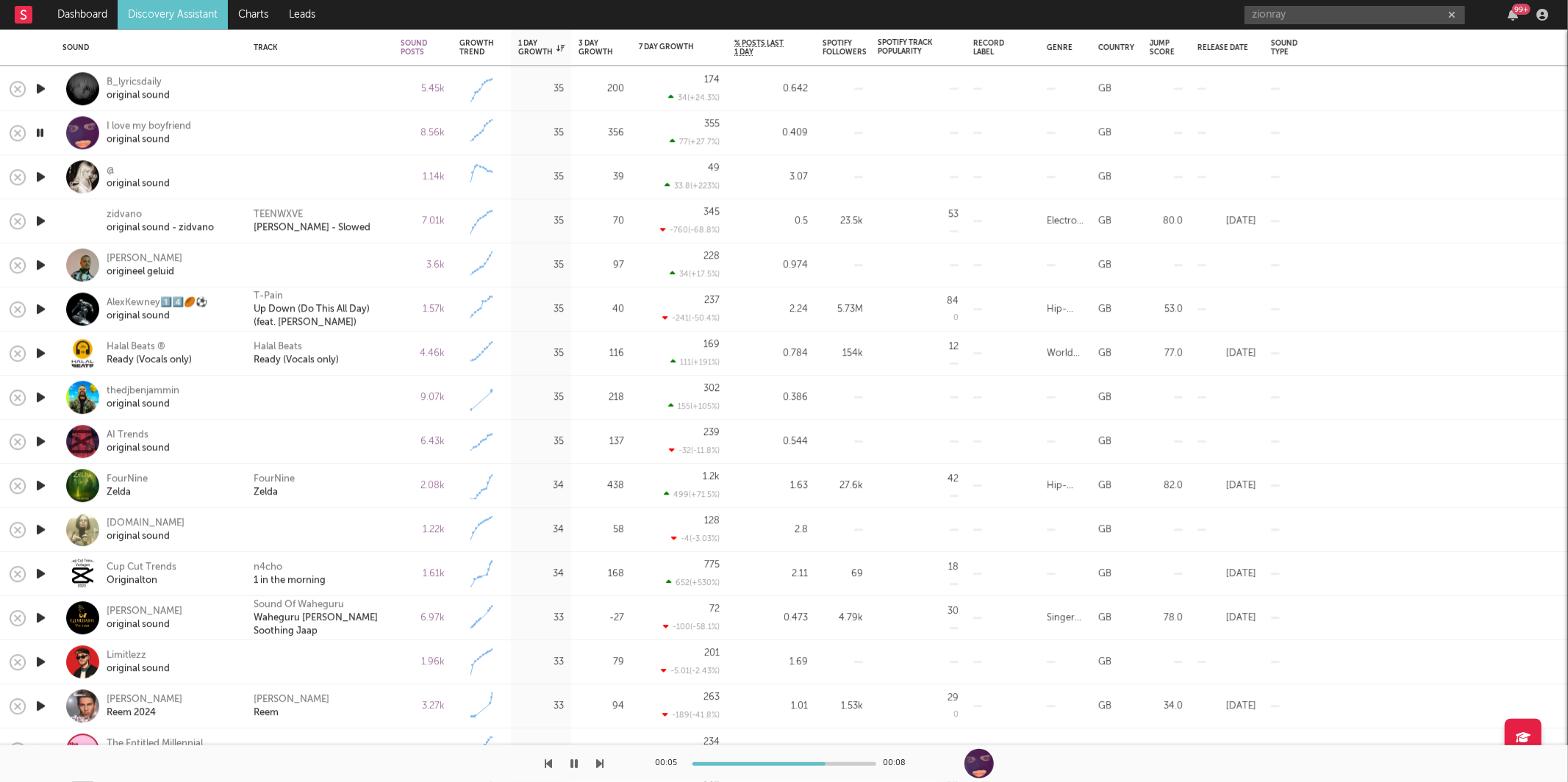
click at [597, 764] on icon "button" at bounding box center [600, 764] width 7 height 12
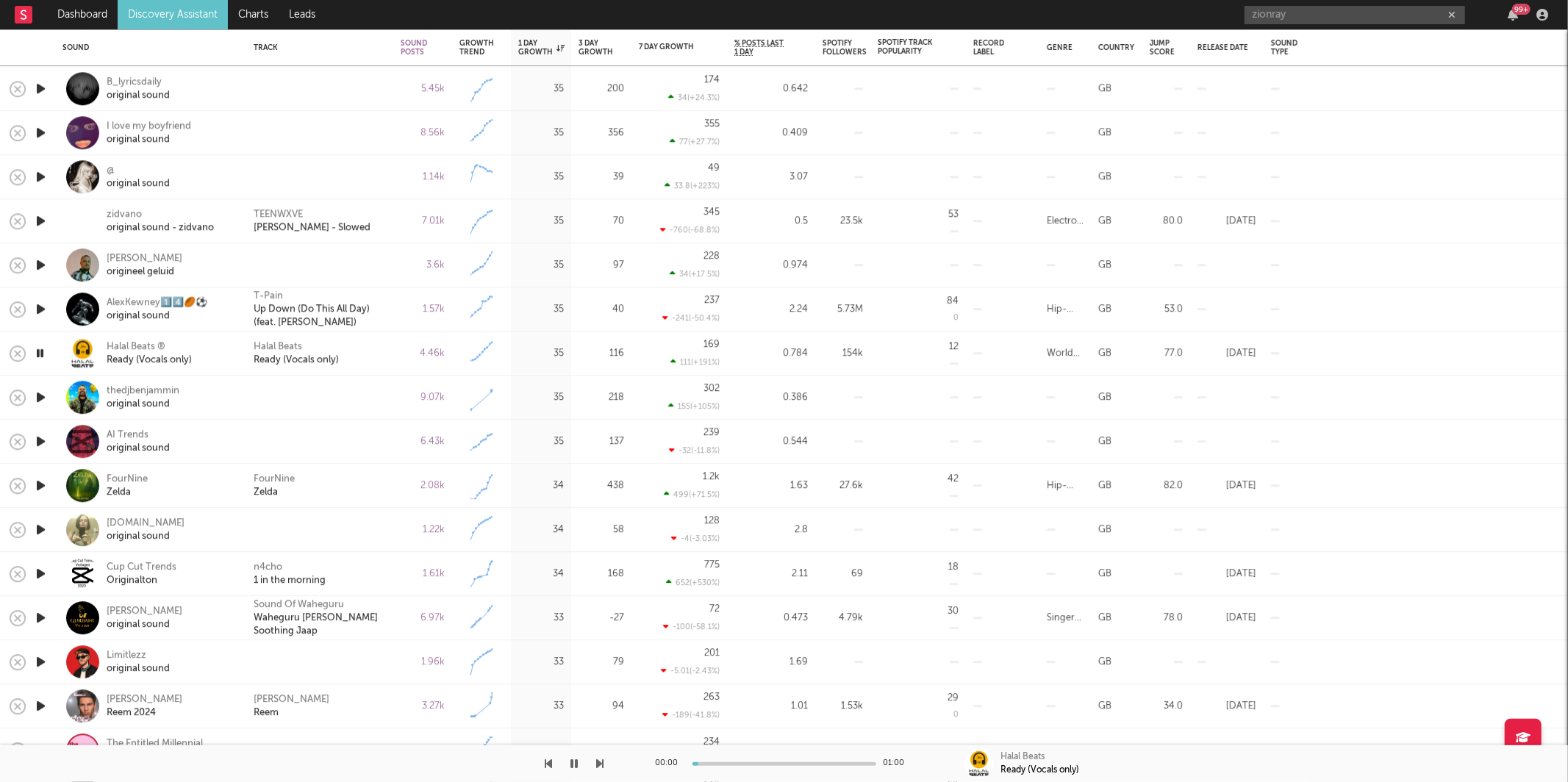
click at [597, 764] on icon "button" at bounding box center [600, 764] width 7 height 12
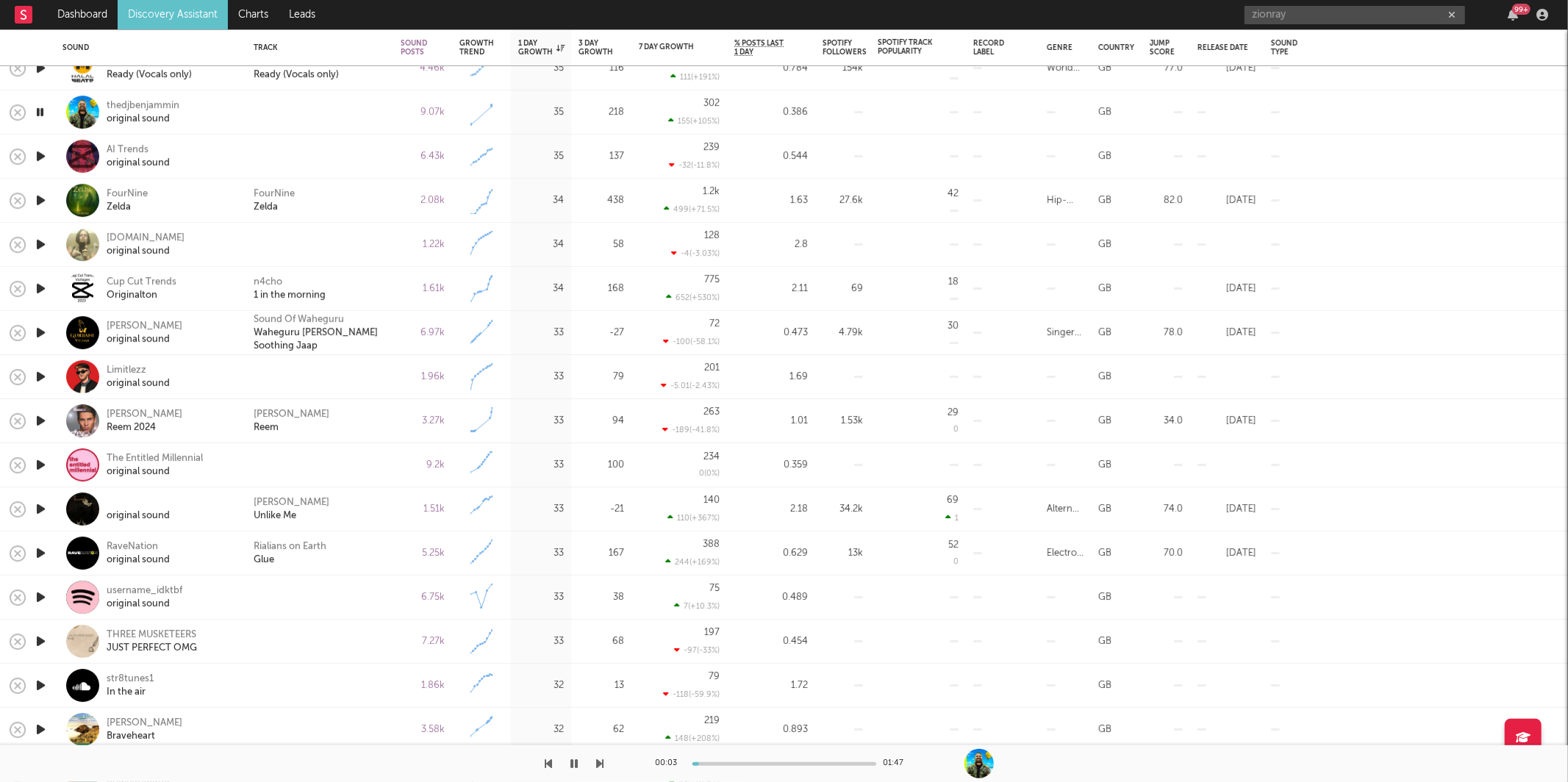
click at [597, 767] on icon "button" at bounding box center [600, 764] width 7 height 12
click at [367, 193] on div "FourNine Zelda" at bounding box center [319, 201] width 132 height 27
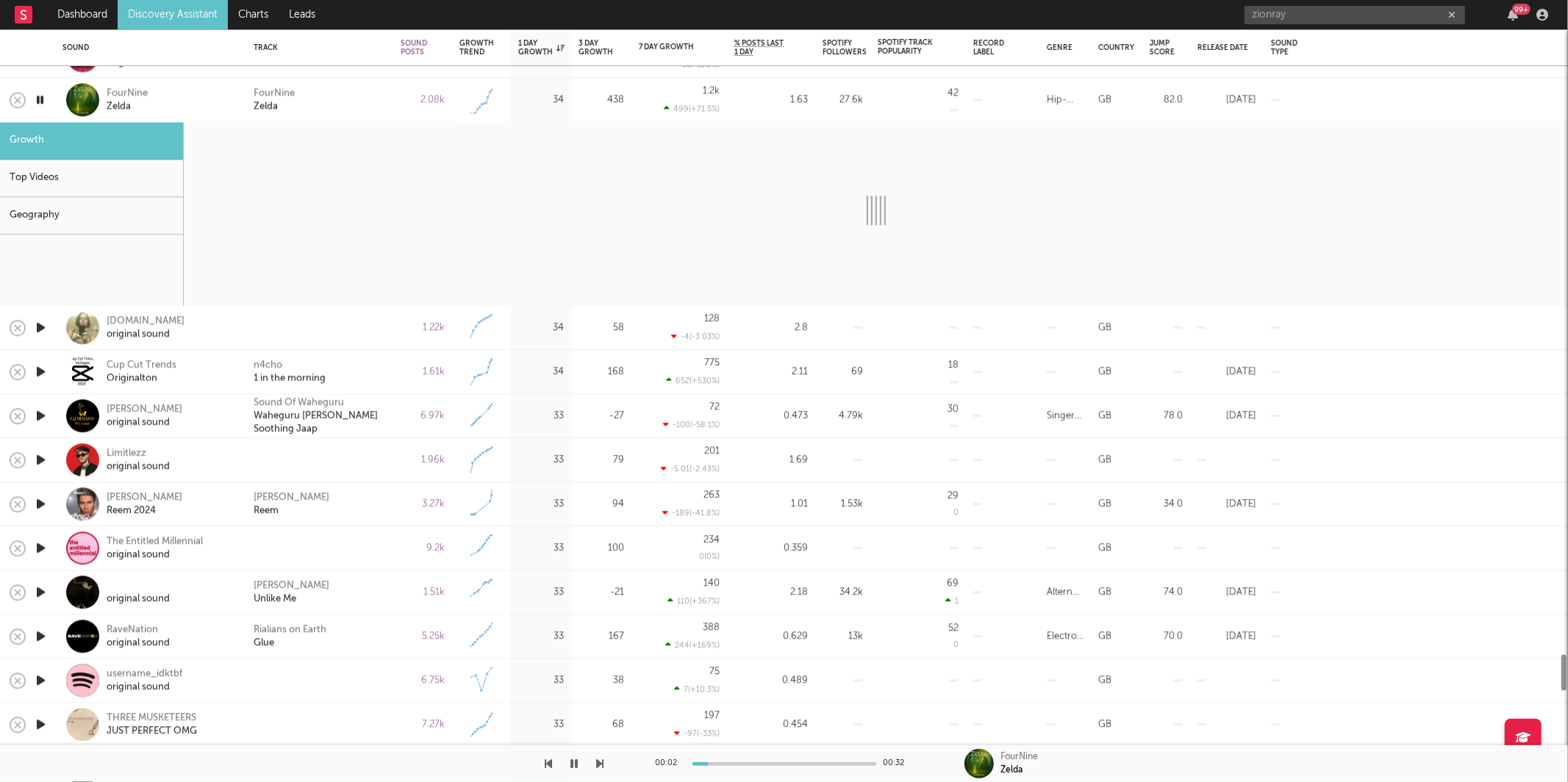
select select "1w"
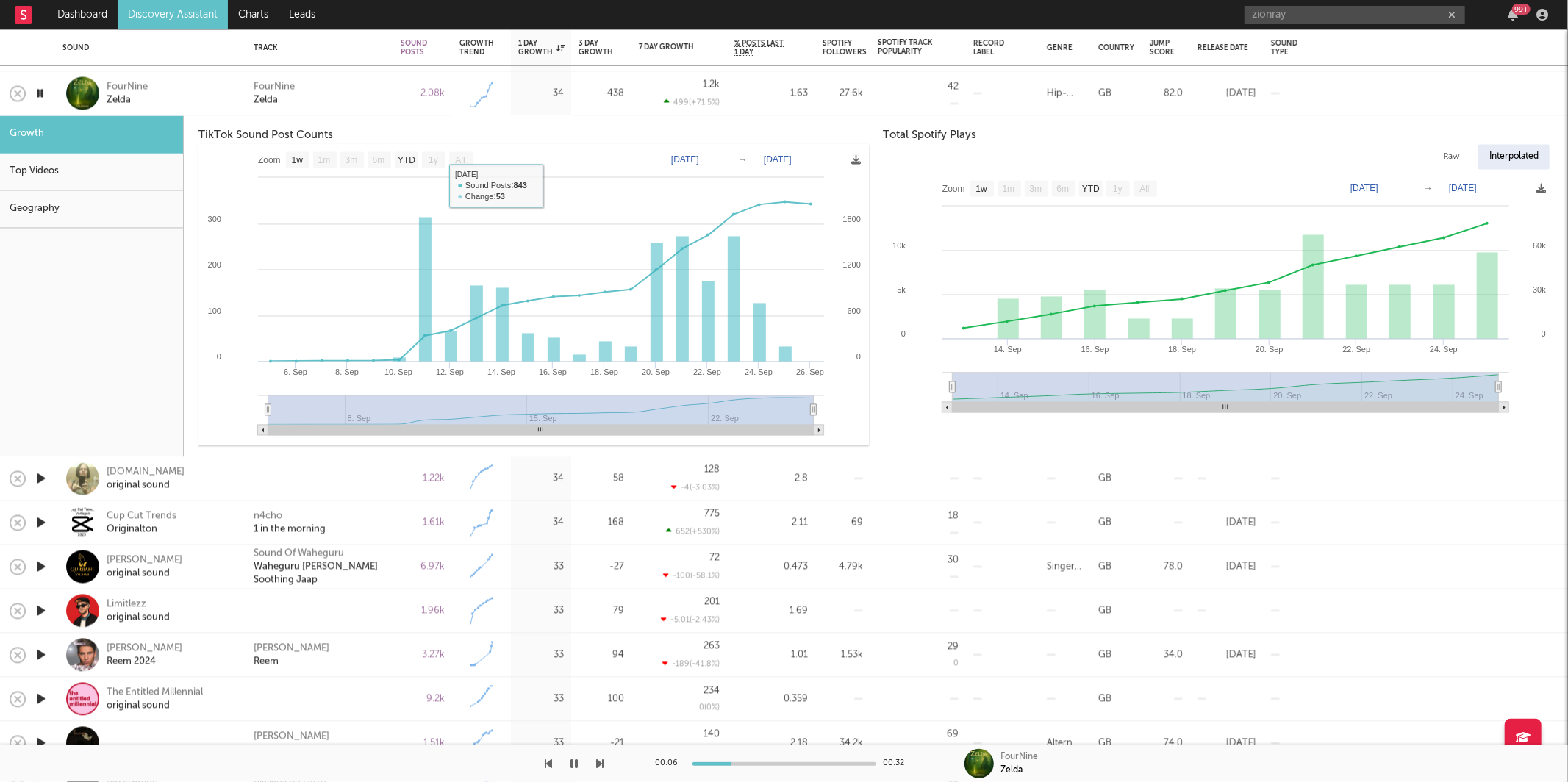
click at [360, 101] on div "FourNine Zelda" at bounding box center [319, 93] width 132 height 27
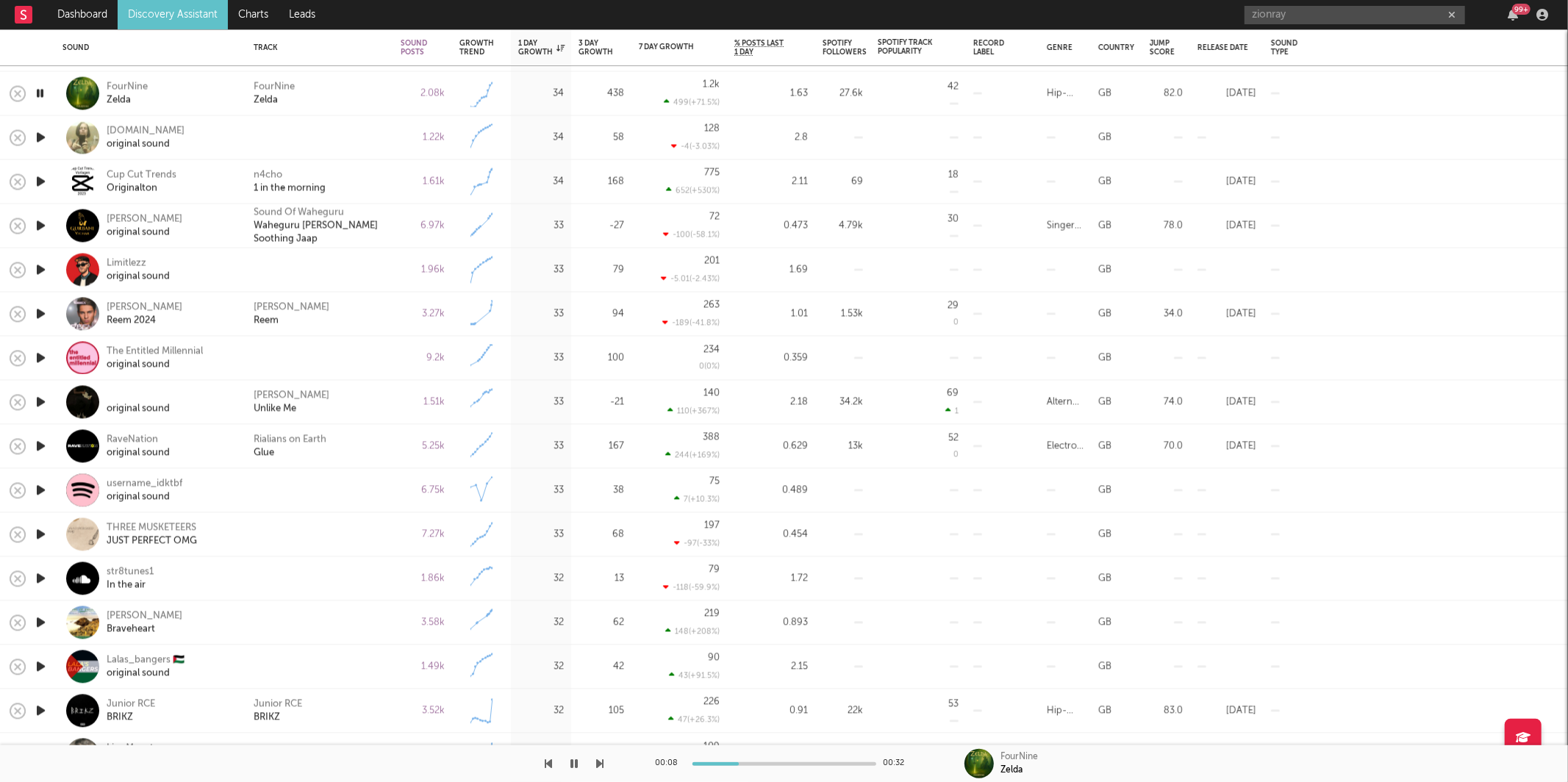
click at [601, 760] on icon "button" at bounding box center [600, 764] width 7 height 12
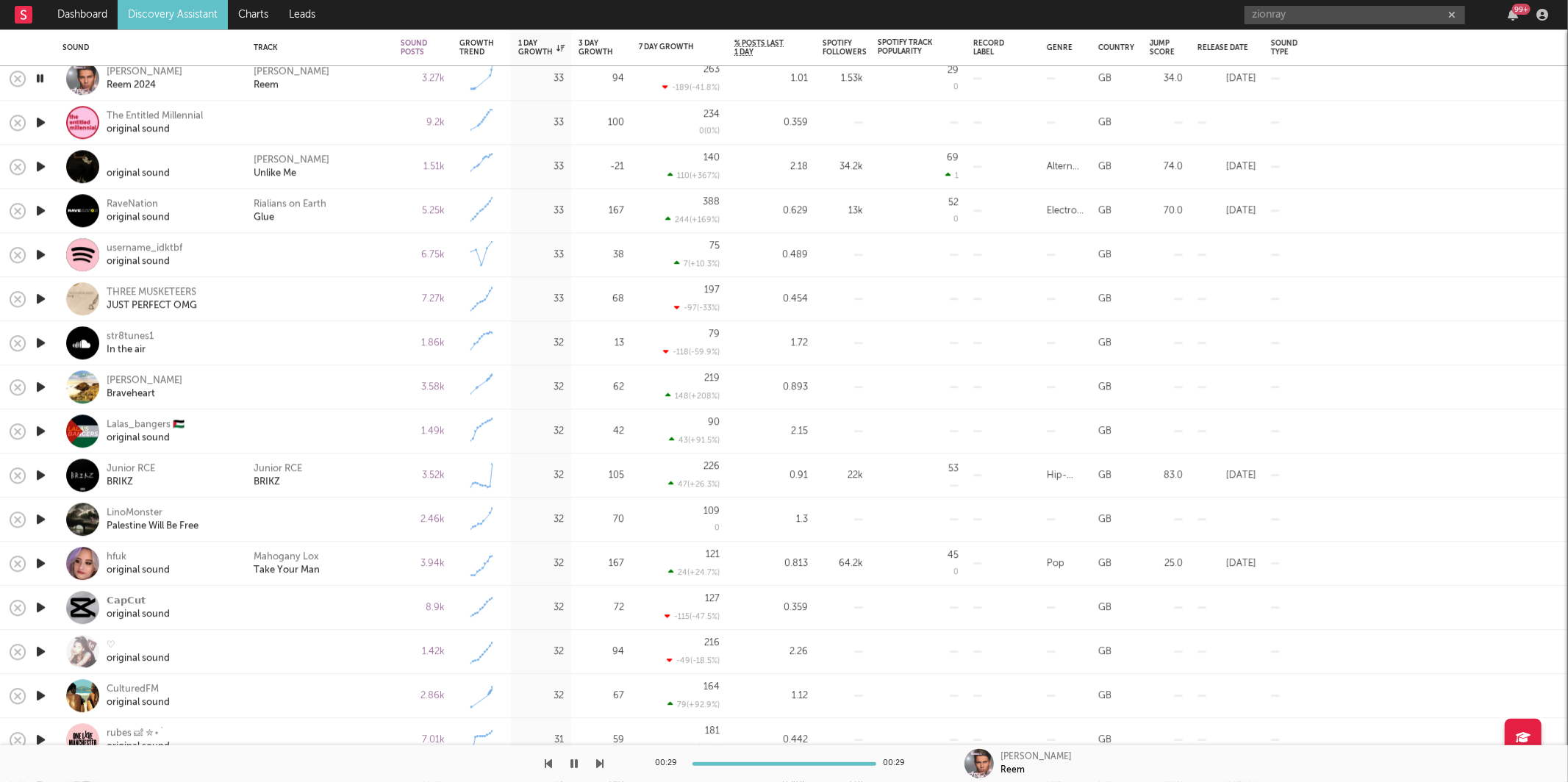
click at [598, 764] on icon "button" at bounding box center [600, 764] width 7 height 12
click at [600, 762] on icon "button" at bounding box center [600, 764] width 7 height 12
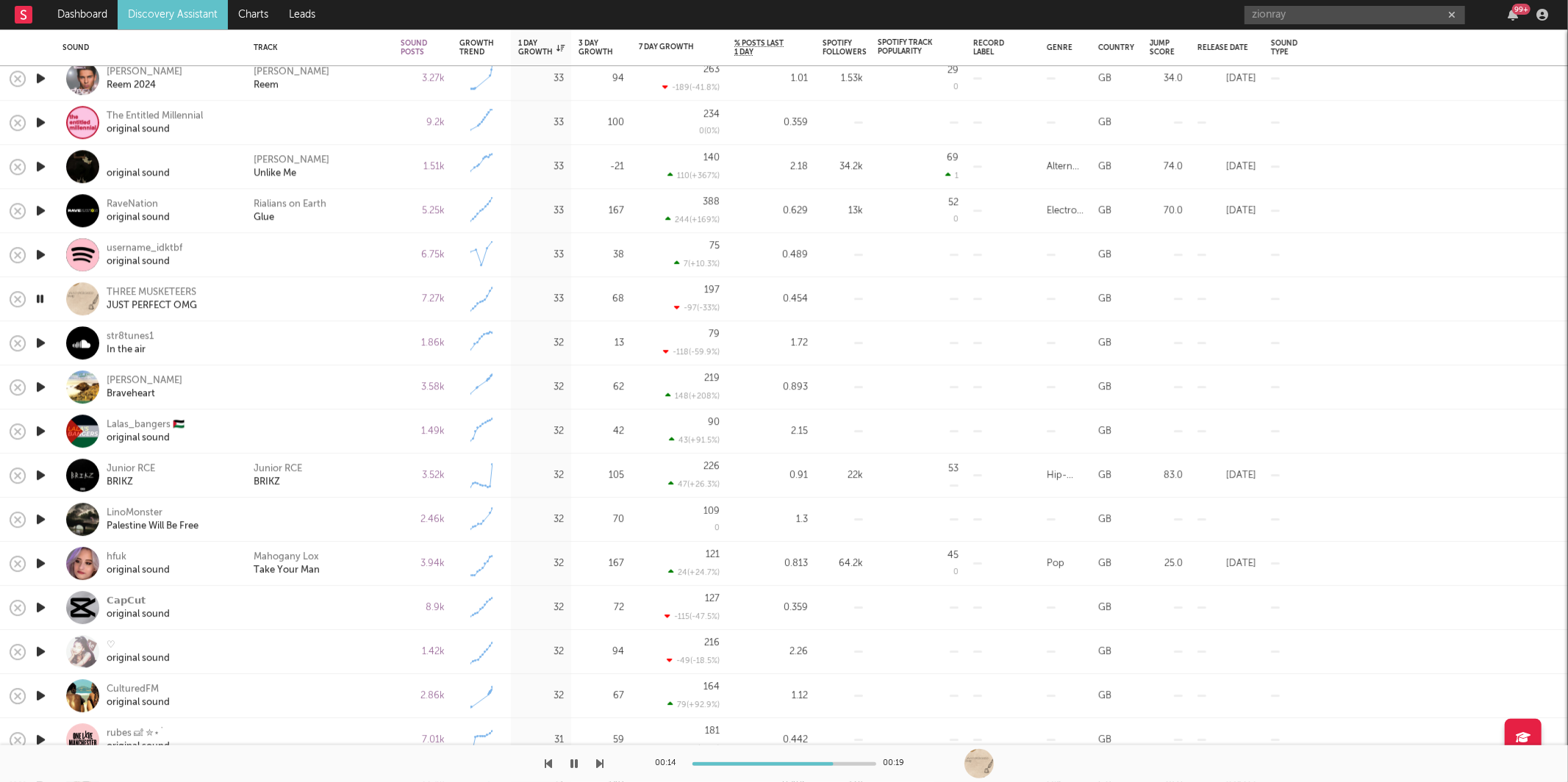
click at [602, 762] on icon "button" at bounding box center [600, 764] width 7 height 12
click at [598, 760] on icon "button" at bounding box center [600, 764] width 7 height 12
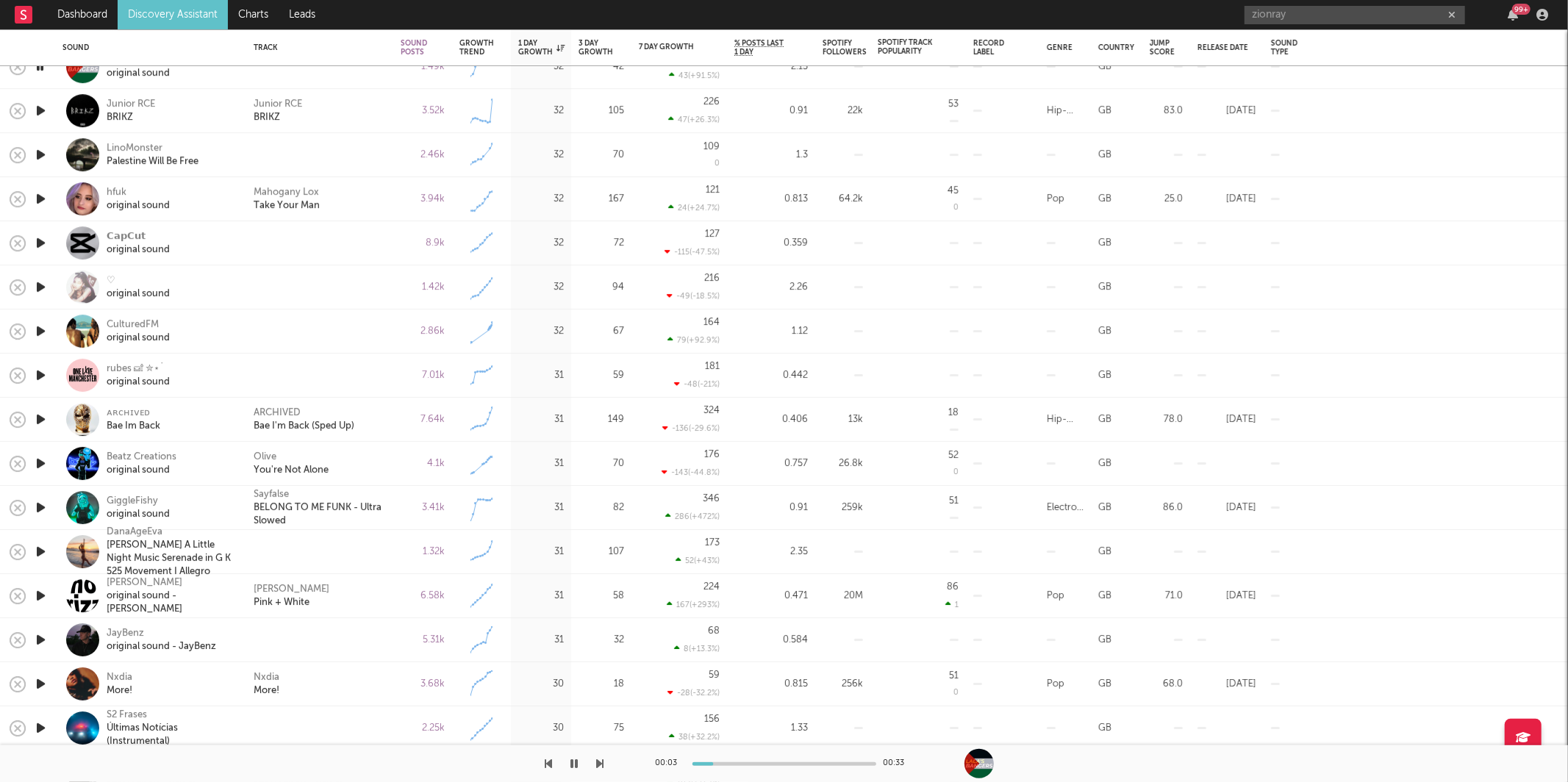
click at [603, 760] on div "00:03 00:33" at bounding box center [784, 764] width 1568 height 37
click at [597, 763] on icon "button" at bounding box center [600, 764] width 7 height 12
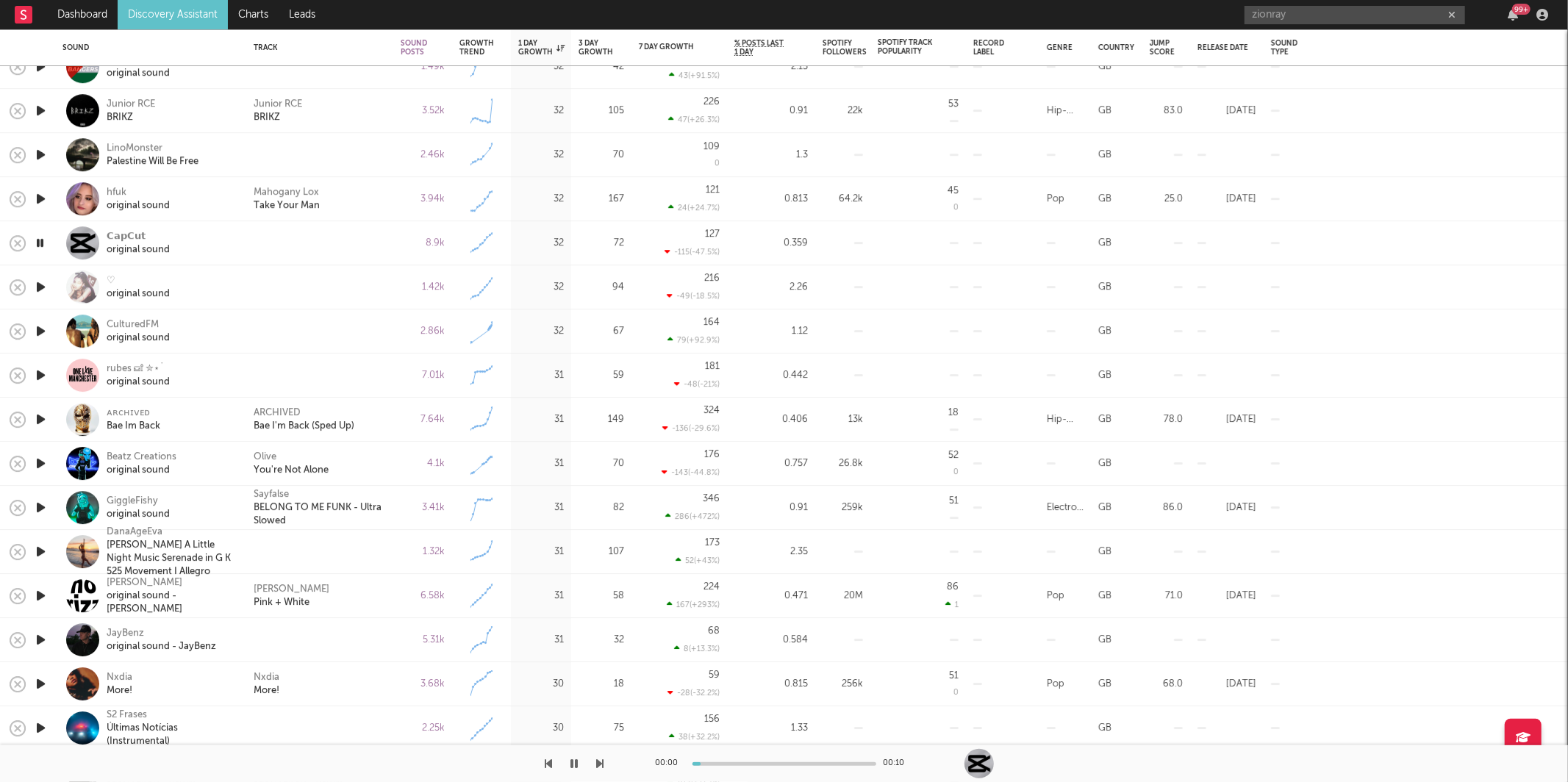
click at [597, 763] on icon "button" at bounding box center [600, 764] width 7 height 12
click at [381, 407] on div "ARCHIVED Bae I'm Back (Sped Up)" at bounding box center [319, 420] width 132 height 27
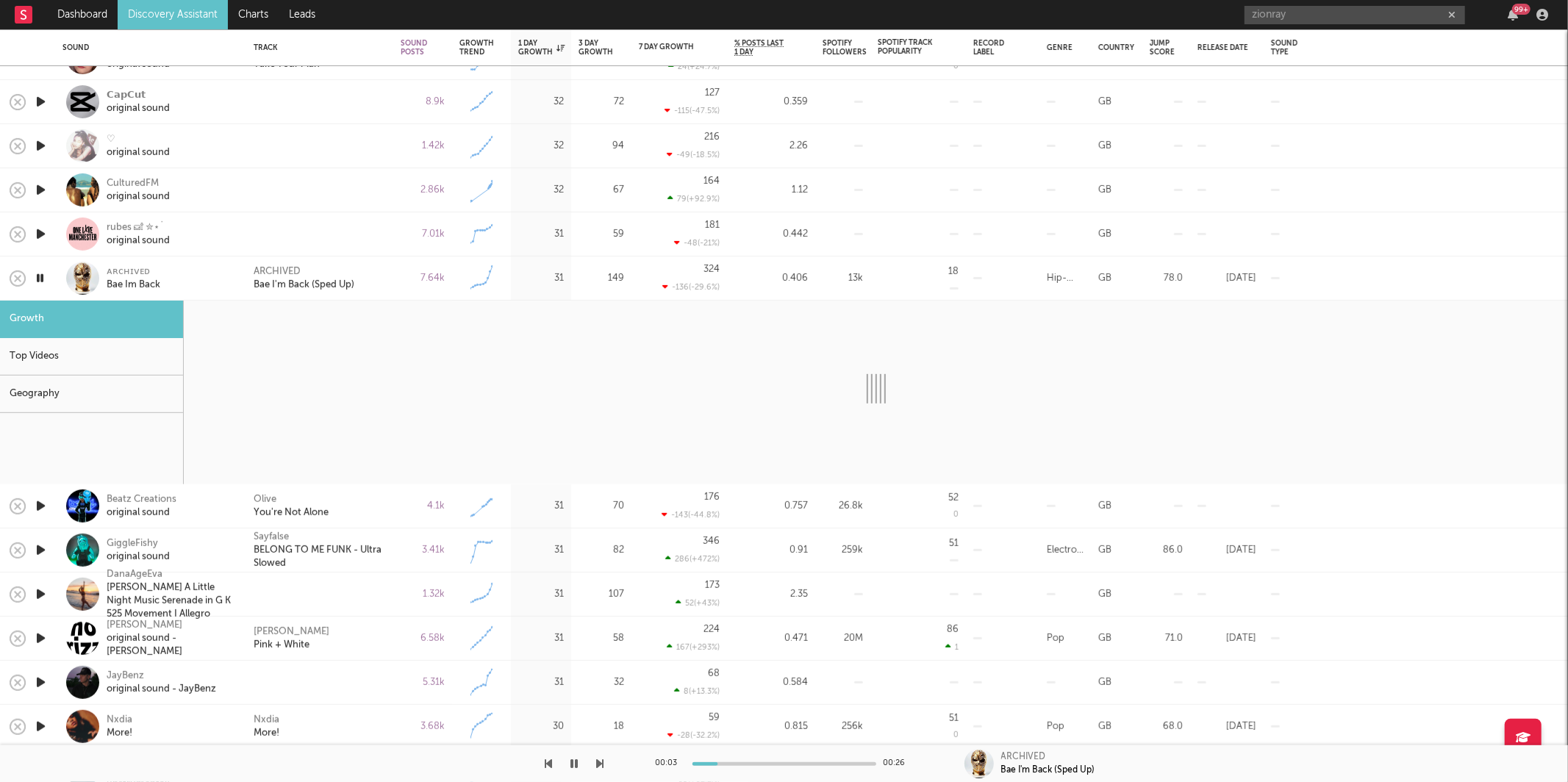
select select "6m"
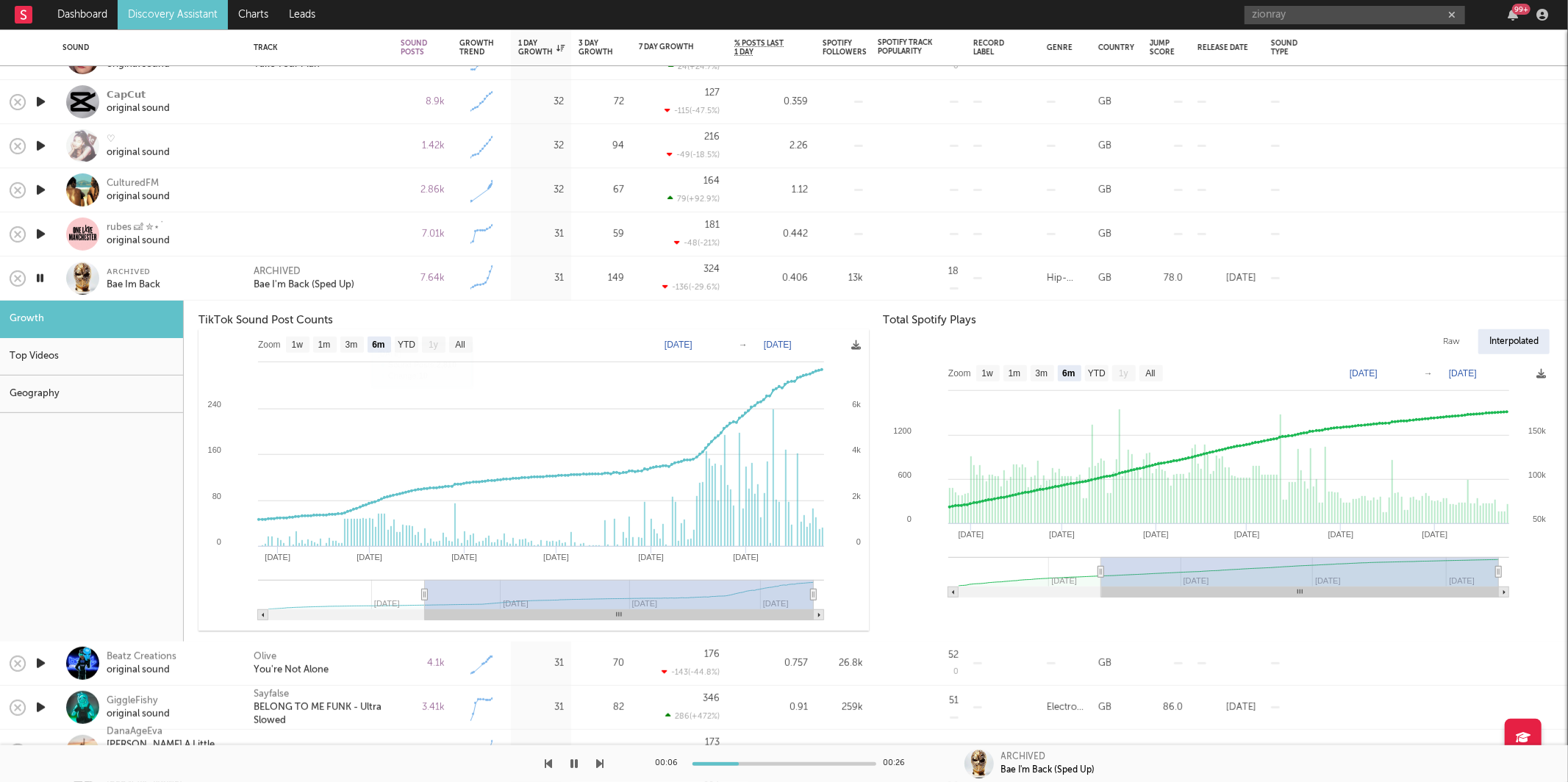
drag, startPoint x: 379, startPoint y: 263, endPoint x: 495, endPoint y: 293, distance: 119.8
click at [379, 263] on div "ARCHIVED Bae I'm Back (Sped Up)" at bounding box center [319, 278] width 147 height 44
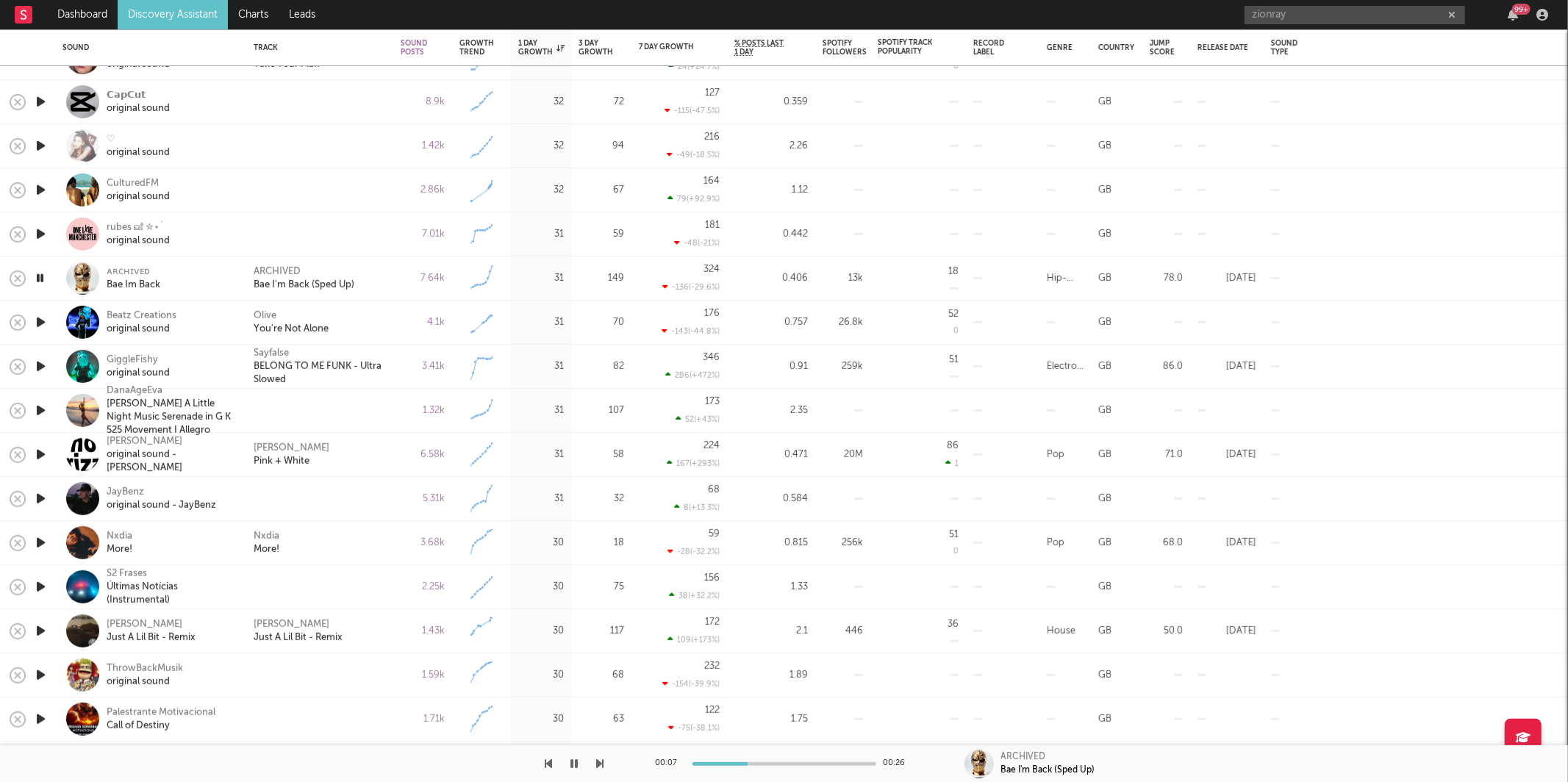
click at [600, 760] on icon "button" at bounding box center [600, 764] width 7 height 12
click at [598, 763] on icon "button" at bounding box center [600, 764] width 7 height 12
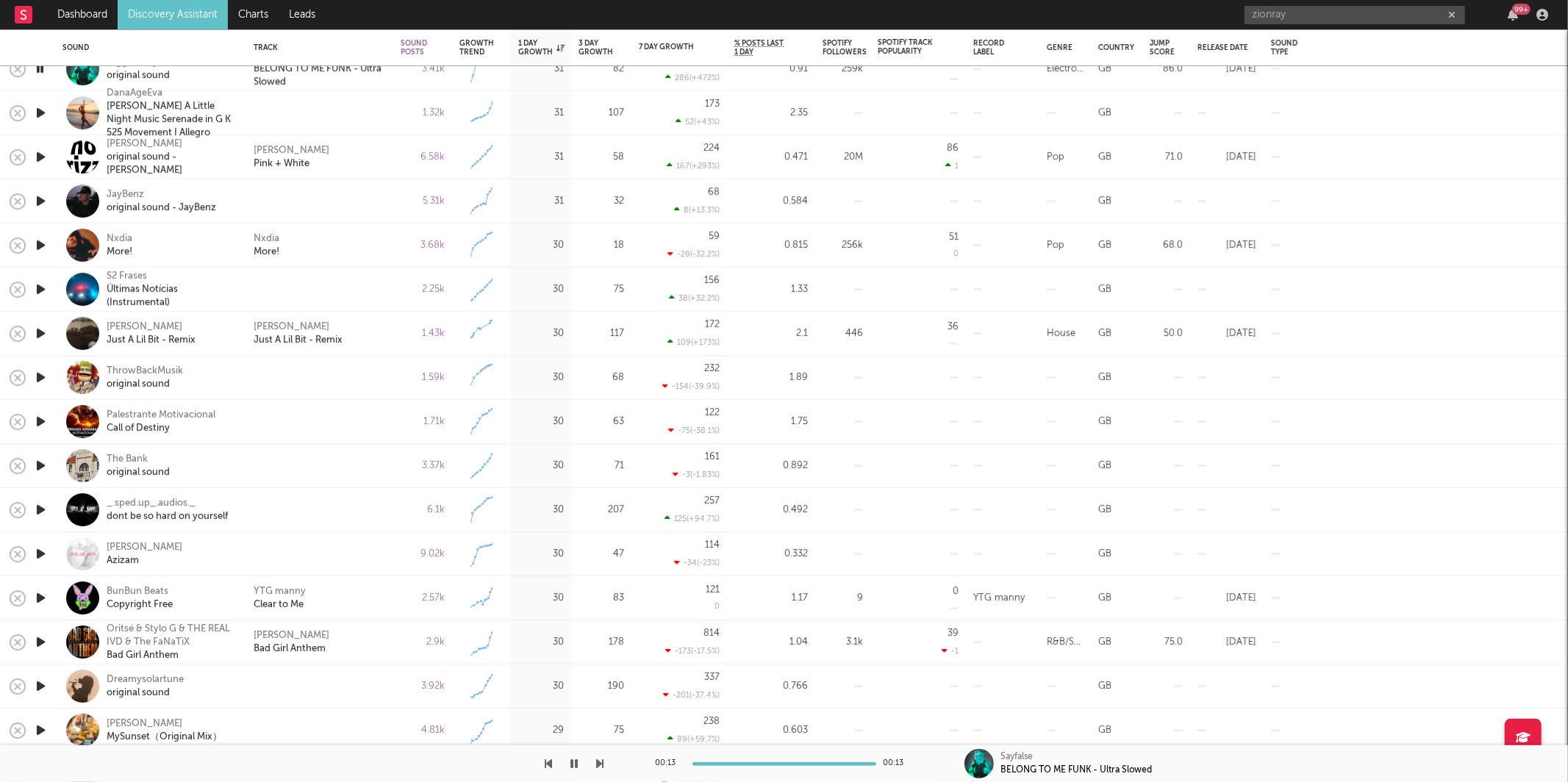
click at [602, 763] on icon "button" at bounding box center [600, 764] width 7 height 12
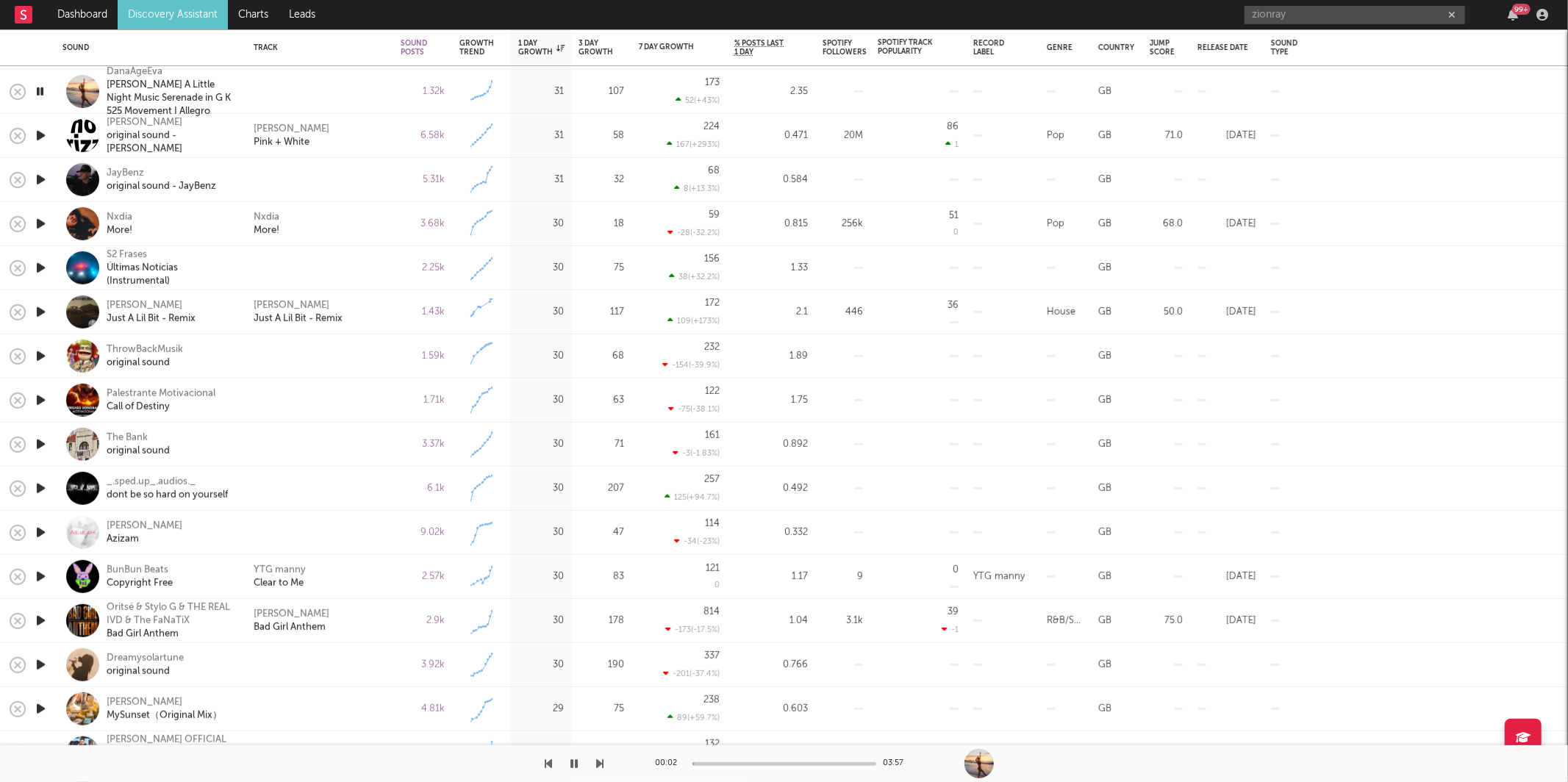
click at [601, 765] on icon "button" at bounding box center [600, 764] width 7 height 12
click at [601, 764] on icon "button" at bounding box center [600, 764] width 7 height 12
drag, startPoint x: 554, startPoint y: 766, endPoint x: 706, endPoint y: 763, distance: 152.0
click at [554, 766] on div at bounding box center [302, 764] width 604 height 37
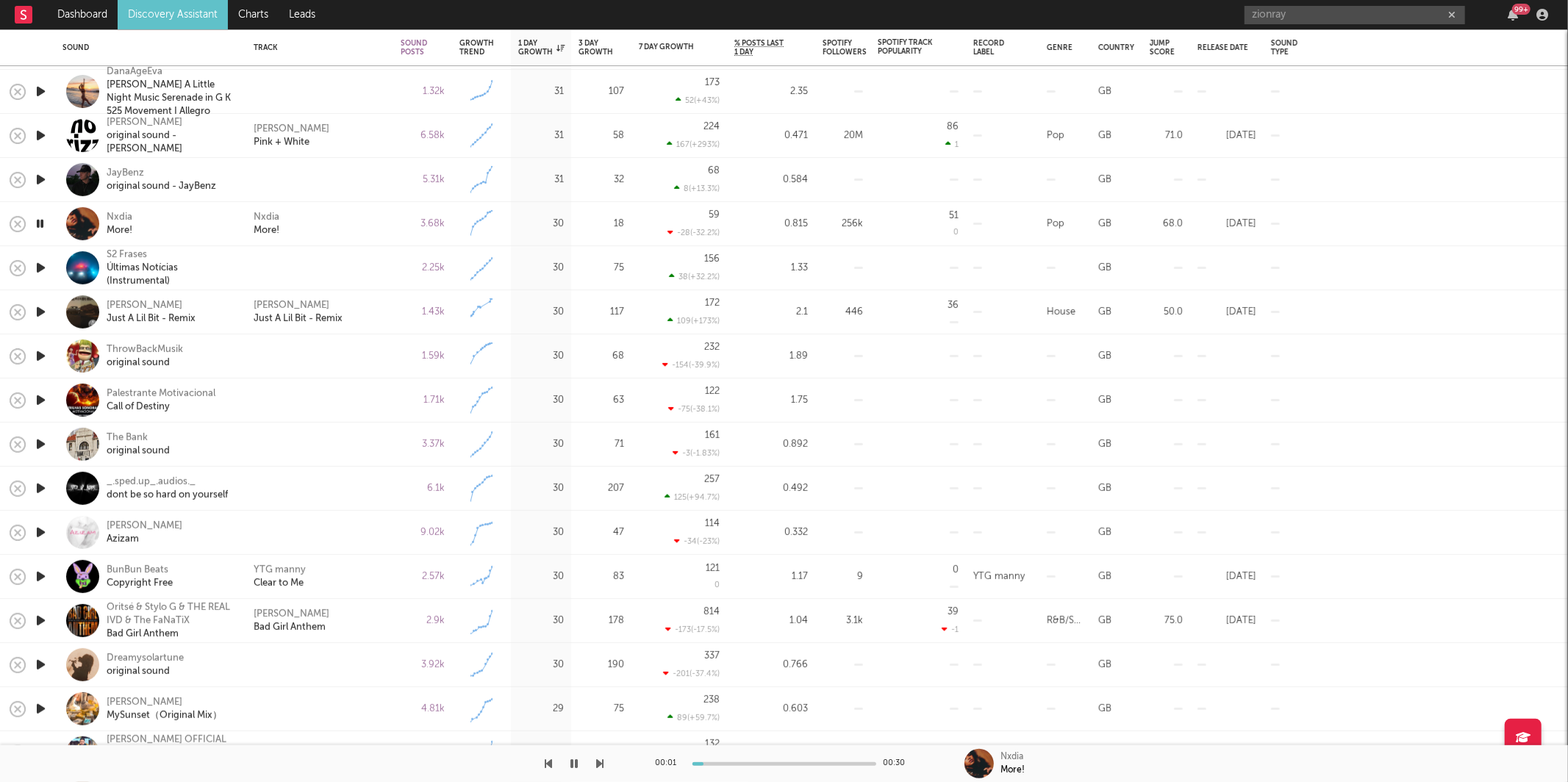
drag, startPoint x: 552, startPoint y: 765, endPoint x: 693, endPoint y: 759, distance: 141.1
click at [552, 765] on div at bounding box center [302, 764] width 604 height 37
click at [553, 765] on div at bounding box center [302, 764] width 604 height 37
click at [550, 765] on icon "button" at bounding box center [549, 764] width 7 height 12
click at [727, 756] on div "00:00 00:20" at bounding box center [784, 764] width 258 height 37
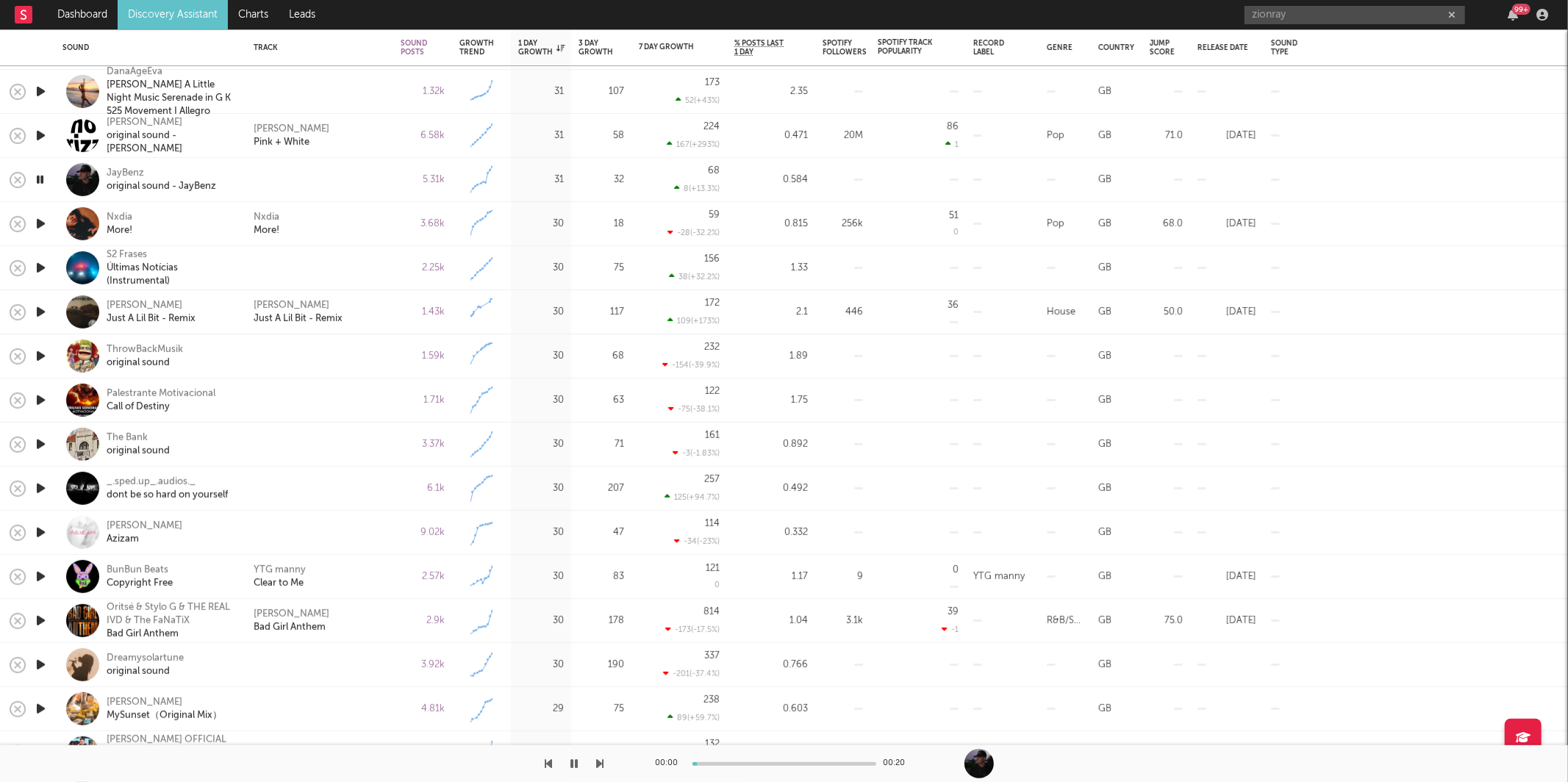
click at [727, 759] on div "00:00 00:20" at bounding box center [784, 764] width 258 height 37
click at [727, 761] on div "00:00 00:20" at bounding box center [784, 764] width 258 height 37
click at [732, 767] on div "00:01 00:20" at bounding box center [784, 764] width 258 height 37
click at [732, 765] on div at bounding box center [784, 765] width 184 height 3
click at [198, 190] on div "original sound - JayBenz" at bounding box center [161, 186] width 110 height 13
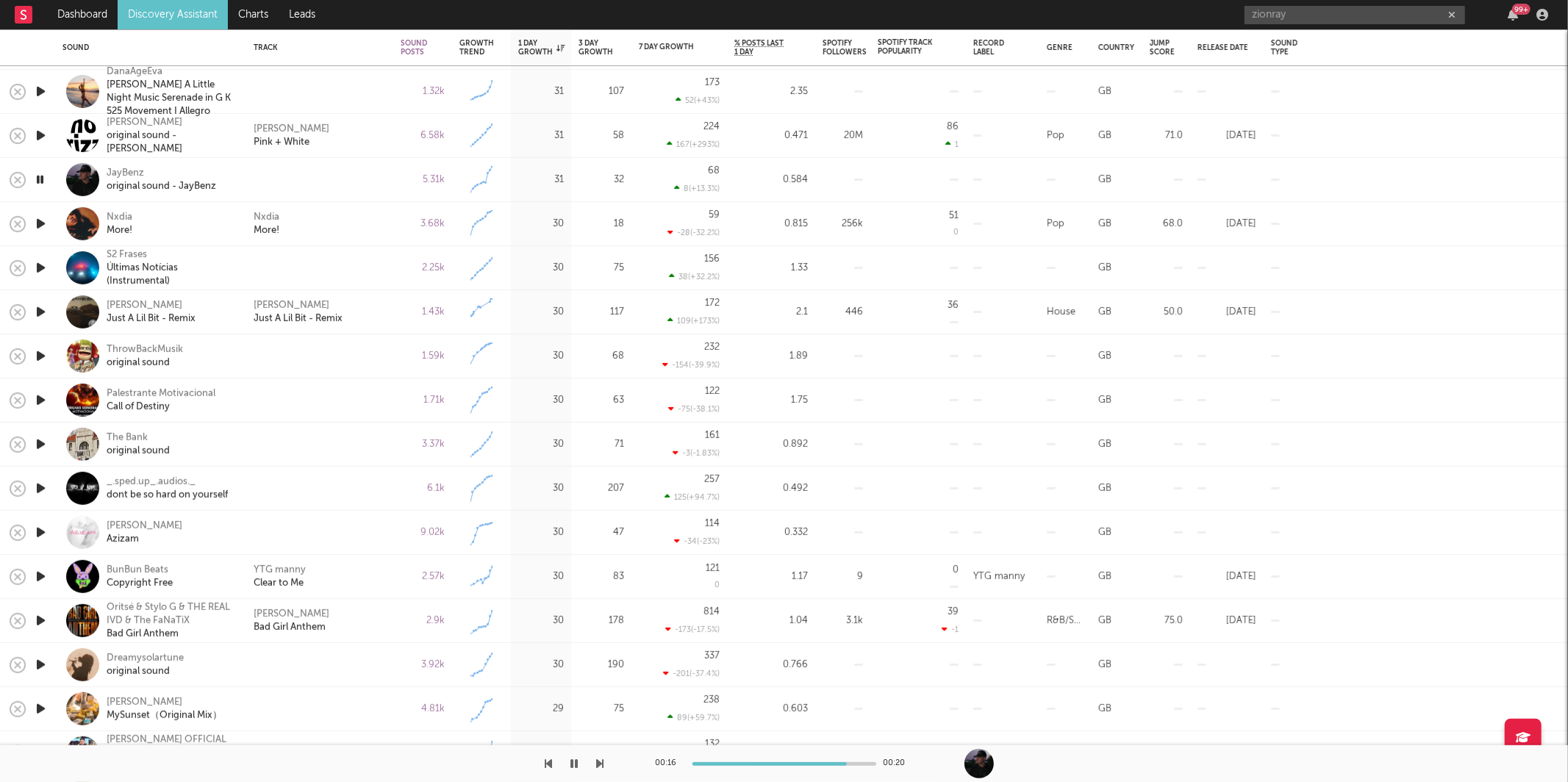
click at [604, 764] on div "00:16 00:20" at bounding box center [784, 764] width 1568 height 37
click at [599, 762] on icon "button" at bounding box center [600, 764] width 7 height 12
click at [602, 761] on icon "button" at bounding box center [600, 764] width 7 height 12
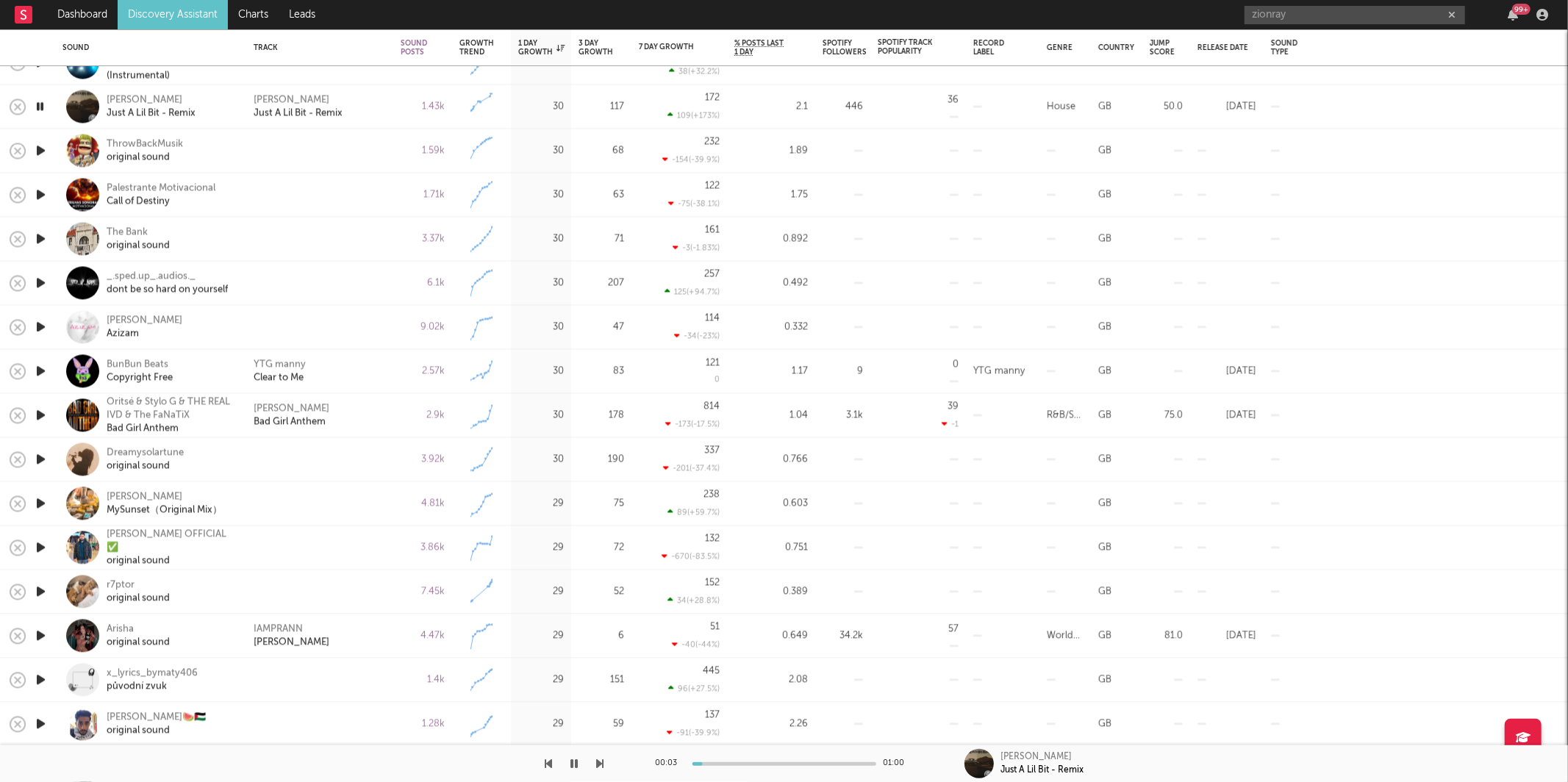
click at [602, 760] on icon "button" at bounding box center [600, 764] width 7 height 12
click at [602, 759] on icon "button" at bounding box center [600, 764] width 7 height 12
